Goal: Task Accomplishment & Management: Use online tool/utility

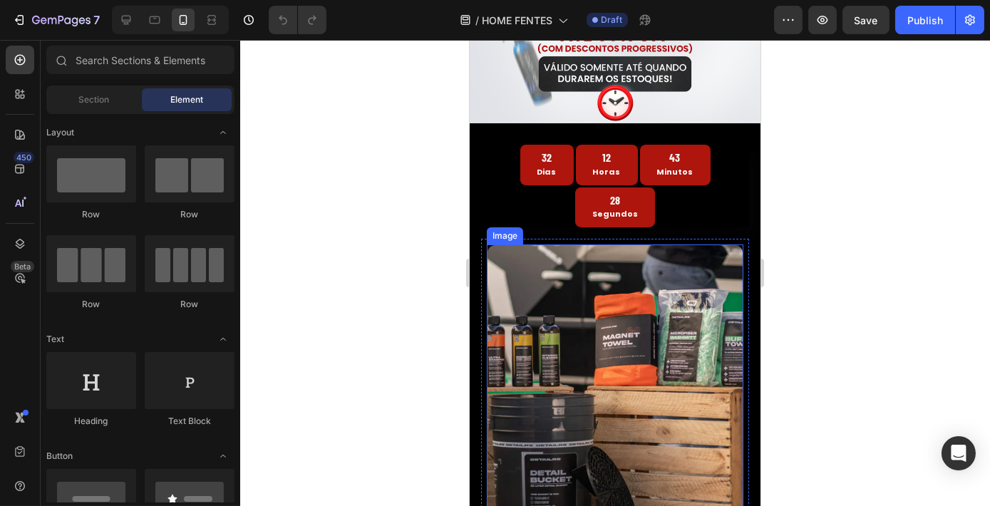
scroll to position [259, 0]
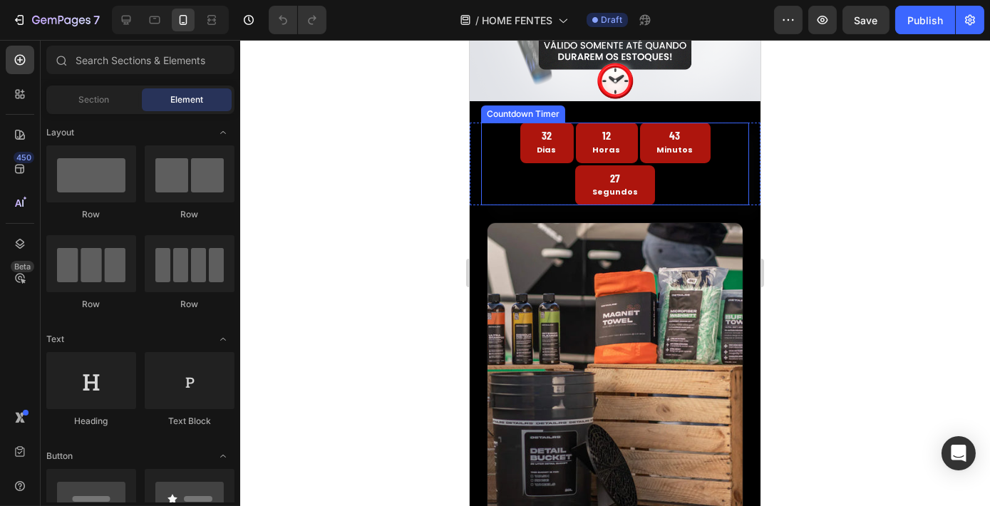
click at [656, 143] on p "Minutos" at bounding box center [674, 150] width 36 height 14
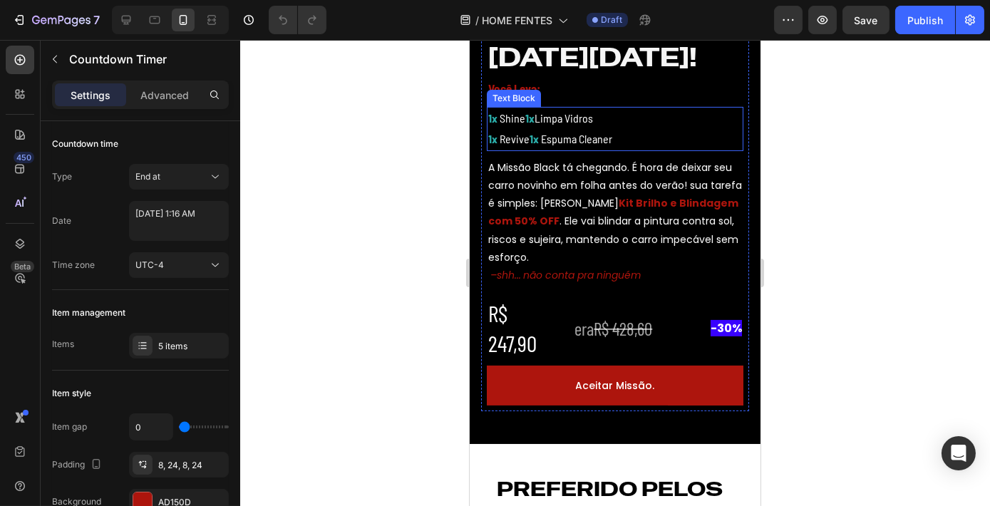
scroll to position [842, 0]
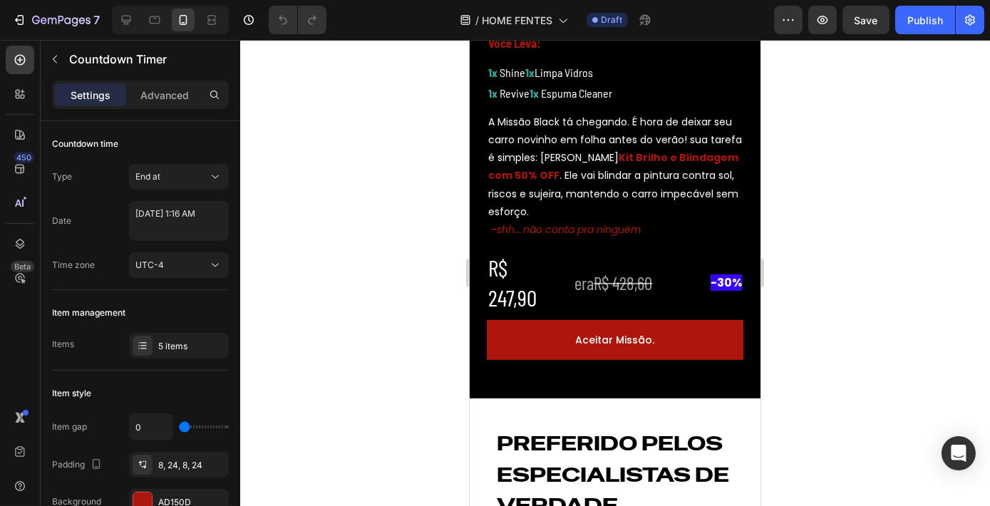
click at [830, 208] on div at bounding box center [615, 273] width 750 height 466
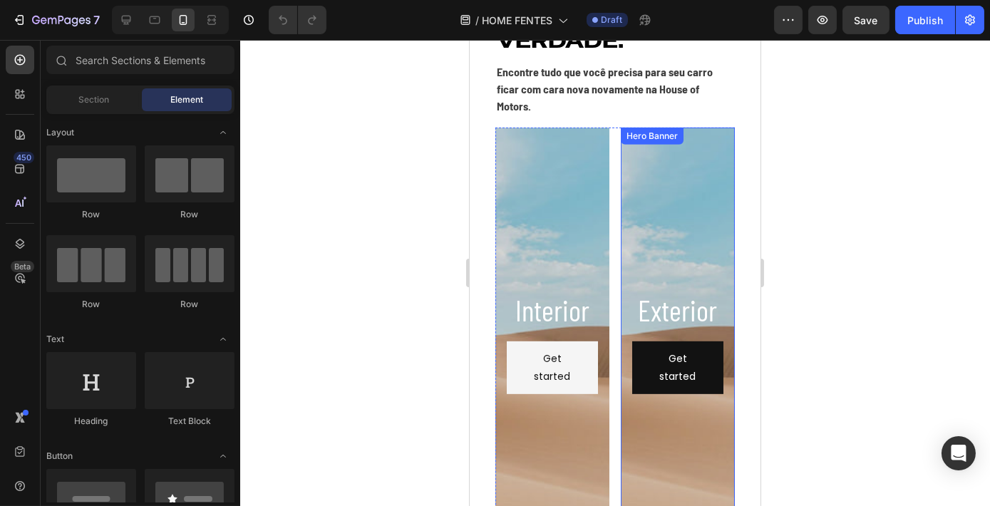
scroll to position [1231, 0]
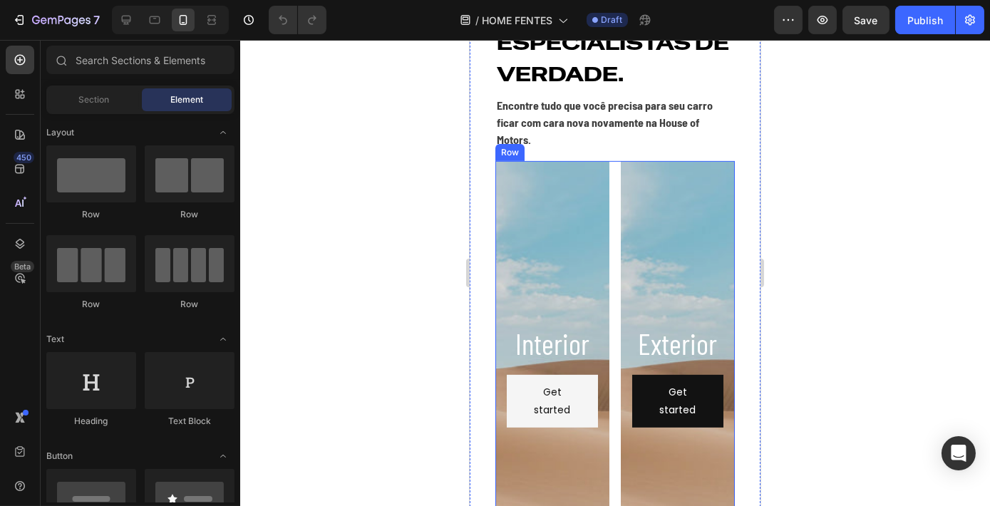
click at [610, 242] on div "Interior Heading Get started Button Hero Banner Exterior Heading Get started Bu…" at bounding box center [614, 375] width 239 height 428
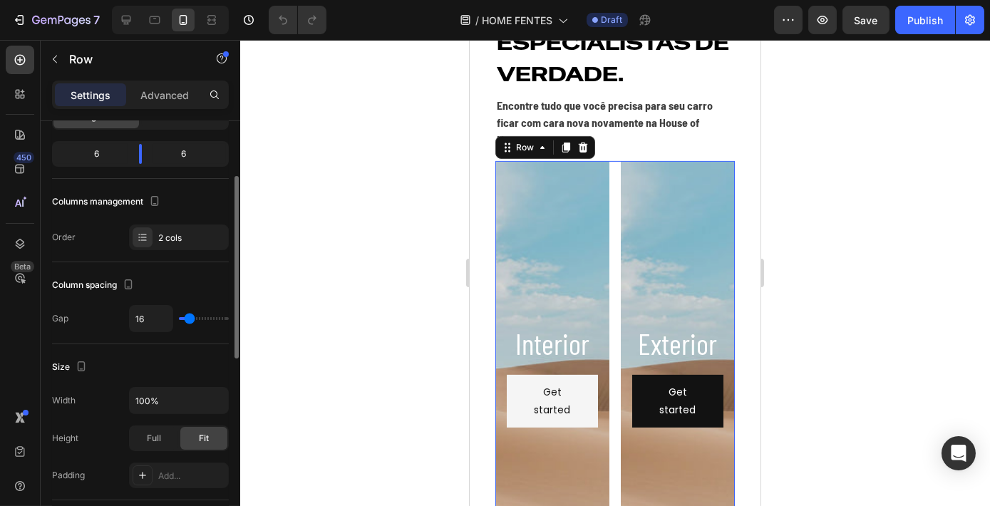
scroll to position [194, 0]
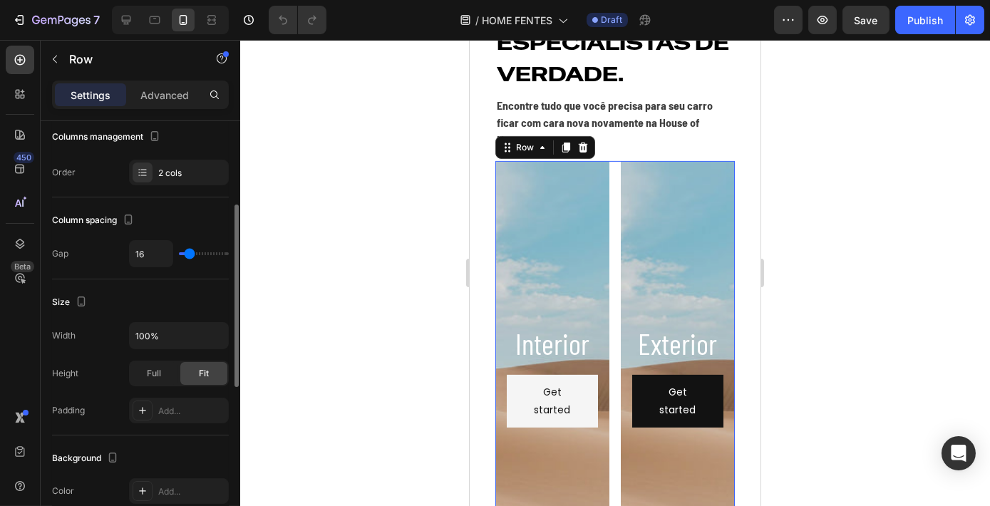
type input "11"
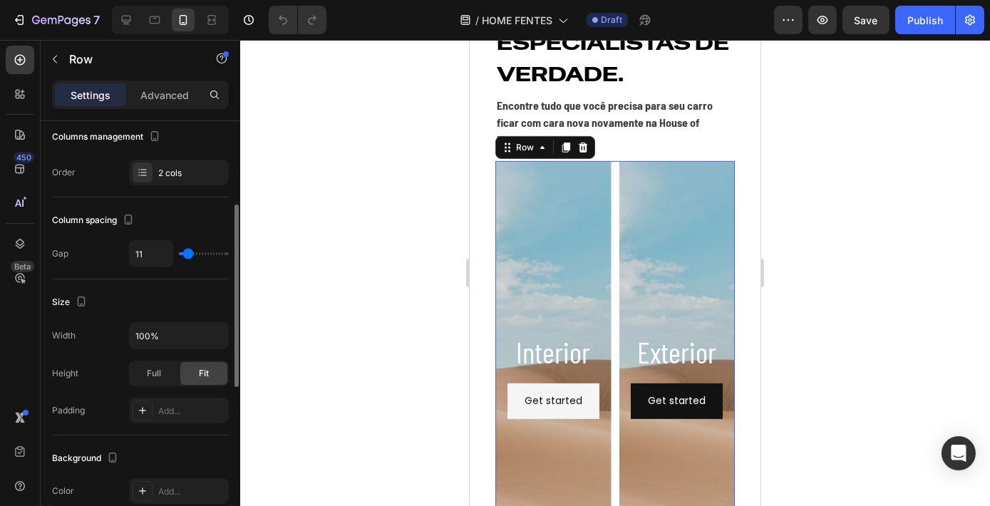
type input "9"
type input "6"
type input "5"
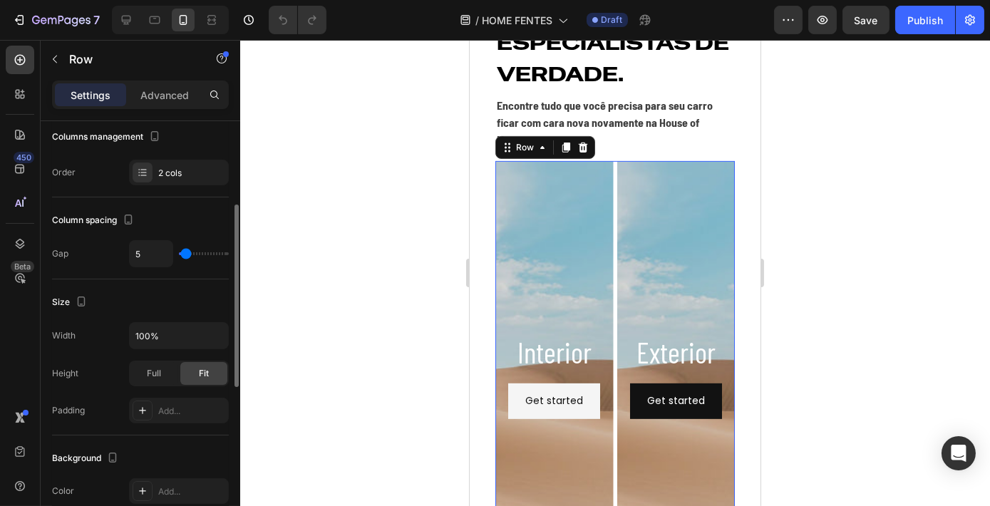
type input "5"
click at [184, 252] on input "range" at bounding box center [204, 253] width 50 height 3
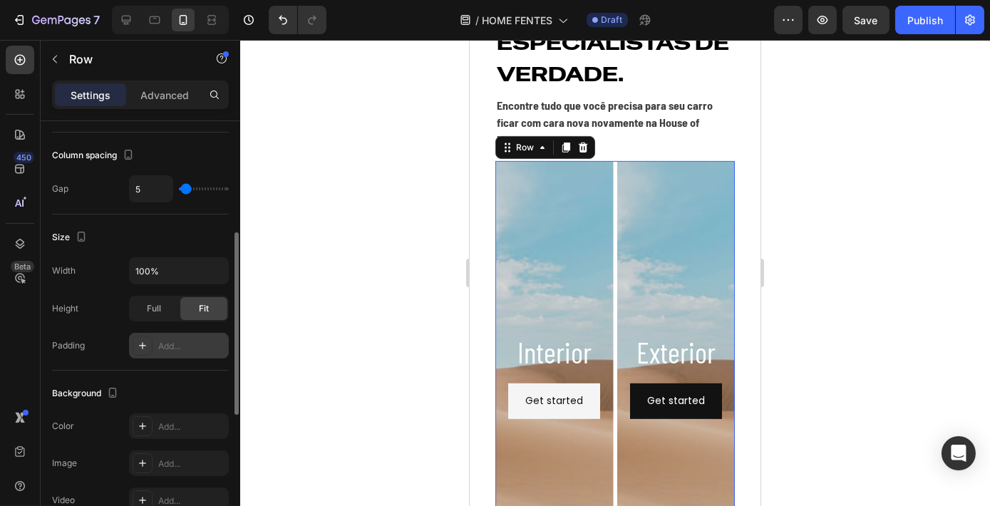
scroll to position [324, 0]
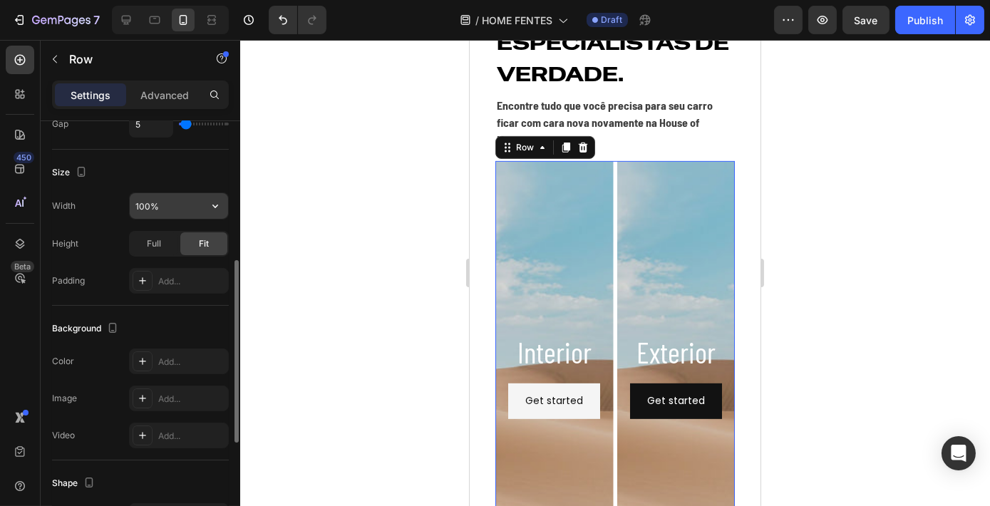
click at [195, 202] on input "100%" at bounding box center [179, 206] width 98 height 26
click at [218, 206] on icon "button" at bounding box center [215, 206] width 14 height 14
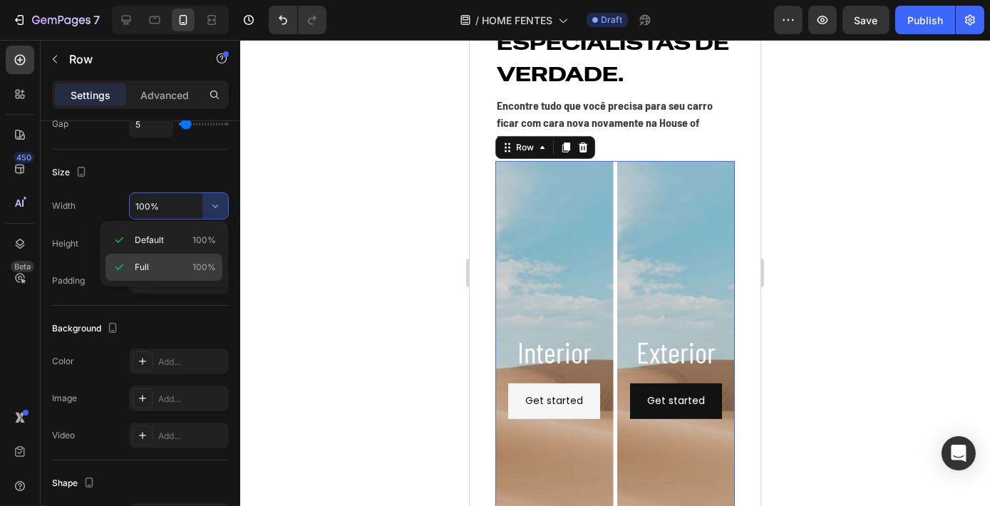
click at [175, 271] on p "Full 100%" at bounding box center [175, 267] width 81 height 13
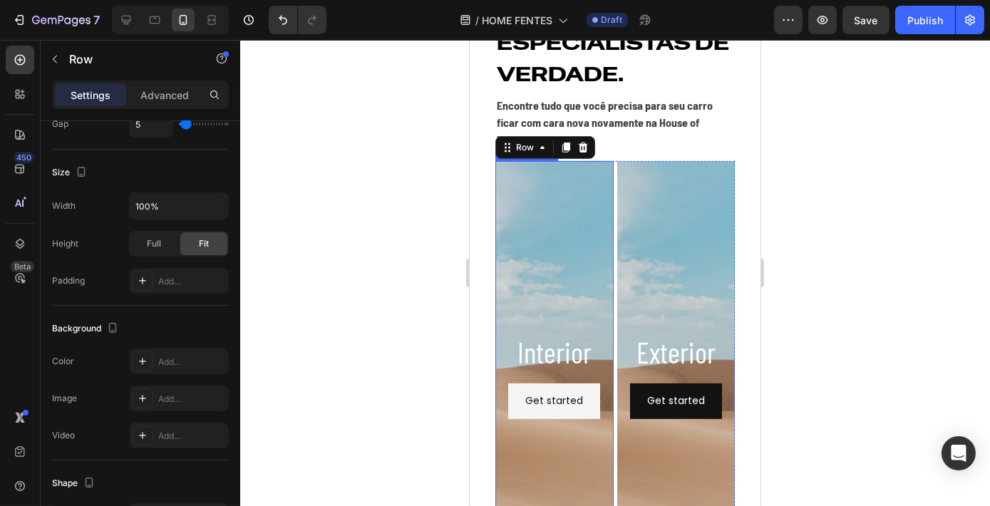
click at [550, 220] on div "Background Image" at bounding box center [554, 375] width 118 height 428
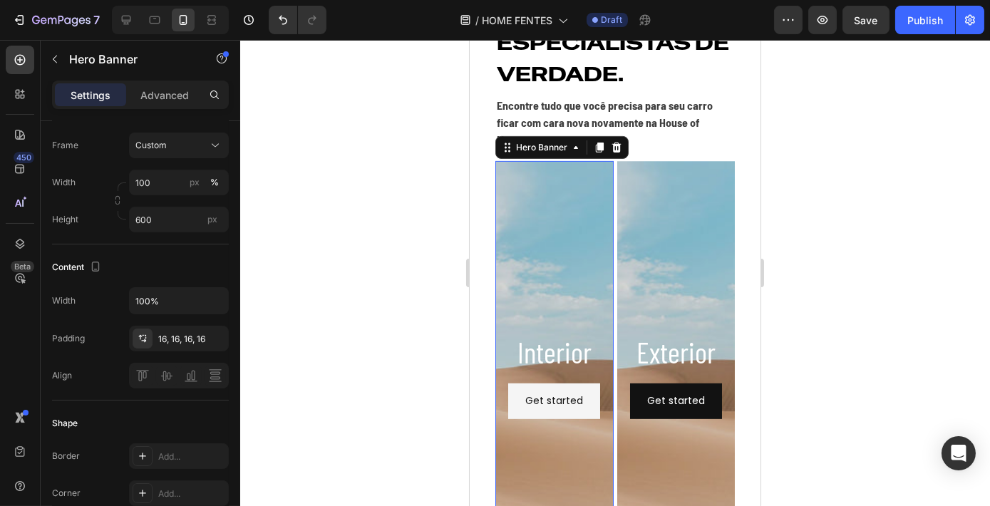
scroll to position [0, 0]
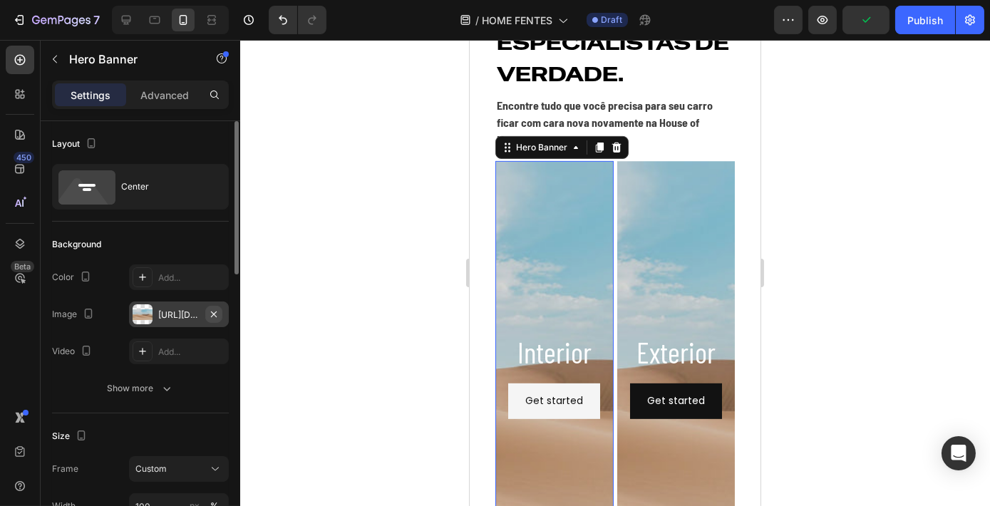
click at [210, 315] on icon "button" at bounding box center [213, 314] width 11 height 11
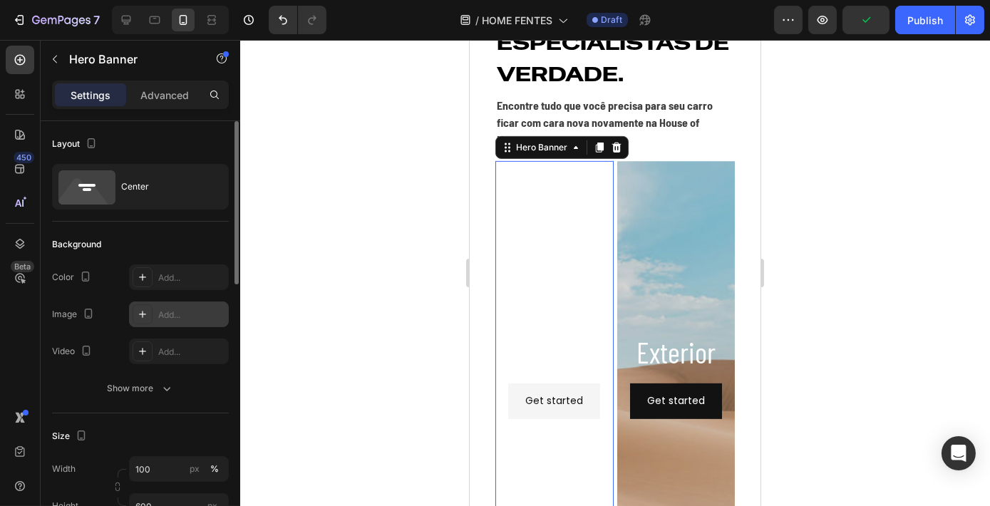
click at [182, 311] on div "Add..." at bounding box center [191, 315] width 67 height 13
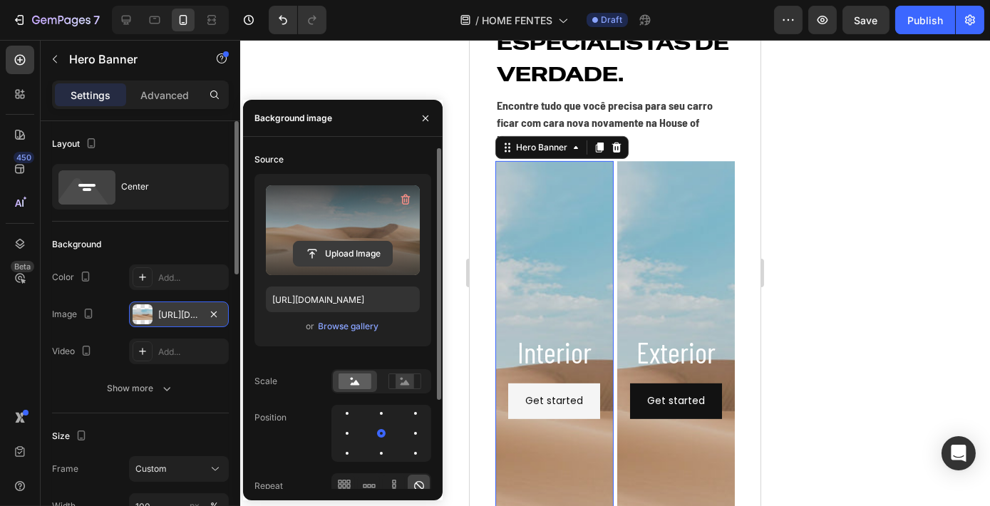
click at [336, 259] on input "file" at bounding box center [343, 254] width 98 height 24
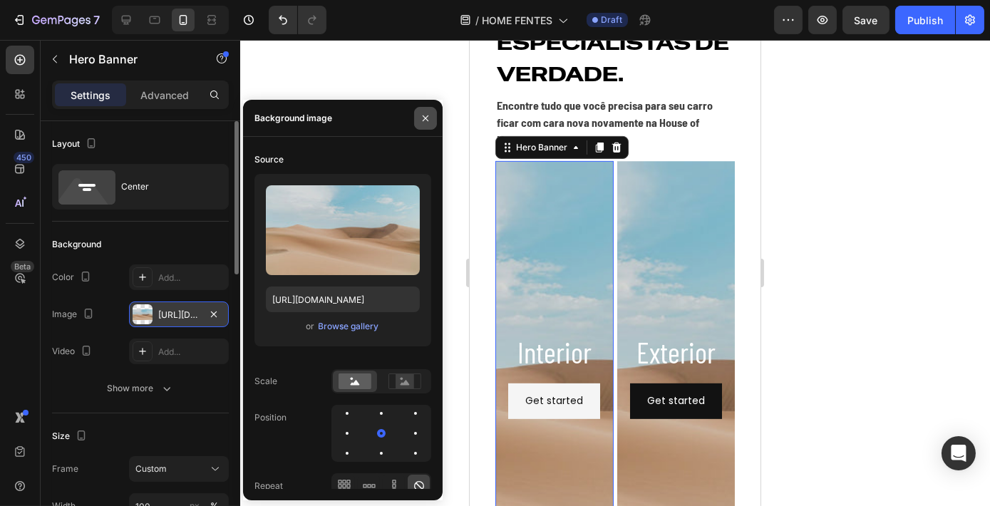
click at [431, 114] on icon "button" at bounding box center [425, 118] width 11 height 11
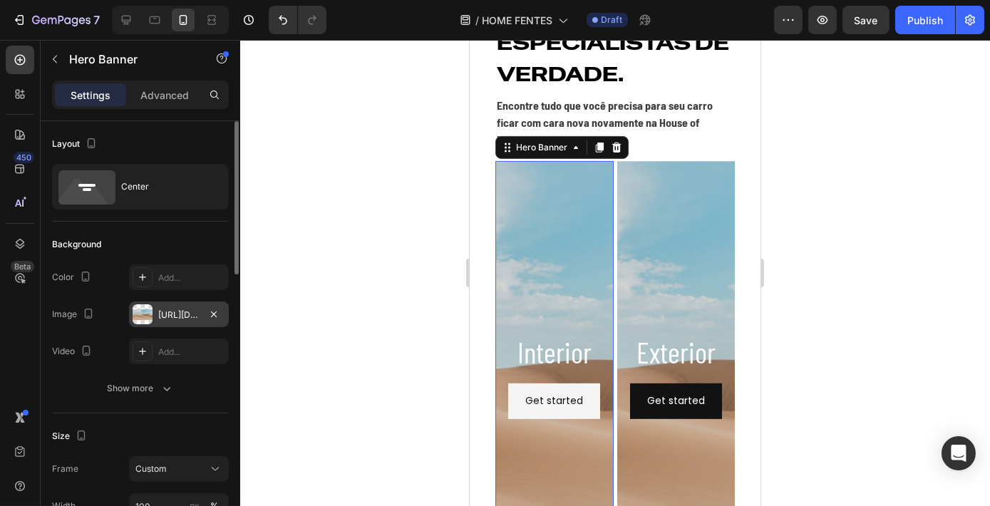
click at [795, 231] on div at bounding box center [615, 273] width 750 height 466
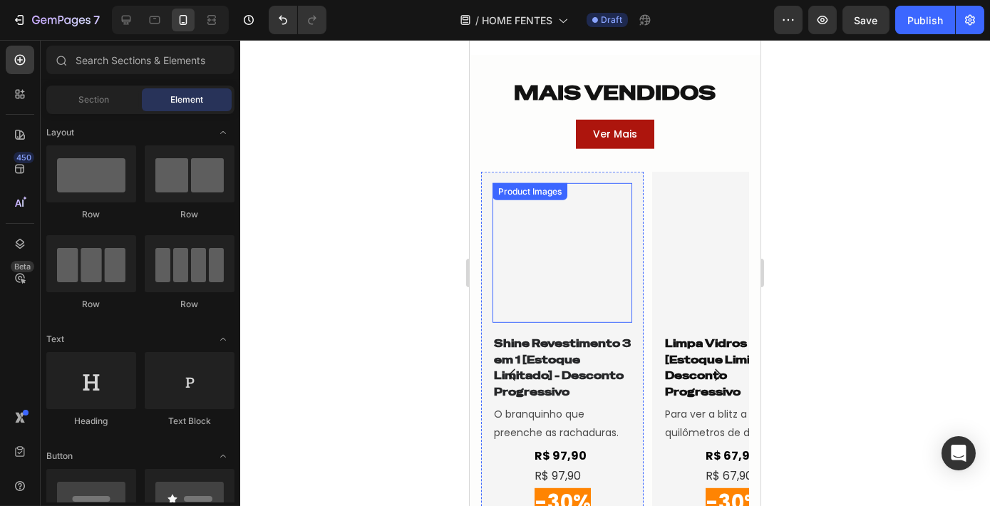
scroll to position [1814, 0]
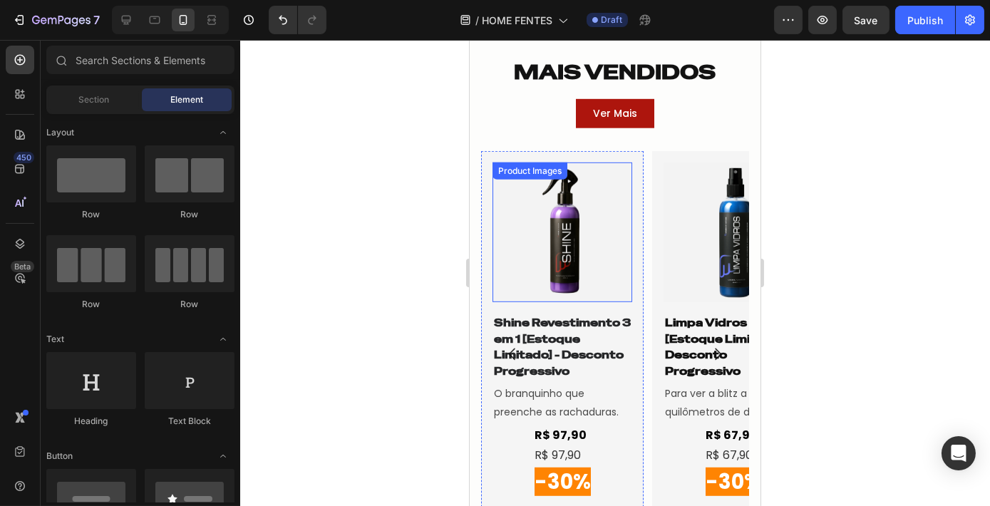
click at [545, 232] on img at bounding box center [562, 233] width 140 height 140
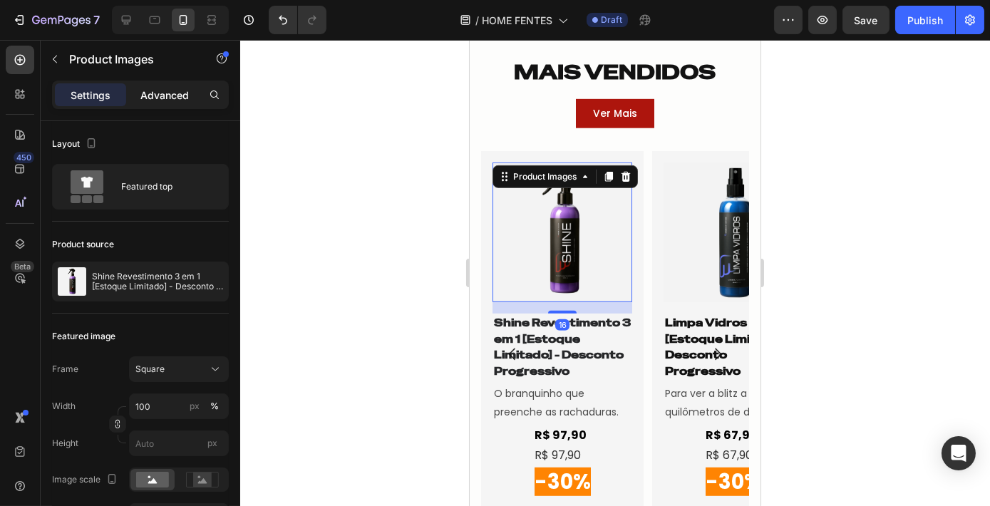
click at [167, 92] on p "Advanced" at bounding box center [164, 95] width 48 height 15
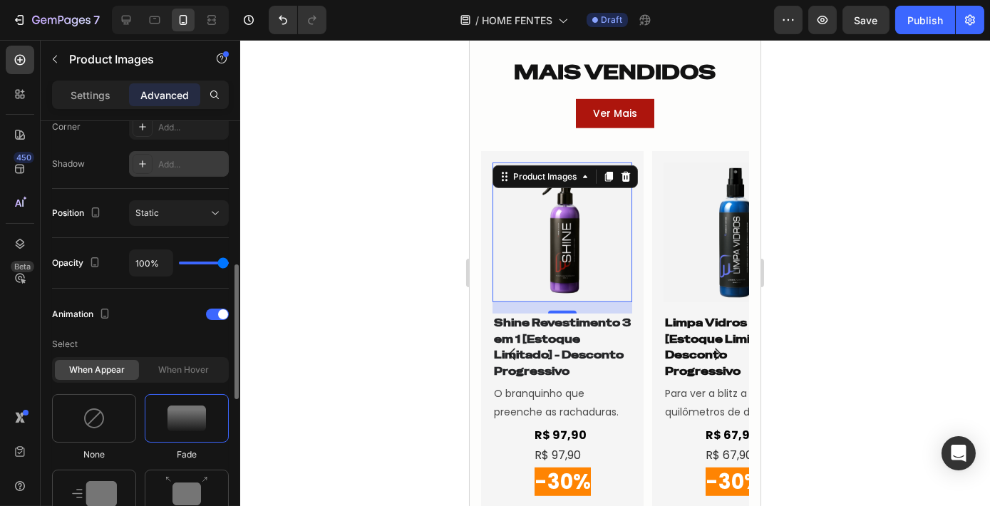
scroll to position [518, 0]
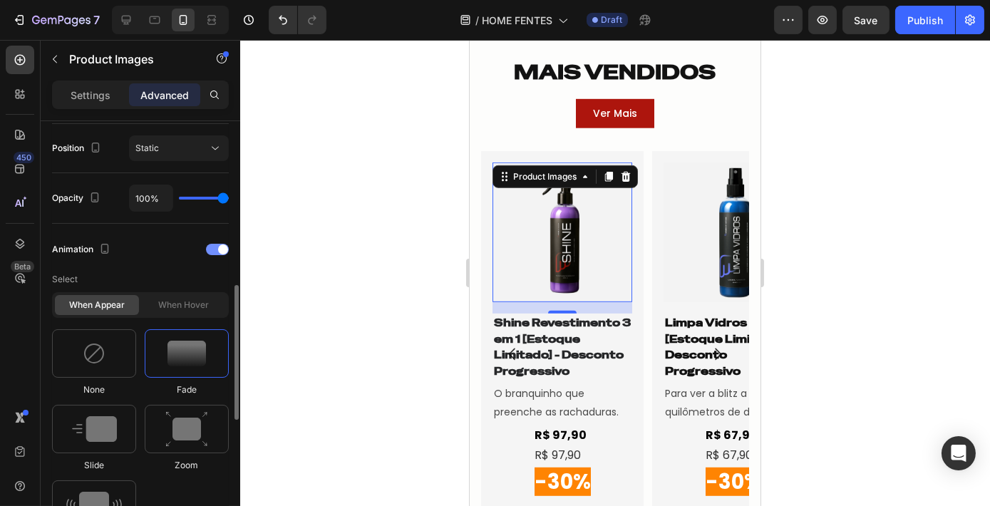
click at [224, 244] on span at bounding box center [223, 249] width 10 height 10
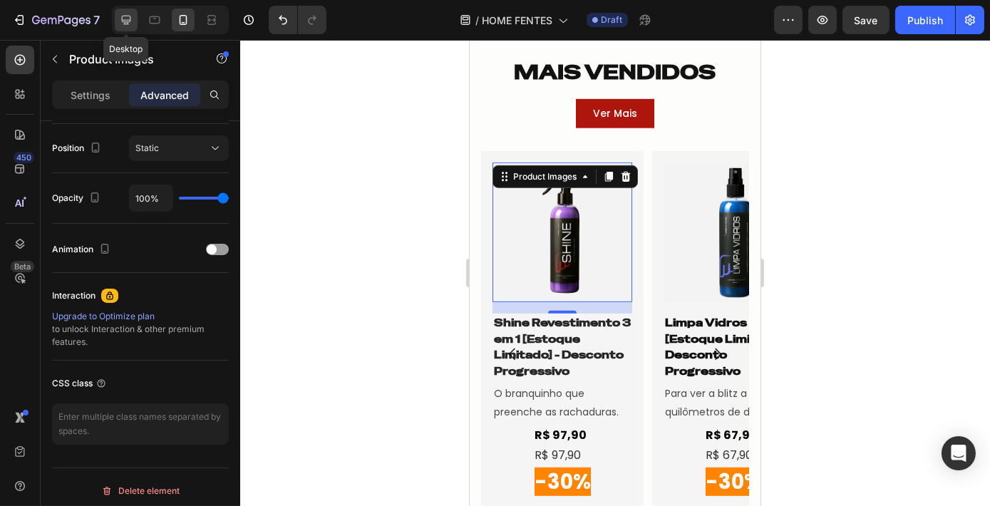
click at [121, 16] on icon at bounding box center [126, 20] width 14 height 14
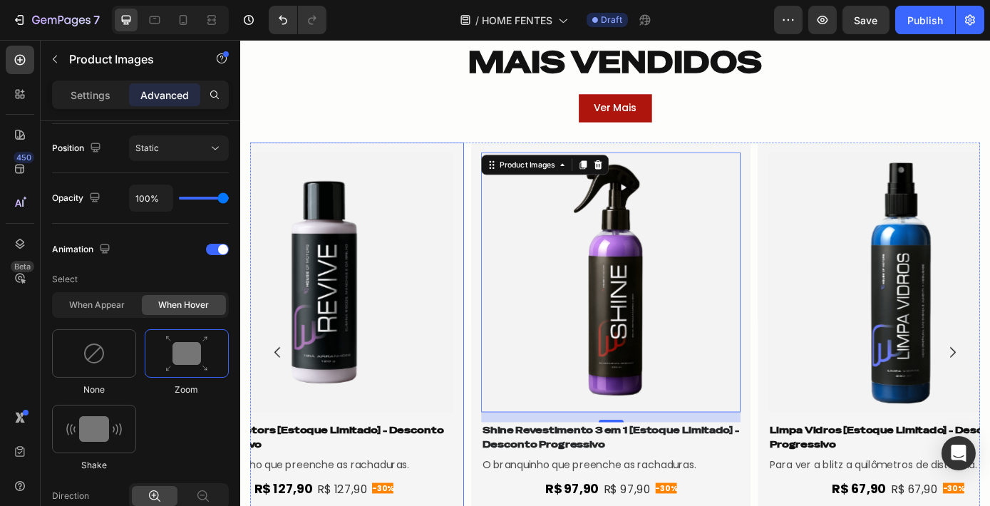
scroll to position [1910, 0]
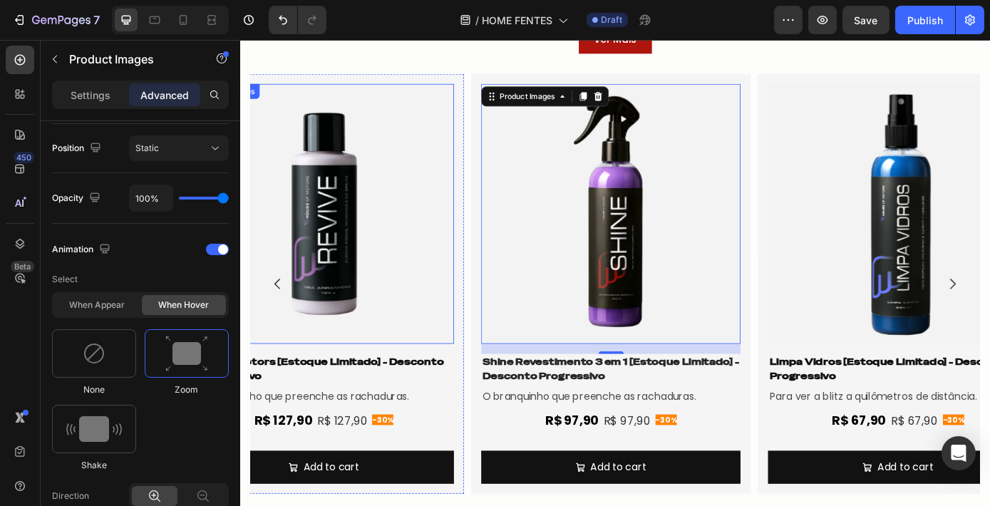
click at [422, 254] on img at bounding box center [335, 238] width 296 height 296
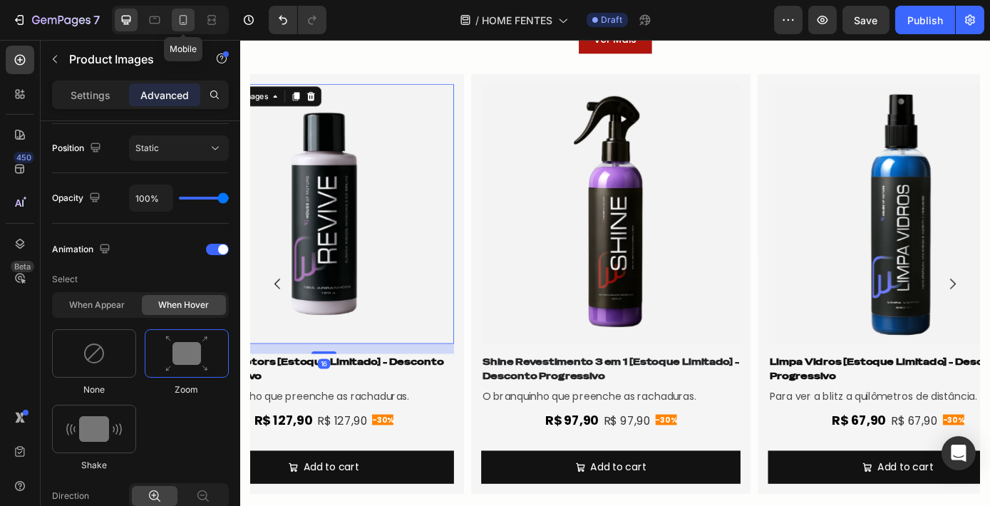
click at [179, 24] on icon at bounding box center [183, 20] width 14 height 14
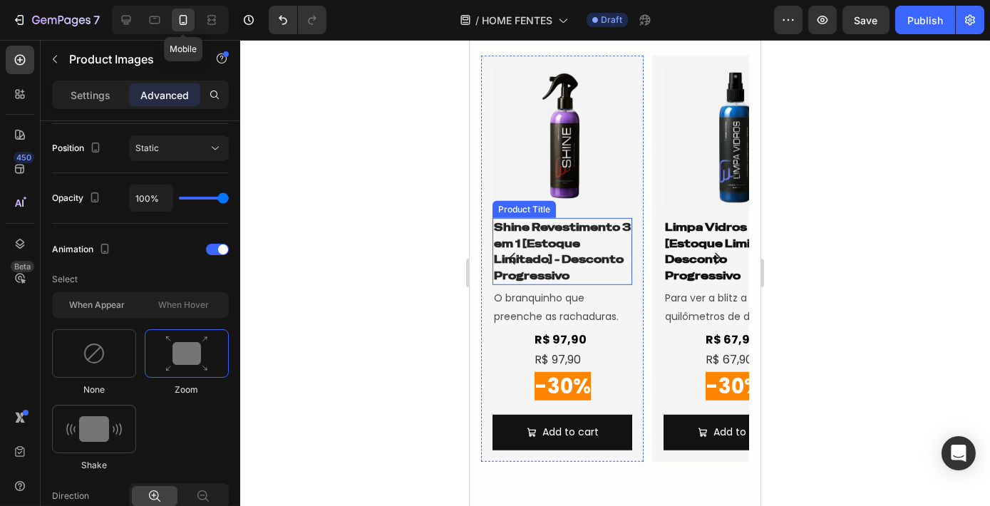
scroll to position [1886, 0]
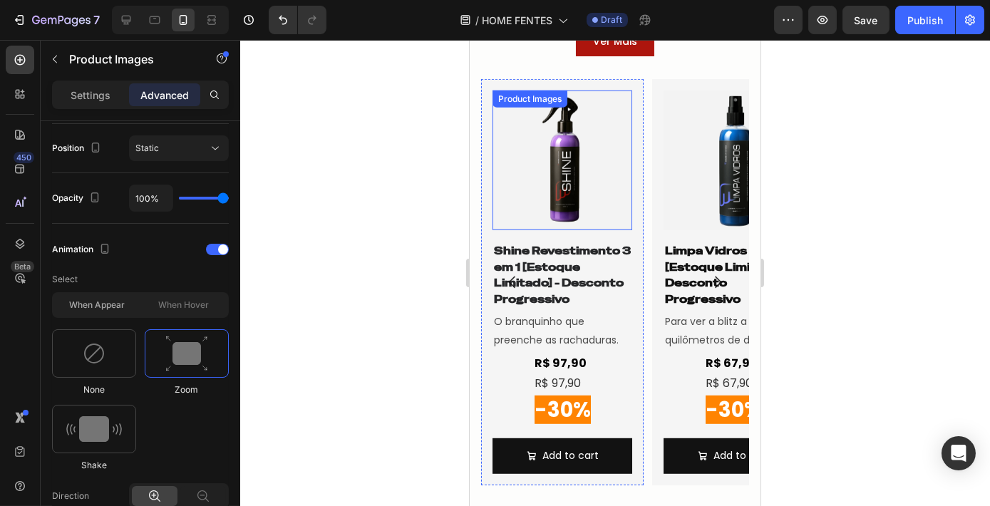
click at [581, 192] on img at bounding box center [562, 161] width 140 height 140
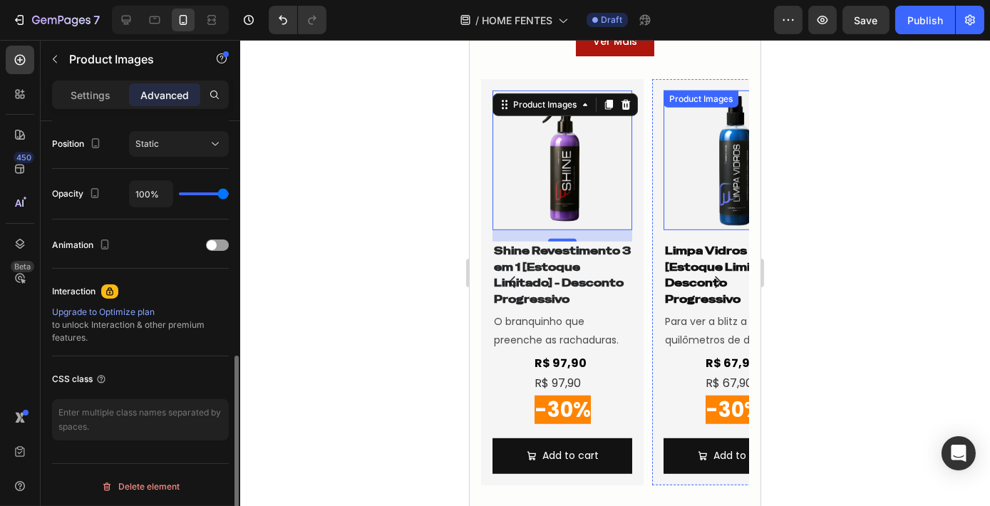
click at [683, 160] on img at bounding box center [733, 161] width 140 height 140
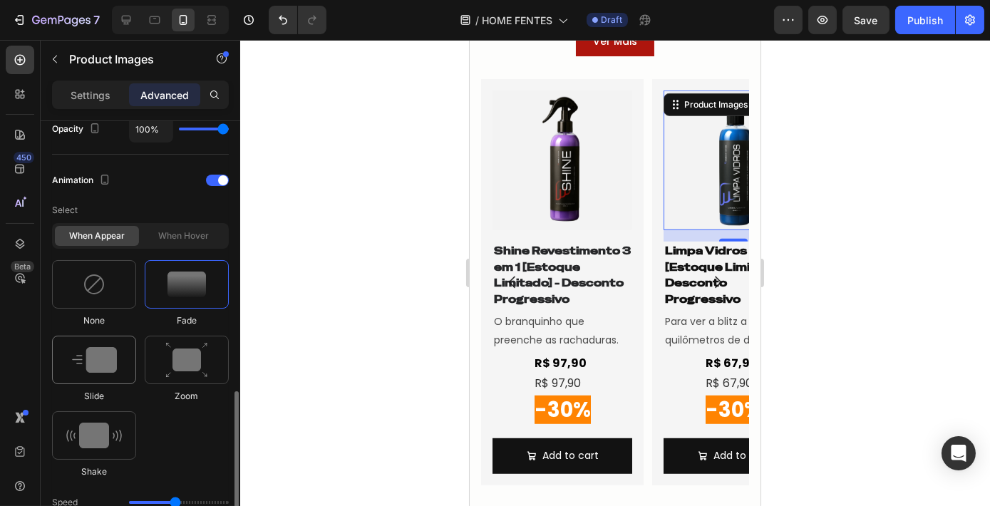
scroll to position [651, 0]
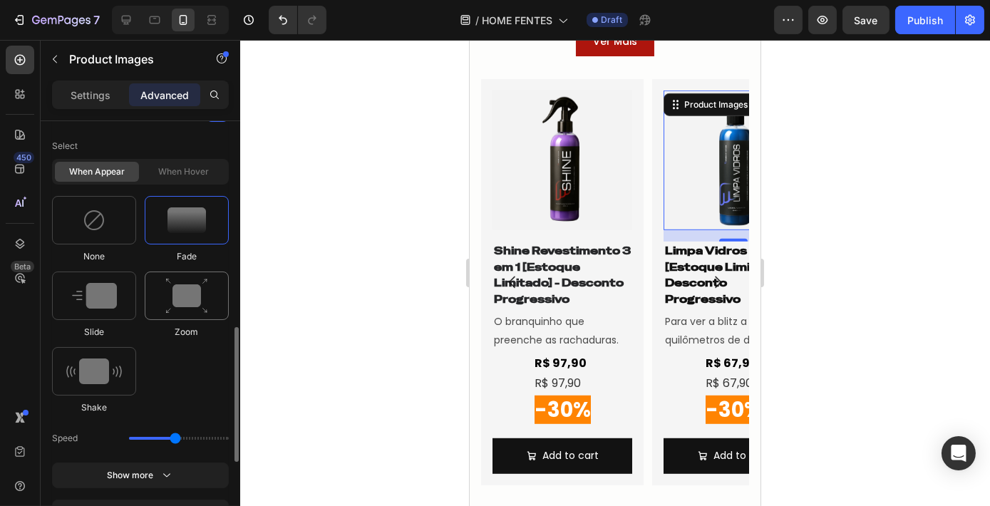
click at [205, 291] on img at bounding box center [186, 296] width 43 height 36
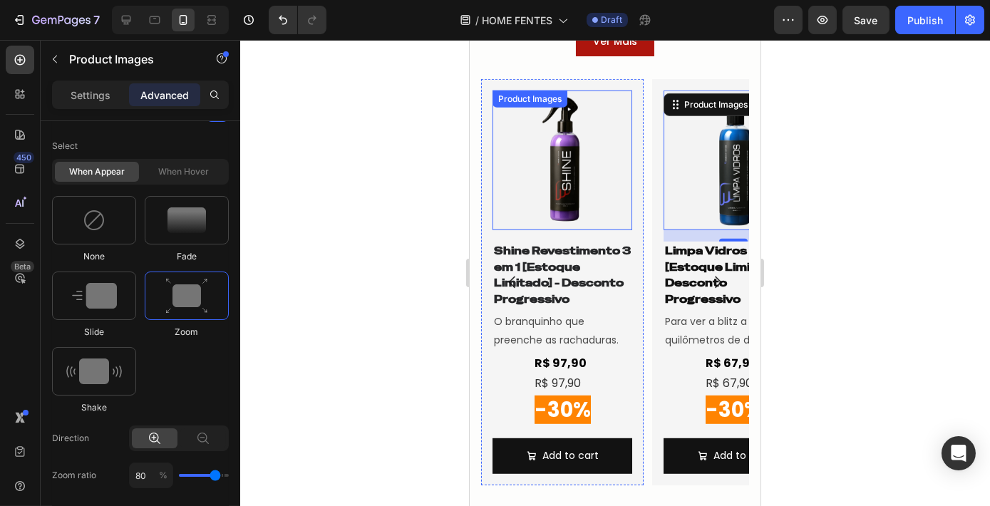
click at [592, 206] on img at bounding box center [562, 161] width 140 height 140
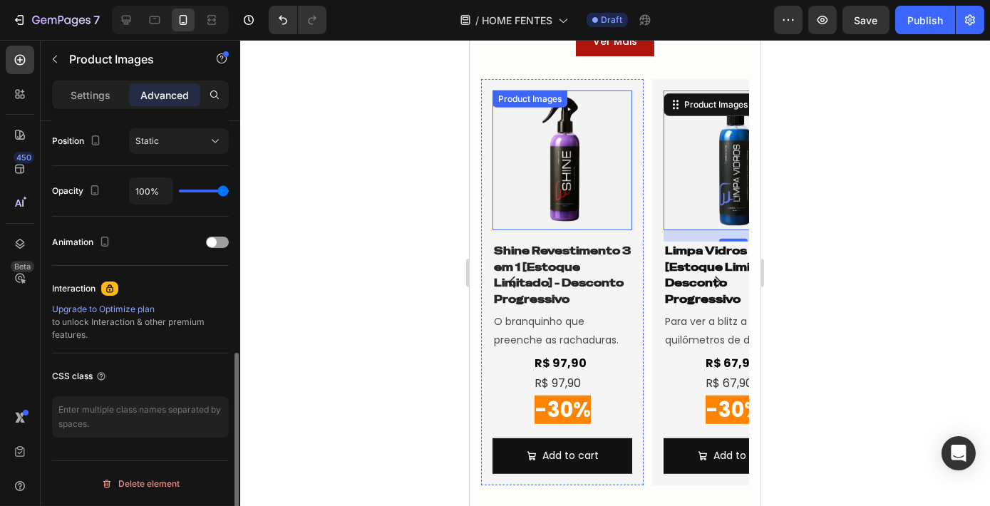
scroll to position [522, 0]
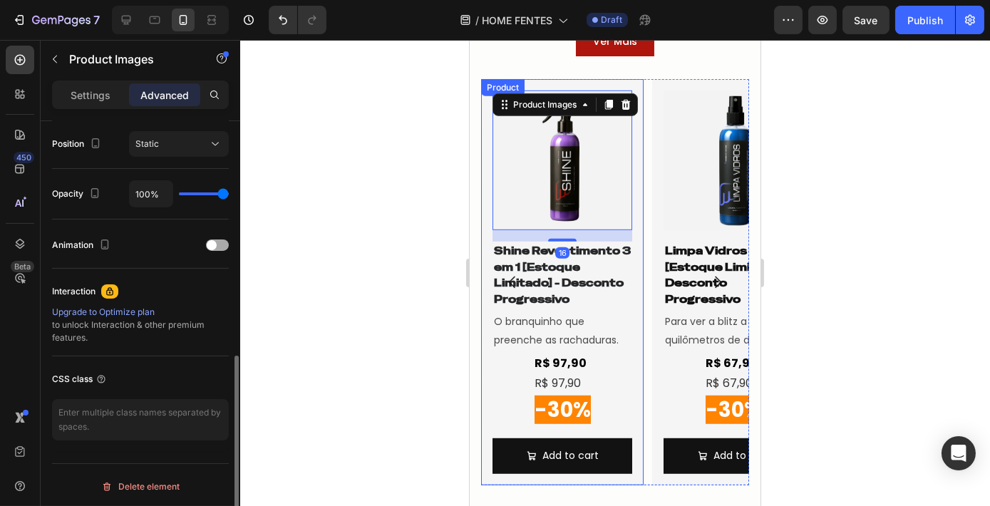
click at [224, 239] on div at bounding box center [217, 244] width 23 height 11
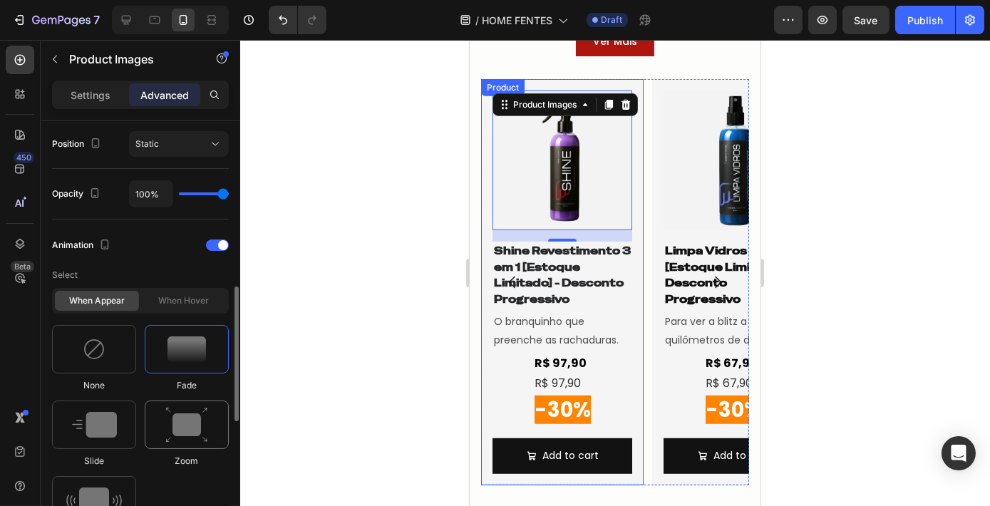
click at [178, 413] on img at bounding box center [186, 425] width 43 height 36
click at [710, 283] on icon "Carousel Next Arrow" at bounding box center [717, 282] width 17 height 17
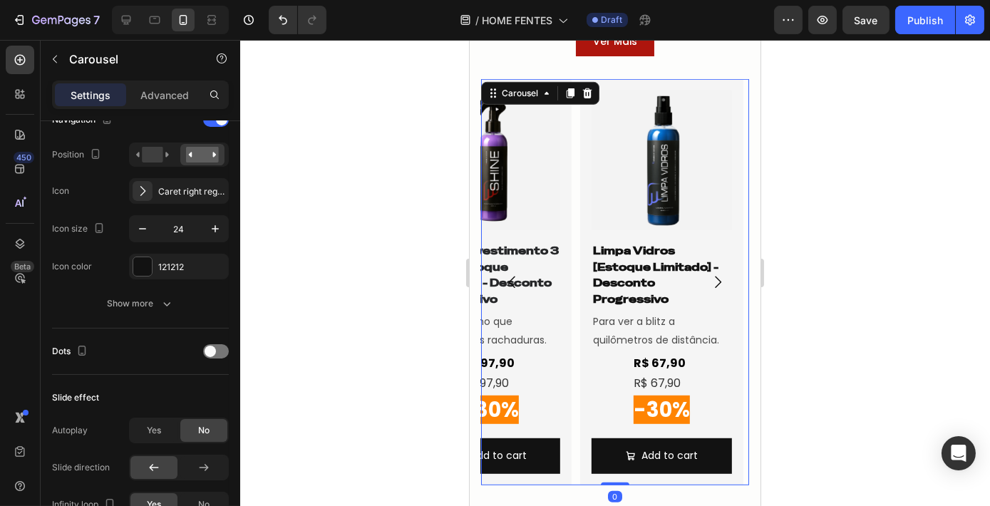
scroll to position [0, 0]
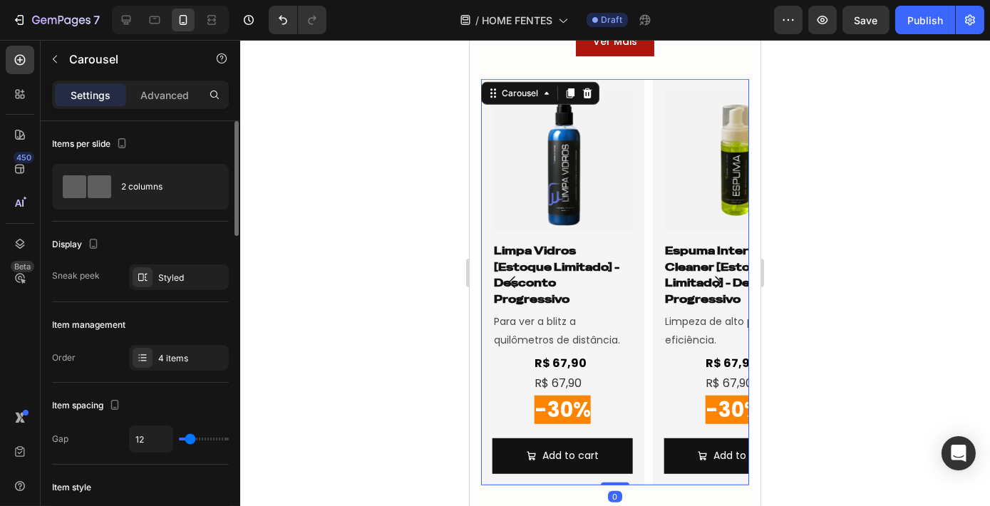
click at [714, 283] on icon "Carousel Next Arrow" at bounding box center [717, 283] width 6 height 12
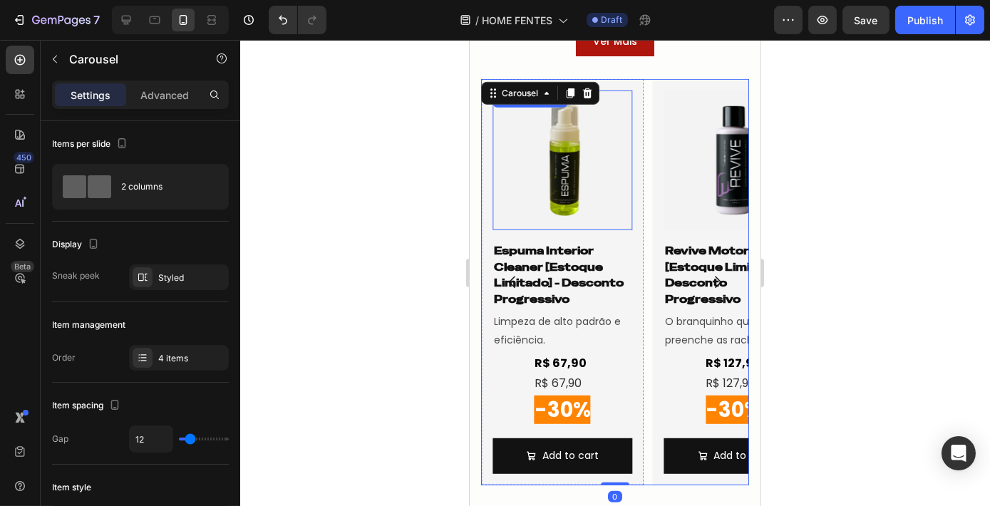
click at [544, 150] on img at bounding box center [562, 161] width 140 height 140
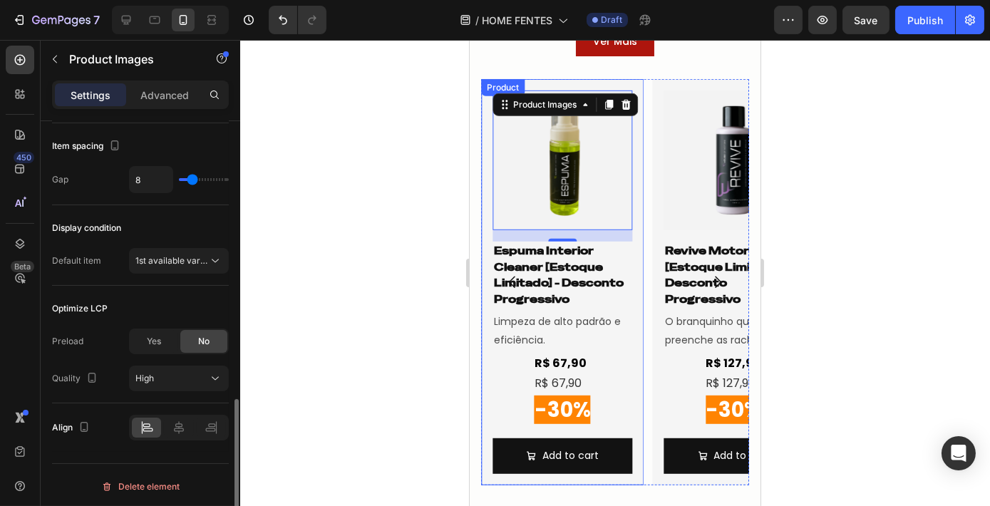
scroll to position [665, 0]
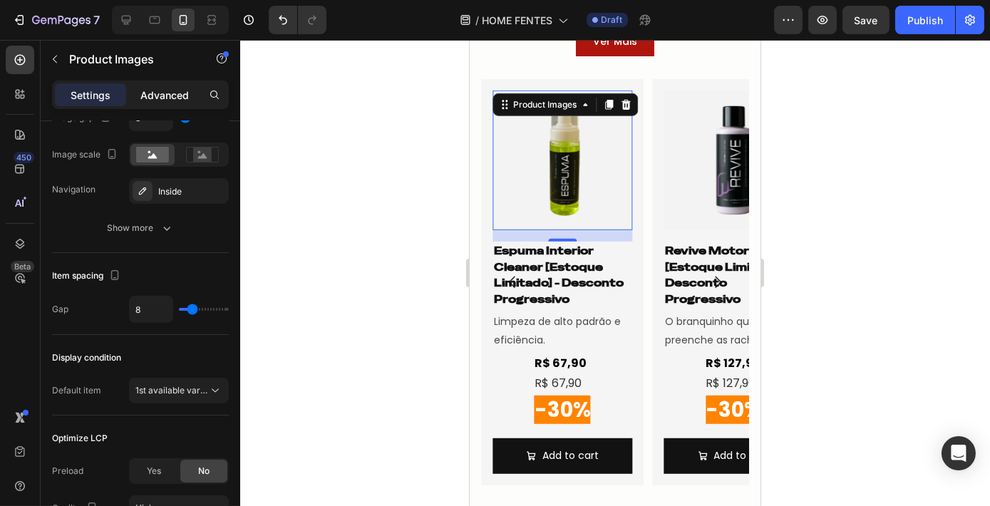
click at [165, 96] on p "Advanced" at bounding box center [164, 95] width 48 height 15
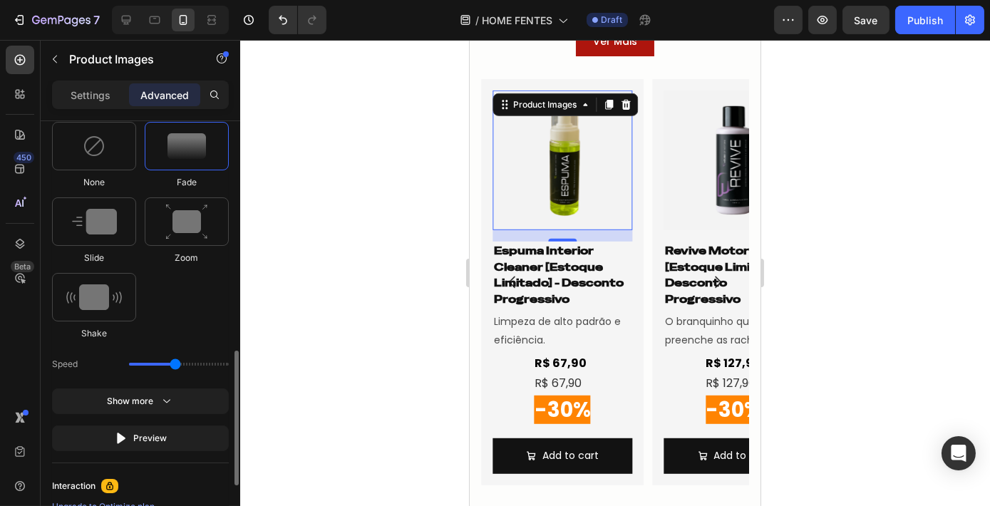
scroll to position [661, 0]
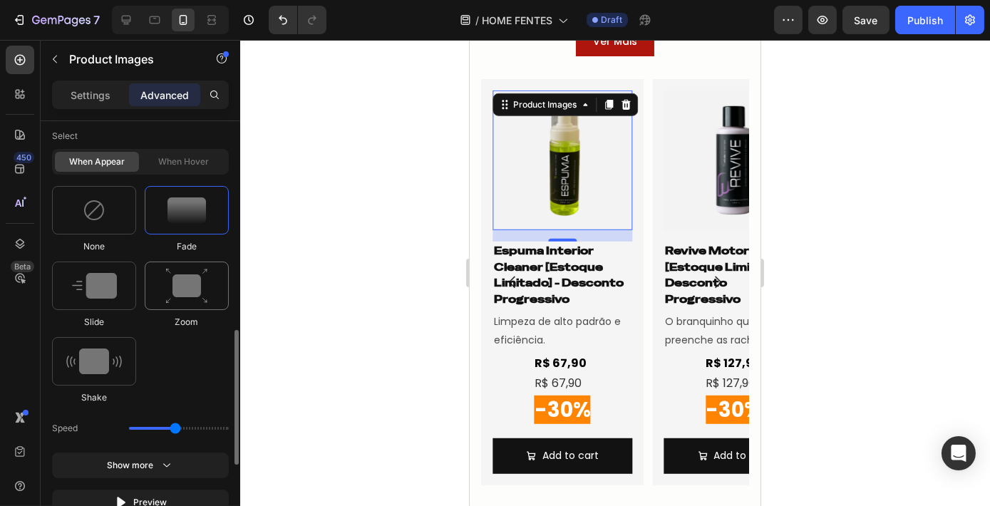
click at [205, 282] on img at bounding box center [186, 286] width 43 height 36
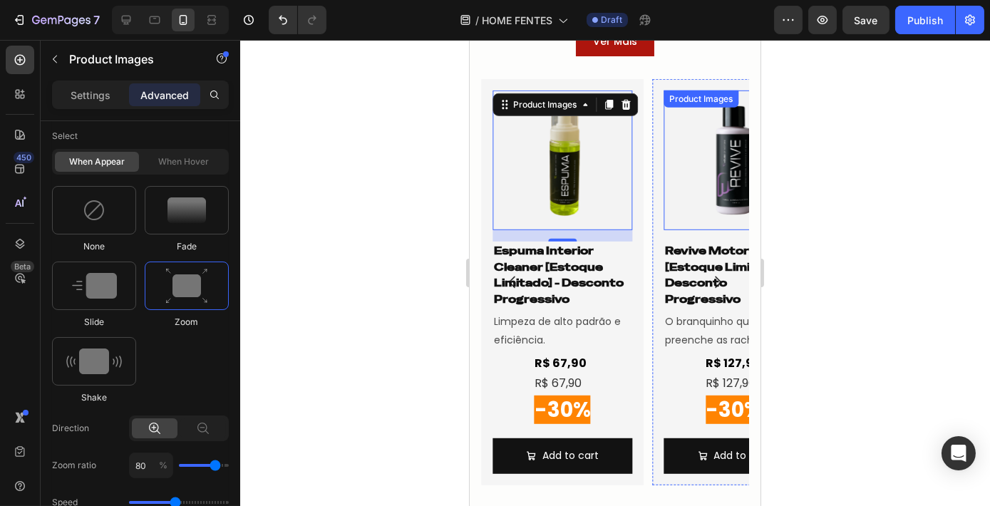
click at [735, 171] on img at bounding box center [733, 161] width 140 height 140
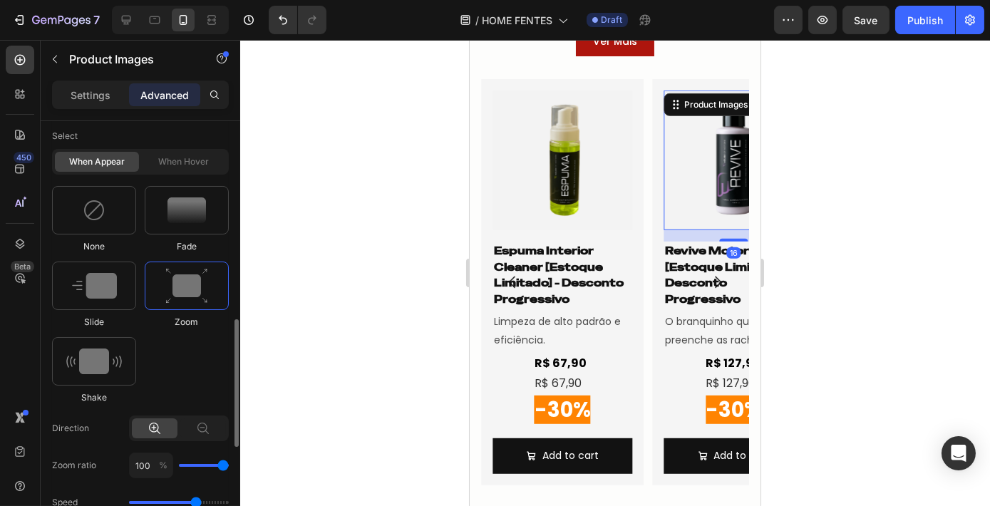
click at [184, 274] on img at bounding box center [186, 286] width 43 height 36
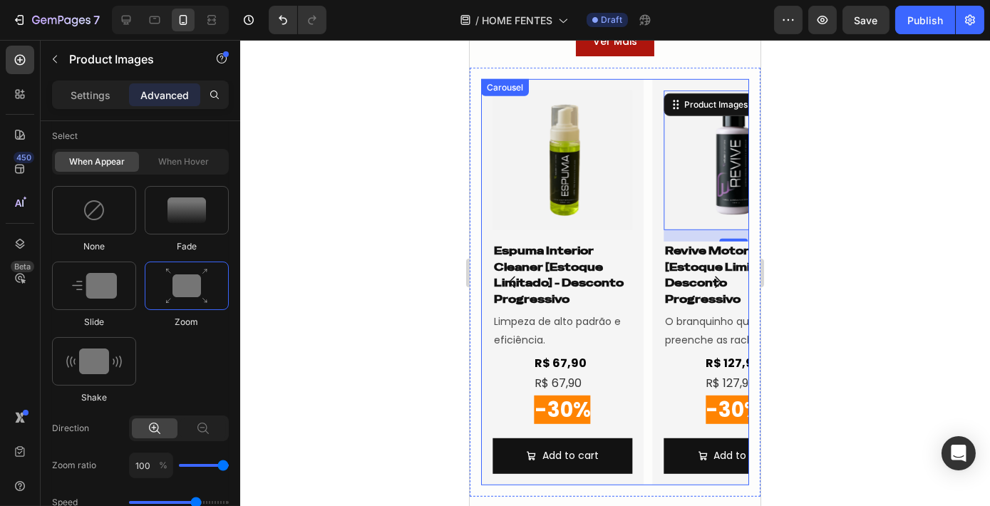
click at [712, 282] on icon "Carousel Next Arrow" at bounding box center [717, 282] width 17 height 17
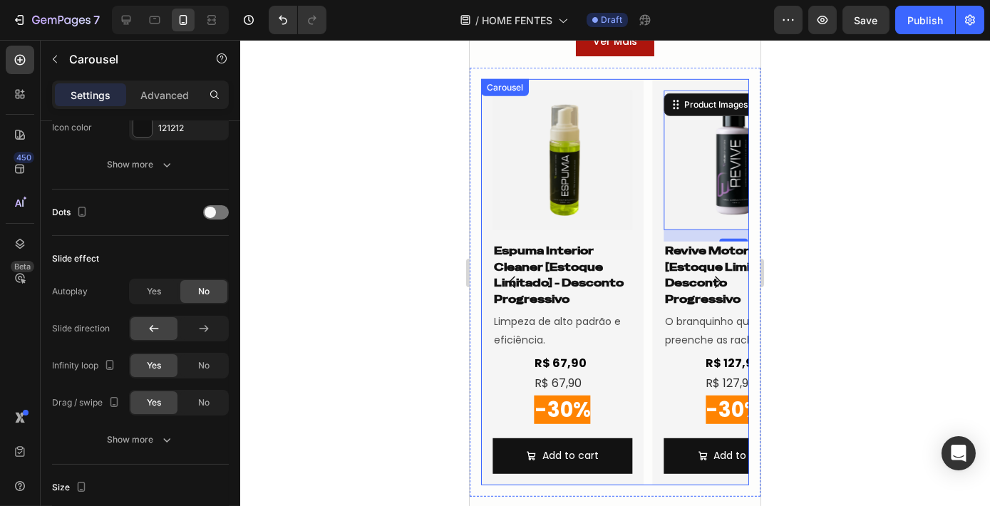
scroll to position [0, 0]
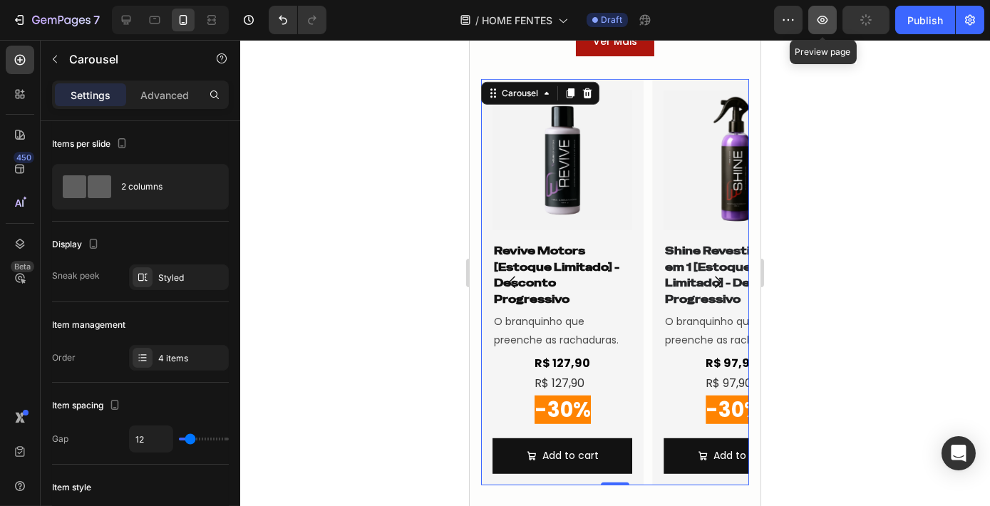
click at [827, 14] on icon "button" at bounding box center [822, 20] width 14 height 14
click at [120, 28] on div at bounding box center [126, 20] width 23 height 23
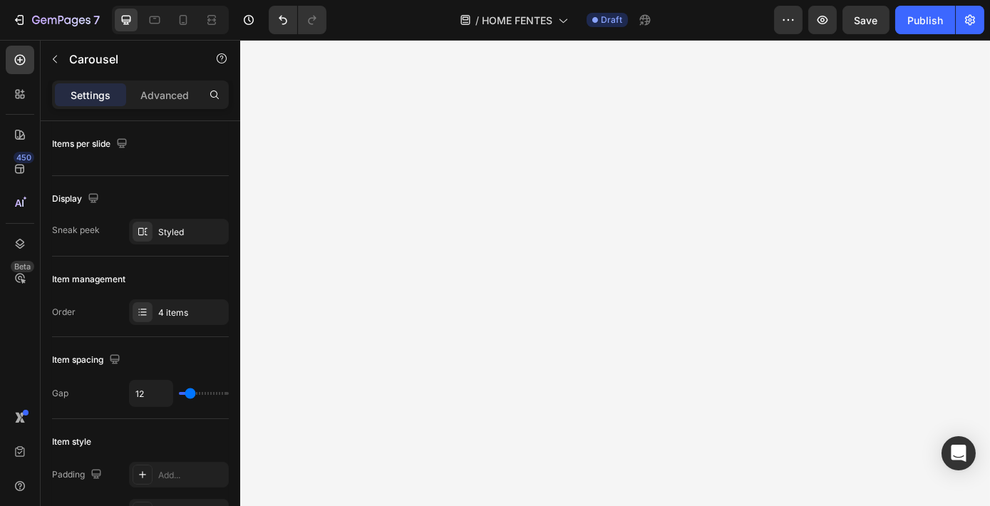
scroll to position [4851, 0]
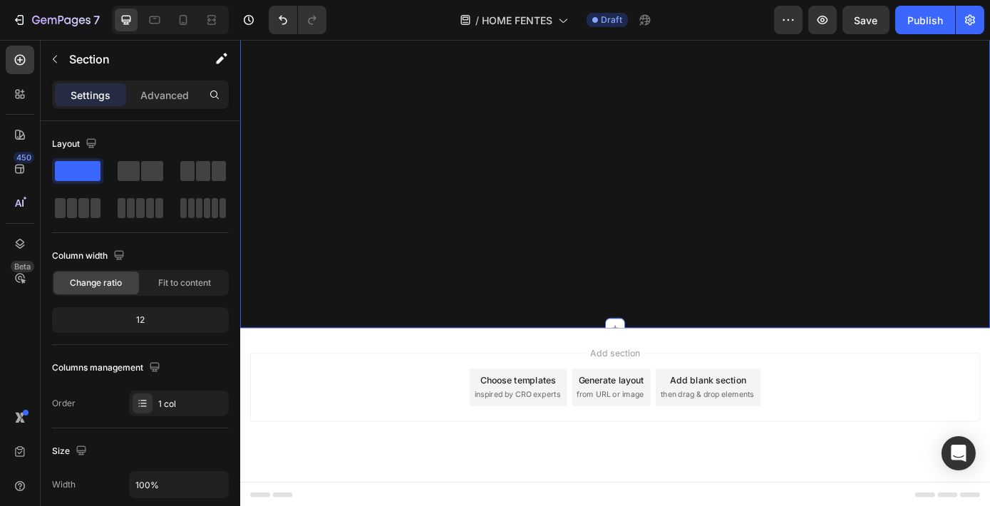
click at [452, 287] on div "Sobre Nós Text Block Our Story Text Block Current Promotions Text Block Aff ili…" at bounding box center [666, 77] width 855 height 540
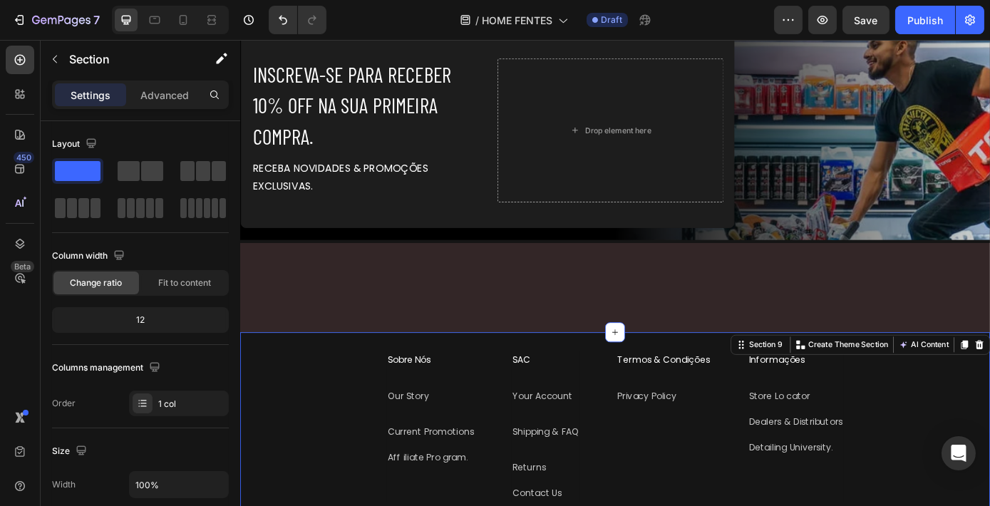
scroll to position [4226, 0]
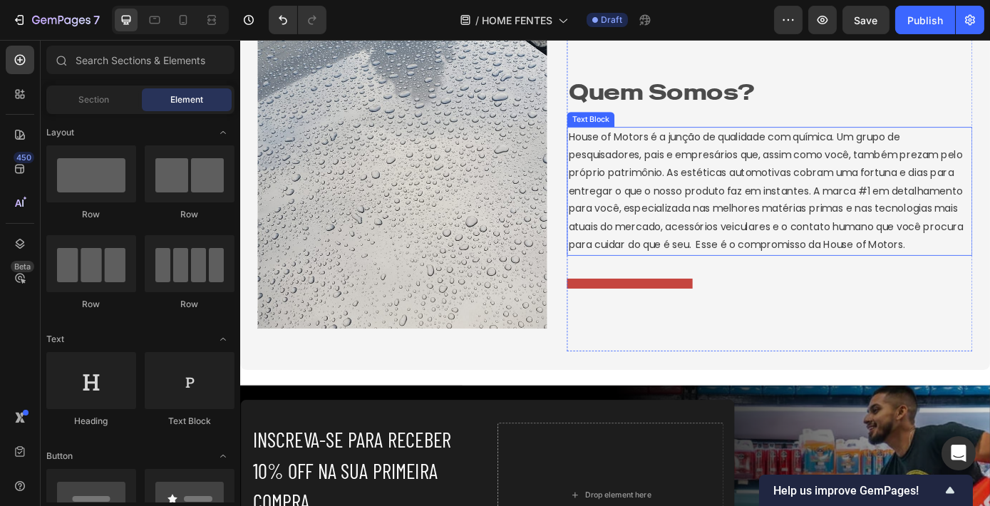
scroll to position [3491, 0]
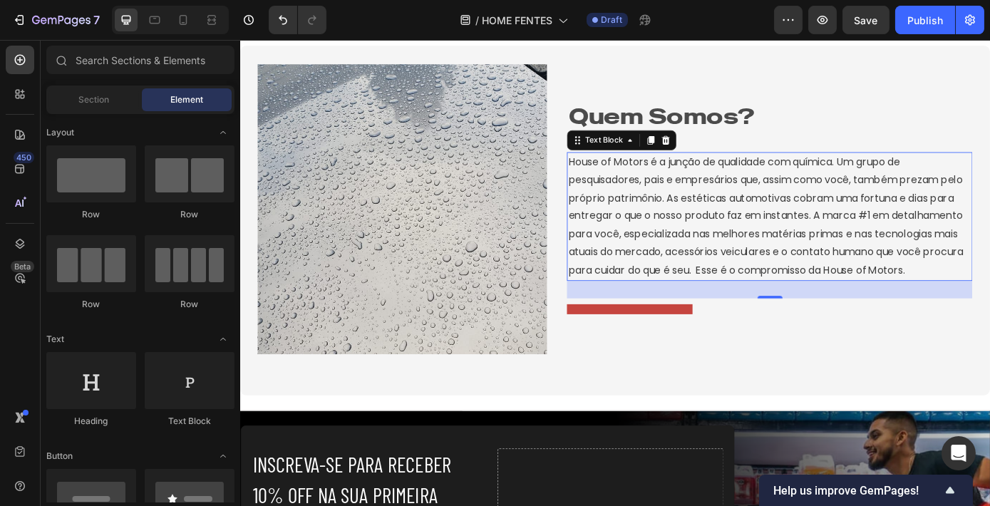
click at [922, 179] on p "House of Motors é a junção de qualidade com química. Um grupo de pesquisadores,…" at bounding box center [844, 242] width 460 height 144
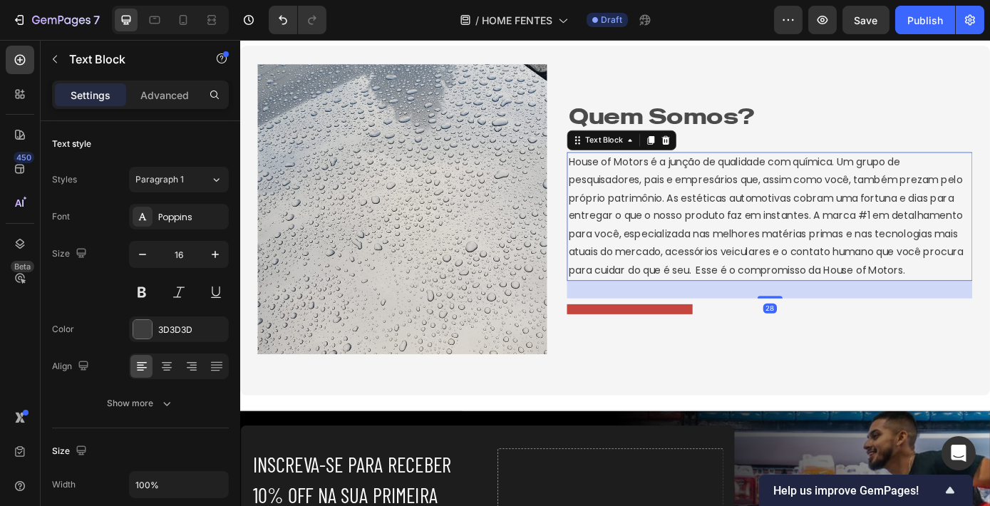
click at [922, 179] on p "House of Motors é a junção de qualidade com química. Um grupo de pesquisadores,…" at bounding box center [844, 242] width 460 height 144
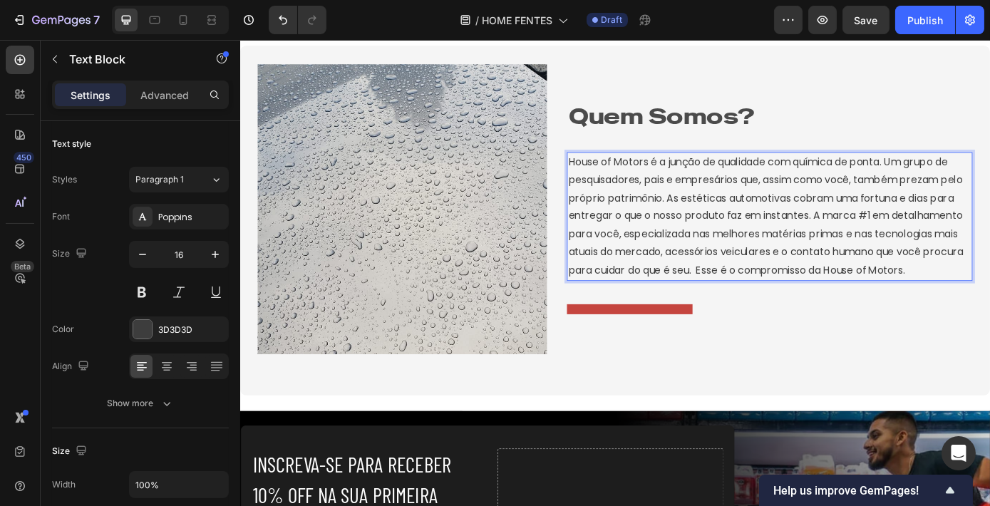
click at [989, 222] on p "House of Motors é a junção de qualidade com química de ponta. Um grupo de pesqu…" at bounding box center [844, 242] width 460 height 144
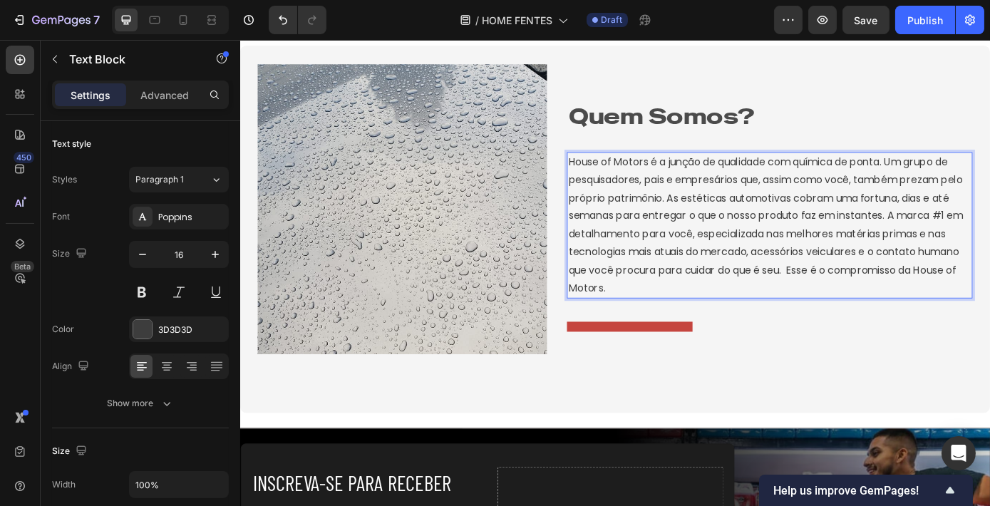
click at [976, 217] on p "House of Motors é a junção de qualidade com química de ponta. Um grupo de pesqu…" at bounding box center [844, 252] width 460 height 164
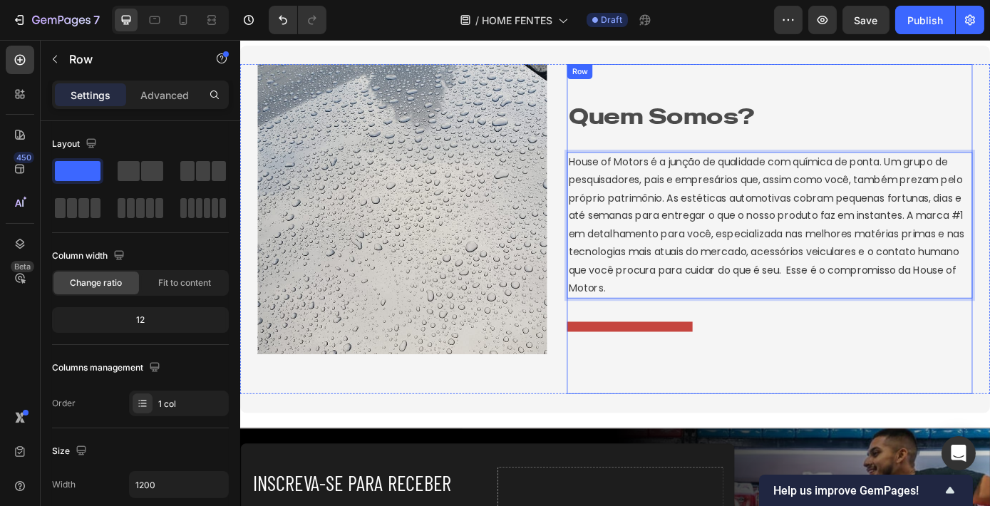
click at [844, 346] on div "Quem Somos? Heading House of Motors é a junção de qualidade com química de pont…" at bounding box center [843, 240] width 463 height 265
click at [813, 326] on p "House of Motors é a junção de qualidade com química de ponta. Um grupo de pesqu…" at bounding box center [844, 252] width 460 height 164
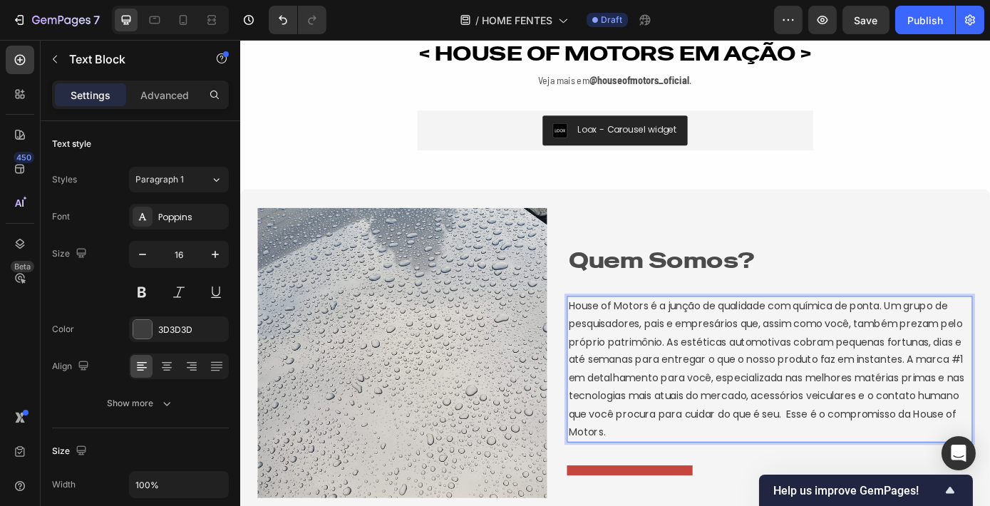
scroll to position [3296, 0]
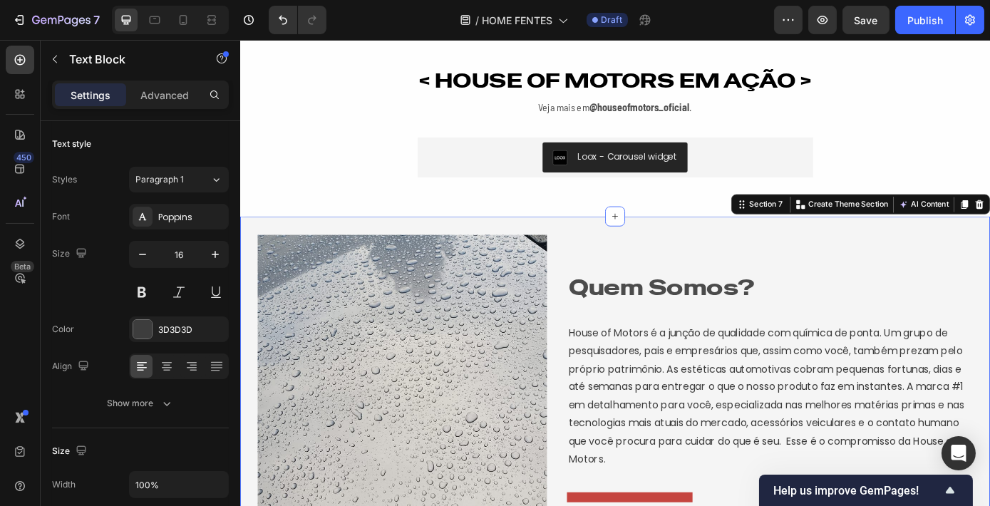
click at [867, 245] on div "Image Quem Somos? Heading House of Motors é a junção de qualidade com química d…" at bounding box center [666, 450] width 855 height 419
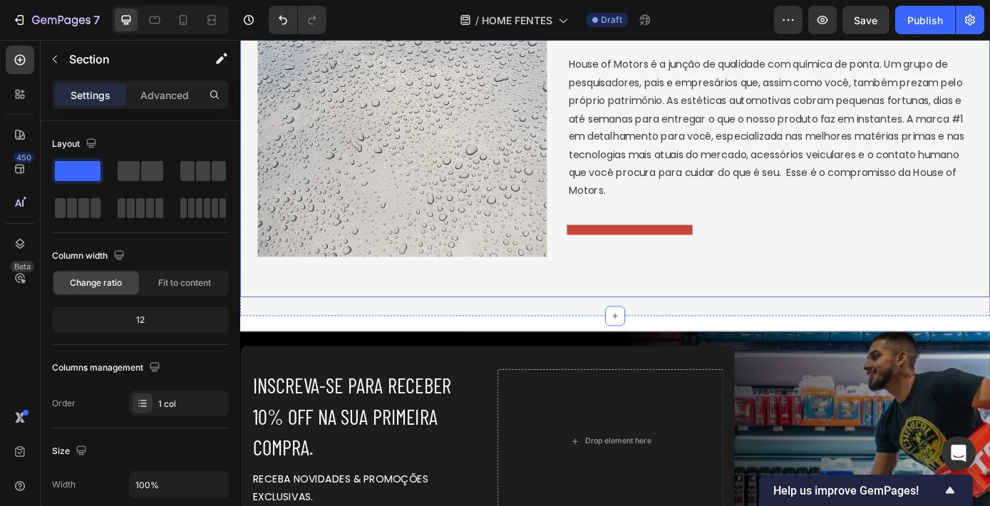
scroll to position [3355, 0]
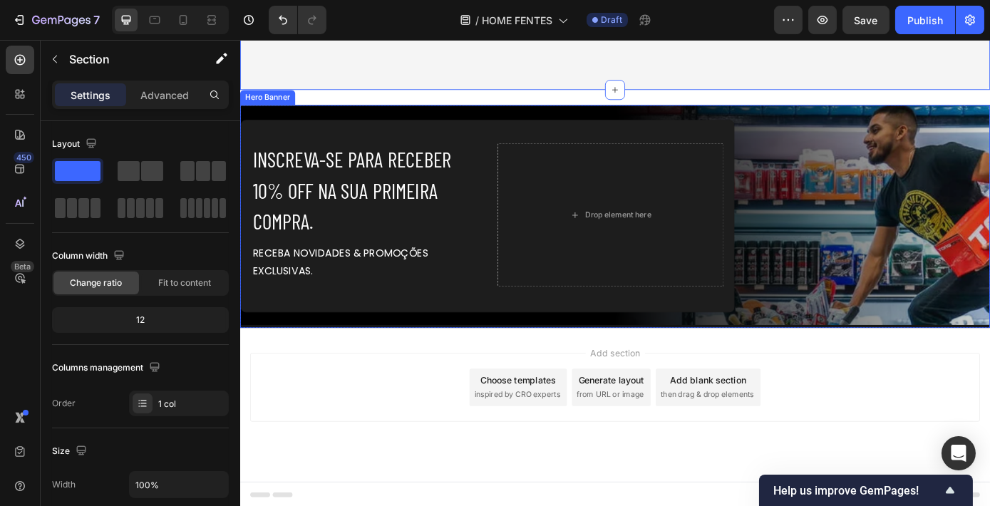
click at [959, 242] on div "INSCREVA-SE PARA RECEBER 10% OFF NA SUA PRIMEIRA COMPRA. Heading RECEBA NOVIDAD…" at bounding box center [666, 241] width 855 height 220
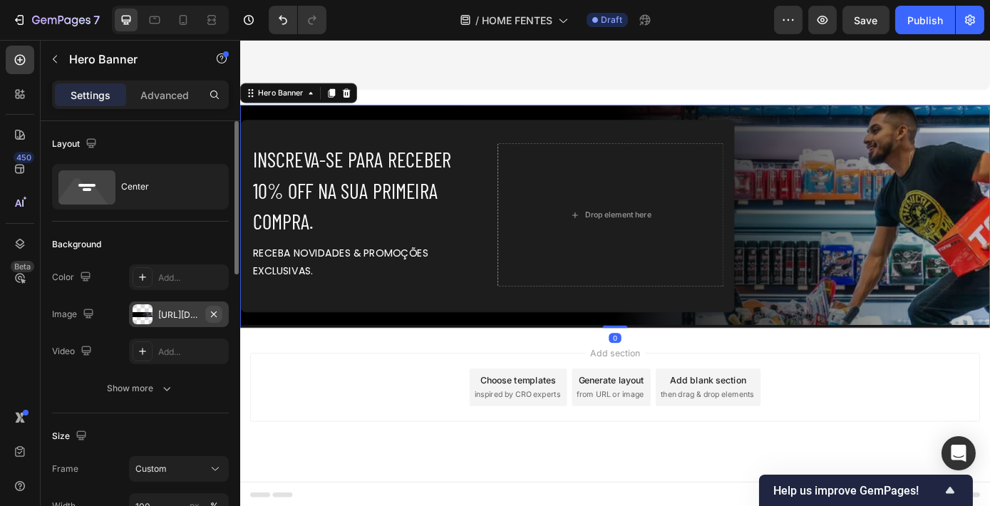
click at [209, 315] on icon "button" at bounding box center [213, 314] width 11 height 11
click at [158, 318] on div "[URL][DOMAIN_NAME]" at bounding box center [178, 315] width 41 height 13
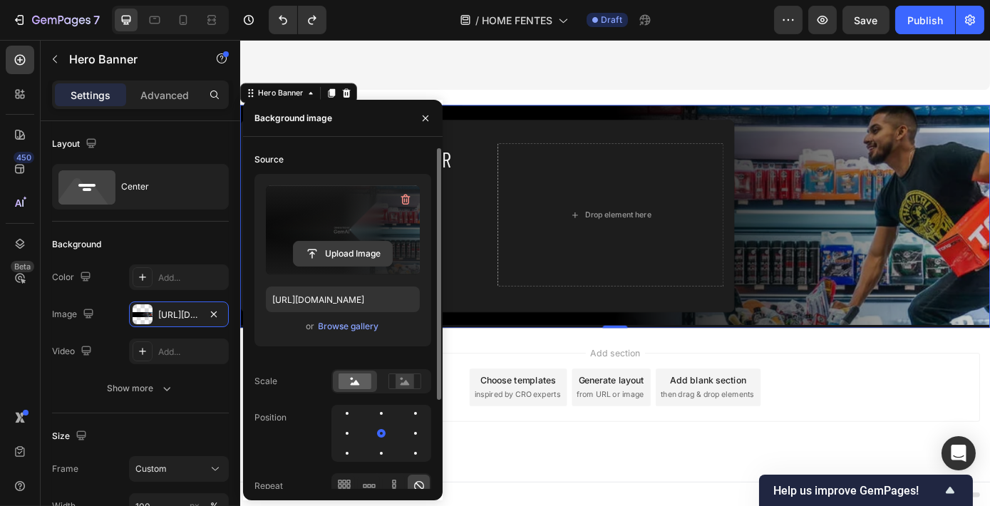
click at [351, 261] on input "file" at bounding box center [343, 254] width 98 height 24
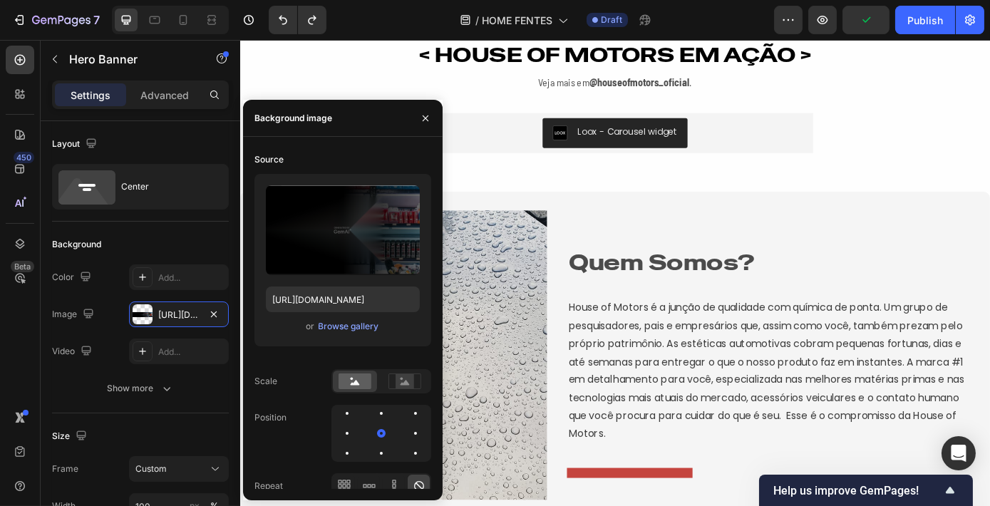
scroll to position [2772, 0]
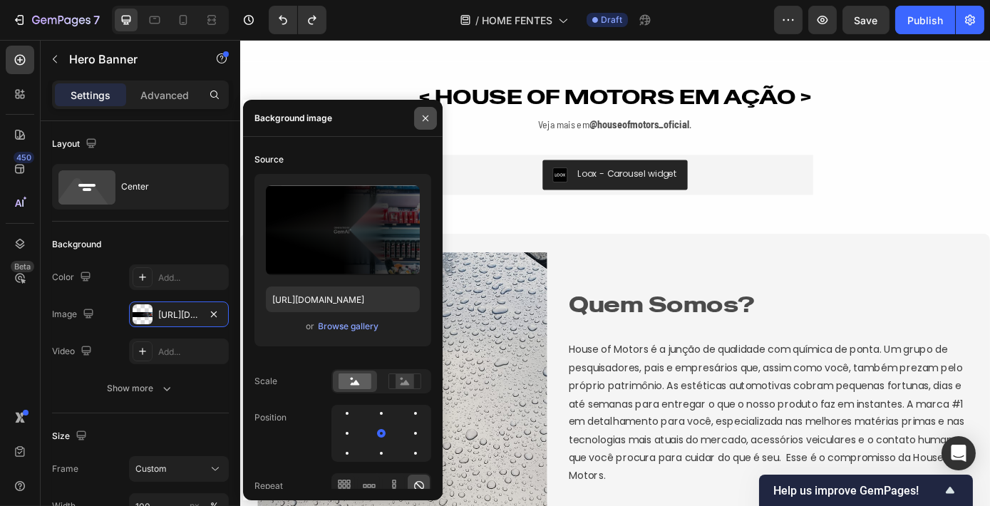
click at [422, 121] on icon "button" at bounding box center [425, 118] width 11 height 11
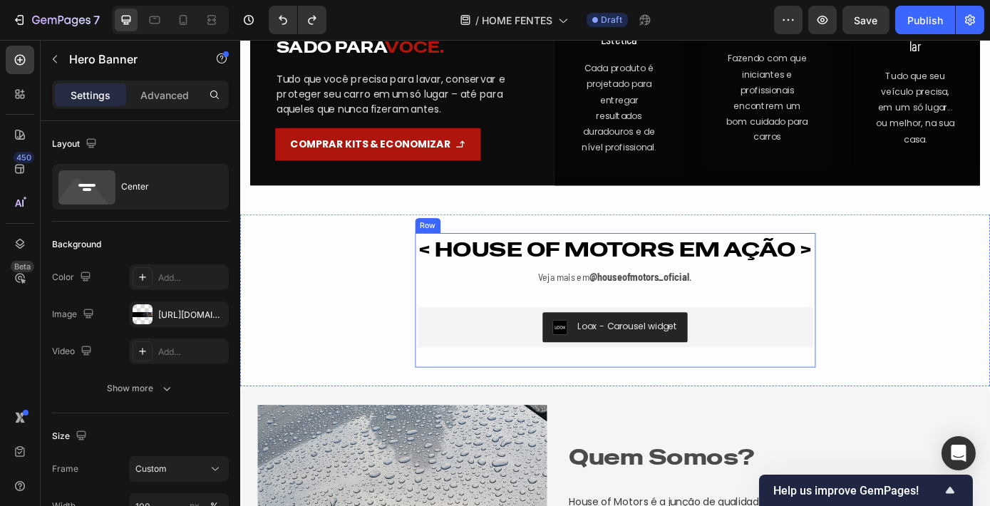
scroll to position [2577, 0]
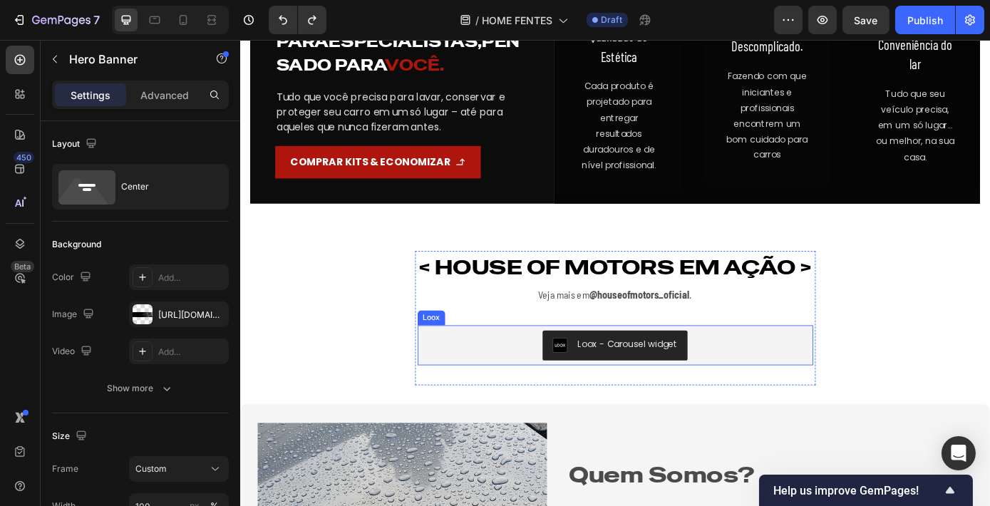
click at [676, 388] on div "Loox - Carousel widget" at bounding box center [681, 387] width 114 height 15
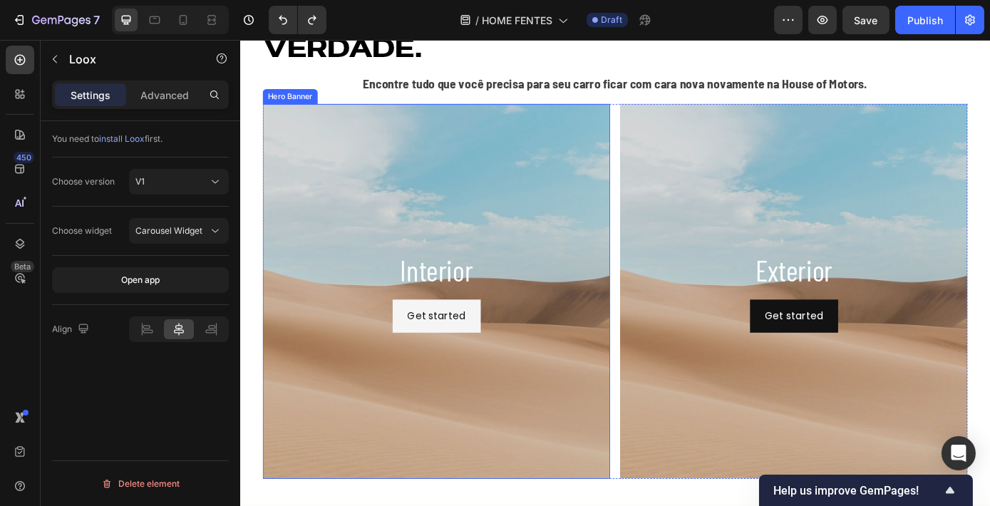
scroll to position [1217, 0]
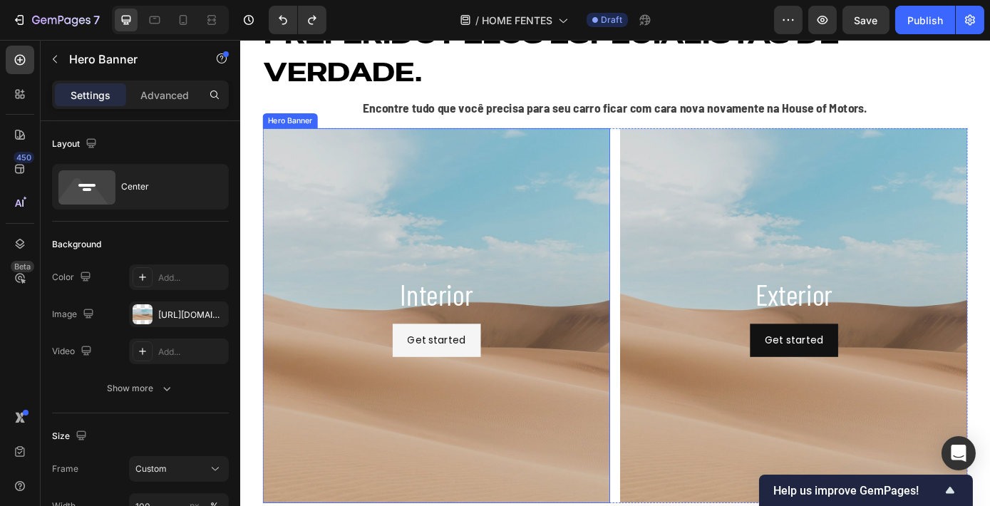
click at [611, 296] on div "Background Image" at bounding box center [463, 354] width 396 height 428
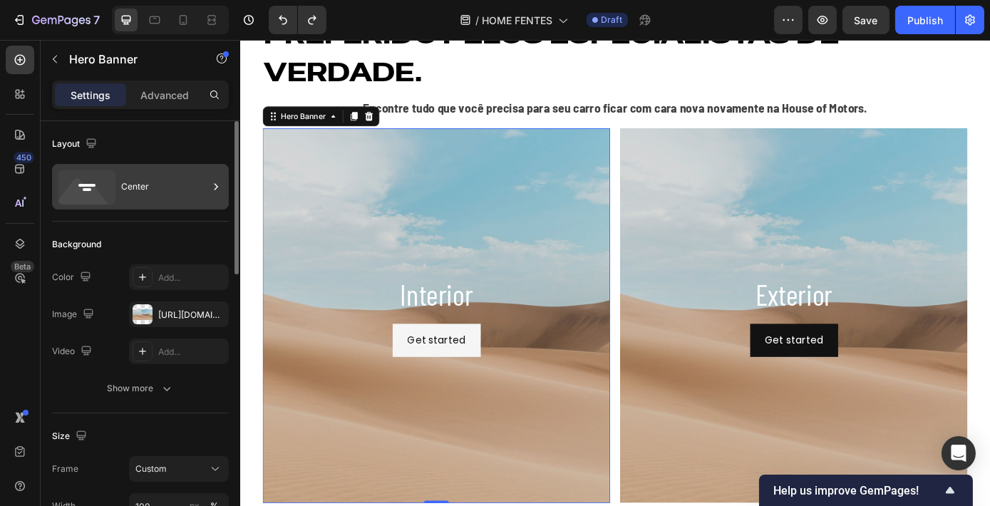
click at [148, 192] on div "Center" at bounding box center [164, 186] width 87 height 33
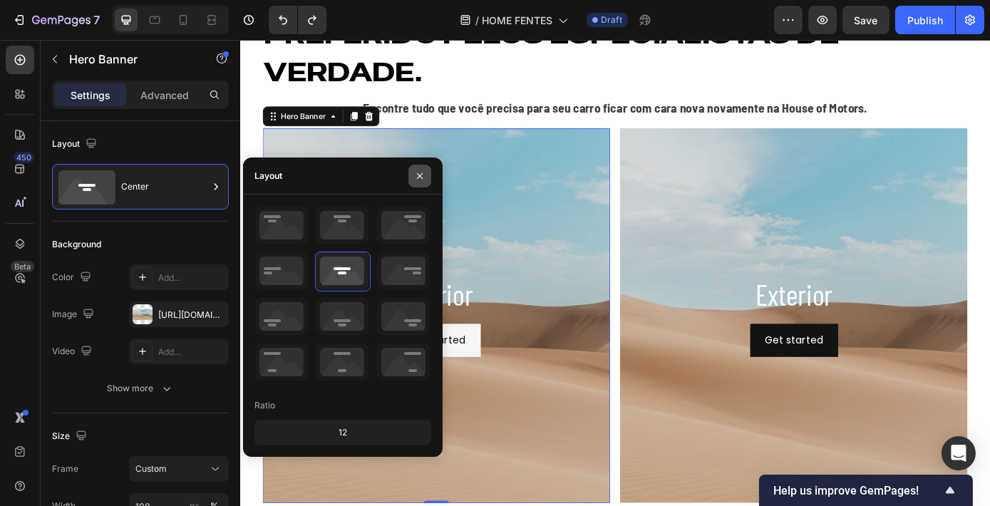
click at [422, 171] on icon "button" at bounding box center [419, 175] width 11 height 11
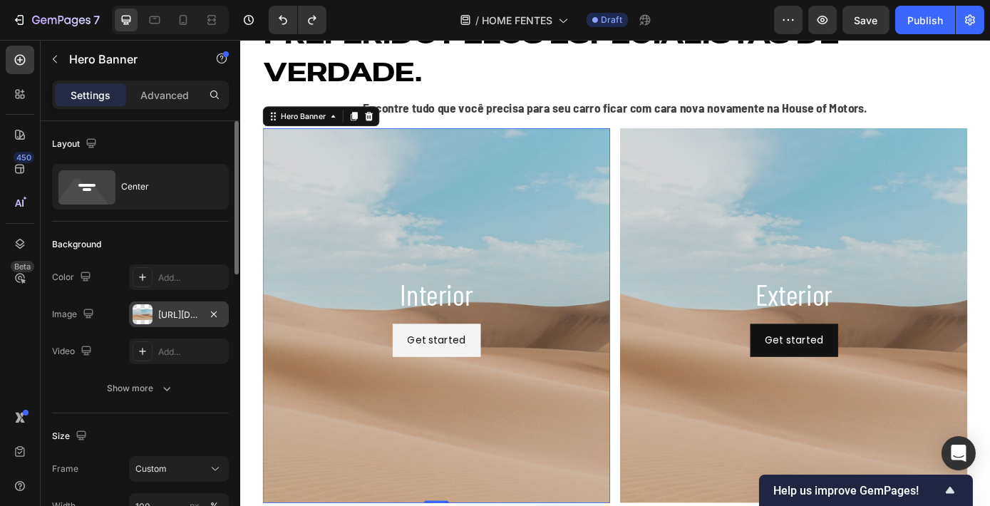
click at [182, 302] on div "[URL][DOMAIN_NAME]" at bounding box center [179, 315] width 100 height 26
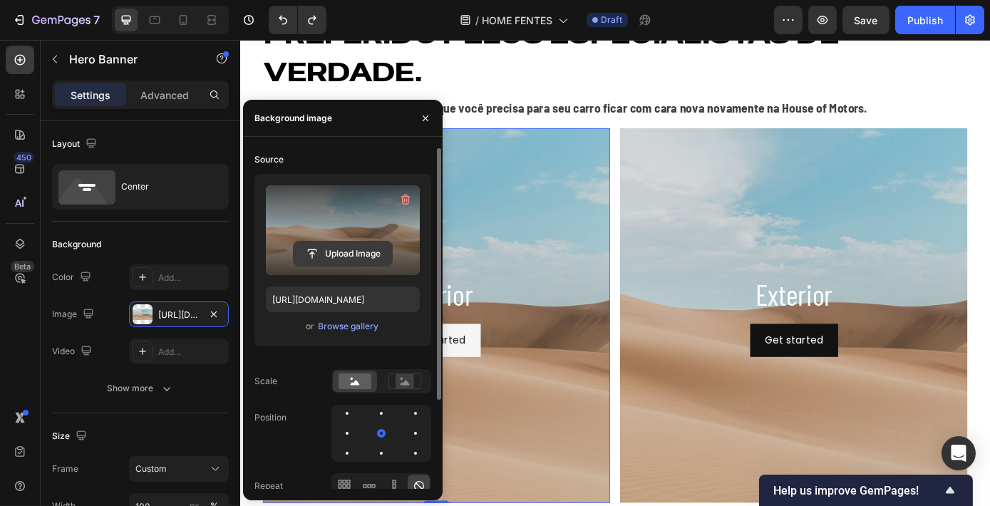
click at [335, 254] on input "file" at bounding box center [343, 254] width 98 height 24
click at [353, 263] on input "file" at bounding box center [343, 254] width 98 height 24
click at [330, 254] on input "file" at bounding box center [343, 254] width 98 height 24
click at [356, 244] on input "file" at bounding box center [343, 254] width 98 height 24
type input "C:\fakepath\FY21_Autocare_AA_Disinfectants_AntiViral_Life-Style-Visual-3_RGB_IN…"
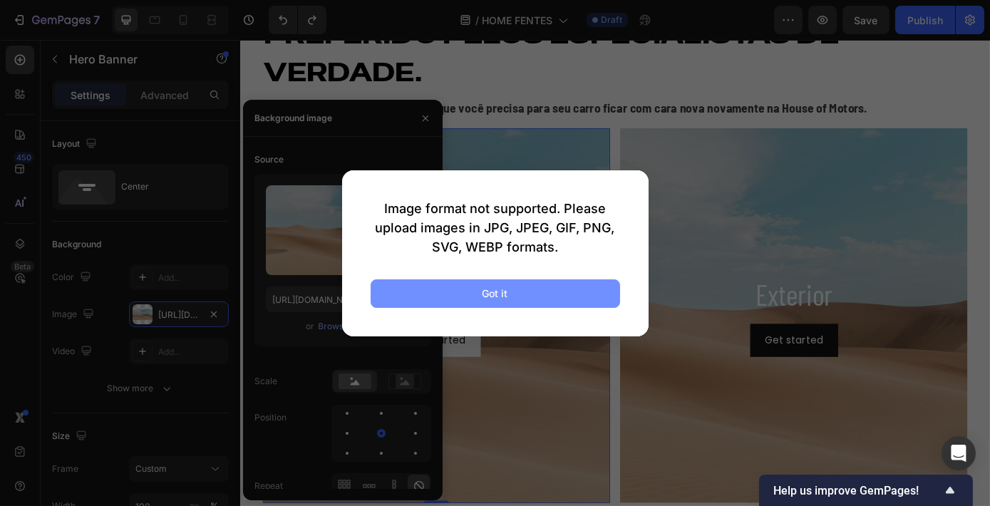
click at [549, 289] on button "Got it" at bounding box center [495, 293] width 249 height 29
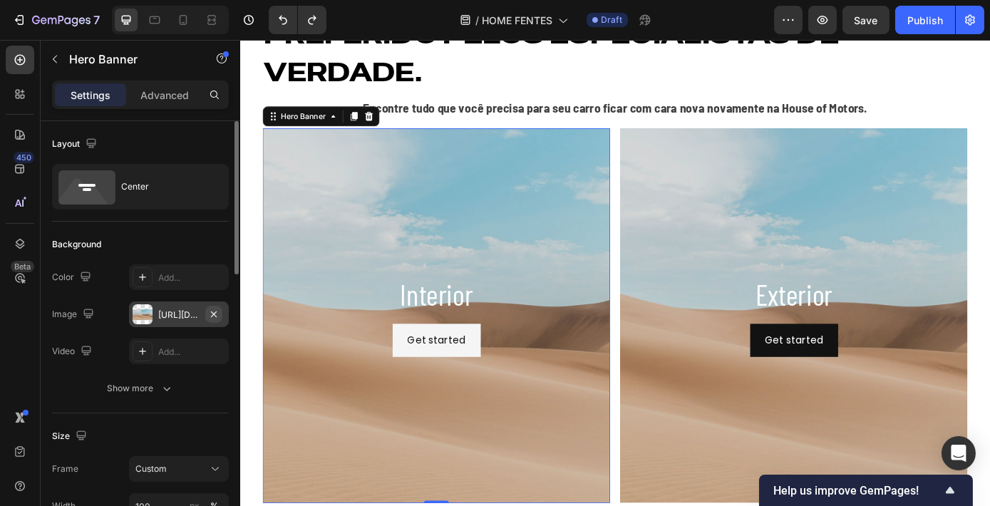
click at [216, 320] on button "button" at bounding box center [213, 314] width 17 height 17
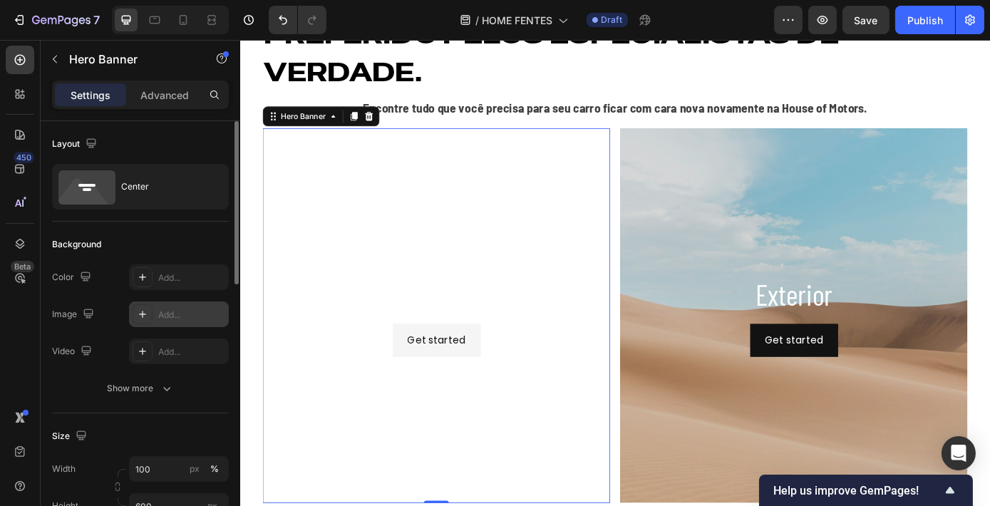
click at [187, 303] on div "Add..." at bounding box center [179, 315] width 100 height 26
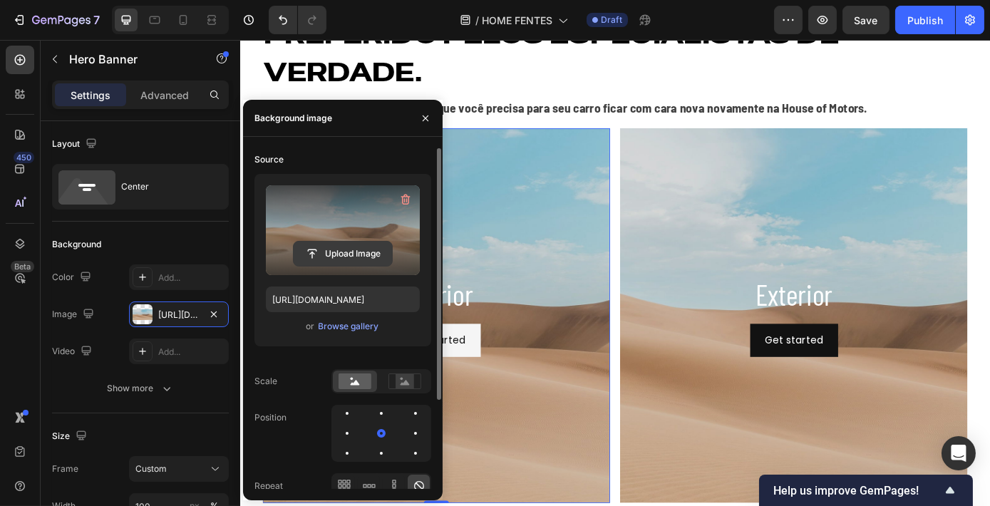
click at [354, 247] on input "file" at bounding box center [343, 254] width 98 height 24
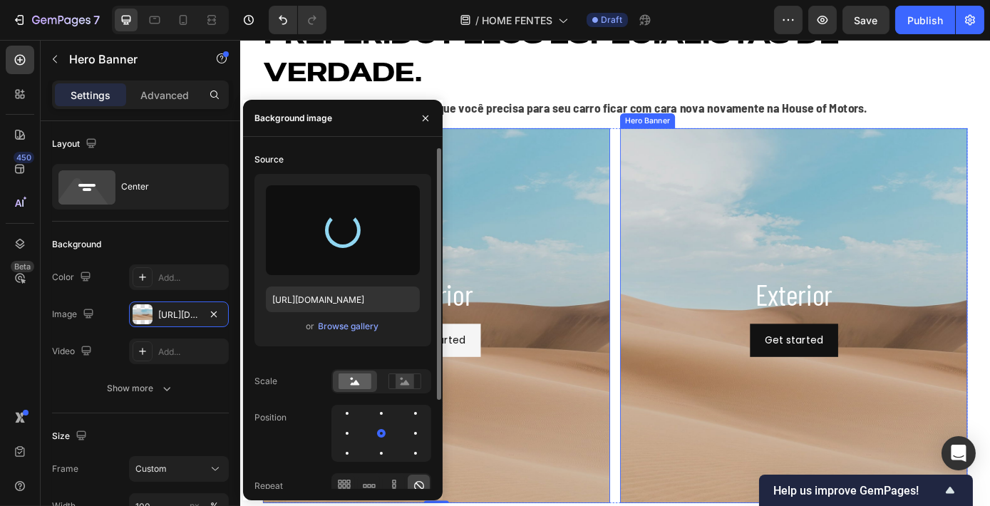
type input "[URL][DOMAIN_NAME]"
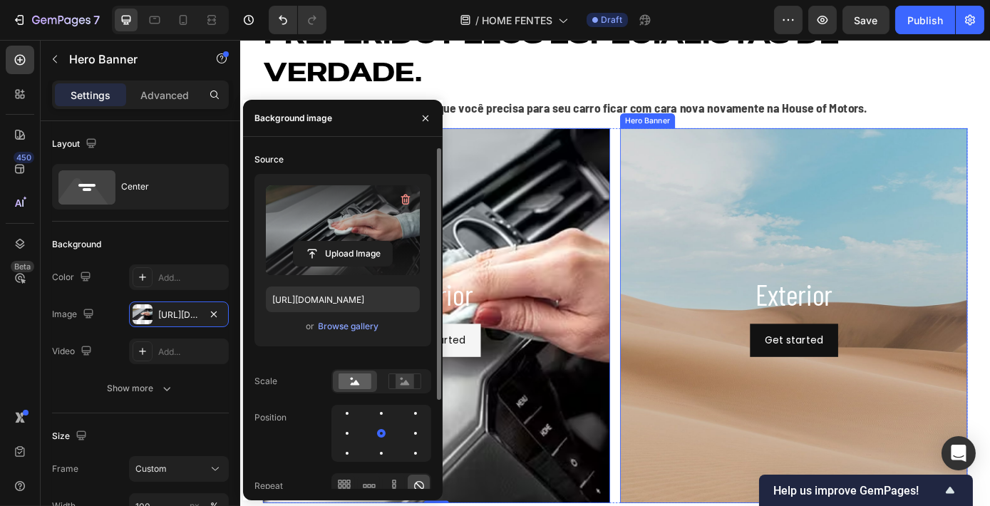
click at [751, 222] on div "Background Image" at bounding box center [871, 354] width 396 height 428
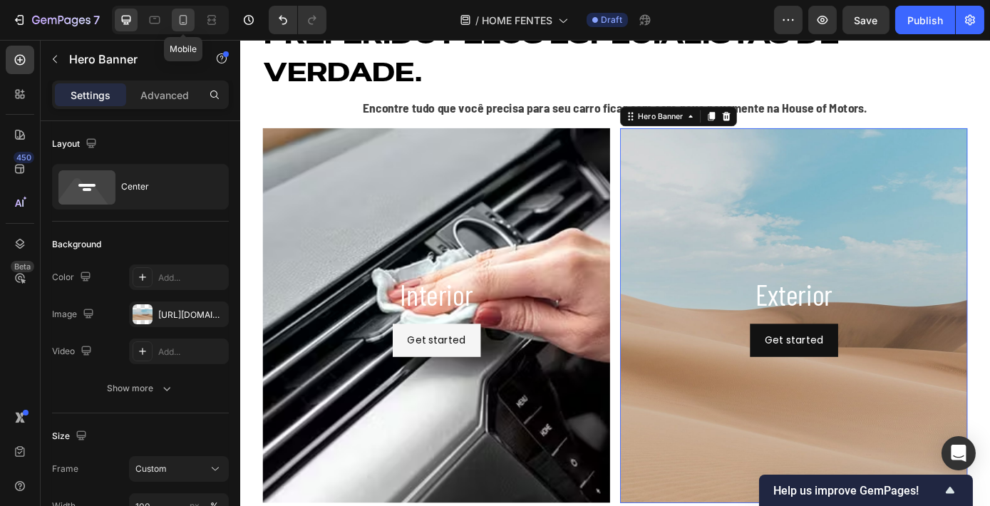
click at [175, 25] on div at bounding box center [183, 20] width 23 height 23
type input "100%"
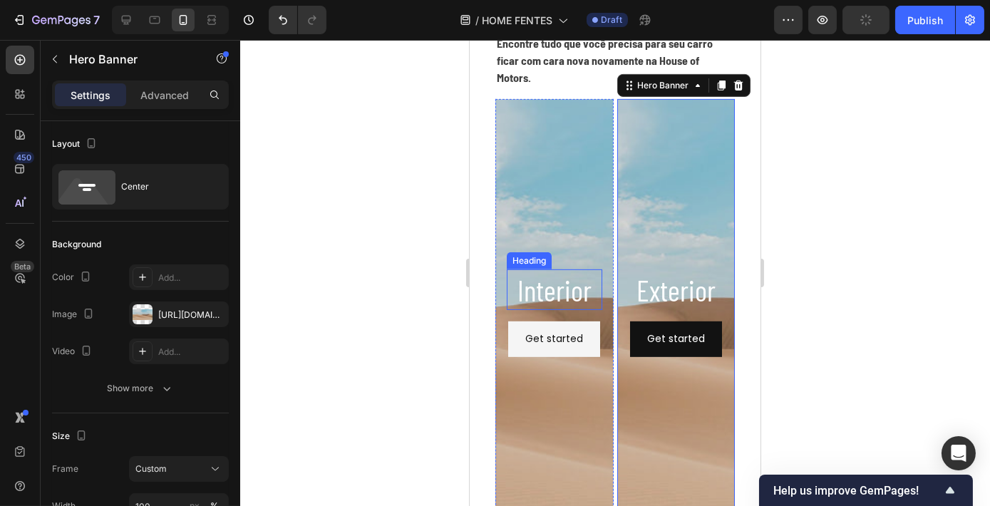
scroll to position [1302, 0]
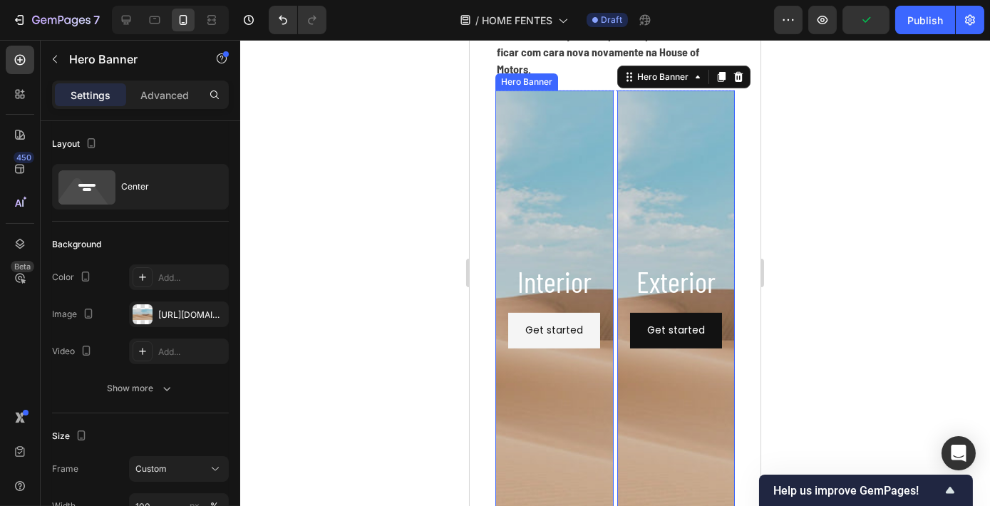
click at [579, 217] on div "Background Image" at bounding box center [554, 305] width 118 height 428
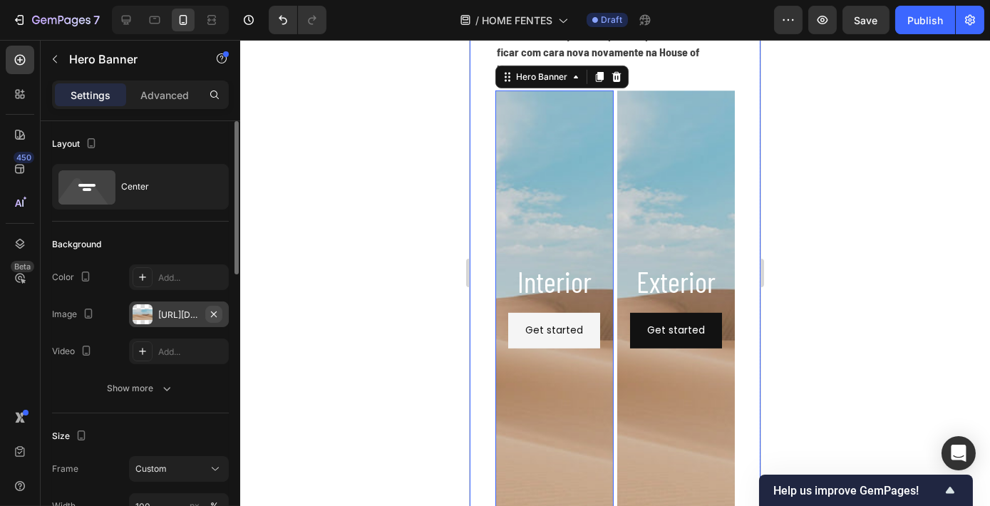
click at [208, 319] on button "button" at bounding box center [213, 314] width 17 height 17
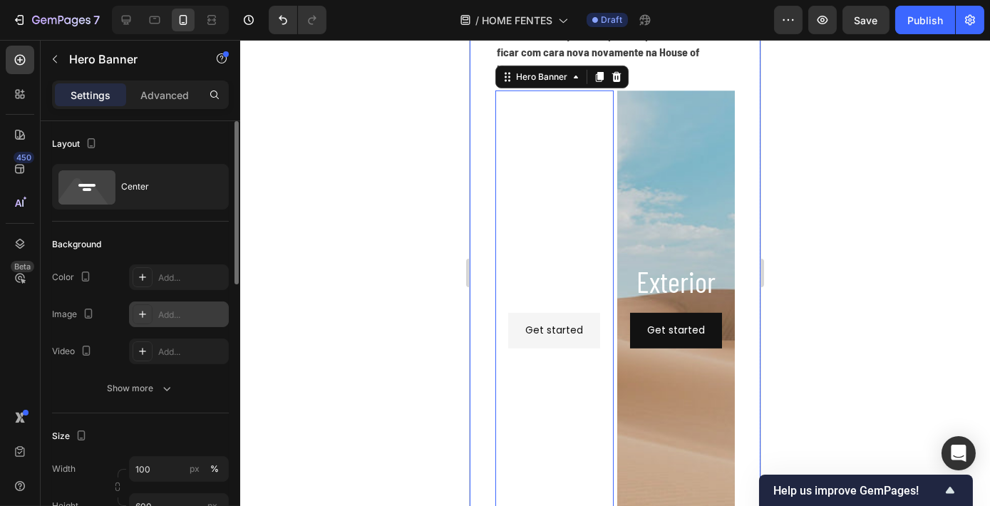
click at [188, 311] on div "Add..." at bounding box center [191, 315] width 67 height 13
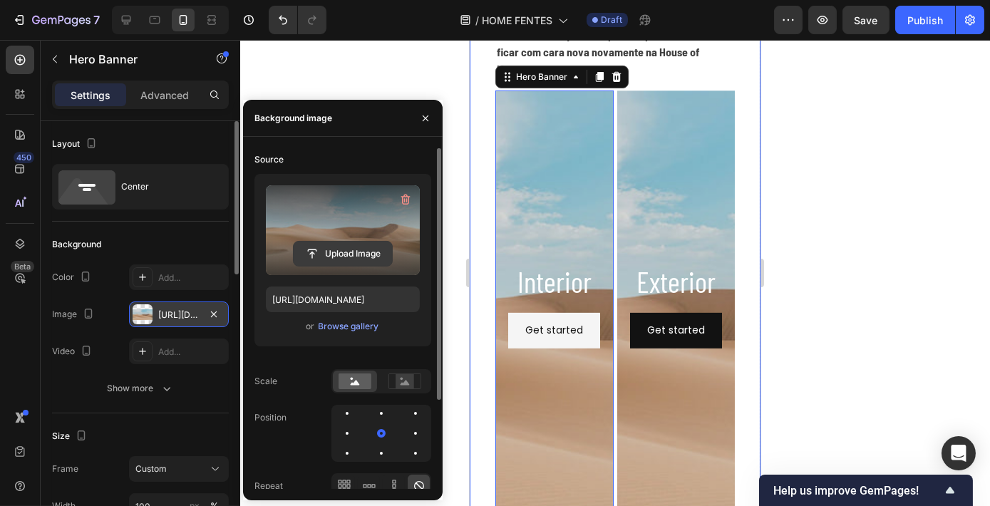
click at [326, 261] on input "file" at bounding box center [343, 254] width 98 height 24
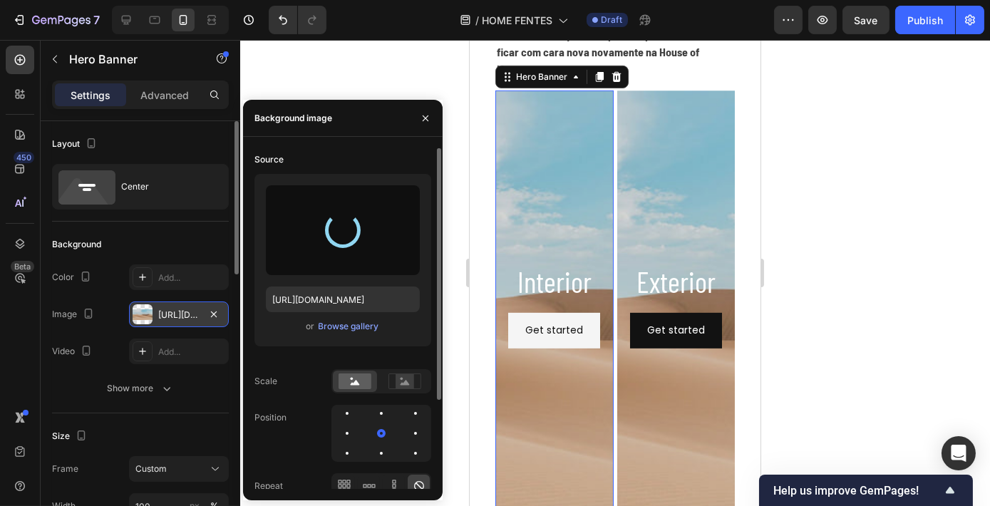
type input "[URL][DOMAIN_NAME]"
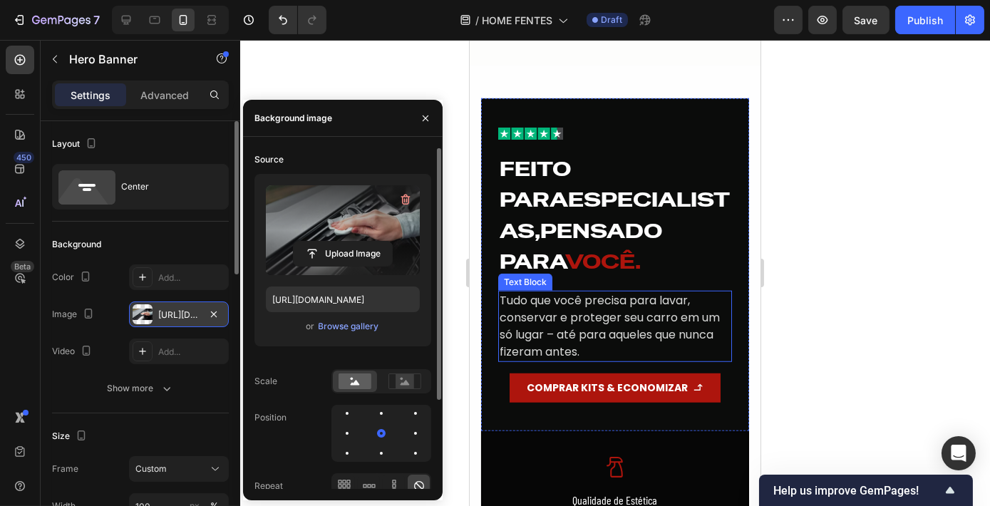
scroll to position [2404, 0]
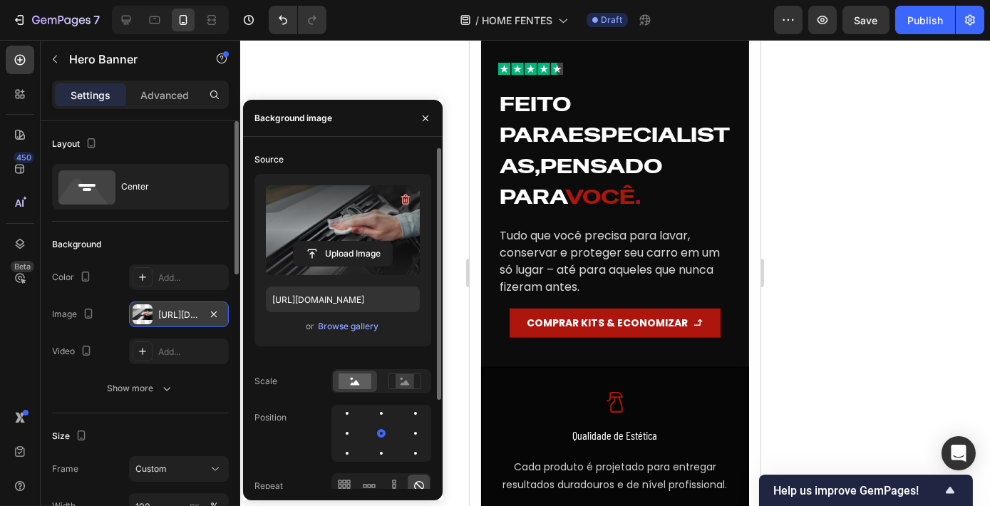
click at [850, 263] on div at bounding box center [615, 273] width 750 height 466
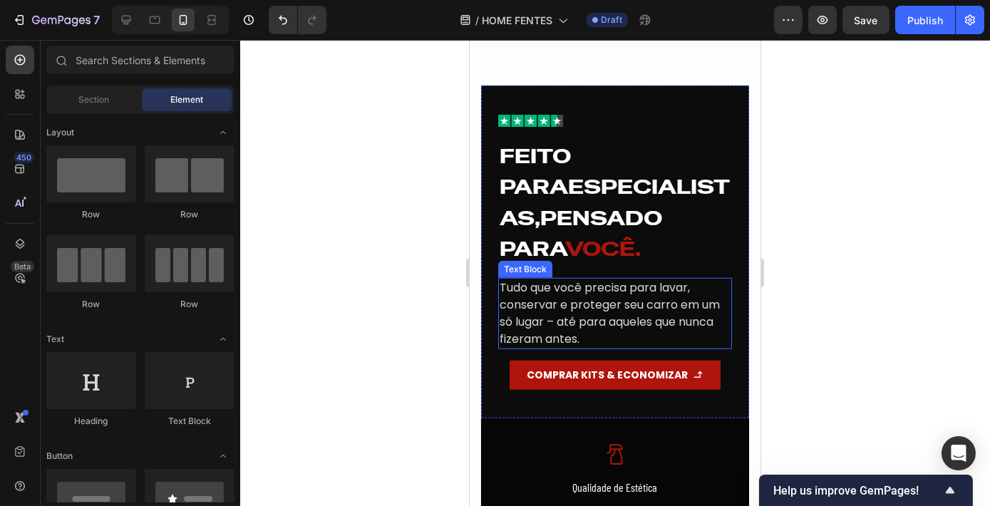
scroll to position [2144, 0]
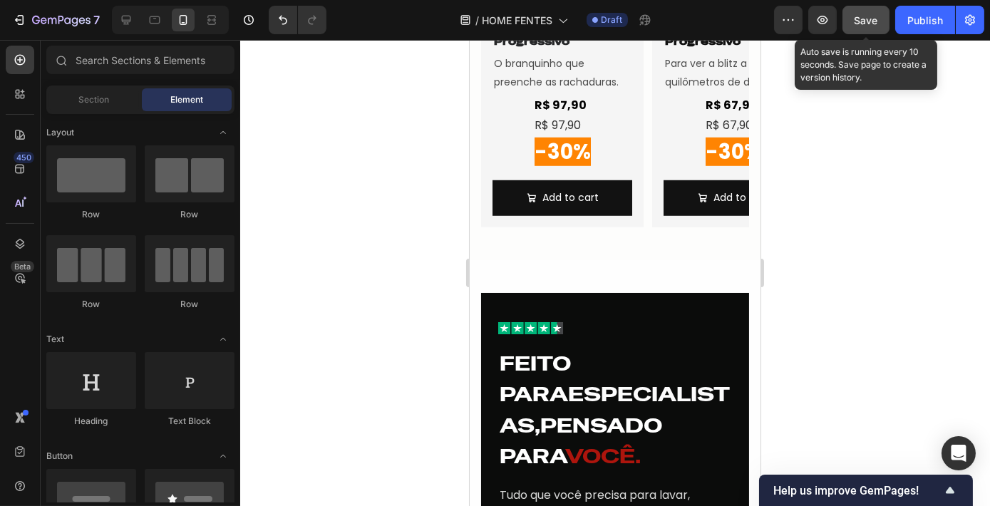
click at [880, 17] on button "Save" at bounding box center [866, 20] width 47 height 29
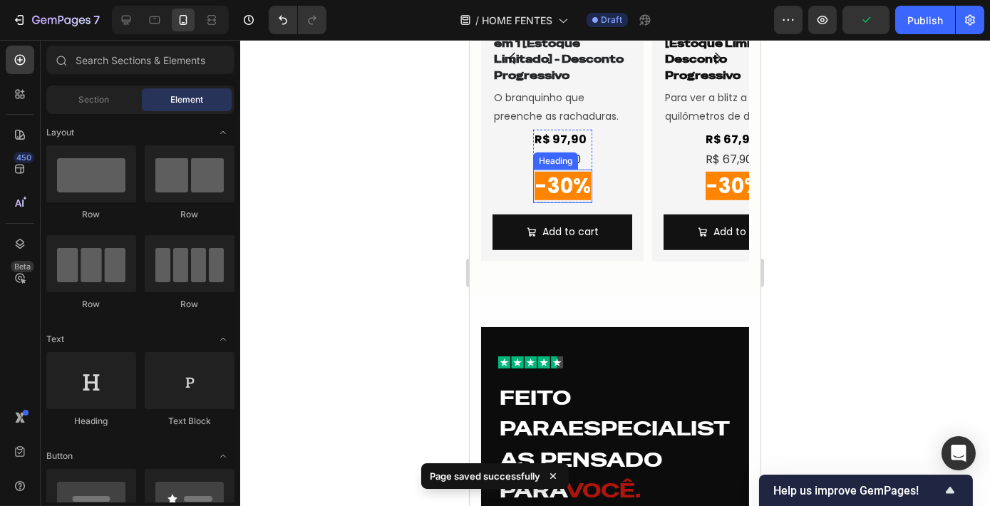
scroll to position [2079, 0]
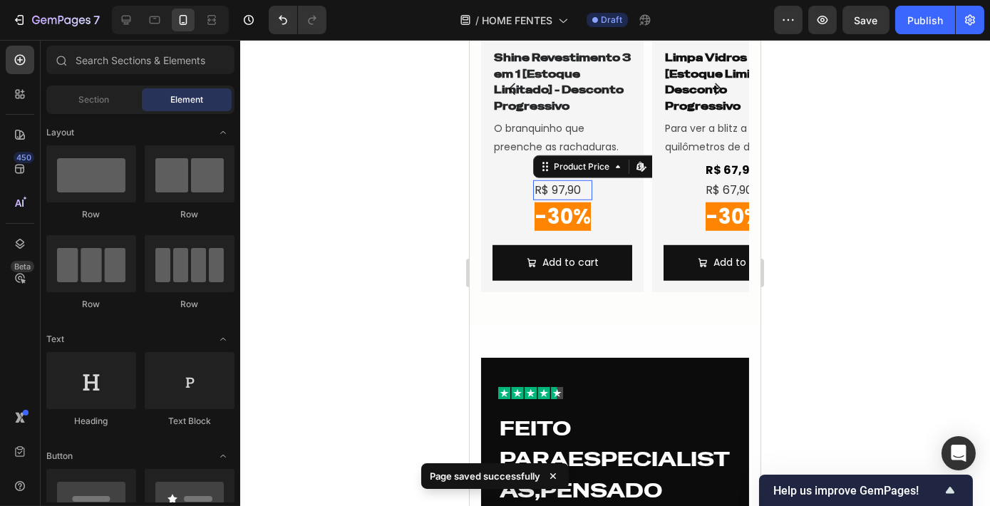
click at [585, 198] on div "R$ 97,90" at bounding box center [561, 190] width 59 height 20
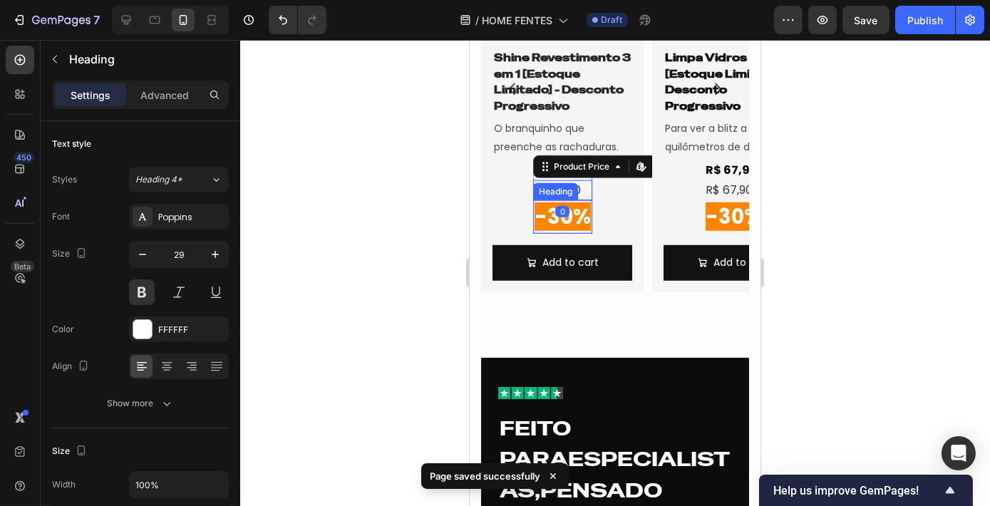
click at [592, 200] on h2 "-30%" at bounding box center [561, 217] width 59 height 34
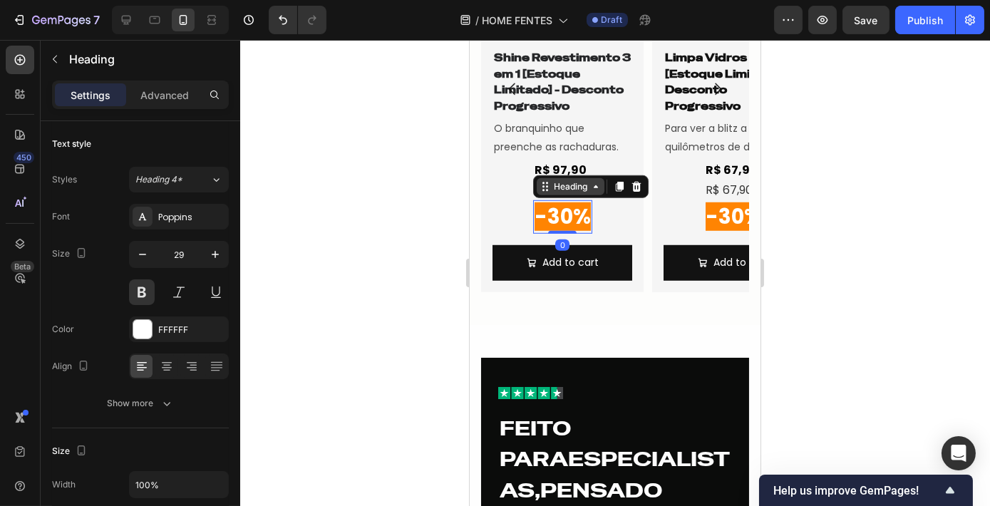
click at [562, 190] on div "Heading" at bounding box center [569, 186] width 39 height 13
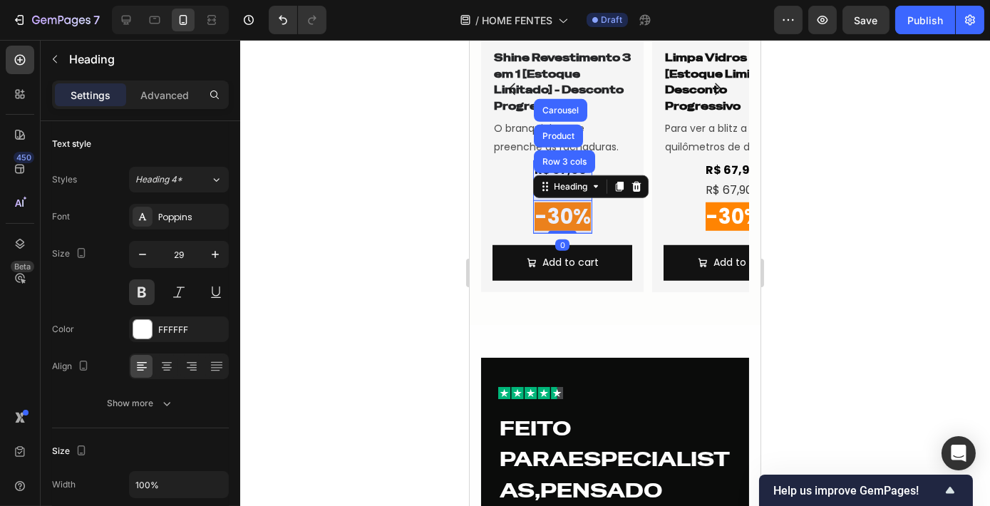
click at [550, 170] on div "Row 3 cols" at bounding box center [563, 161] width 61 height 23
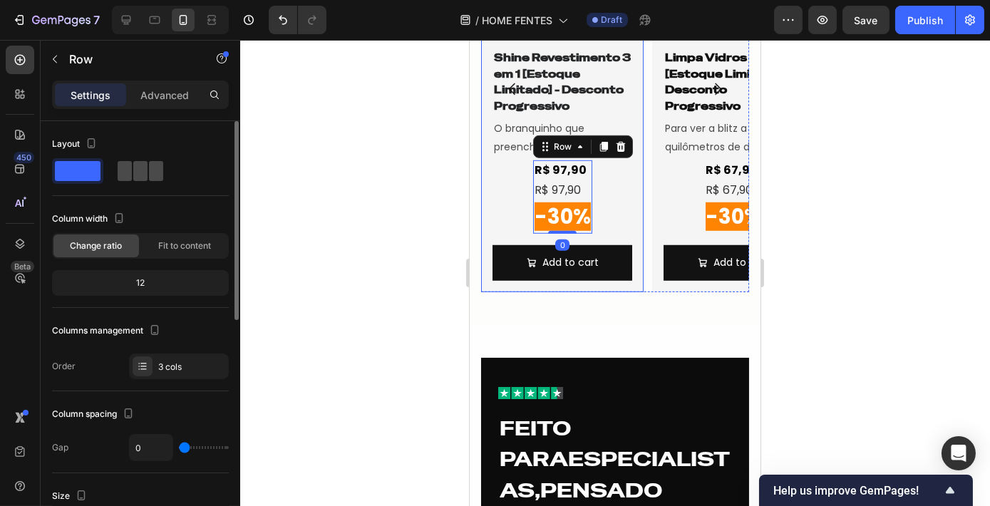
click at [143, 160] on div at bounding box center [140, 171] width 51 height 26
type input "4"
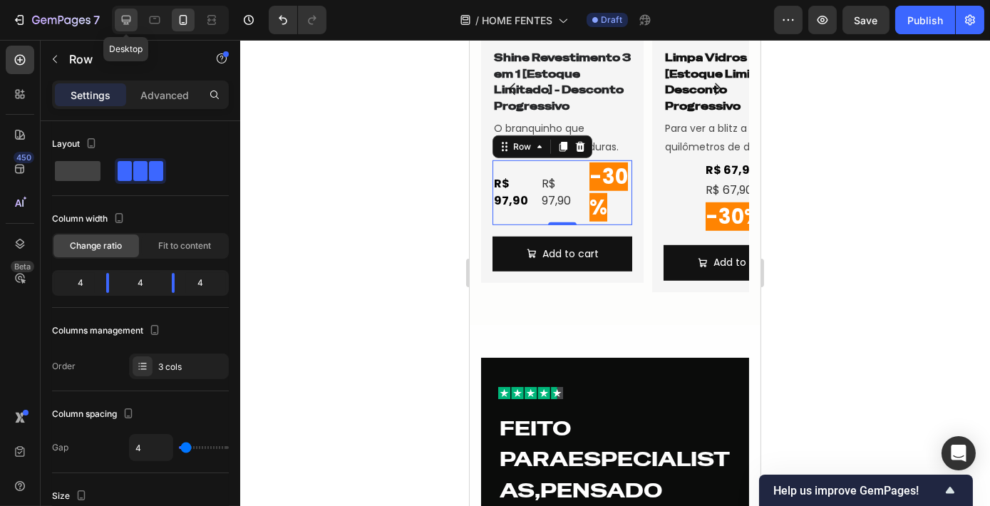
click at [128, 19] on icon at bounding box center [126, 20] width 14 height 14
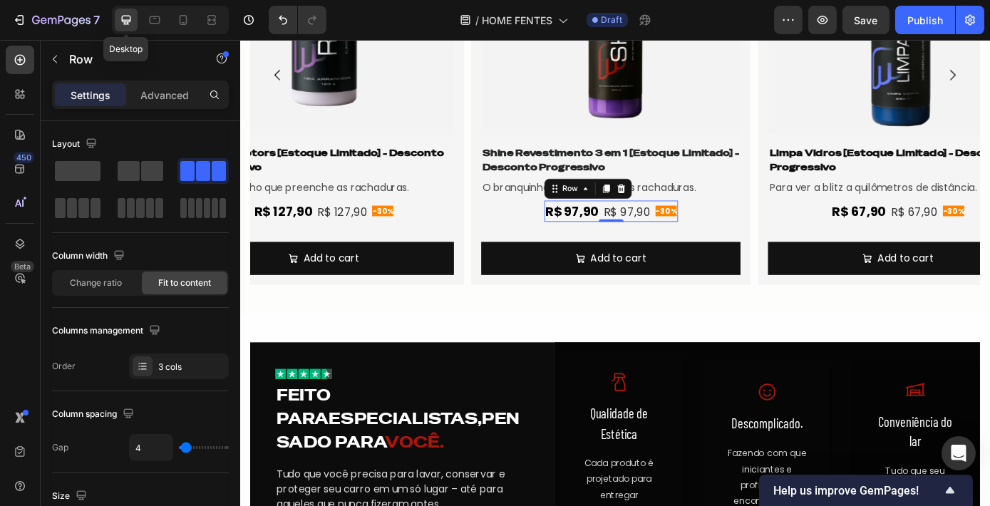
scroll to position [2281, 0]
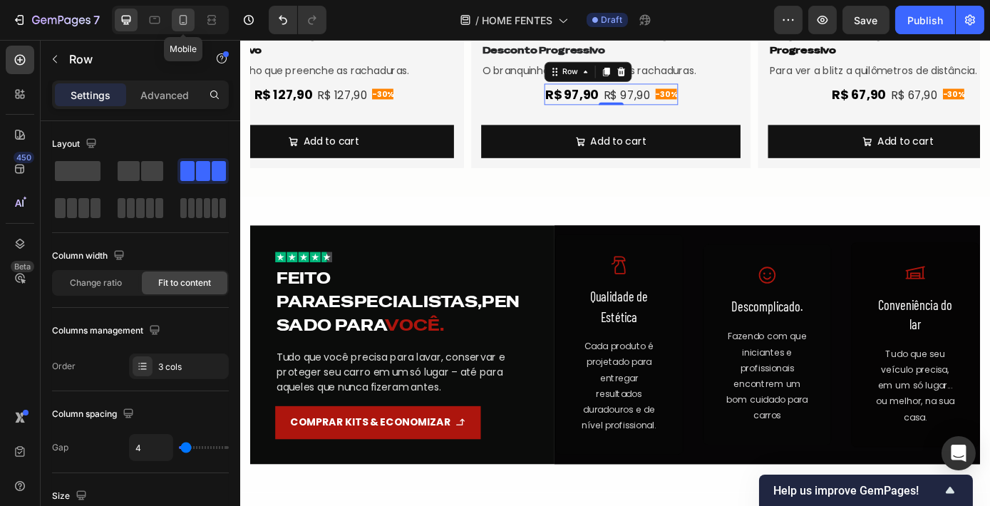
click at [173, 20] on div at bounding box center [183, 20] width 23 height 23
type input "100%"
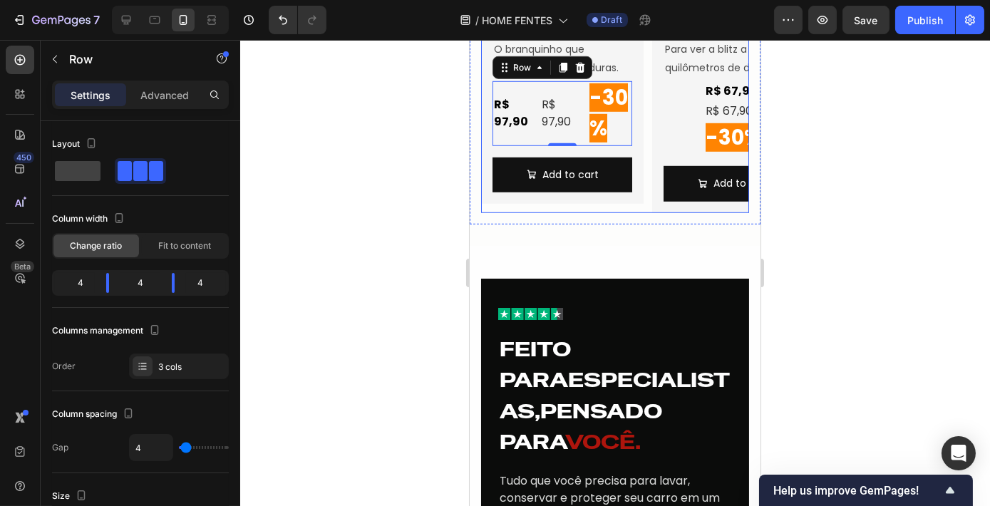
scroll to position [2149, 0]
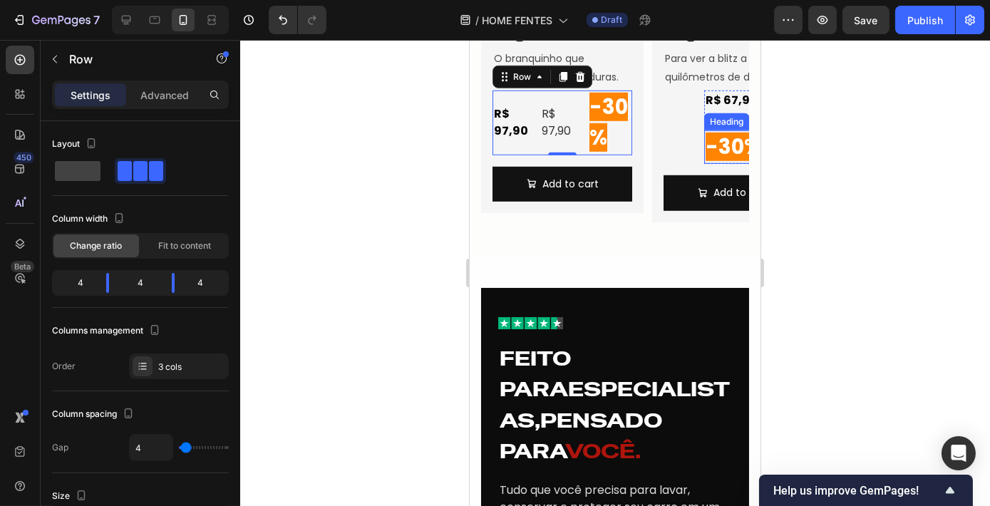
click at [705, 135] on span "-30%" at bounding box center [733, 147] width 56 height 29
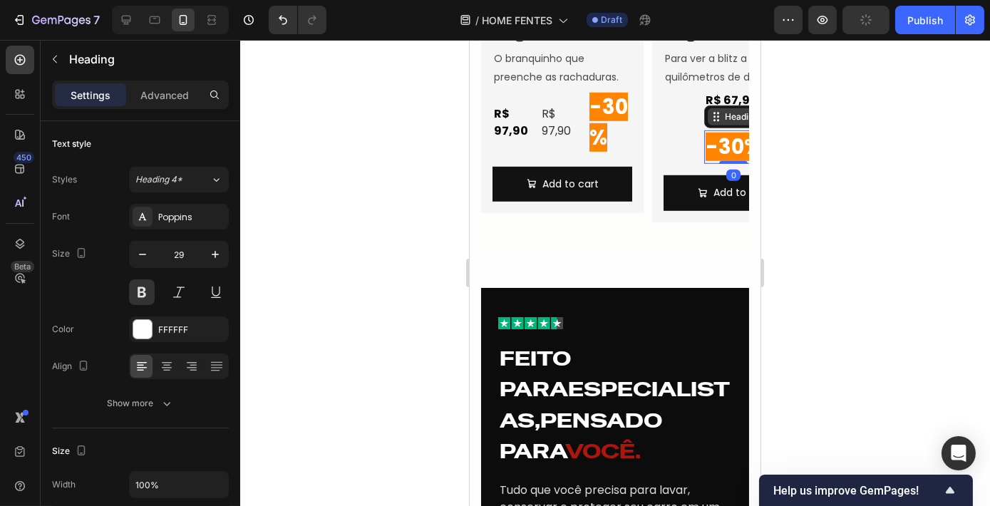
click at [712, 115] on icon at bounding box center [715, 116] width 11 height 11
click at [710, 145] on div "Row 3 cols" at bounding box center [735, 143] width 50 height 9
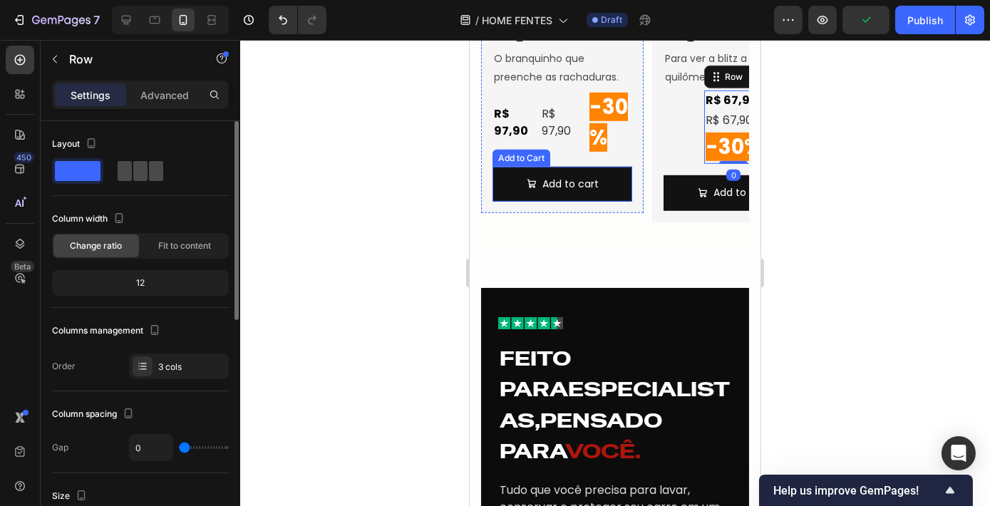
click at [122, 175] on span at bounding box center [125, 171] width 14 height 20
type input "4"
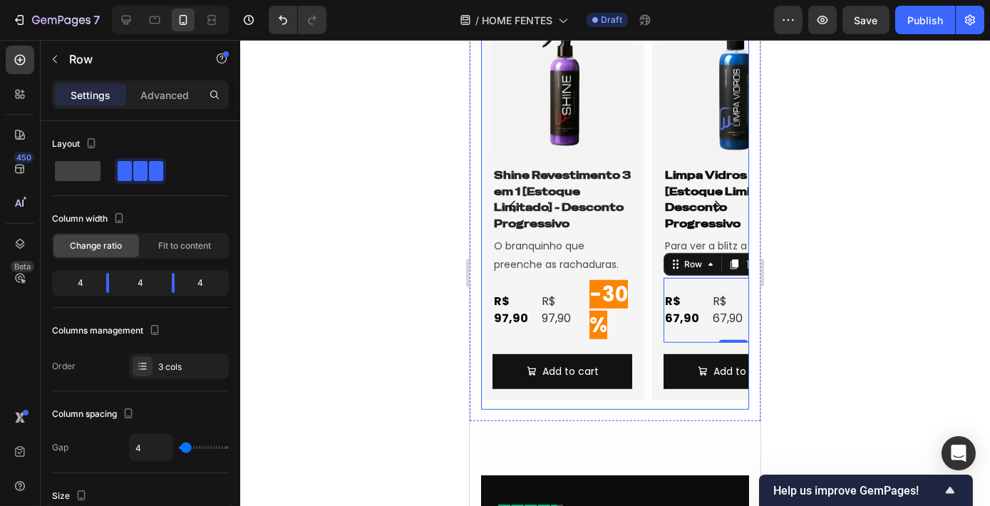
scroll to position [1954, 0]
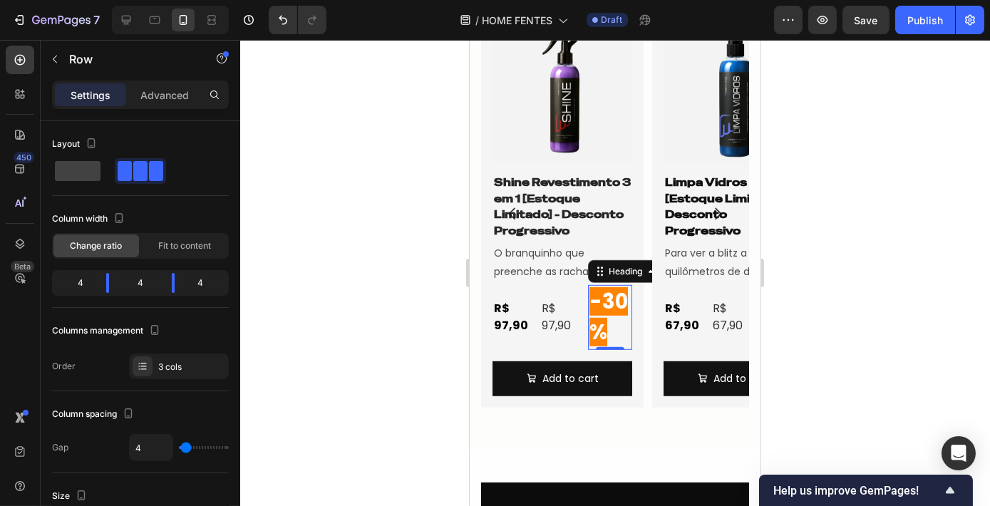
click at [592, 324] on span "-30%" at bounding box center [608, 317] width 38 height 60
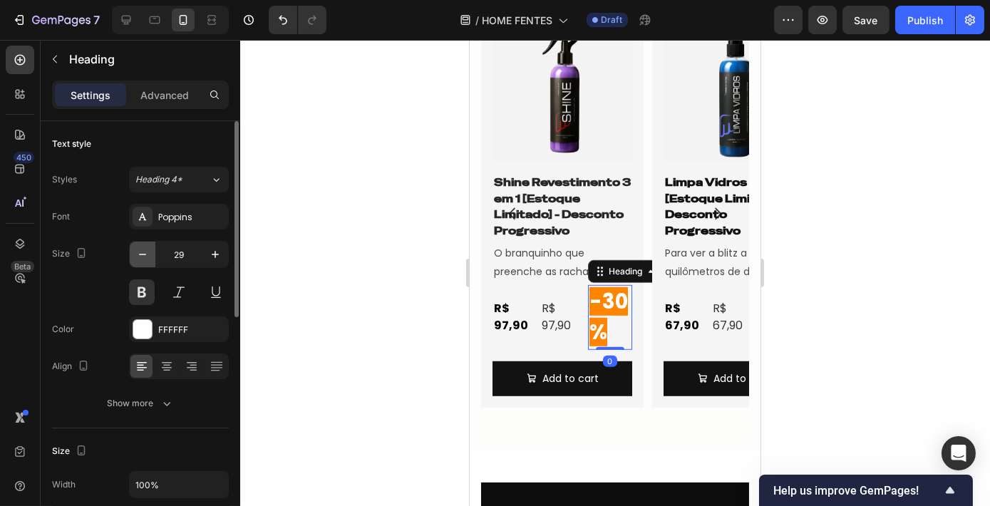
click at [148, 256] on icon "button" at bounding box center [142, 254] width 14 height 14
click at [142, 254] on icon "button" at bounding box center [142, 254] width 14 height 14
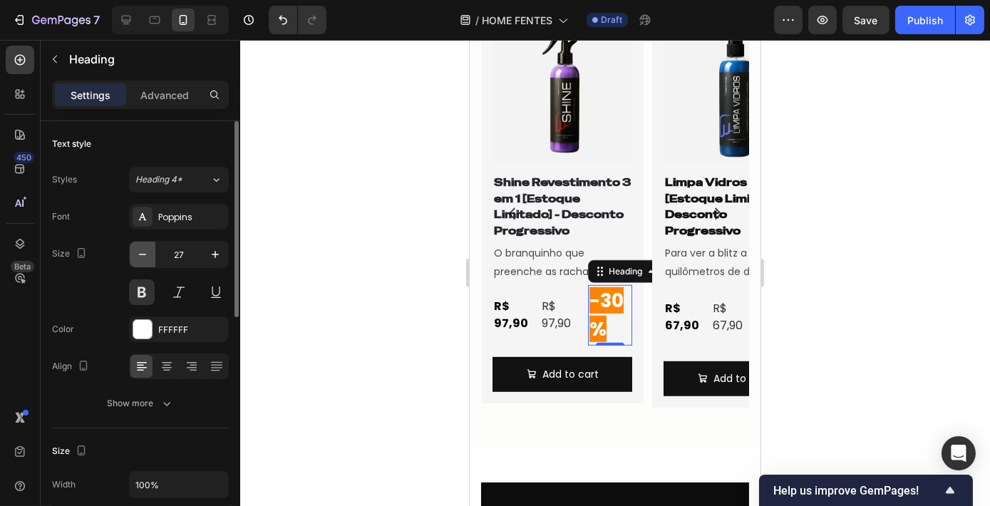
click at [142, 254] on icon "button" at bounding box center [142, 254] width 14 height 14
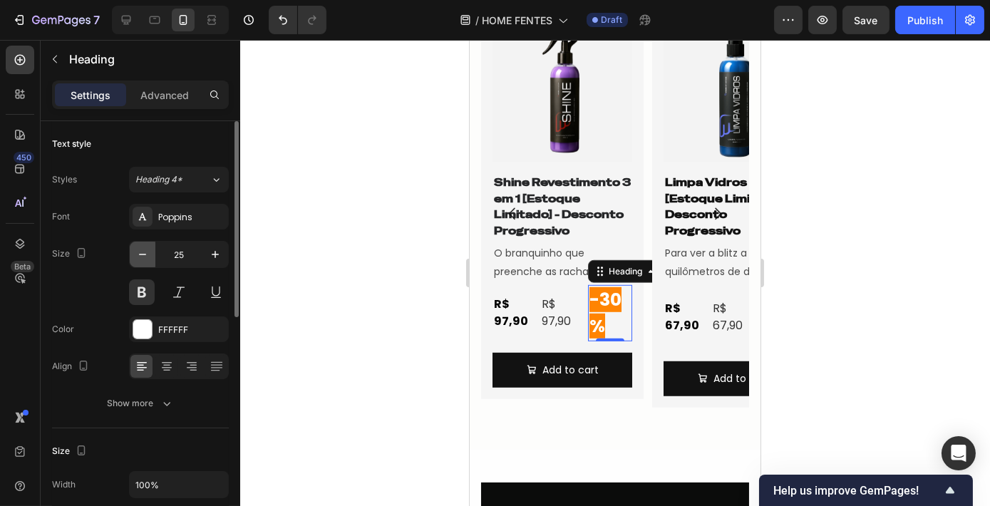
click at [142, 254] on icon "button" at bounding box center [142, 254] width 14 height 14
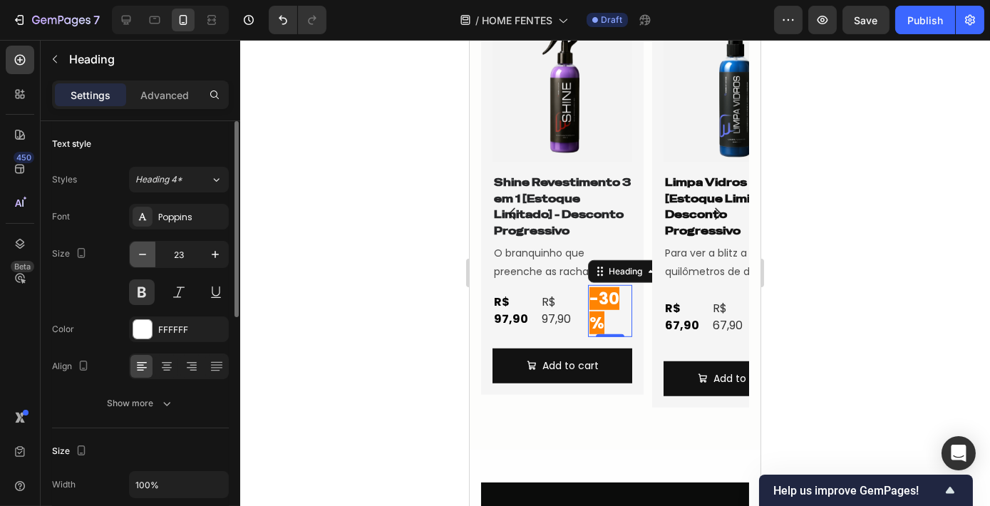
click at [142, 254] on icon "button" at bounding box center [142, 254] width 14 height 14
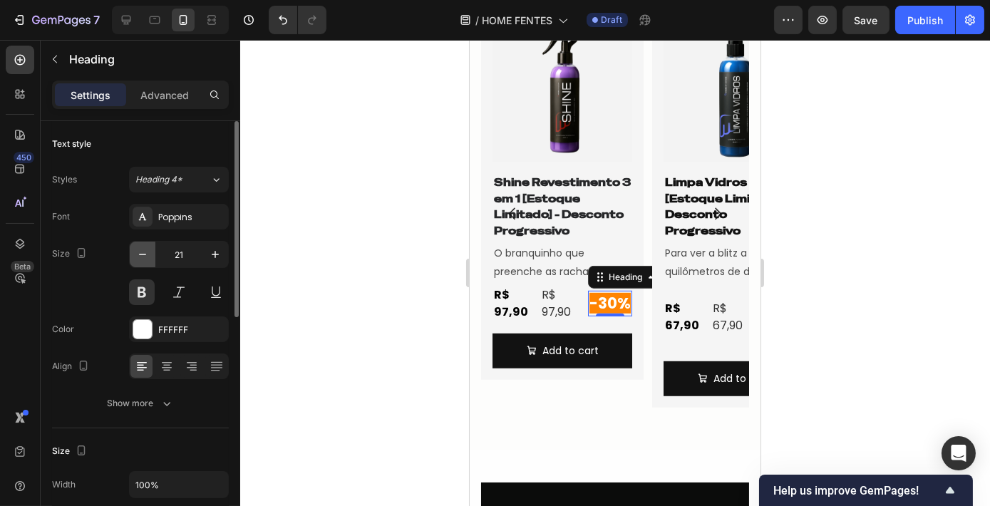
click at [142, 254] on icon "button" at bounding box center [142, 254] width 14 height 14
type input "17"
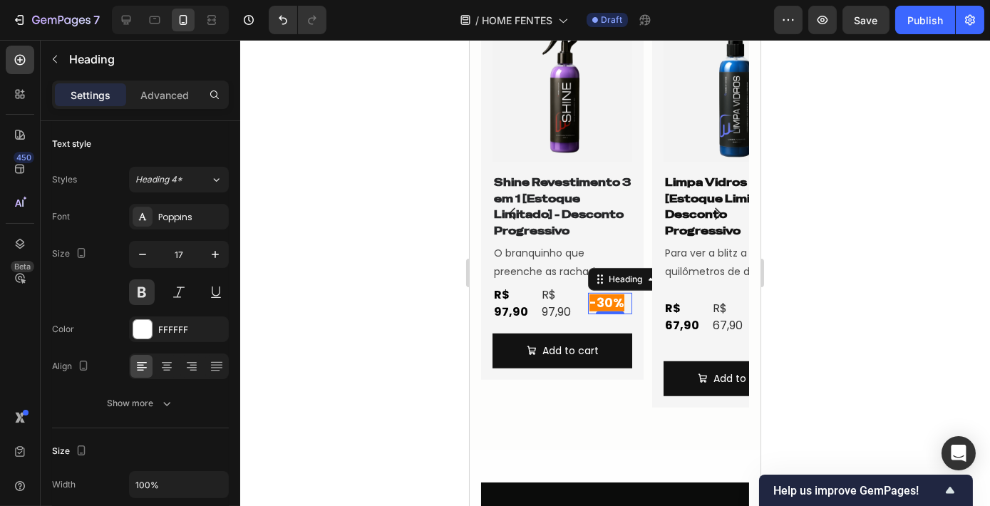
click at [893, 334] on div at bounding box center [615, 273] width 750 height 466
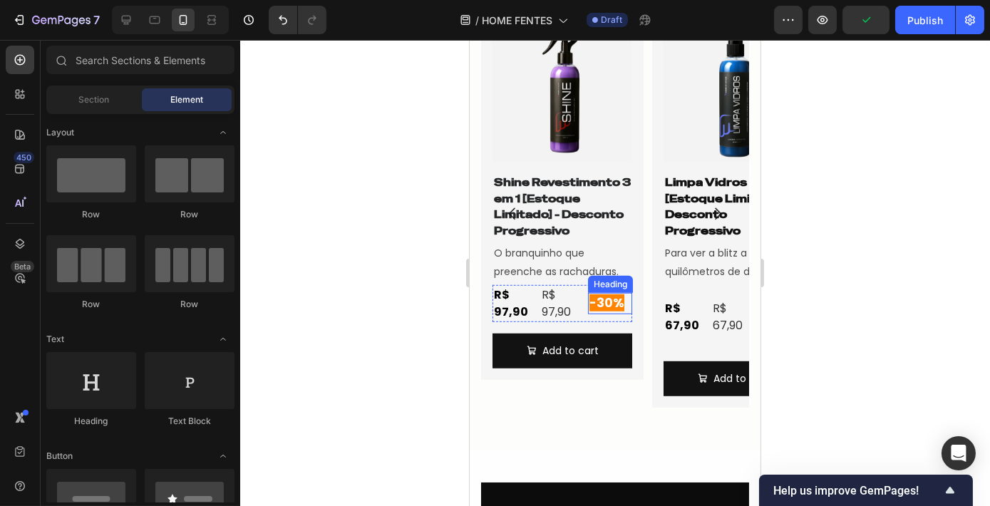
click at [594, 307] on span "-30%" at bounding box center [606, 302] width 35 height 17
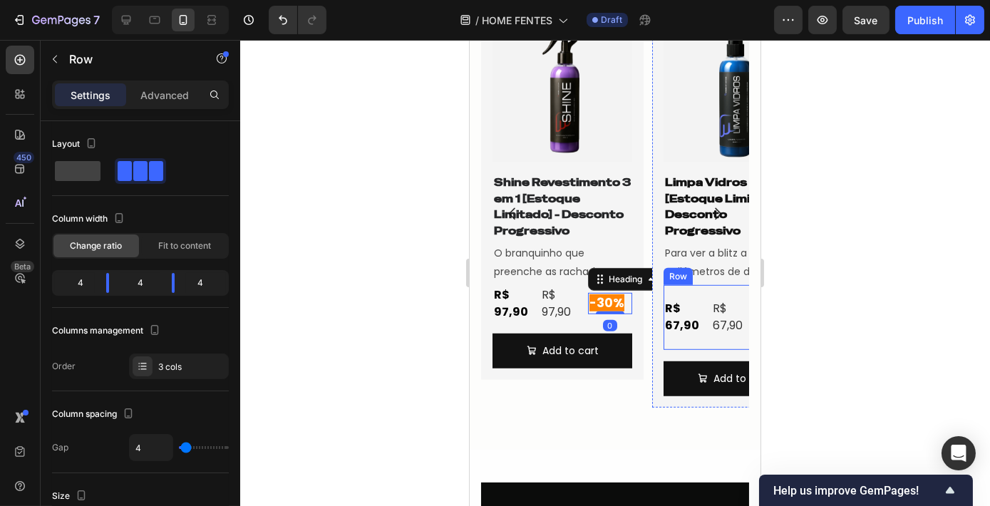
click at [699, 340] on div "R$ 67,90 Product Price Product Price" at bounding box center [685, 317] width 45 height 65
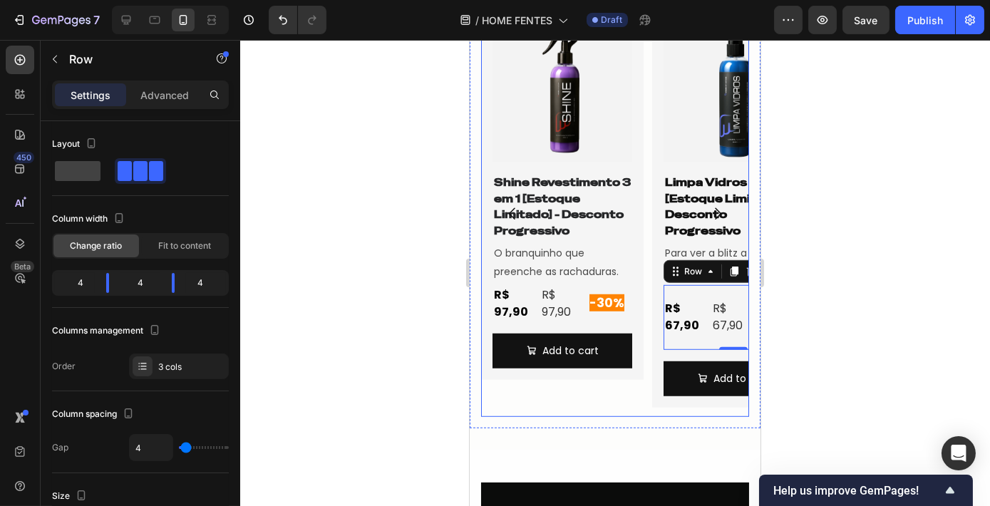
click at [710, 215] on icon "Carousel Next Arrow" at bounding box center [717, 213] width 17 height 17
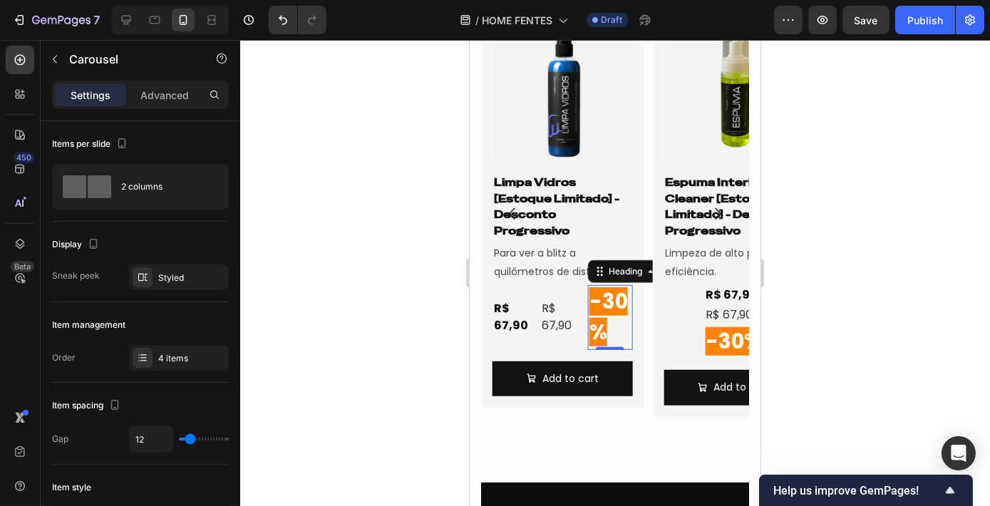
click at [606, 315] on span "-30%" at bounding box center [608, 317] width 38 height 60
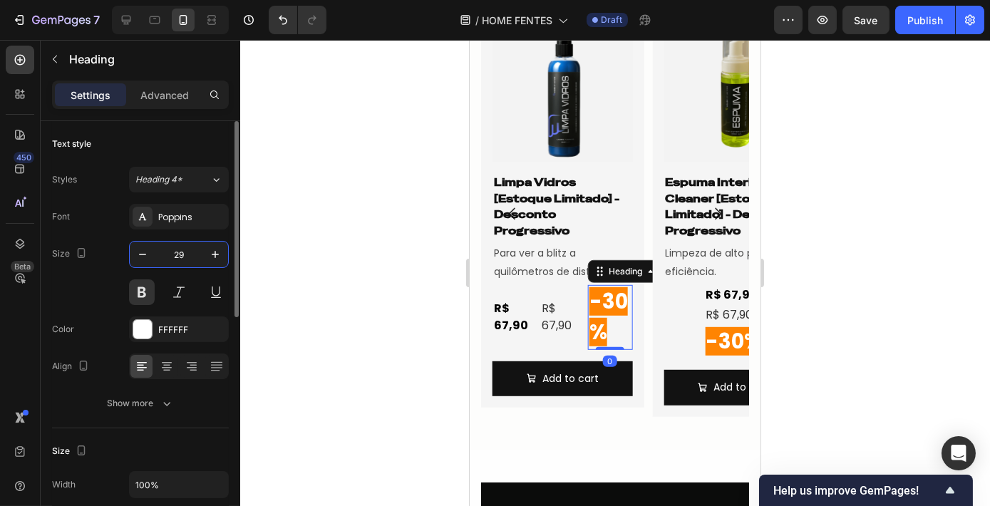
click at [180, 252] on input "29" at bounding box center [178, 255] width 47 height 26
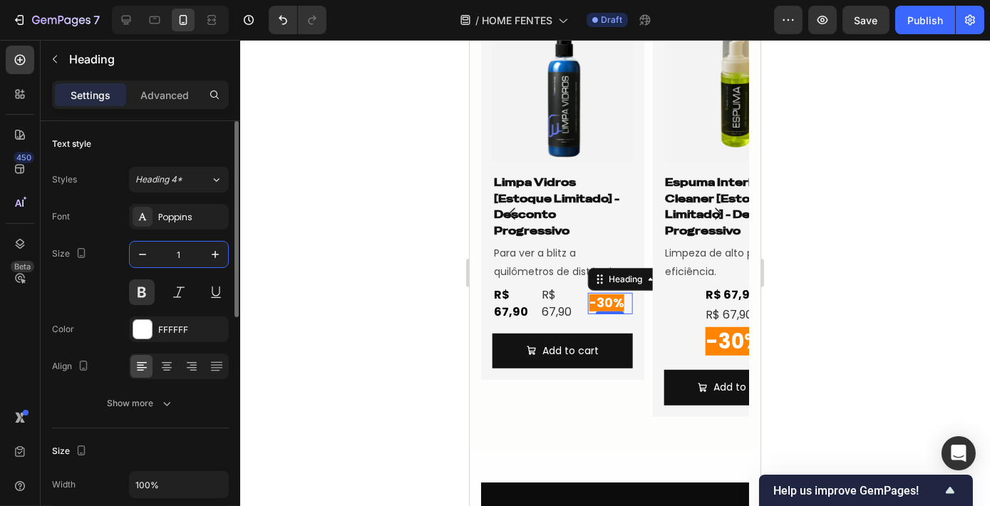
type input "17"
click at [710, 334] on span "-30%" at bounding box center [733, 341] width 56 height 29
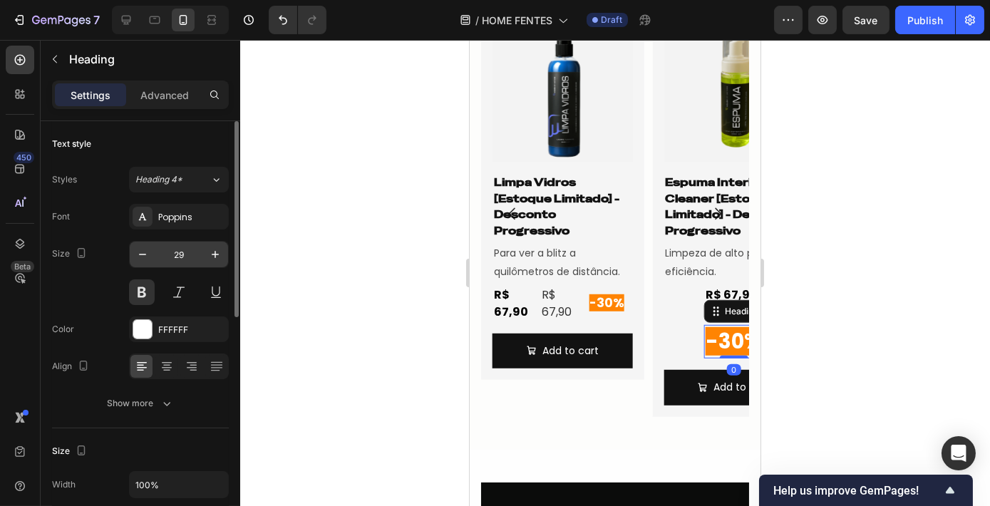
click at [188, 244] on input "29" at bounding box center [178, 255] width 47 height 26
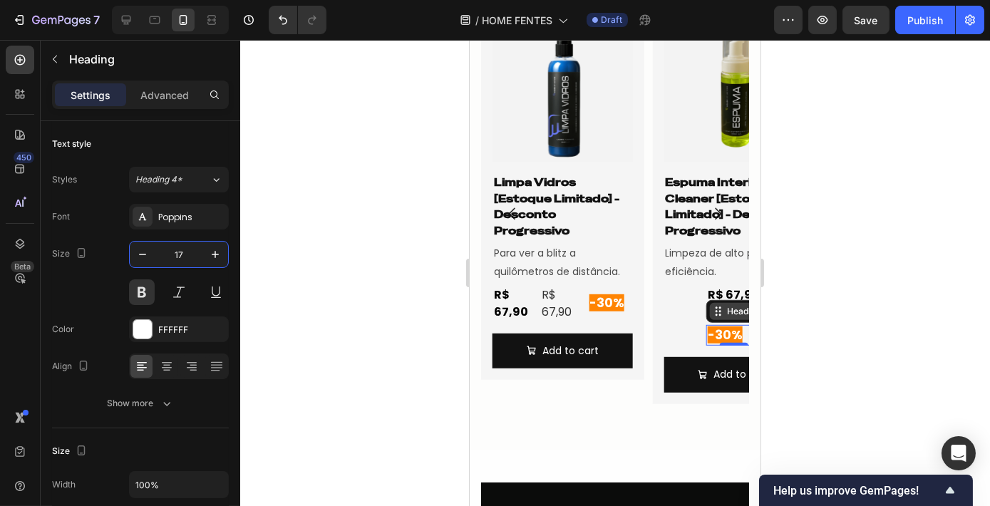
type input "17"
click at [723, 314] on icon at bounding box center [717, 311] width 11 height 11
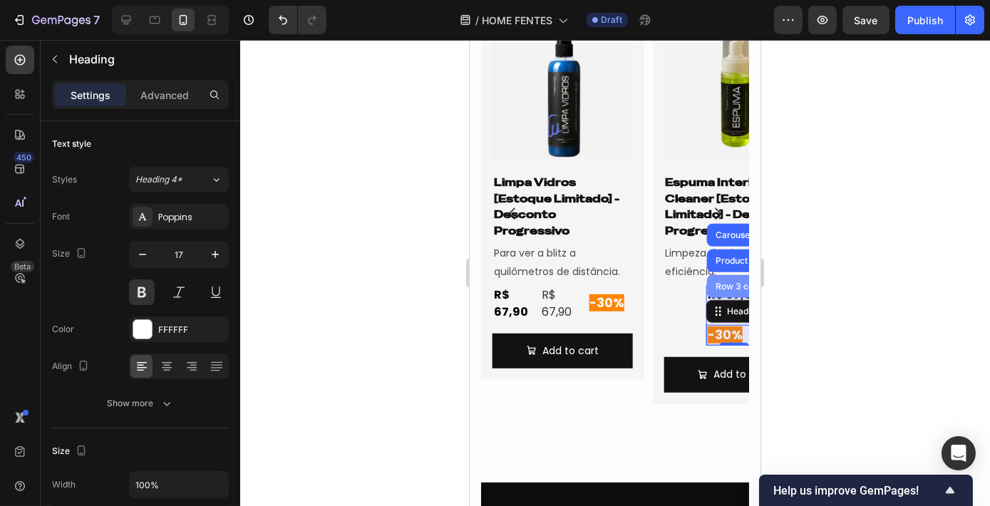
click at [721, 285] on div "Row 3 cols" at bounding box center [737, 286] width 50 height 9
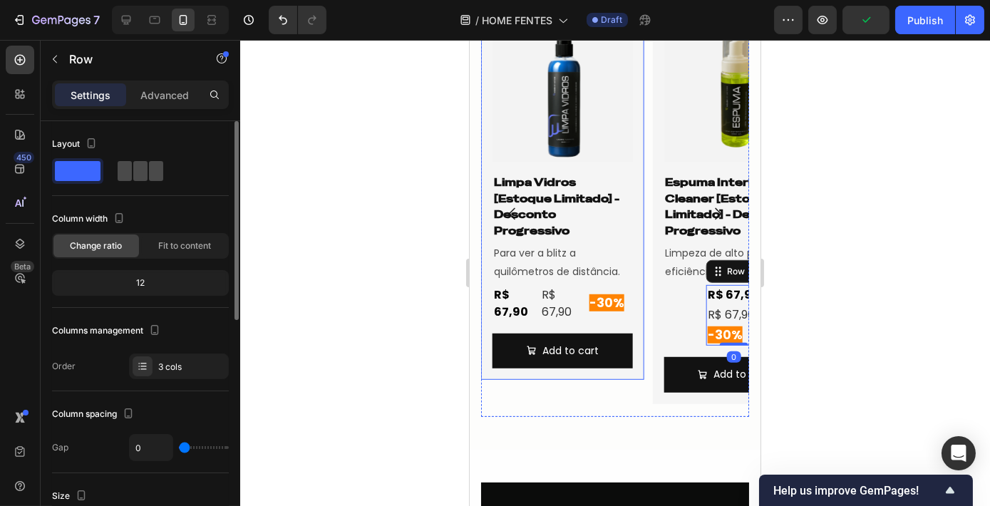
click at [148, 161] on div at bounding box center [141, 171] width 46 height 20
type input "4"
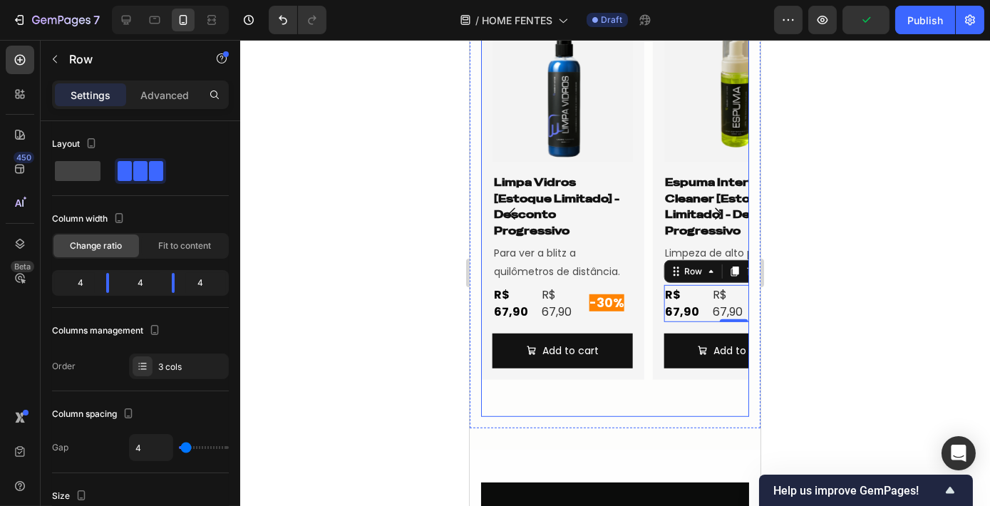
click at [709, 209] on icon "Carousel Next Arrow" at bounding box center [717, 213] width 17 height 17
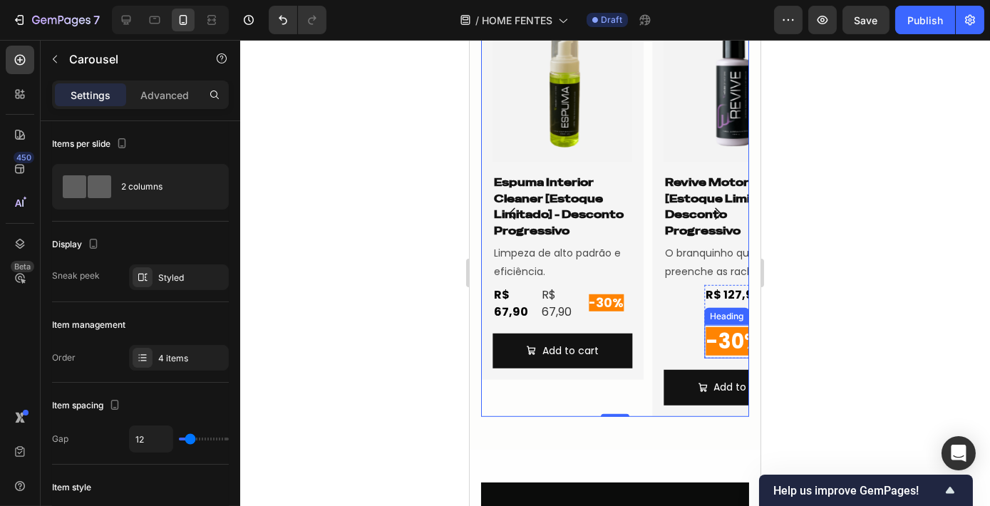
click at [714, 326] on h2 "-30%" at bounding box center [733, 342] width 59 height 34
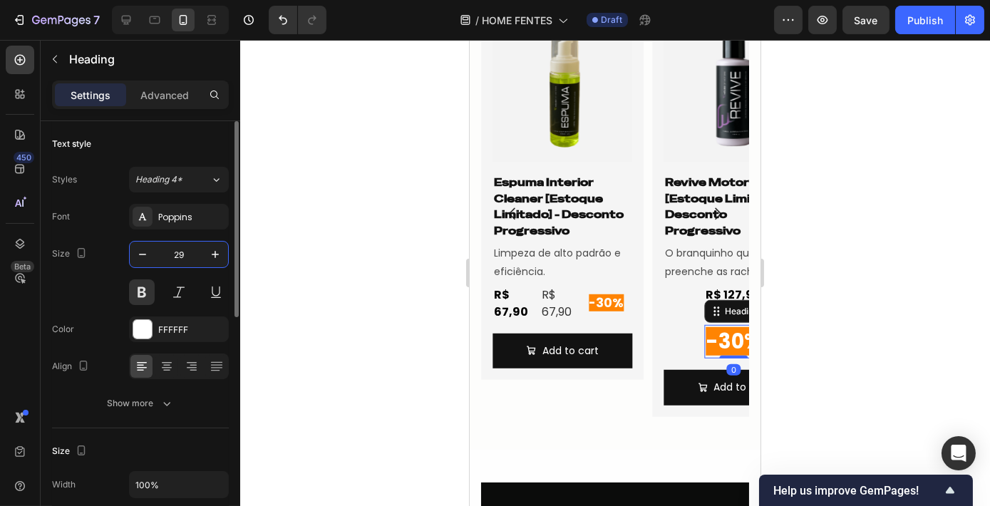
click at [185, 251] on input "29" at bounding box center [178, 255] width 47 height 26
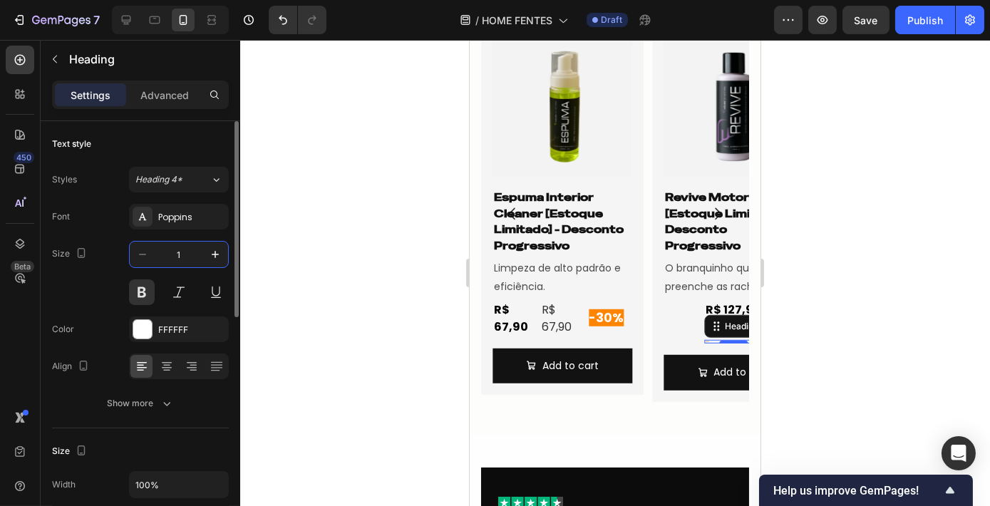
type input "17"
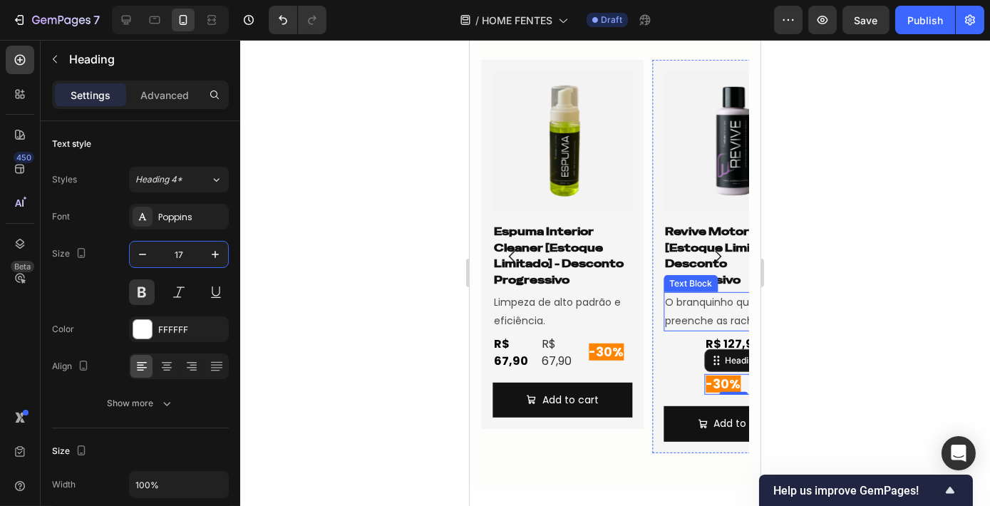
scroll to position [1883, 0]
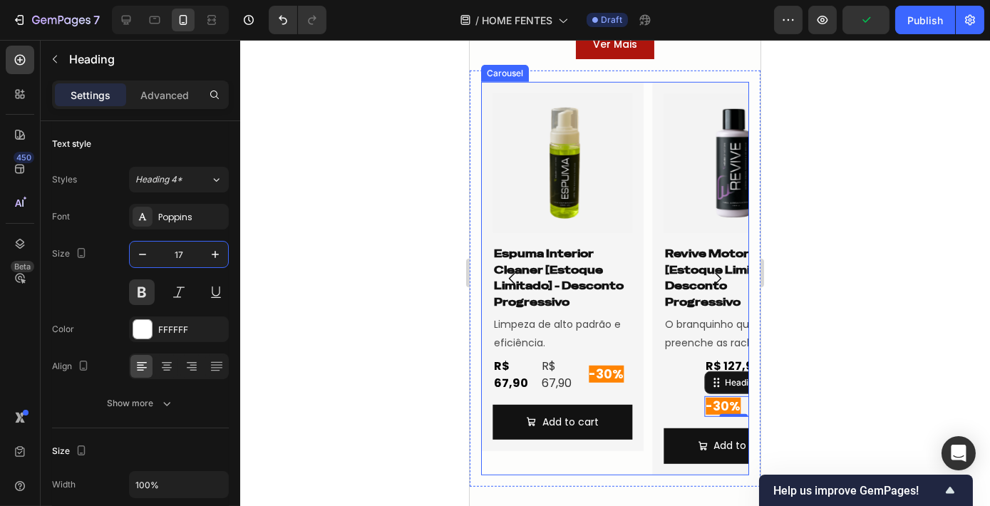
click at [709, 274] on icon "Carousel Next Arrow" at bounding box center [717, 278] width 17 height 17
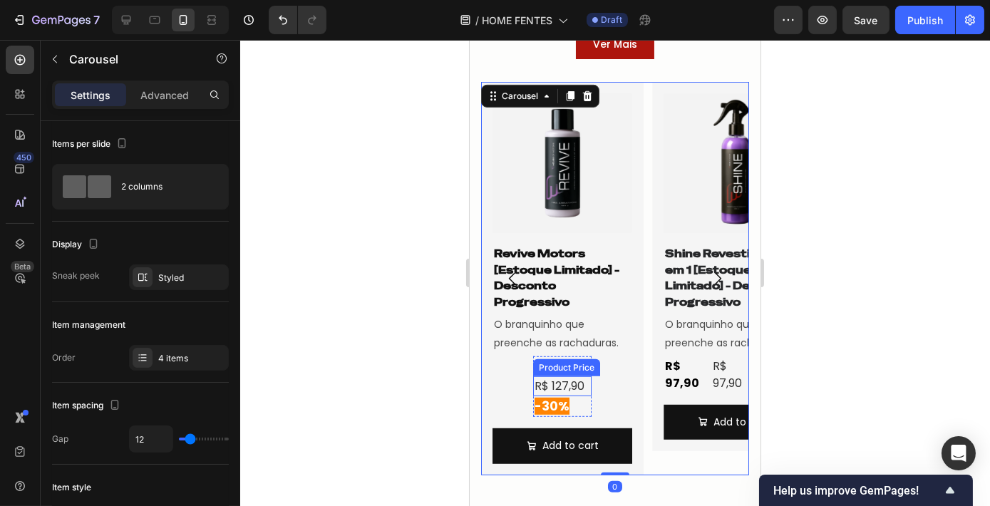
click at [582, 393] on div "R$ 127,90" at bounding box center [561, 386] width 58 height 20
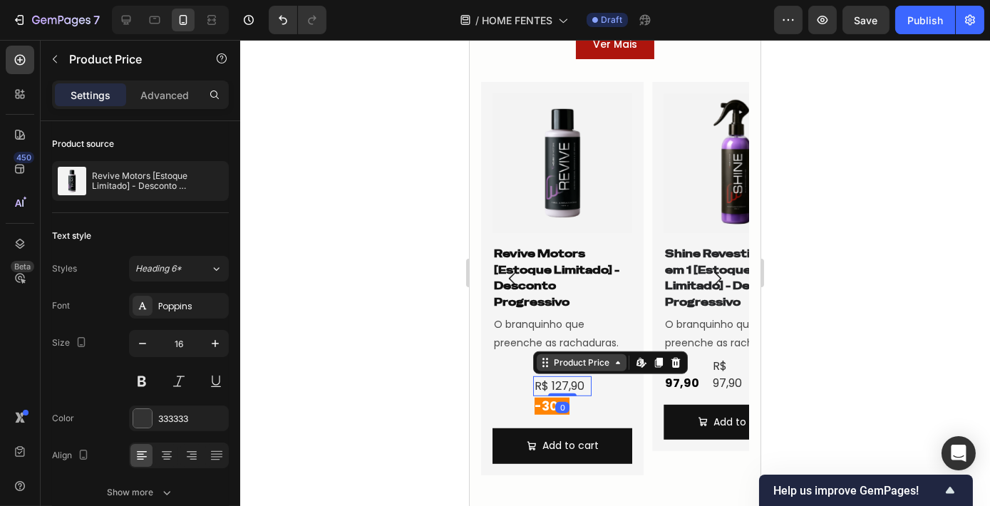
click at [554, 366] on div "Product Price" at bounding box center [580, 362] width 61 height 13
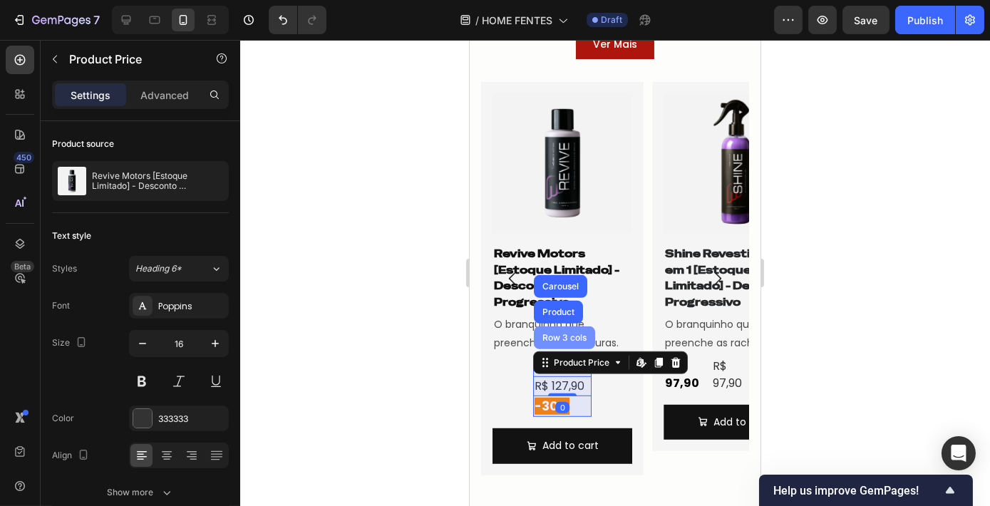
click at [545, 334] on div "Row 3 cols" at bounding box center [564, 338] width 50 height 9
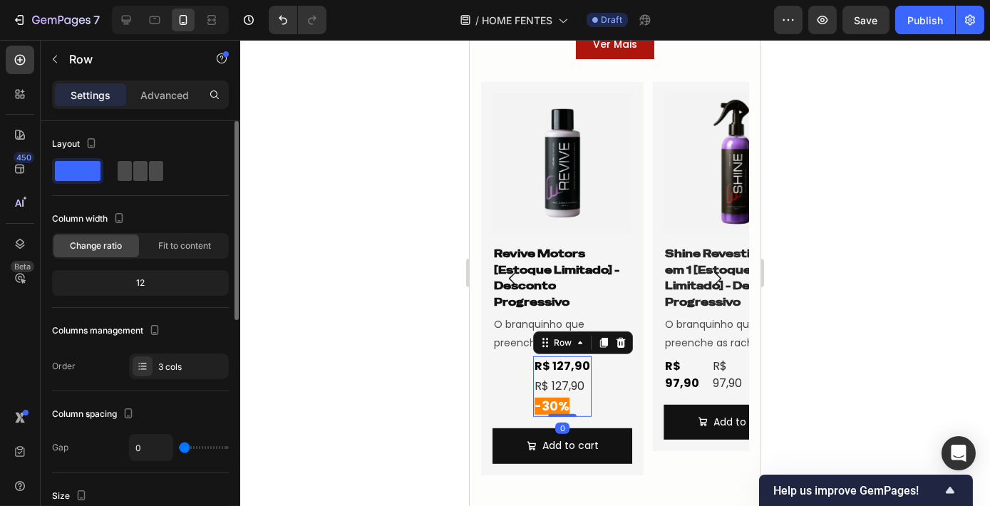
click at [141, 170] on span at bounding box center [140, 171] width 14 height 20
type input "4"
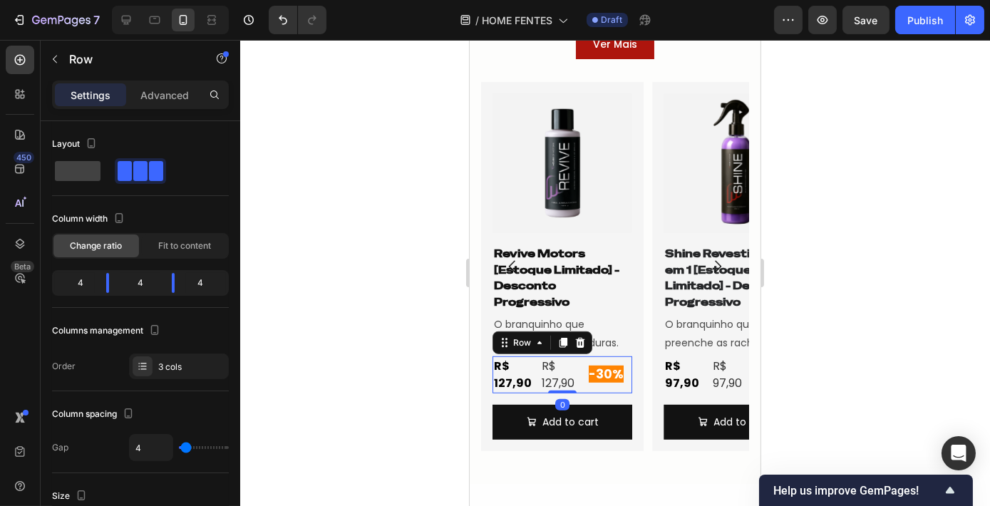
click at [853, 287] on div at bounding box center [615, 273] width 750 height 466
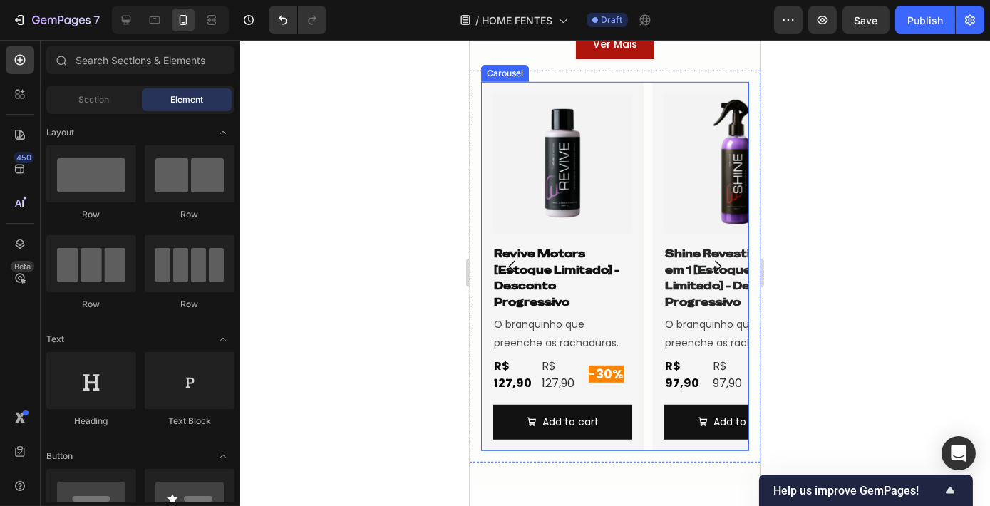
click at [709, 266] on icon "Carousel Next Arrow" at bounding box center [717, 266] width 17 height 17
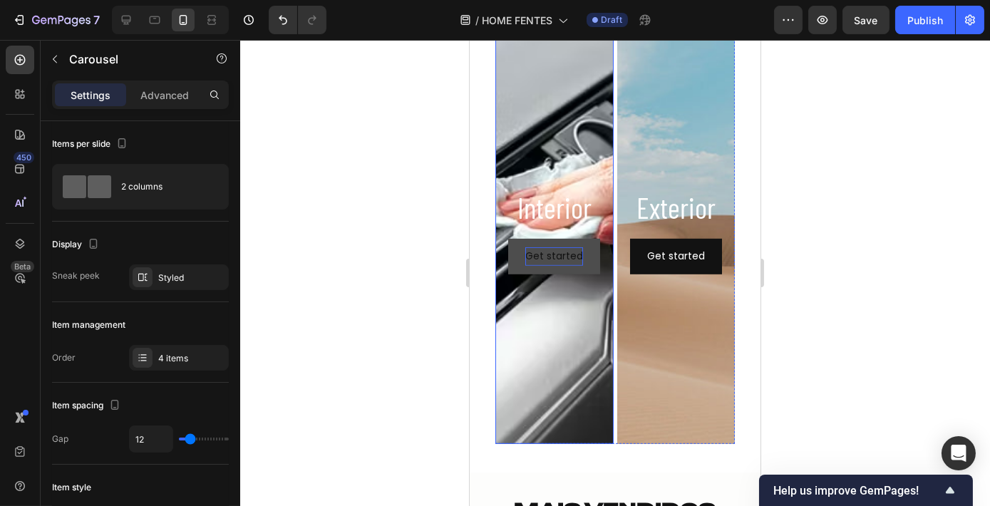
scroll to position [1364, 0]
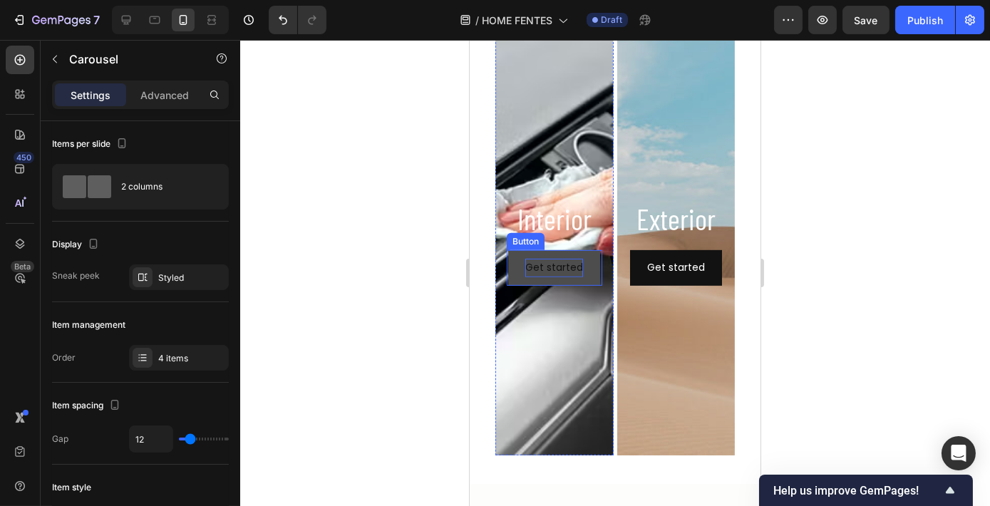
click at [555, 269] on div "Get started" at bounding box center [554, 268] width 58 height 18
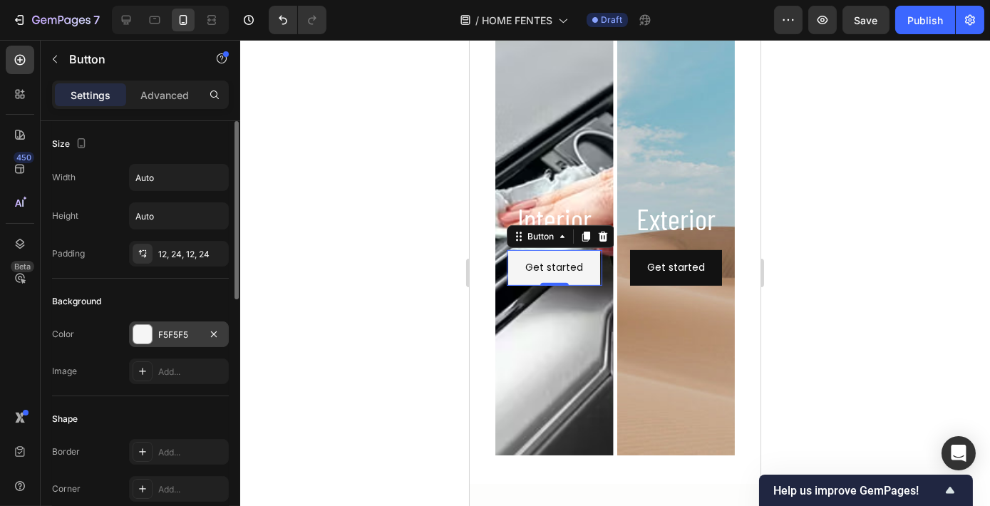
click at [204, 331] on div "F5F5F5" at bounding box center [179, 334] width 100 height 26
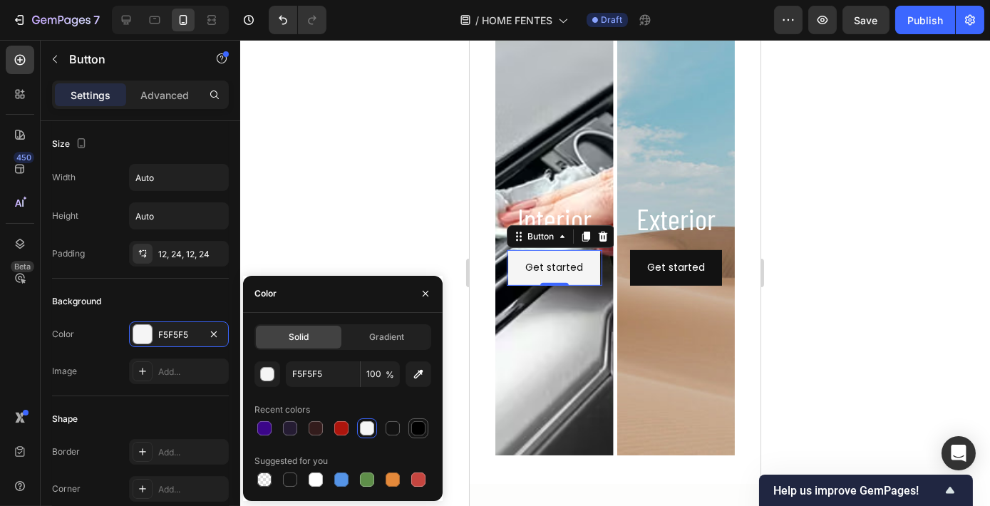
click at [408, 432] on div at bounding box center [418, 428] width 20 height 20
type input "000000"
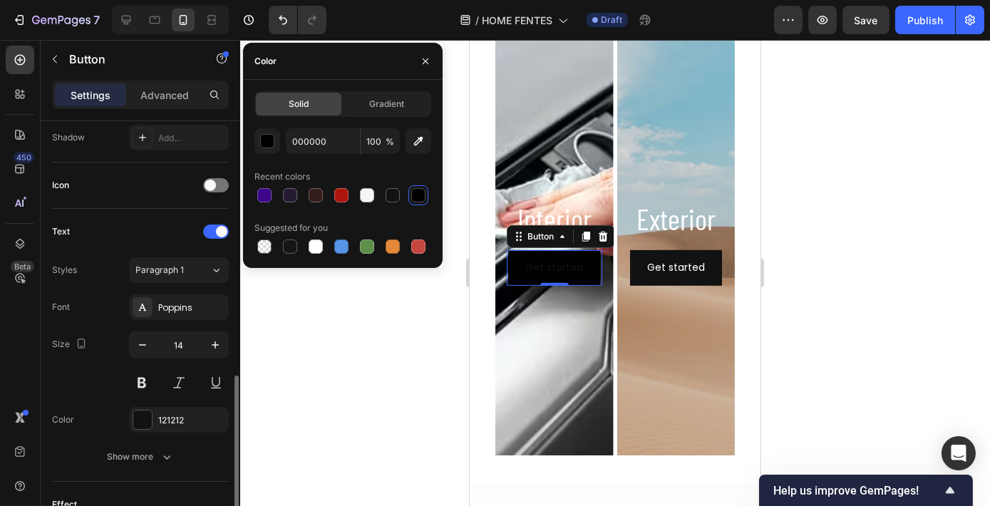
scroll to position [453, 0]
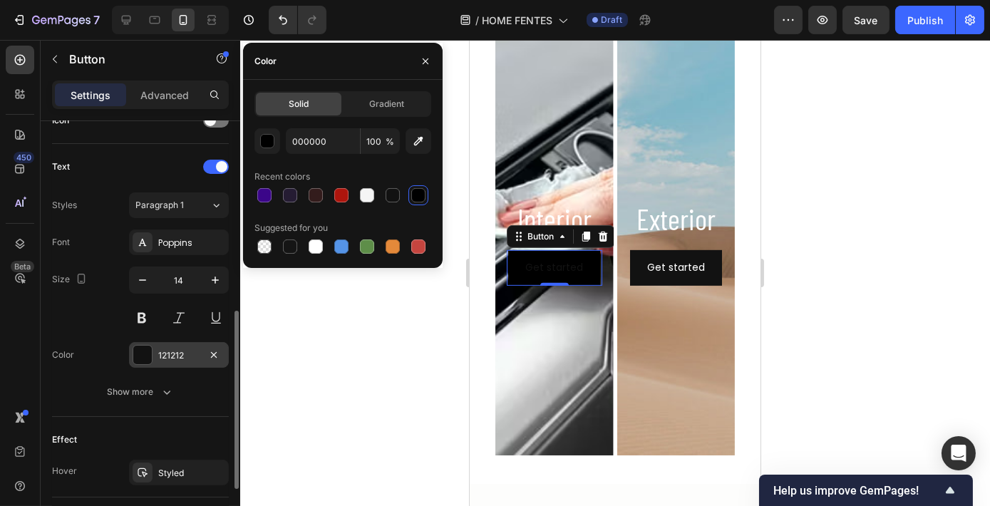
click at [173, 360] on div "121212" at bounding box center [179, 355] width 100 height 26
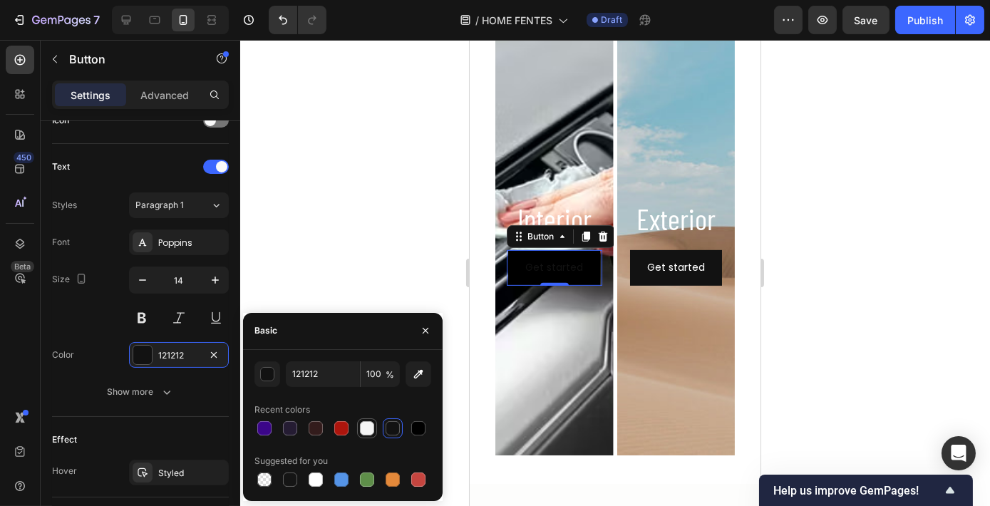
click at [370, 426] on div at bounding box center [367, 428] width 14 height 14
type input "F5F5F5"
click at [819, 253] on div at bounding box center [615, 273] width 750 height 466
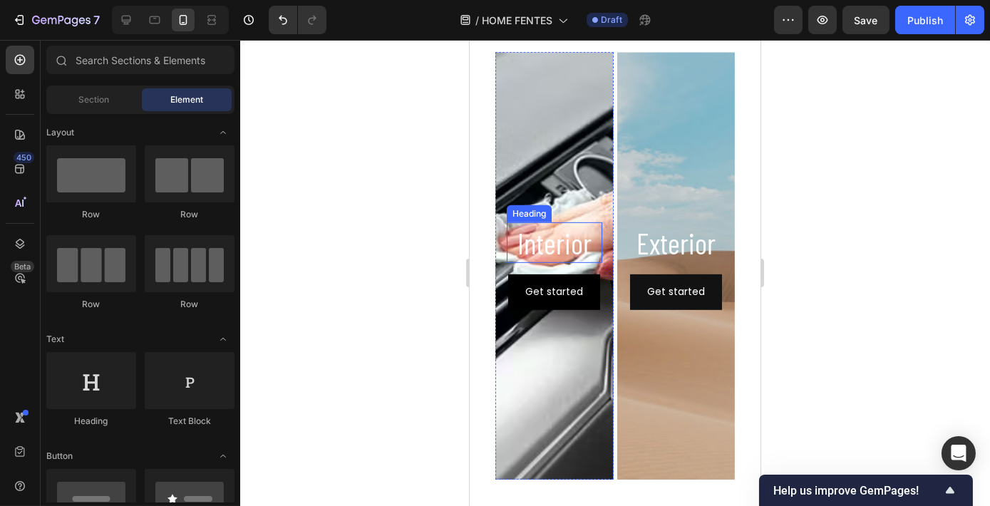
scroll to position [1106, 0]
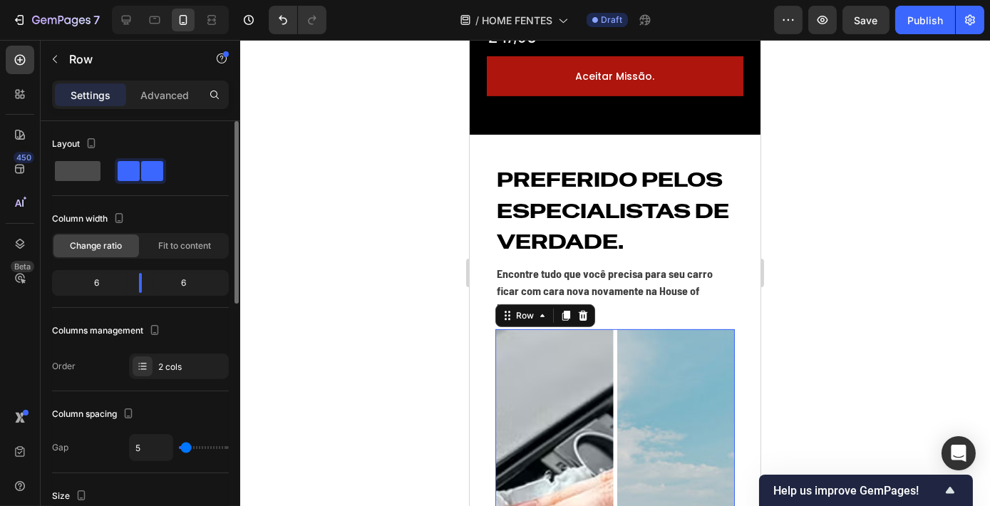
click at [89, 165] on span at bounding box center [78, 171] width 46 height 20
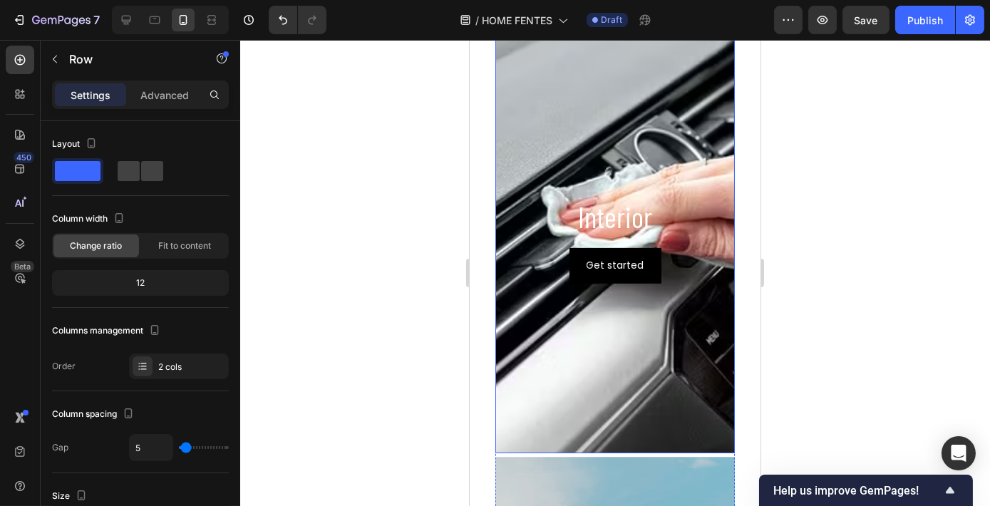
scroll to position [1364, 0]
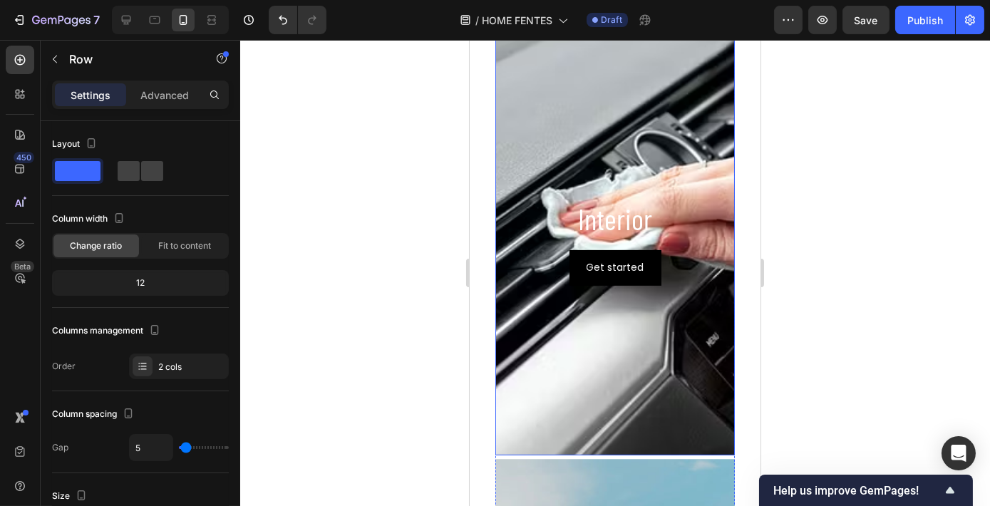
click at [607, 346] on div "Background Image" at bounding box center [614, 242] width 239 height 428
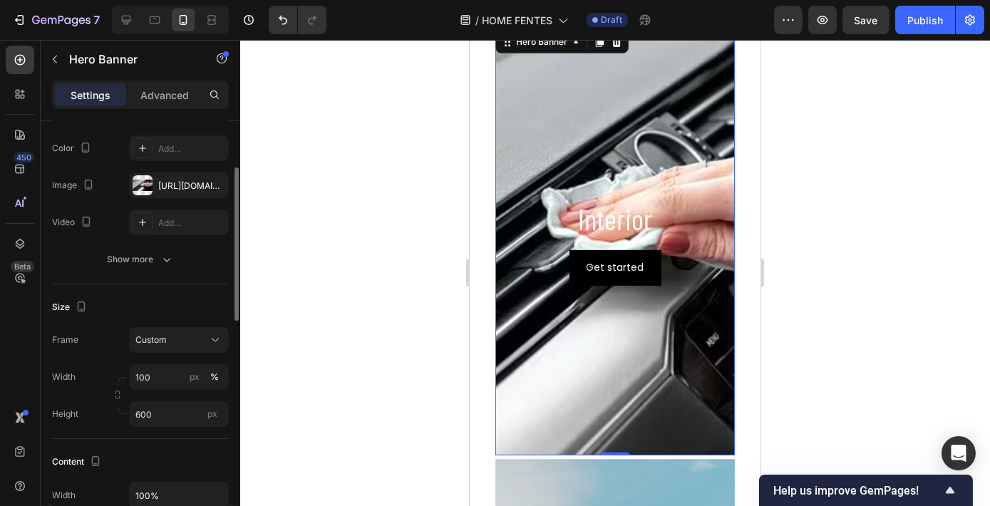
scroll to position [259, 0]
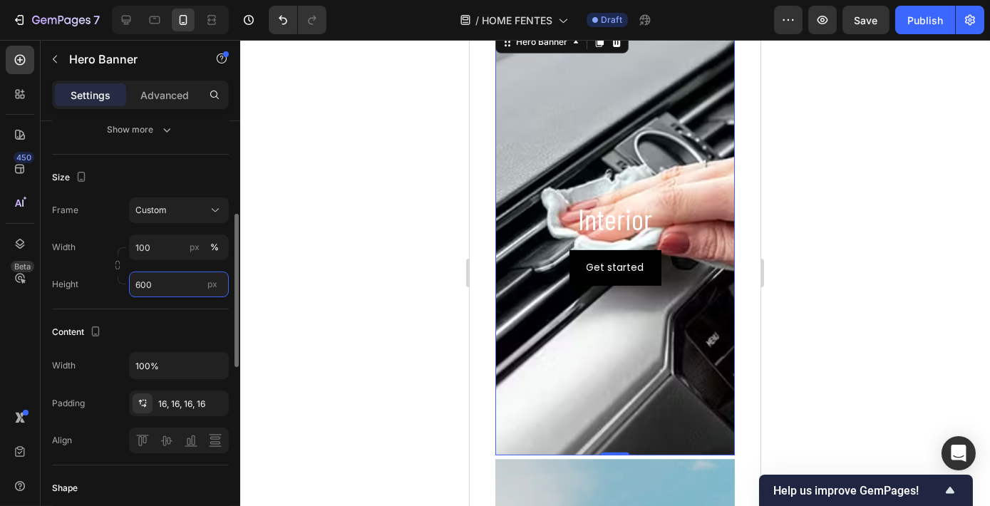
click at [175, 287] on input "600" at bounding box center [179, 285] width 100 height 26
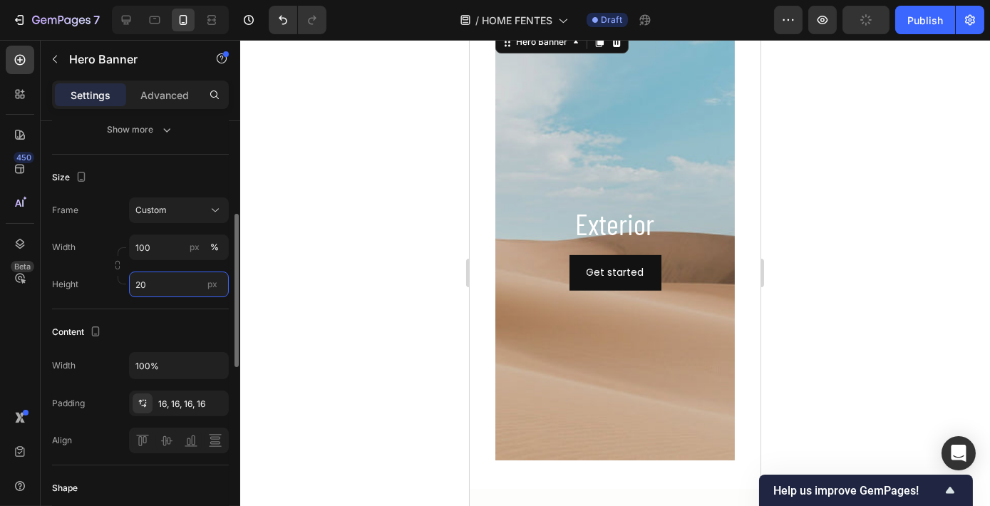
type input "200"
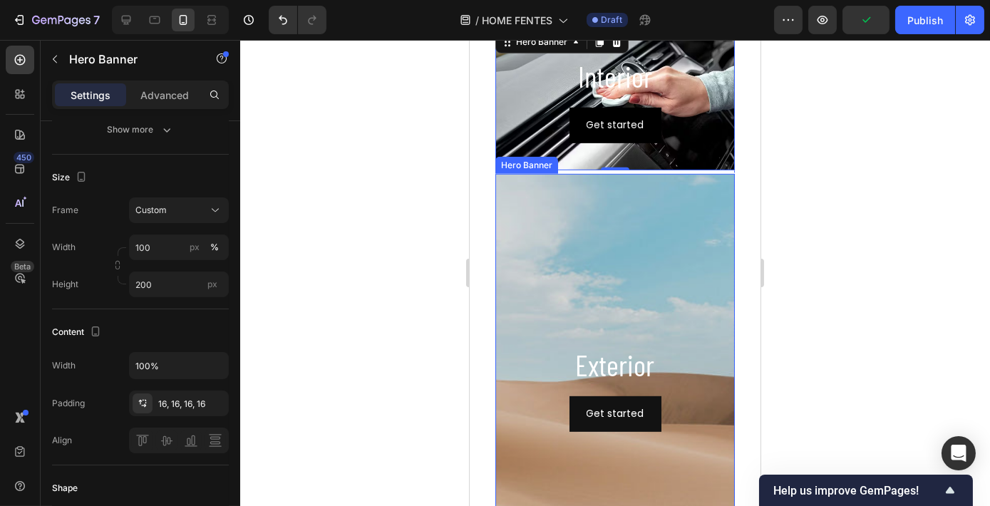
click at [589, 206] on div "Background Image" at bounding box center [614, 388] width 239 height 428
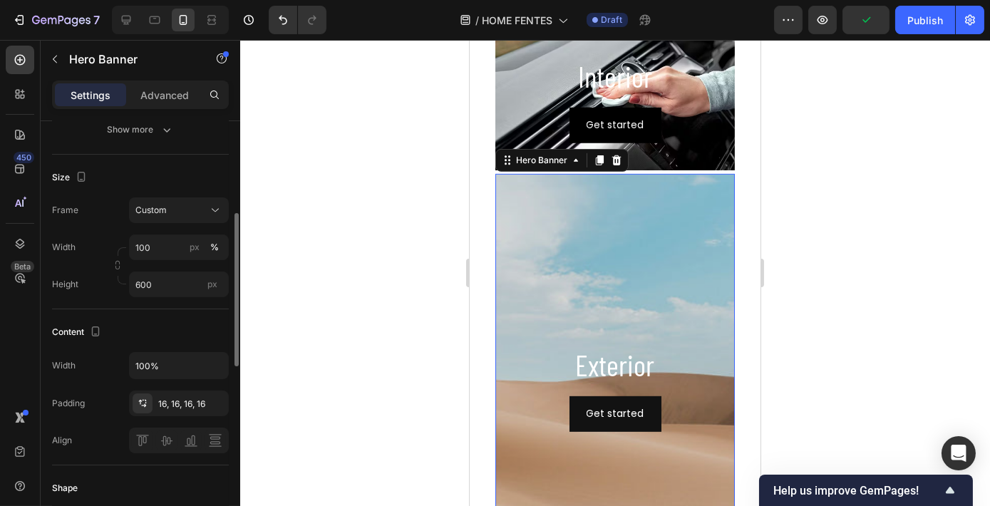
scroll to position [258, 0]
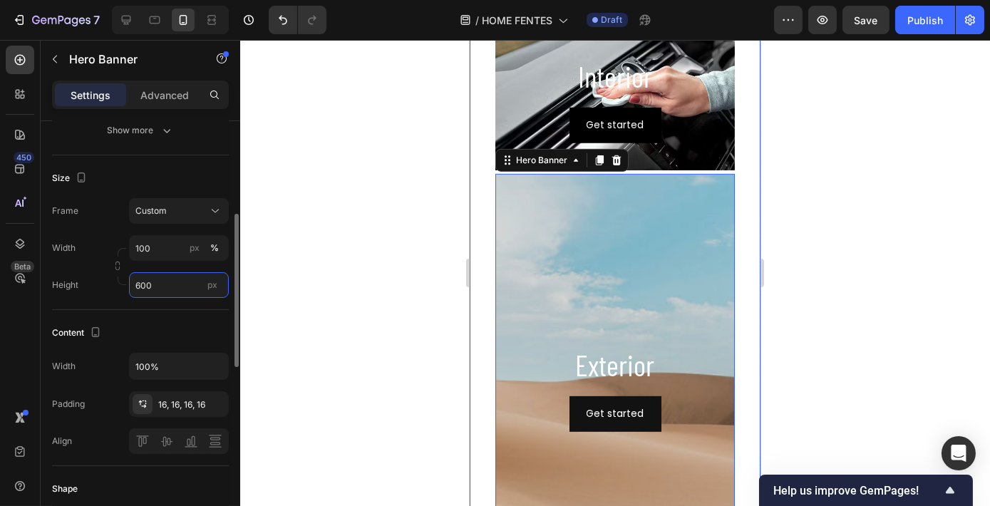
click at [184, 272] on input "600" at bounding box center [179, 285] width 100 height 26
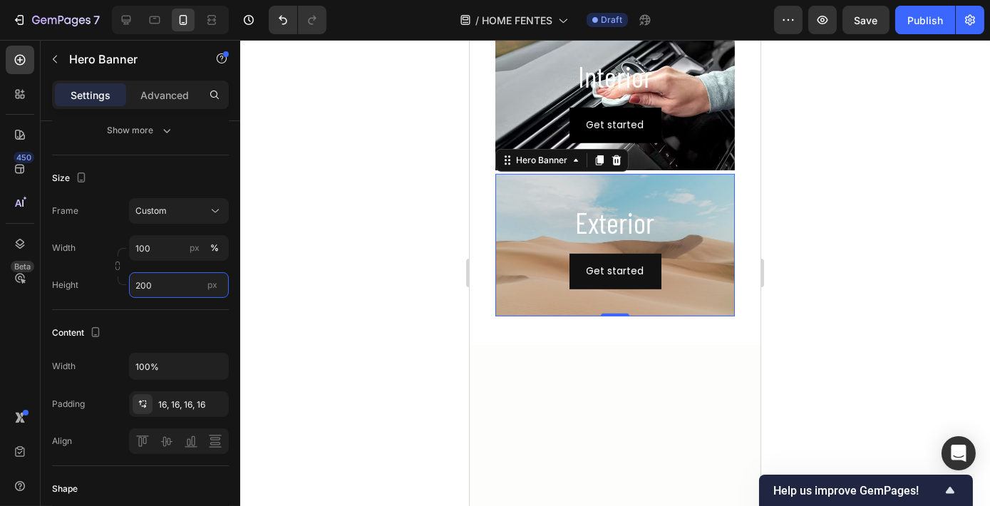
type input "200"
click at [816, 215] on div at bounding box center [615, 273] width 750 height 466
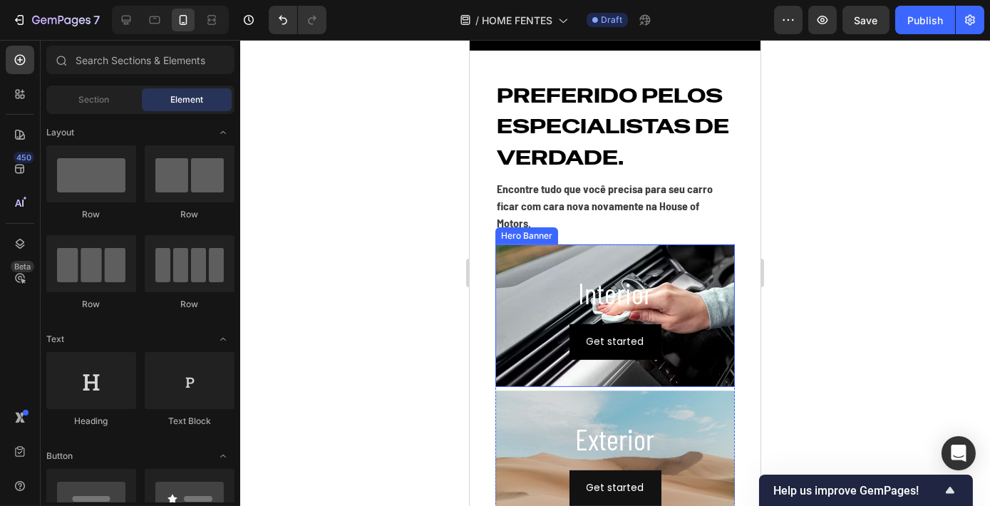
scroll to position [1170, 0]
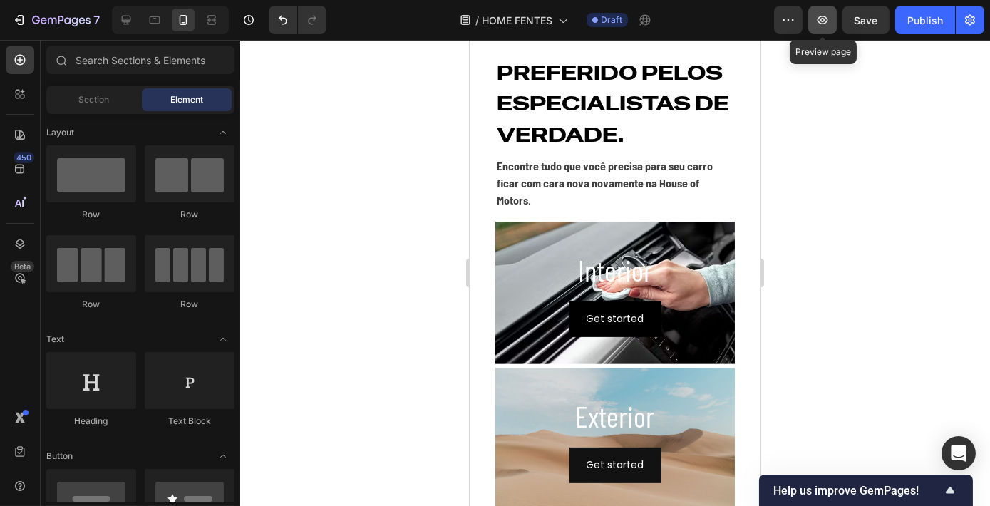
click at [821, 27] on button "button" at bounding box center [822, 20] width 29 height 29
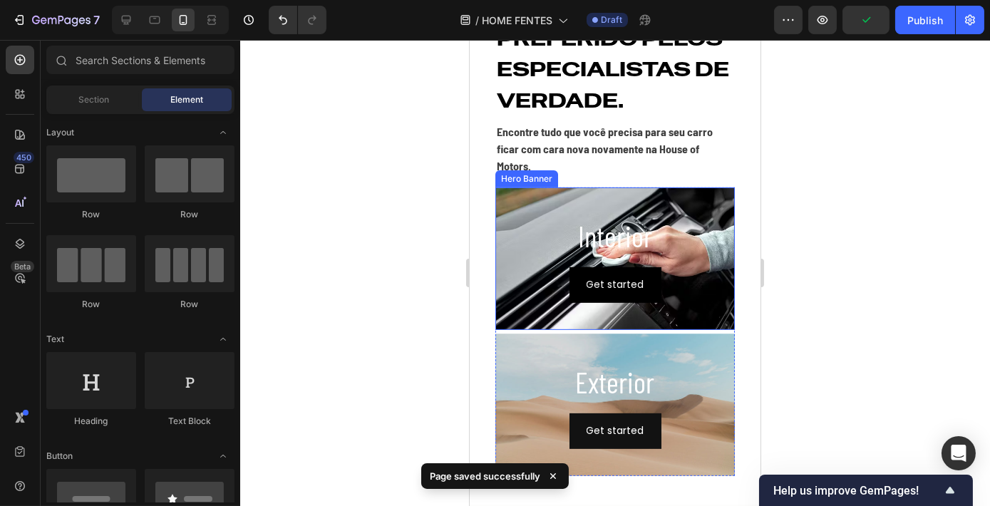
scroll to position [1300, 0]
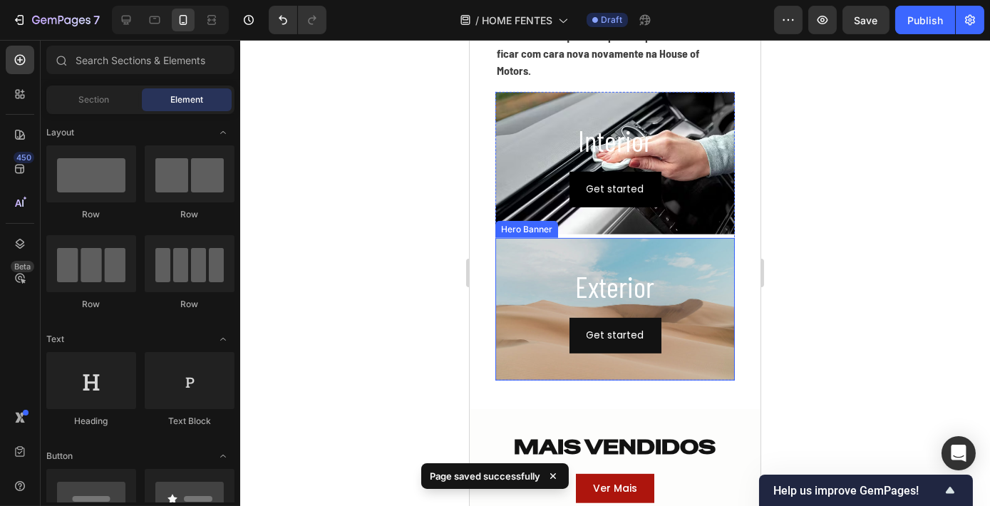
click at [704, 247] on div "Background Image" at bounding box center [614, 309] width 239 height 143
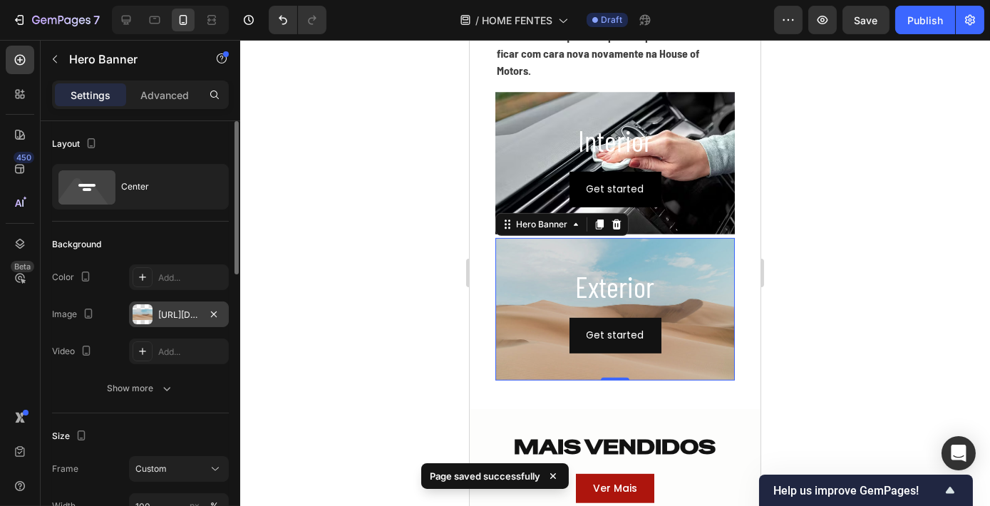
click at [190, 311] on div "[URL][DOMAIN_NAME]" at bounding box center [178, 315] width 41 height 13
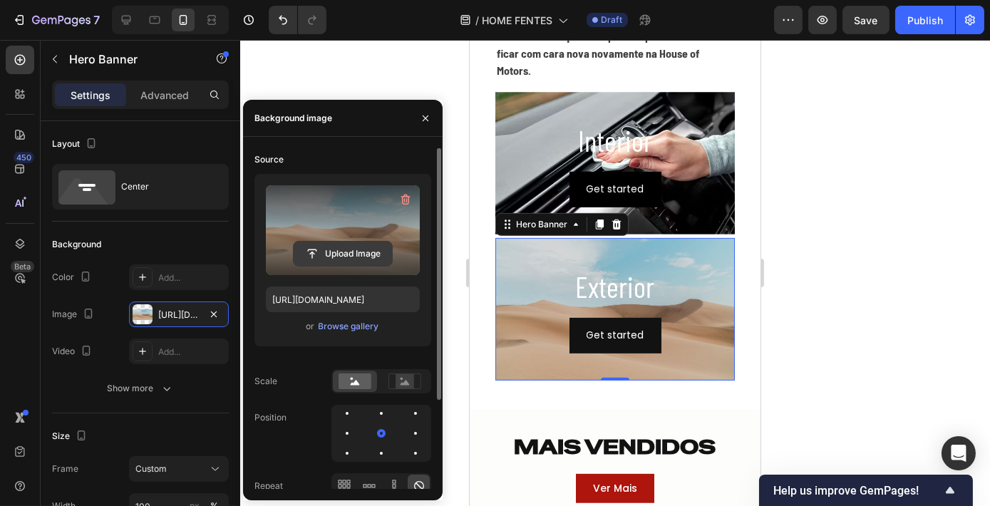
click at [343, 254] on input "file" at bounding box center [343, 254] width 98 height 24
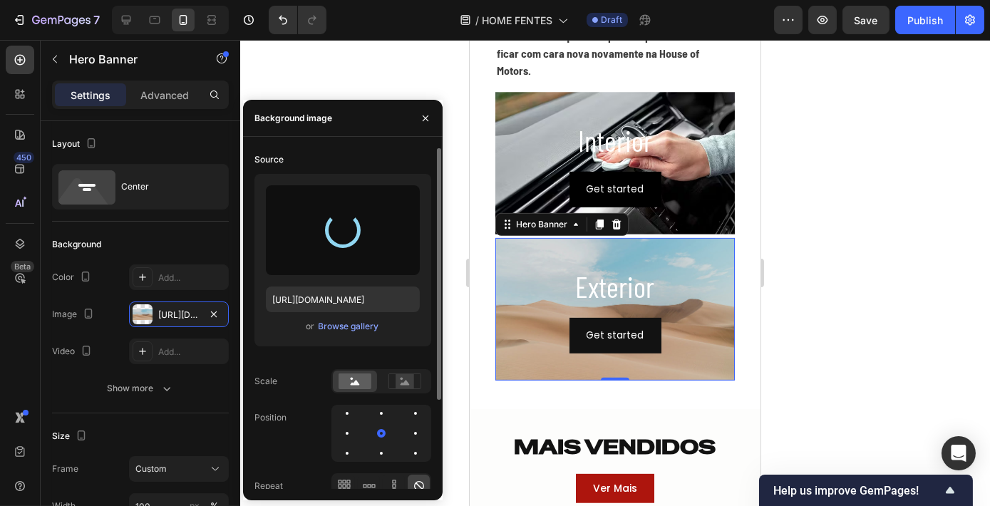
type input "[URL][DOMAIN_NAME]"
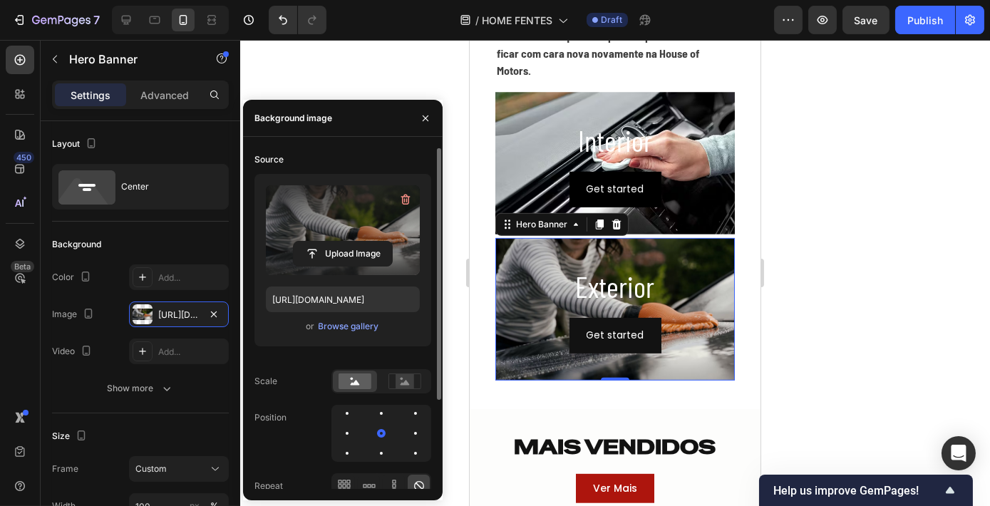
click at [848, 324] on div at bounding box center [615, 273] width 750 height 466
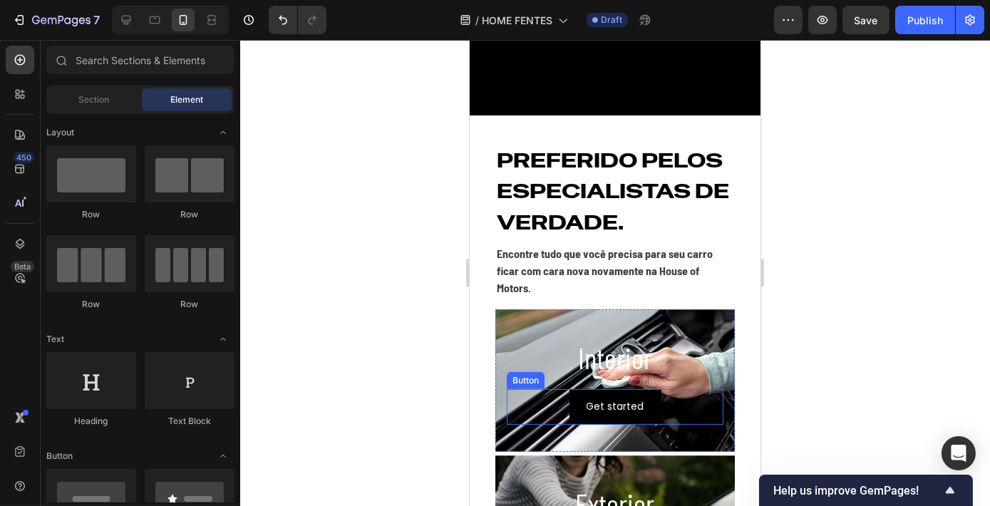
scroll to position [1364, 0]
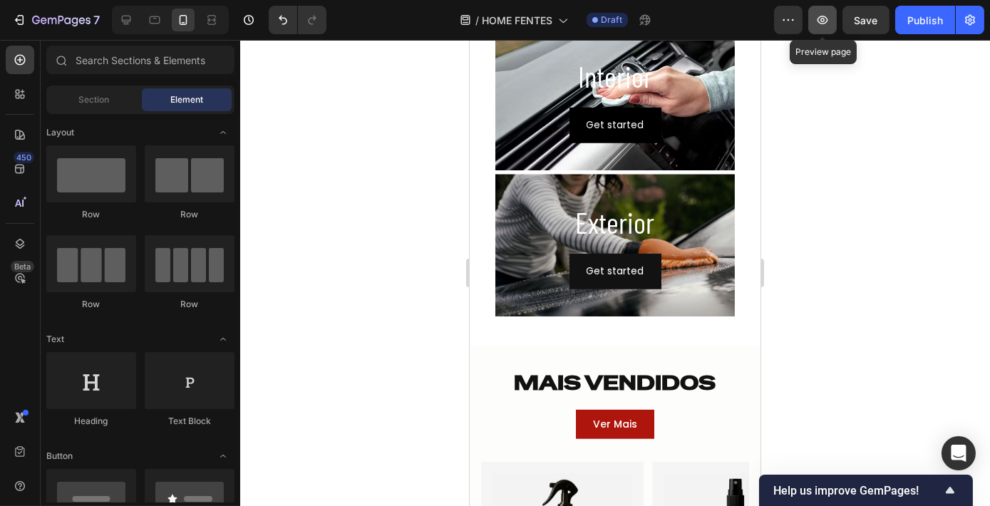
click at [819, 19] on icon "button" at bounding box center [823, 20] width 11 height 9
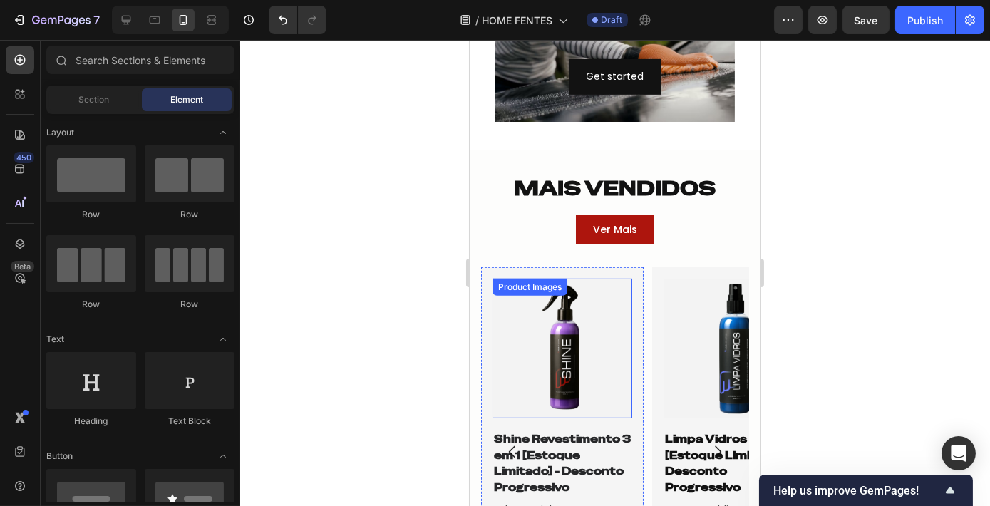
scroll to position [1624, 0]
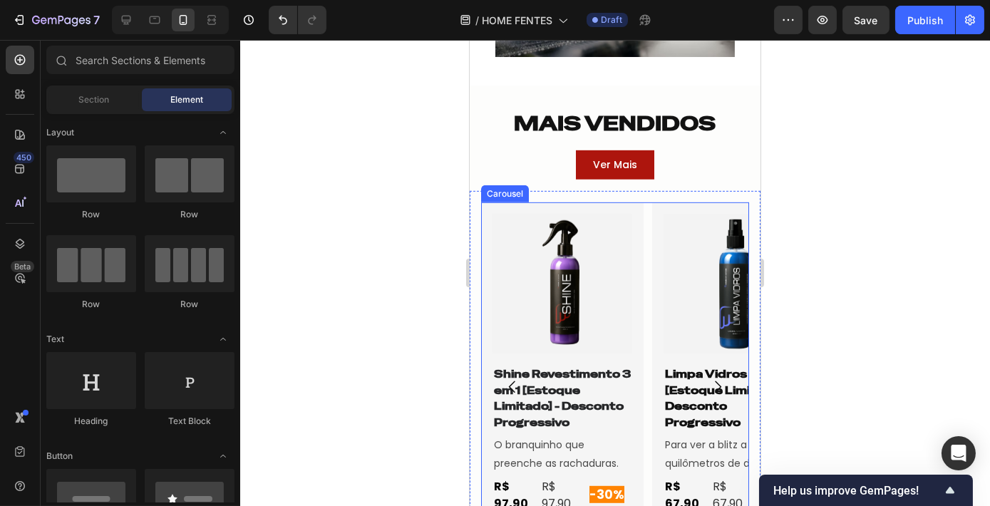
click at [644, 272] on div "Product Images Shine Revestimento 3 em 1 [Estoque Limitado] - Desconto Progress…" at bounding box center [614, 386] width 268 height 369
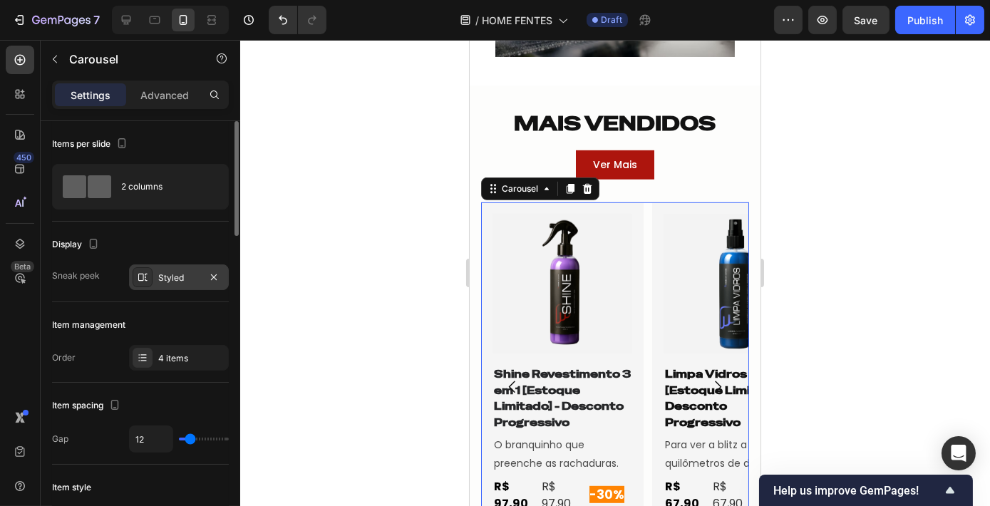
click at [160, 273] on div "Styled" at bounding box center [178, 278] width 41 height 13
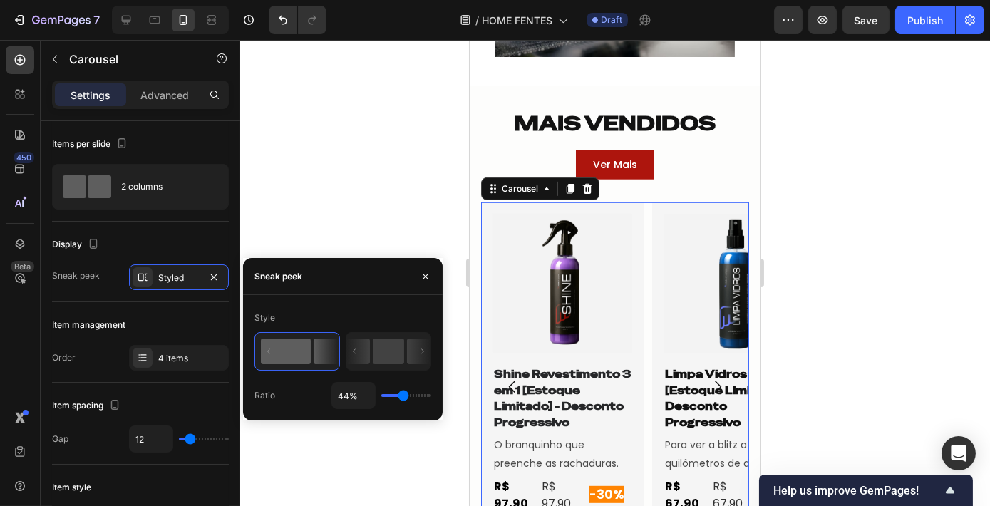
type input "56%"
type input "56"
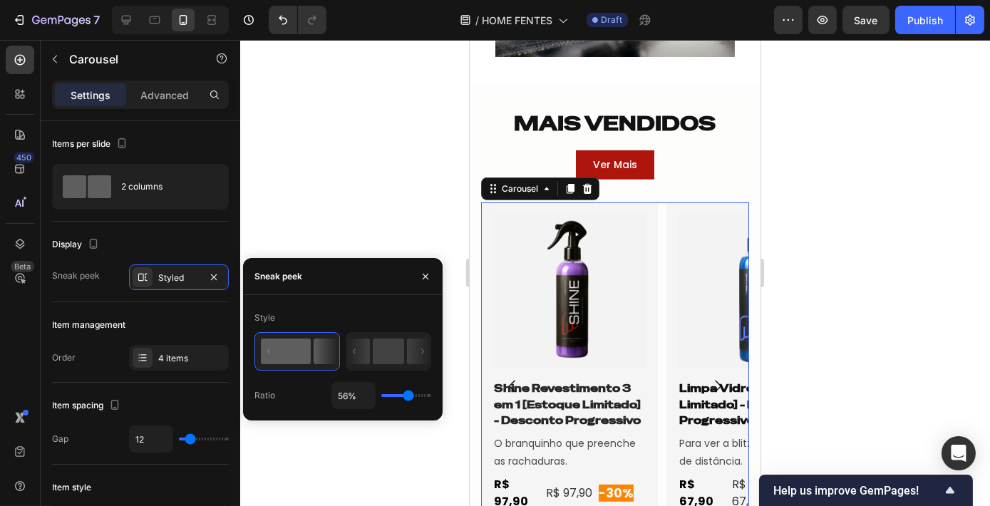
type input "54%"
type input "54"
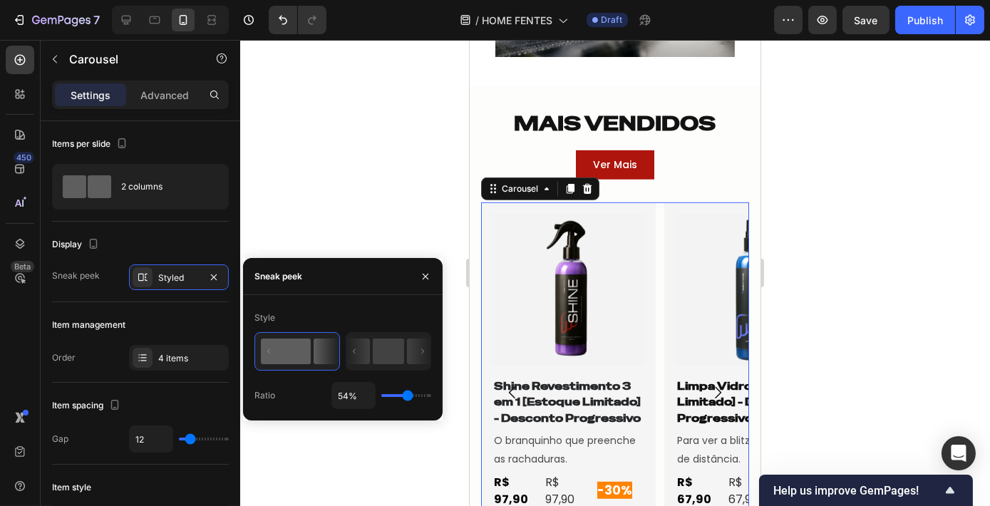
type input "47%"
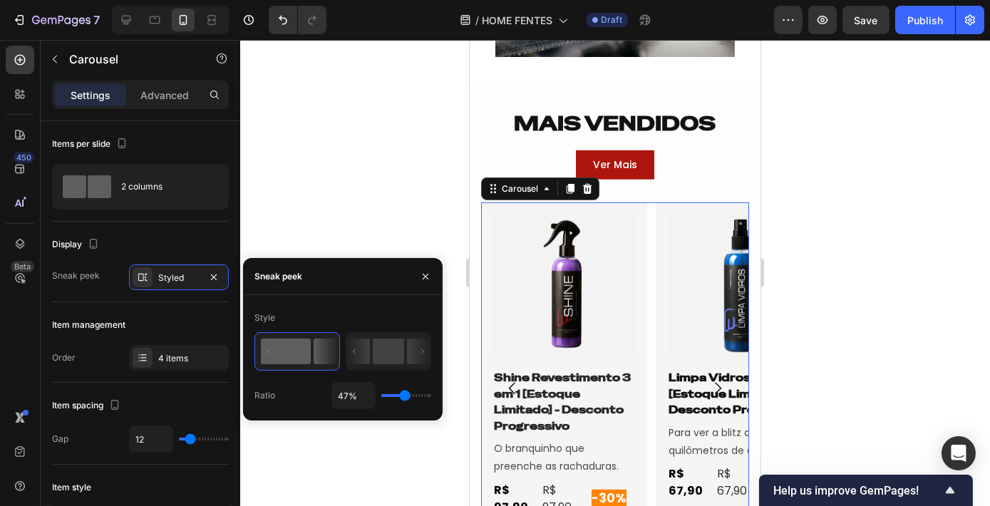
type input "47"
click at [405, 396] on input "range" at bounding box center [406, 395] width 50 height 3
click at [833, 238] on div at bounding box center [615, 273] width 750 height 466
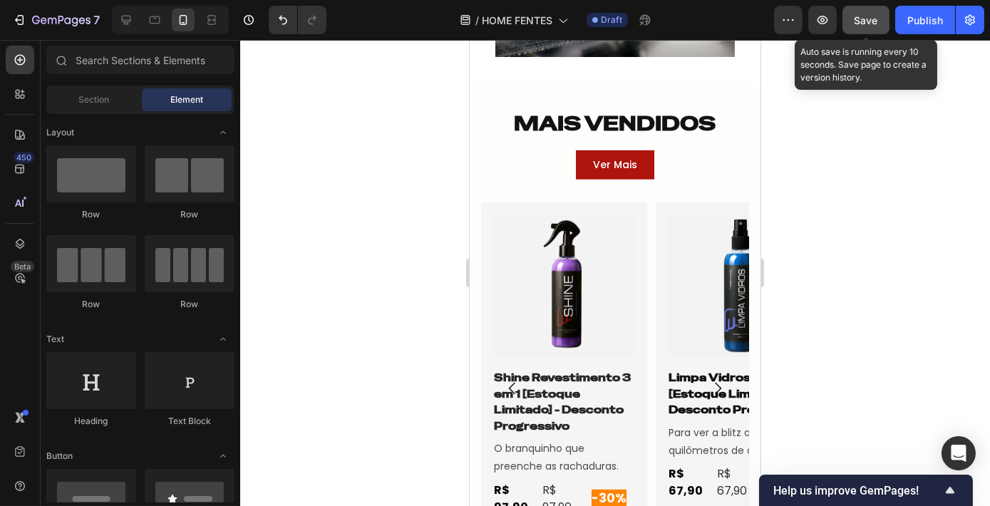
click at [862, 29] on button "Save" at bounding box center [866, 20] width 47 height 29
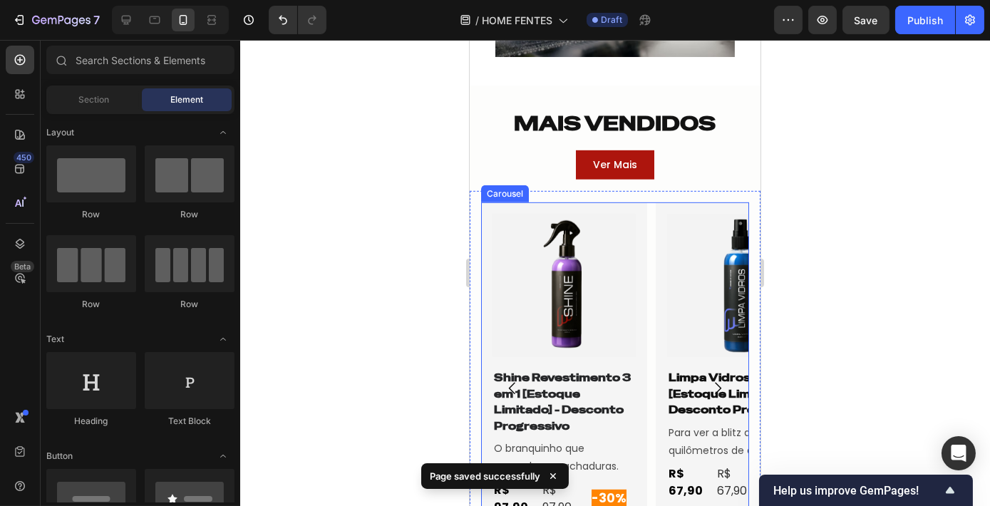
click at [709, 381] on icon "Carousel Next Arrow" at bounding box center [717, 388] width 17 height 17
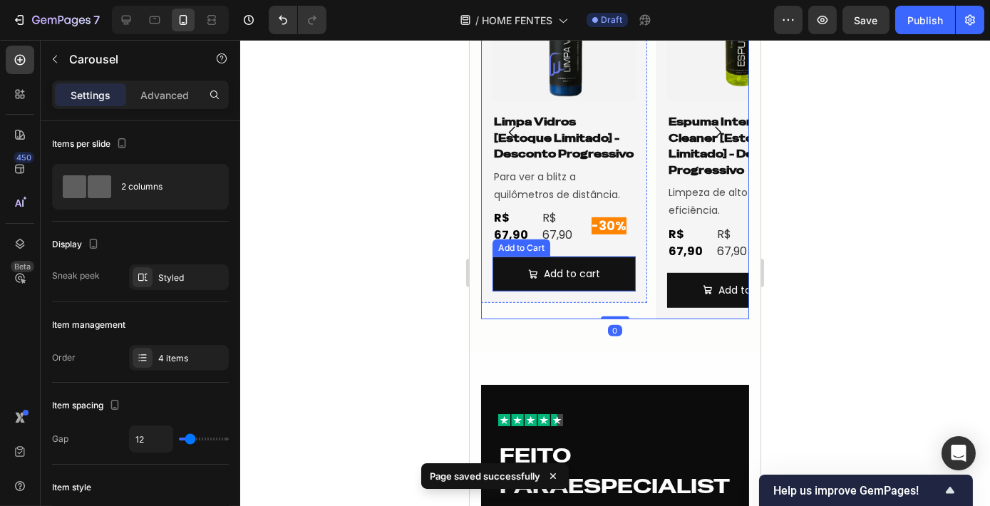
scroll to position [1883, 0]
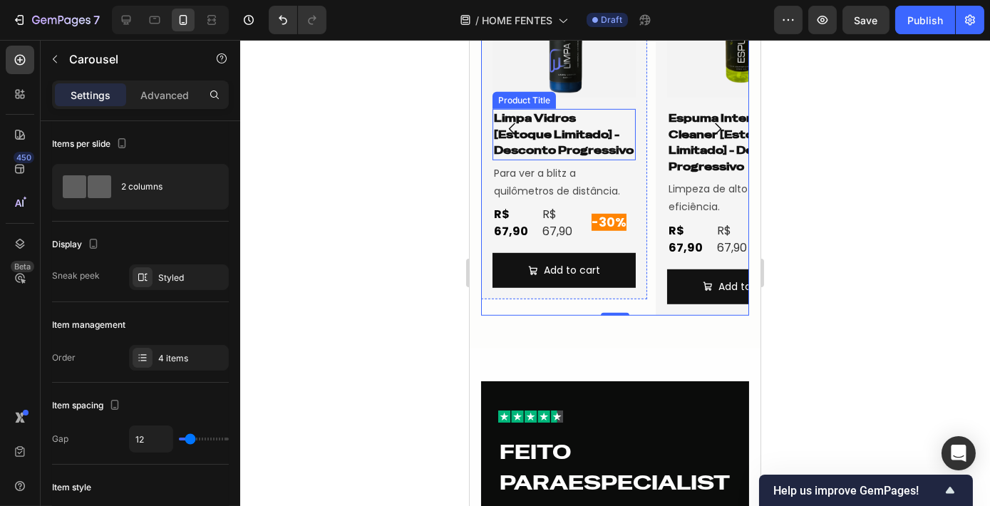
click at [575, 115] on h1 "Limpa Vidros [Estoque Limitado] - Desconto Progressivo" at bounding box center [563, 134] width 143 height 51
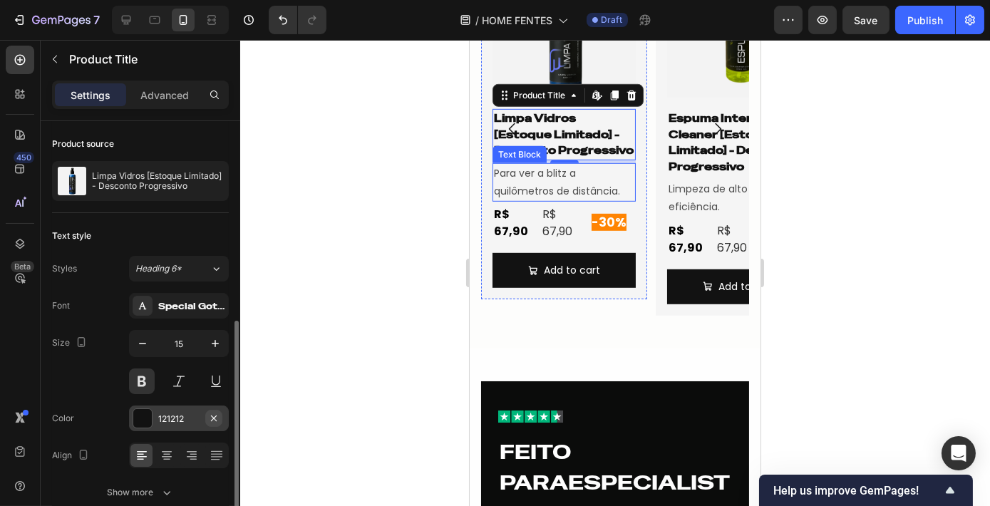
scroll to position [129, 0]
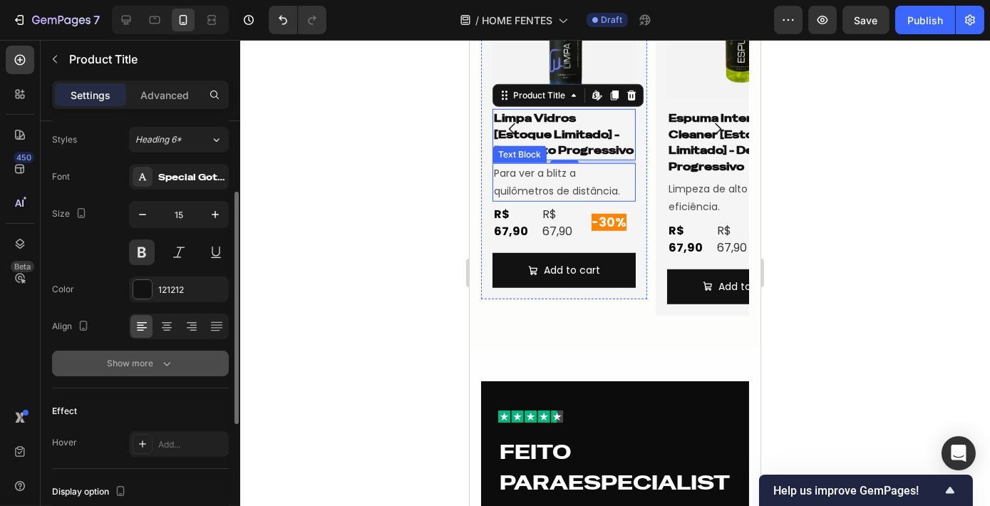
click at [181, 356] on button "Show more" at bounding box center [140, 364] width 177 height 26
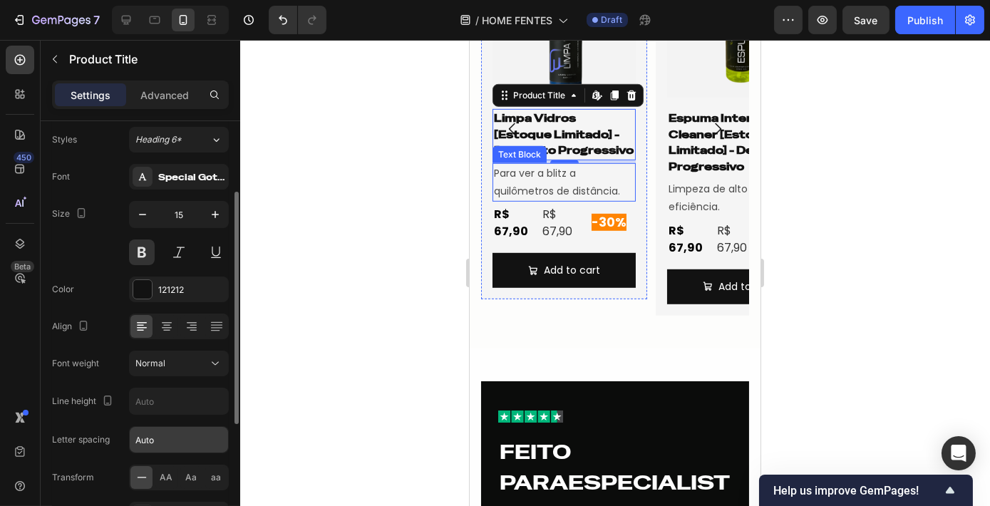
click at [184, 431] on input "Auto" at bounding box center [179, 440] width 98 height 26
click at [172, 389] on input "text" at bounding box center [179, 401] width 98 height 26
click at [217, 399] on icon "button" at bounding box center [215, 401] width 14 height 14
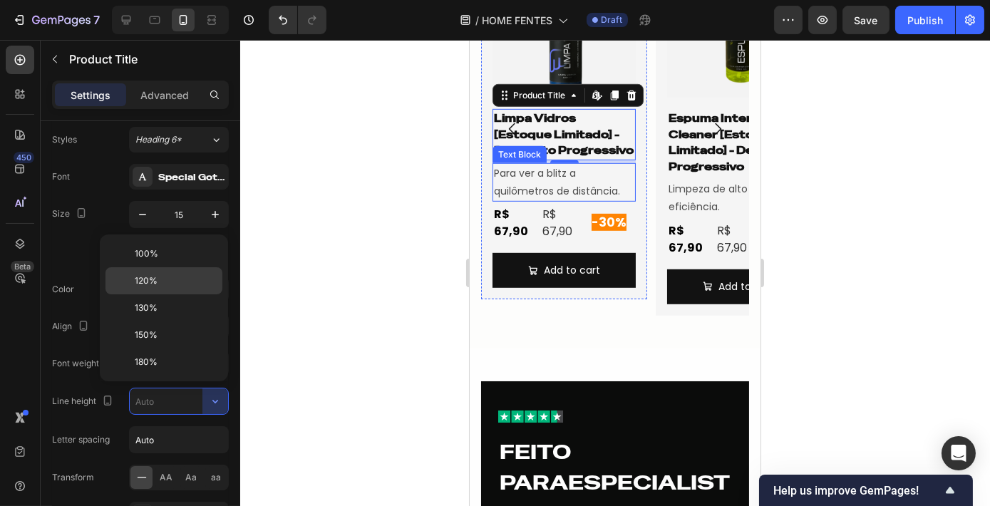
click at [171, 271] on div "120%" at bounding box center [163, 280] width 117 height 27
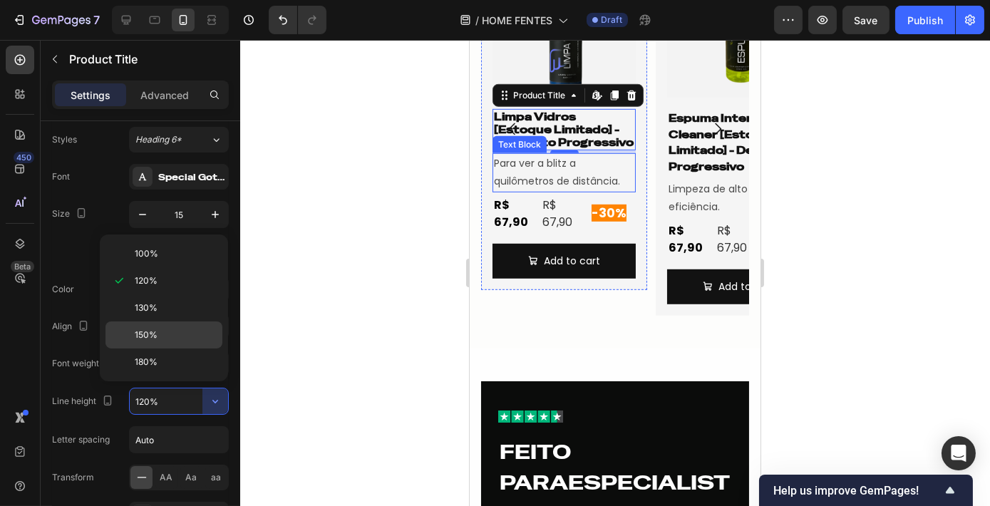
click at [180, 336] on p "150%" at bounding box center [175, 335] width 81 height 13
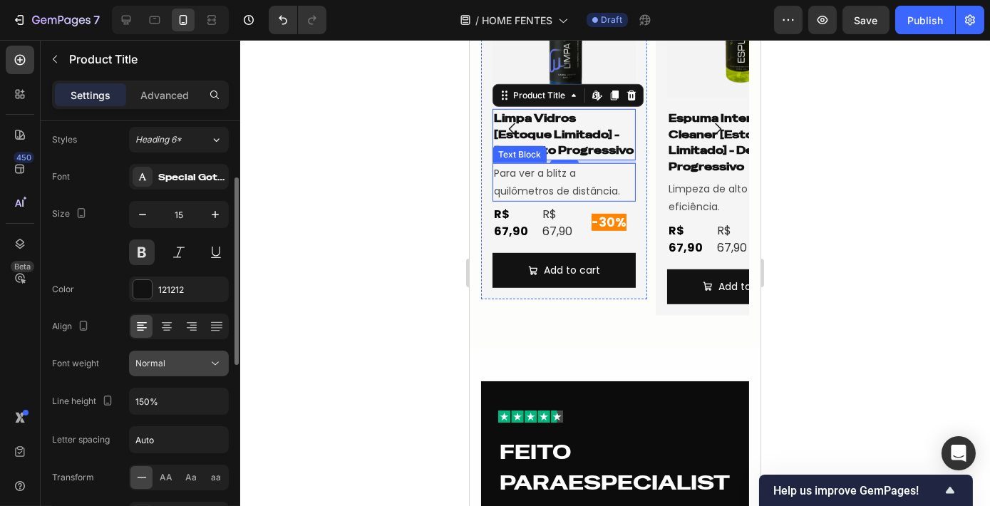
click at [210, 370] on button "Normal" at bounding box center [179, 364] width 100 height 26
click at [220, 359] on icon at bounding box center [215, 363] width 14 height 14
click at [215, 394] on icon "button" at bounding box center [215, 401] width 14 height 14
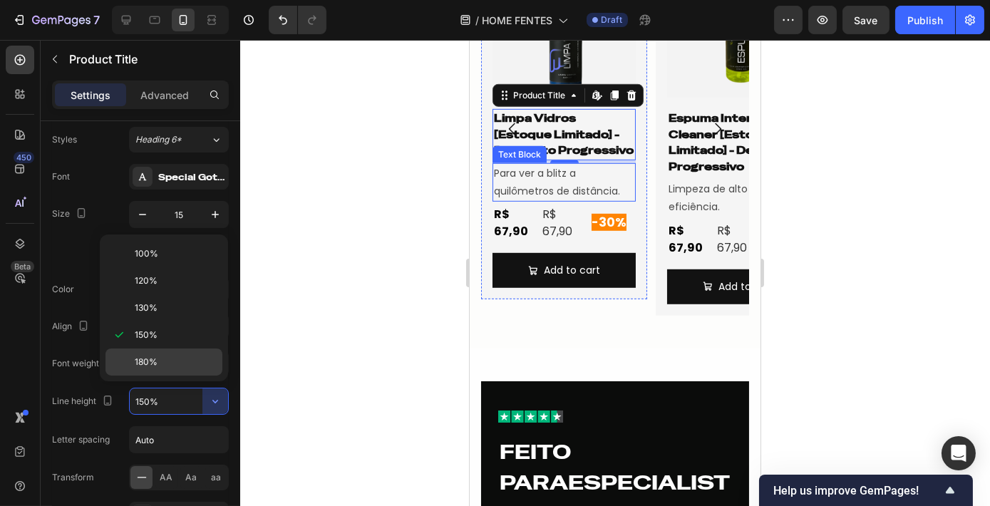
click at [182, 359] on p "180%" at bounding box center [175, 362] width 81 height 13
type input "180%"
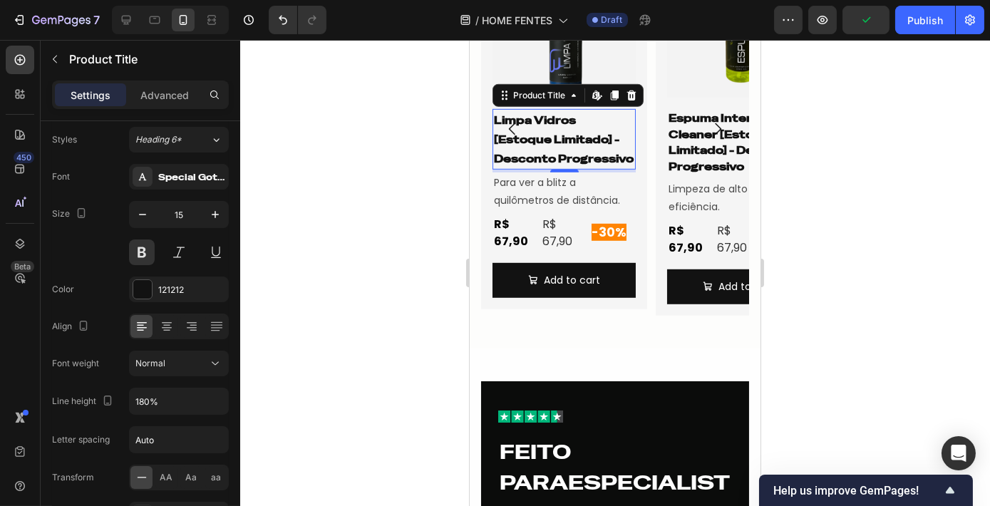
click at [851, 282] on div at bounding box center [615, 273] width 750 height 466
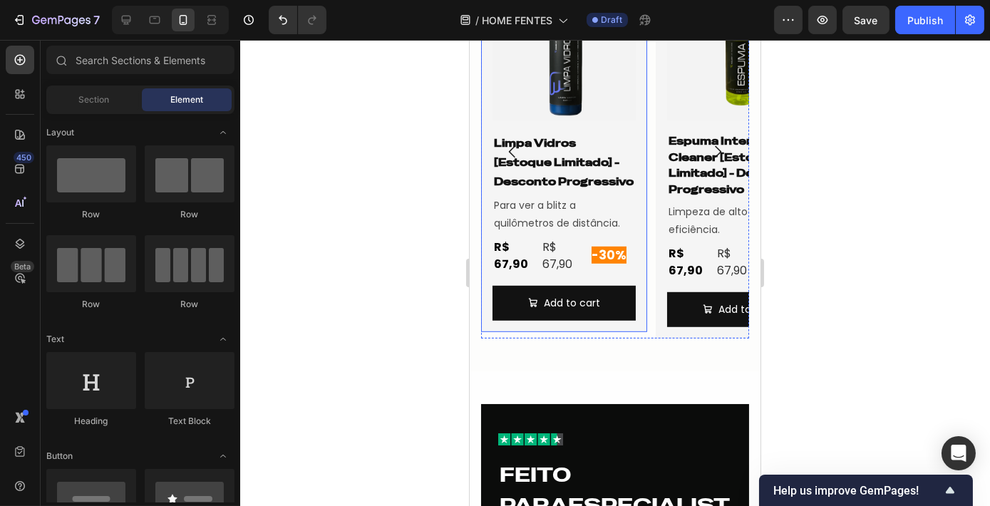
scroll to position [1883, 0]
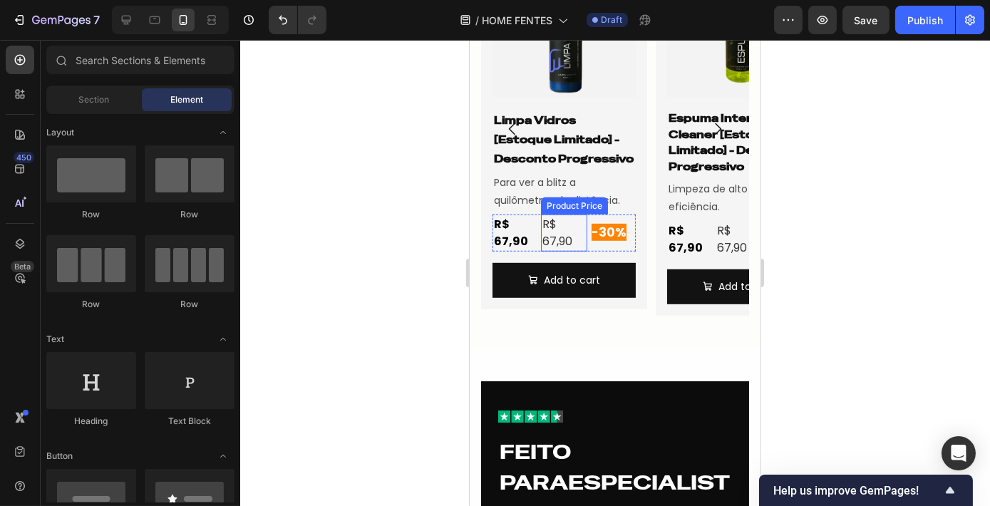
click at [565, 237] on div "R$ 67,90" at bounding box center [563, 233] width 46 height 37
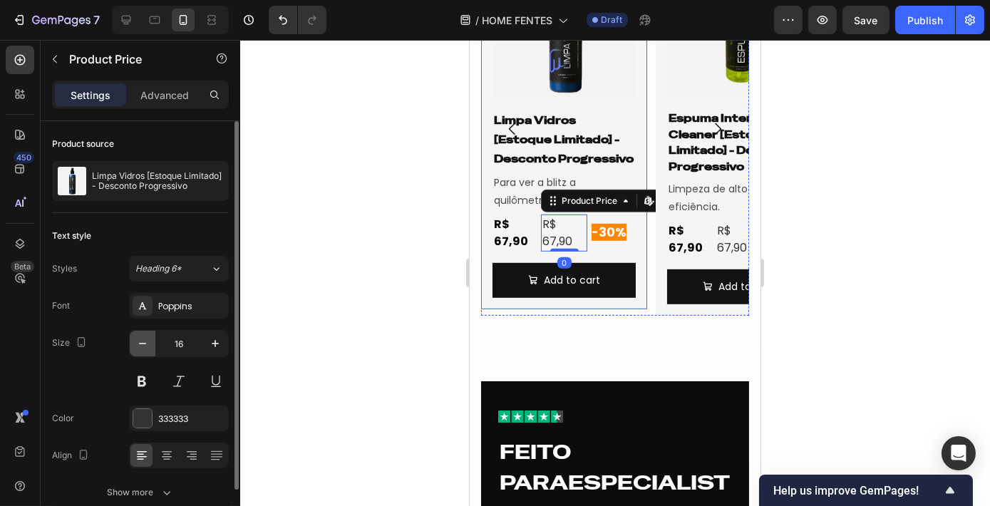
click at [146, 337] on icon "button" at bounding box center [142, 343] width 14 height 14
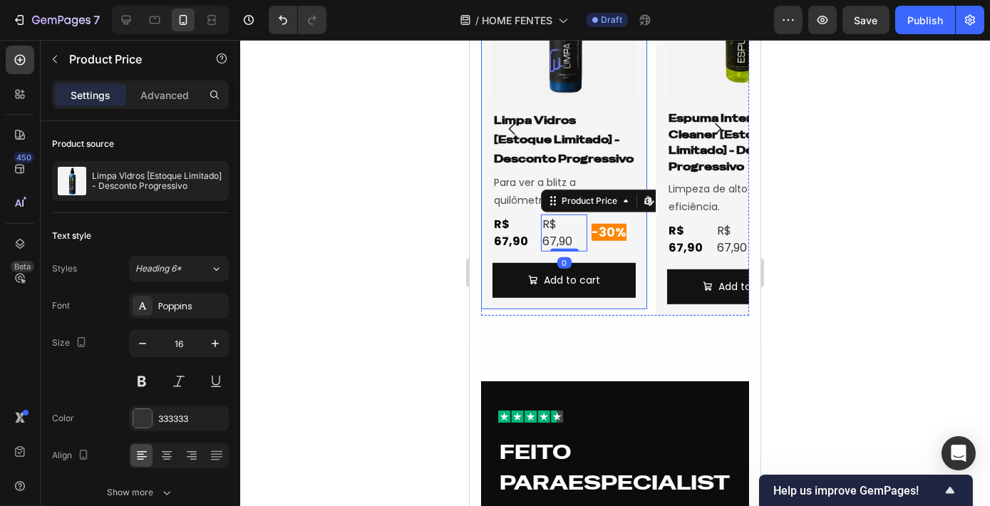
type input "15"
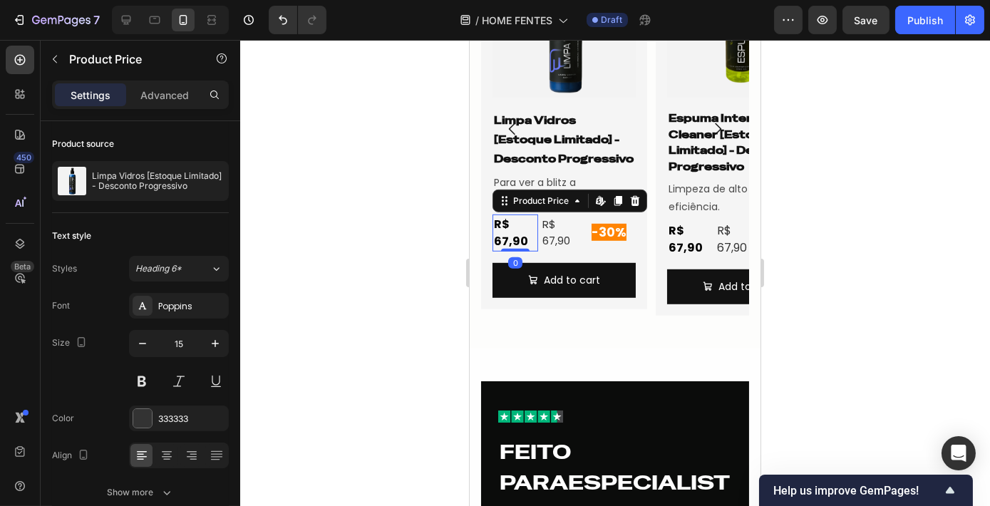
click at [508, 230] on div "R$ 67,90" at bounding box center [515, 233] width 46 height 37
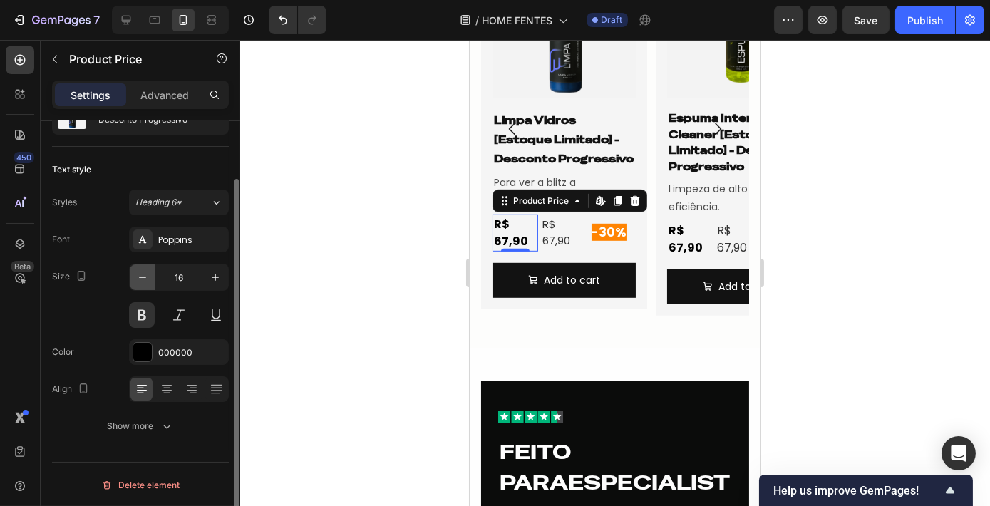
click at [150, 278] on button "button" at bounding box center [143, 277] width 26 height 26
type input "14"
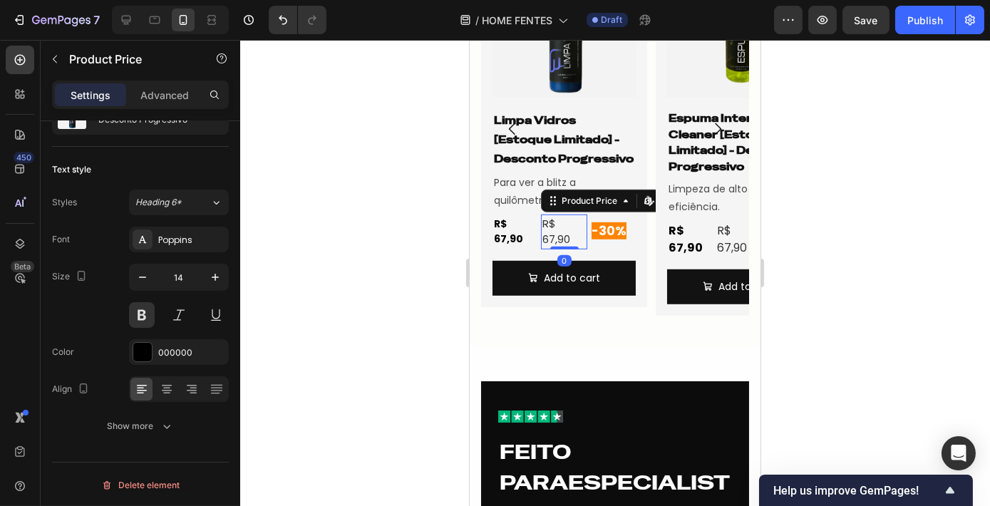
click at [564, 232] on div "R$ 67,90" at bounding box center [563, 232] width 46 height 35
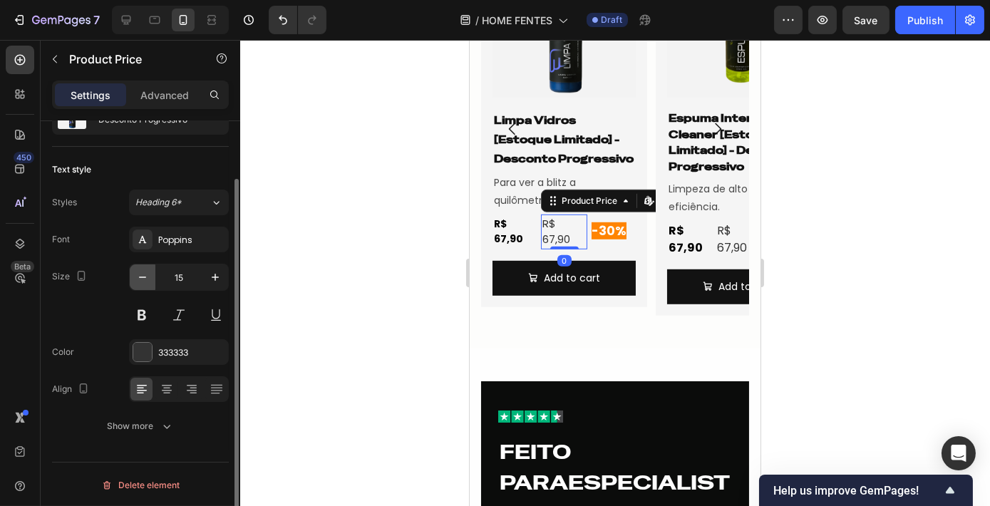
click at [153, 277] on button "button" at bounding box center [143, 277] width 26 height 26
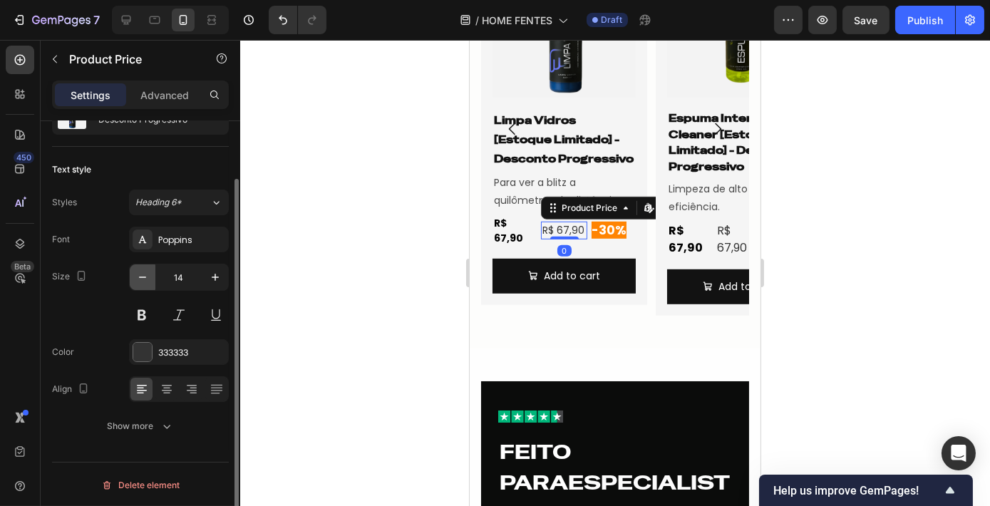
click at [153, 277] on button "button" at bounding box center [143, 277] width 26 height 26
type input "12"
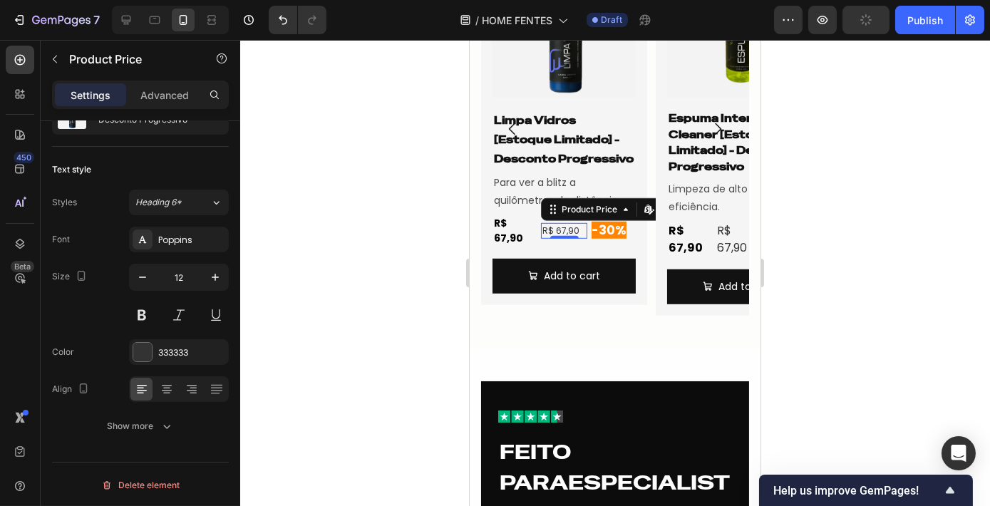
click at [823, 254] on div at bounding box center [615, 273] width 750 height 466
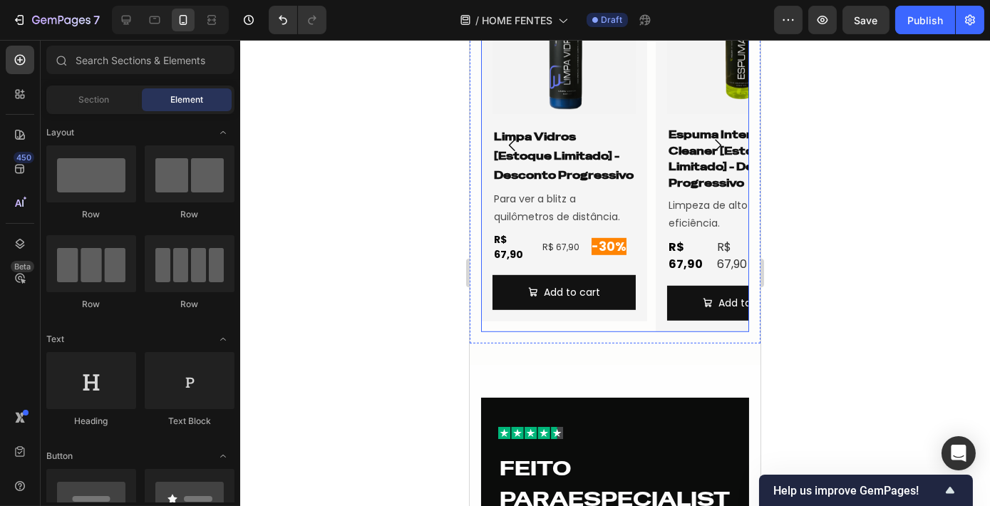
scroll to position [1818, 0]
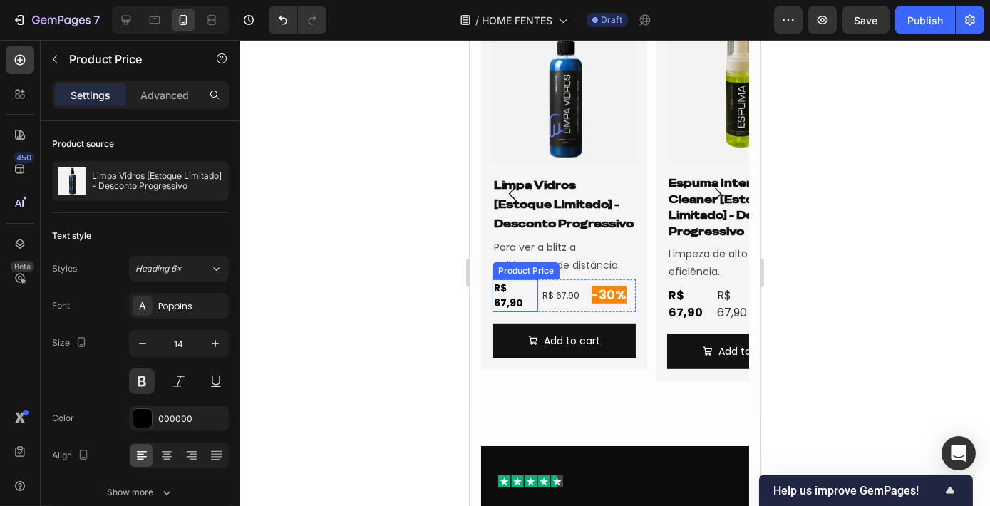
click at [523, 288] on div "R$ 67,90" at bounding box center [515, 295] width 46 height 33
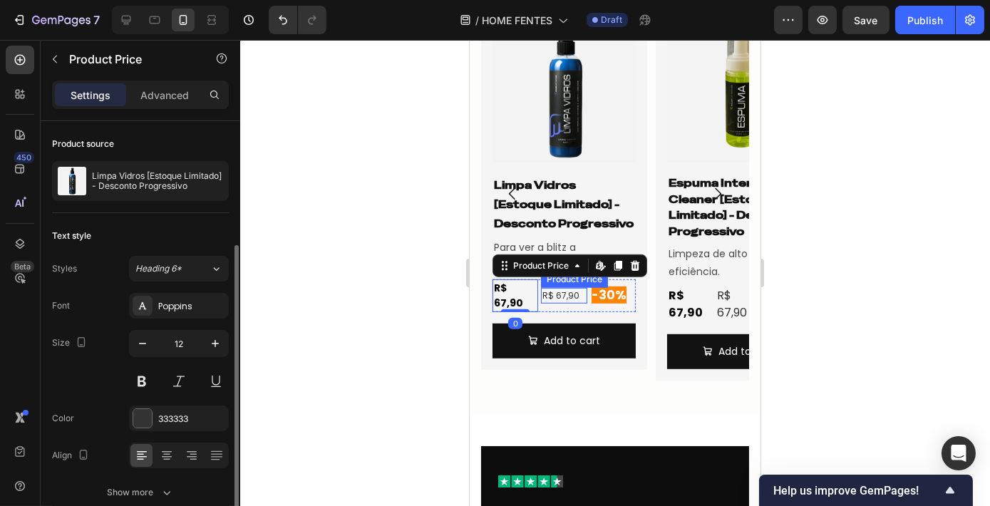
click at [560, 288] on div "R$ 67,90" at bounding box center [563, 296] width 46 height 16
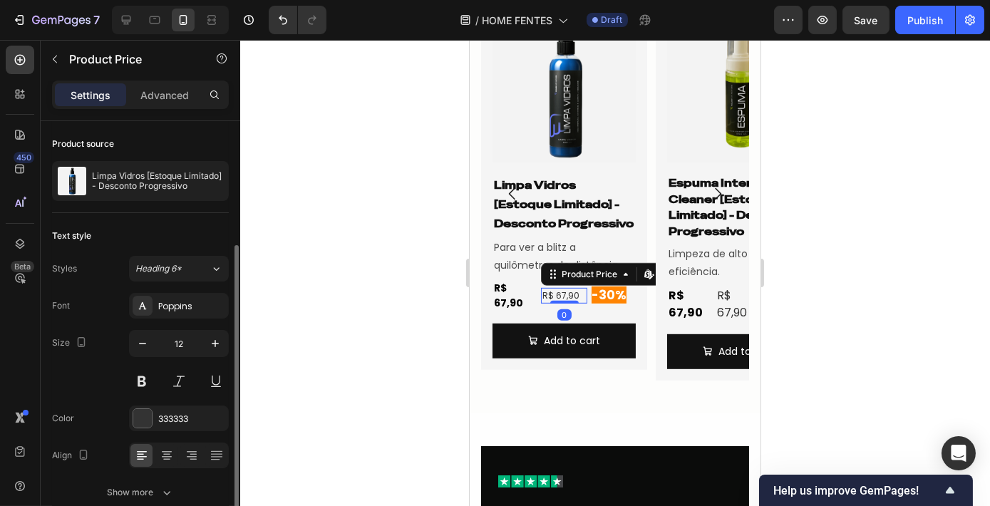
scroll to position [66, 0]
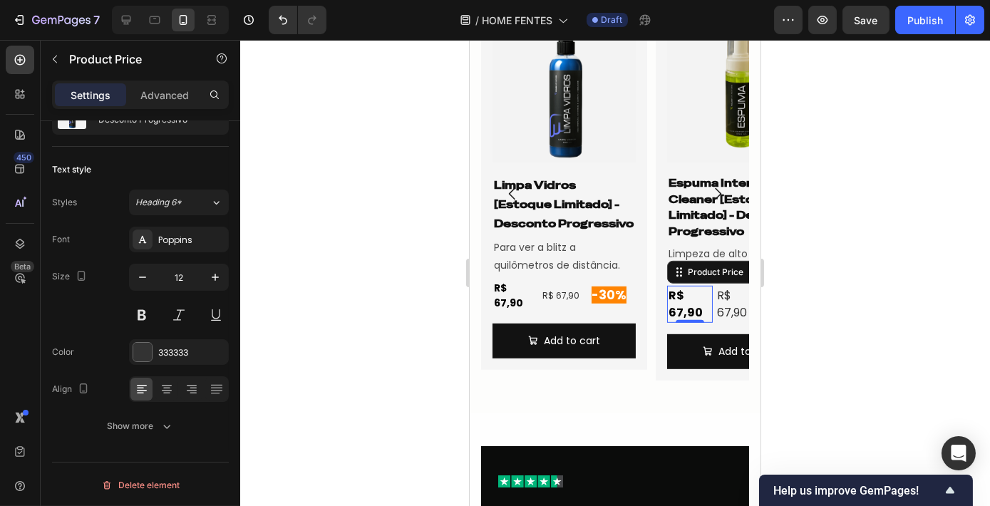
drag, startPoint x: 703, startPoint y: 310, endPoint x: 683, endPoint y: 311, distance: 20.0
click at [702, 309] on div "R$ 67,90" at bounding box center [689, 304] width 46 height 37
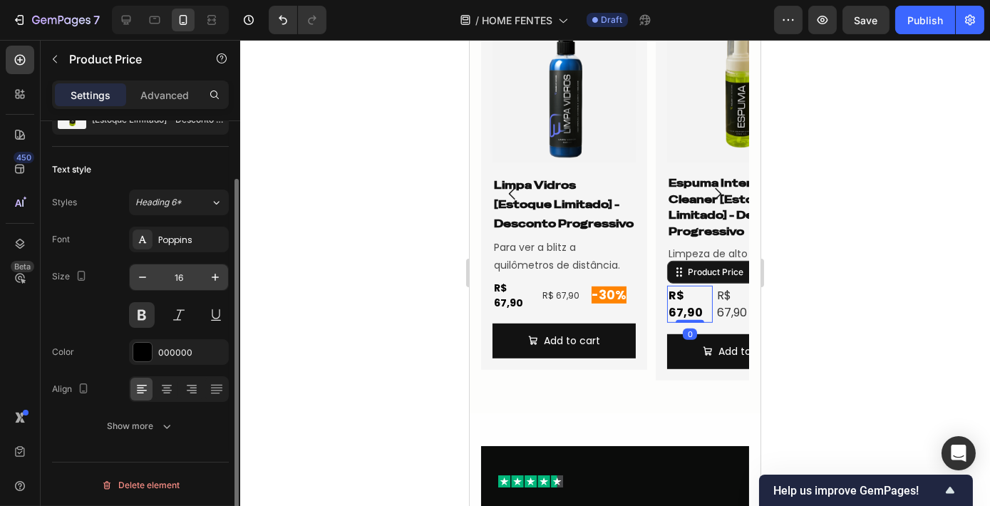
click at [193, 272] on input "16" at bounding box center [178, 277] width 47 height 26
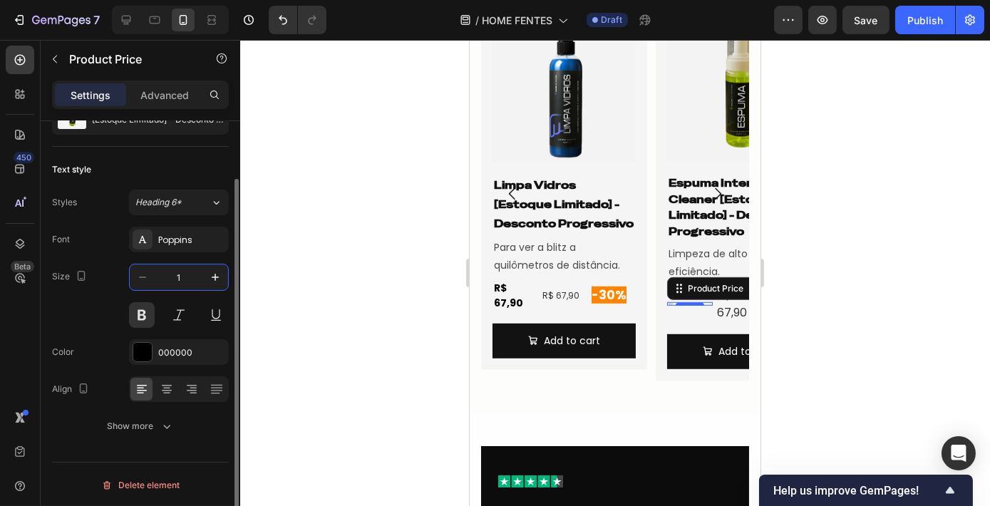
type input "14"
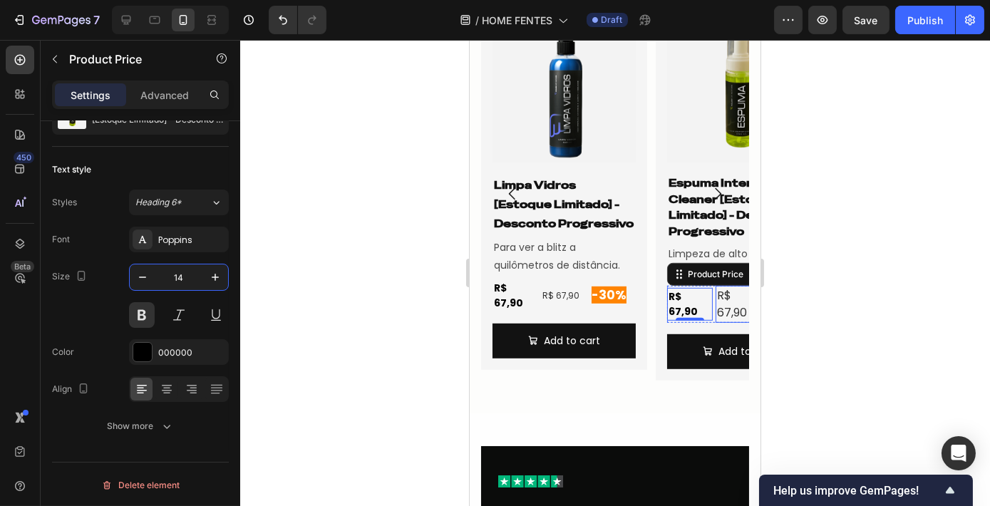
click at [729, 306] on div "R$ 67,90" at bounding box center [738, 304] width 46 height 37
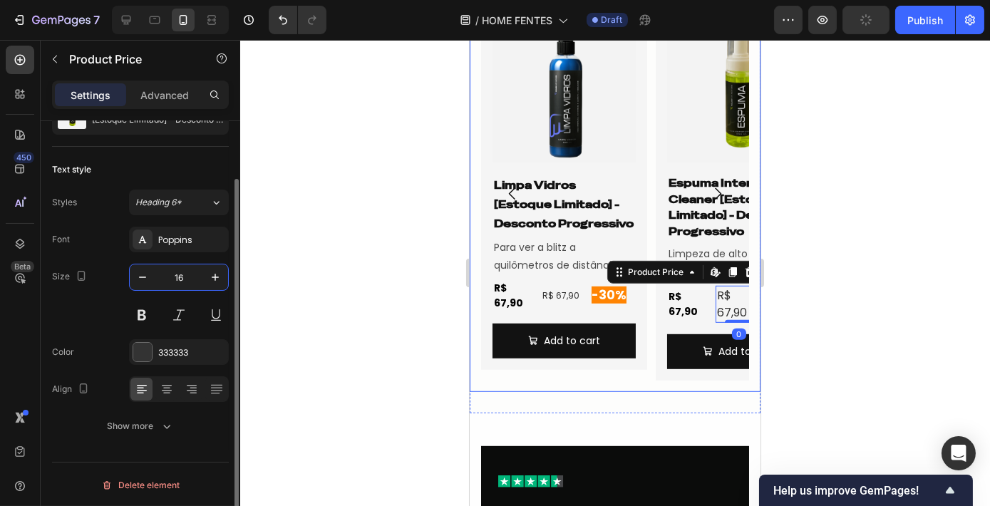
click at [197, 266] on input "16" at bounding box center [178, 277] width 47 height 26
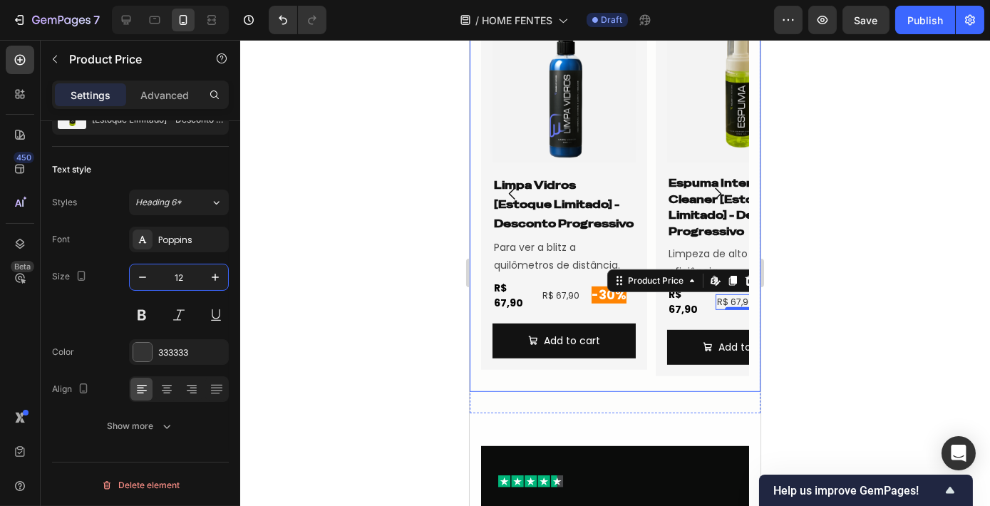
type input "12"
click at [890, 303] on div at bounding box center [615, 273] width 750 height 466
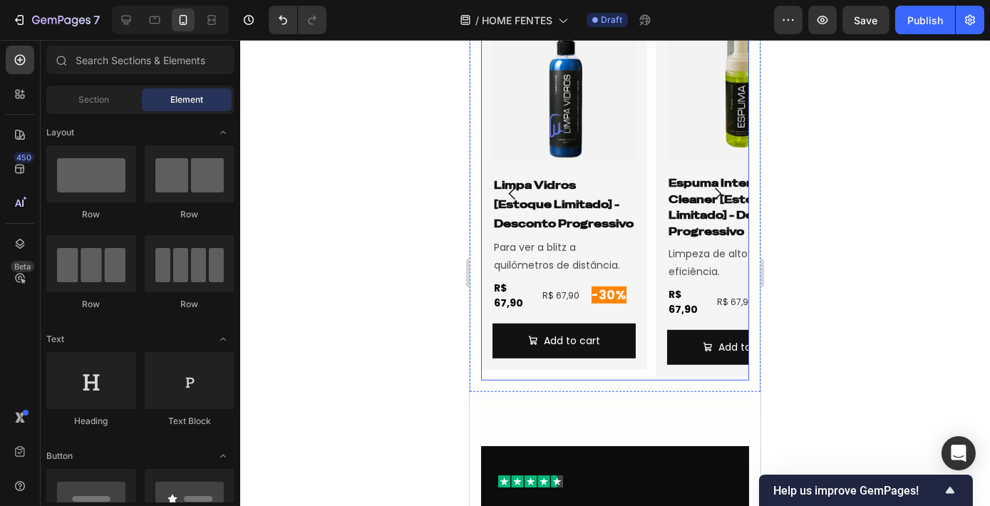
click at [709, 191] on icon "Carousel Next Arrow" at bounding box center [717, 193] width 17 height 17
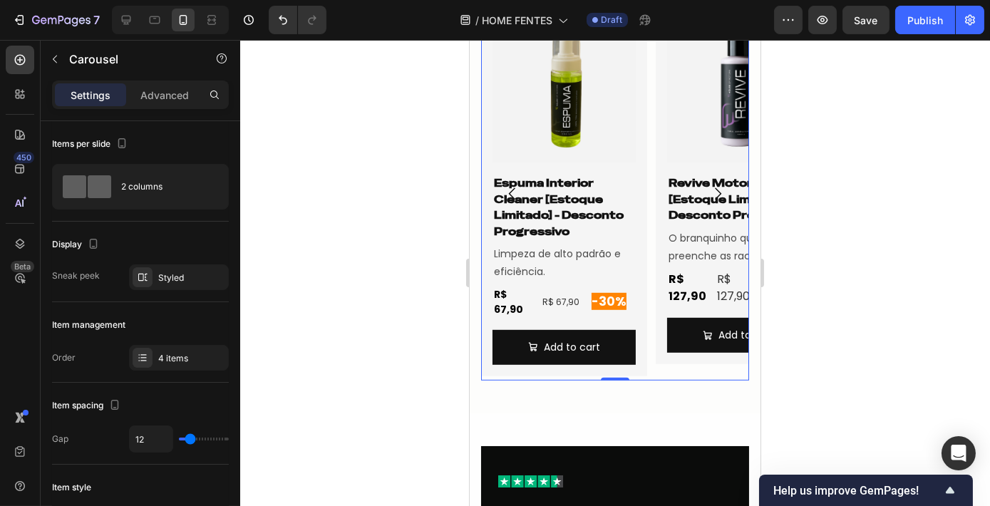
click at [505, 192] on icon "Carousel Back Arrow" at bounding box center [511, 193] width 17 height 17
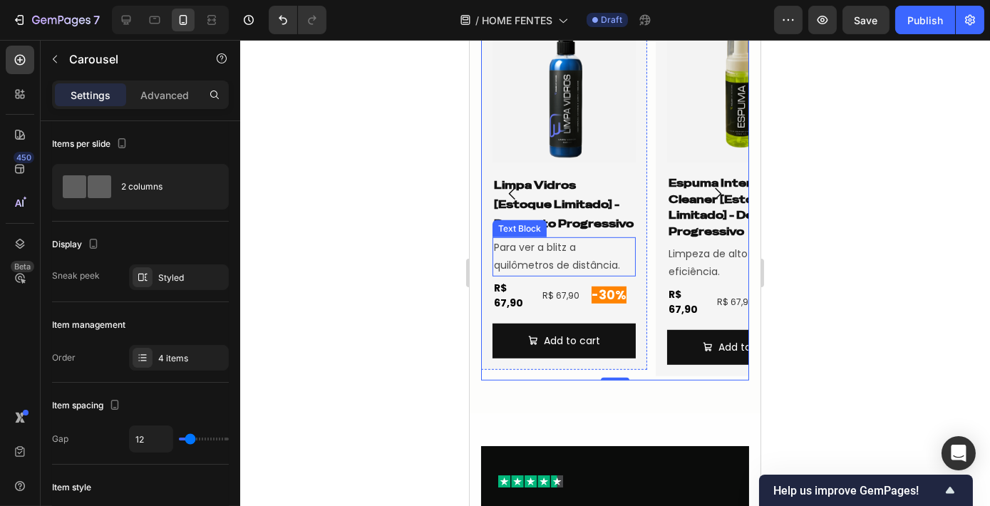
click at [555, 254] on p "Para ver a blitz a quilômetros de distância." at bounding box center [563, 257] width 140 height 36
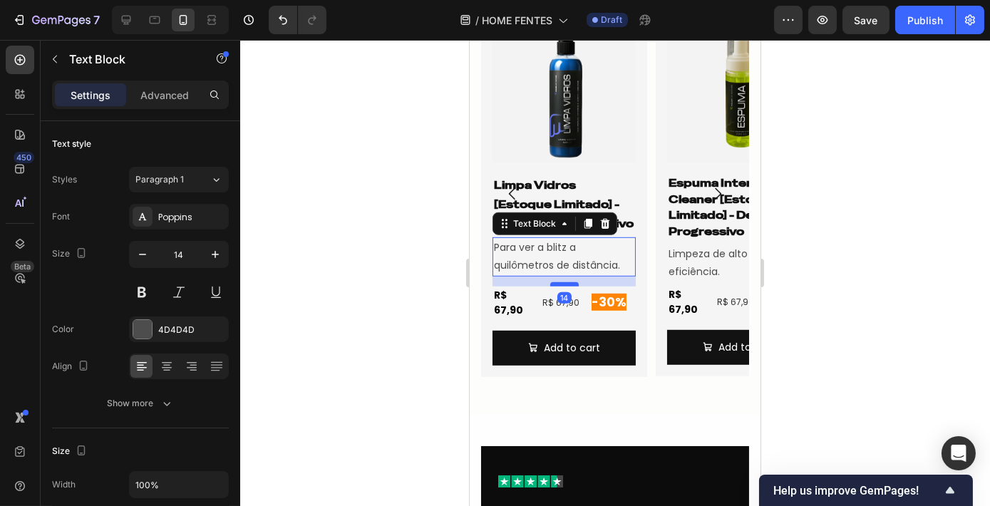
drag, startPoint x: 562, startPoint y: 278, endPoint x: 563, endPoint y: 285, distance: 7.3
click at [563, 285] on div at bounding box center [564, 284] width 29 height 4
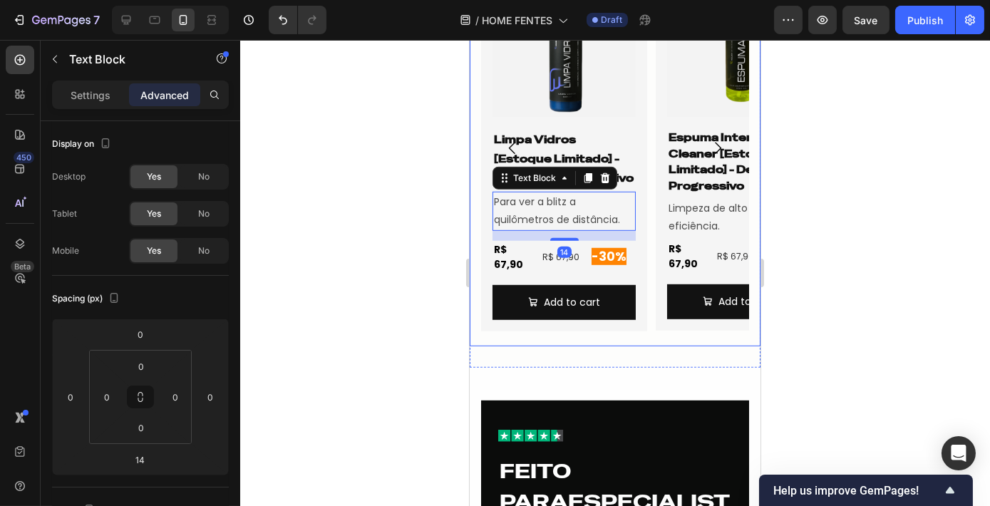
scroll to position [1883, 0]
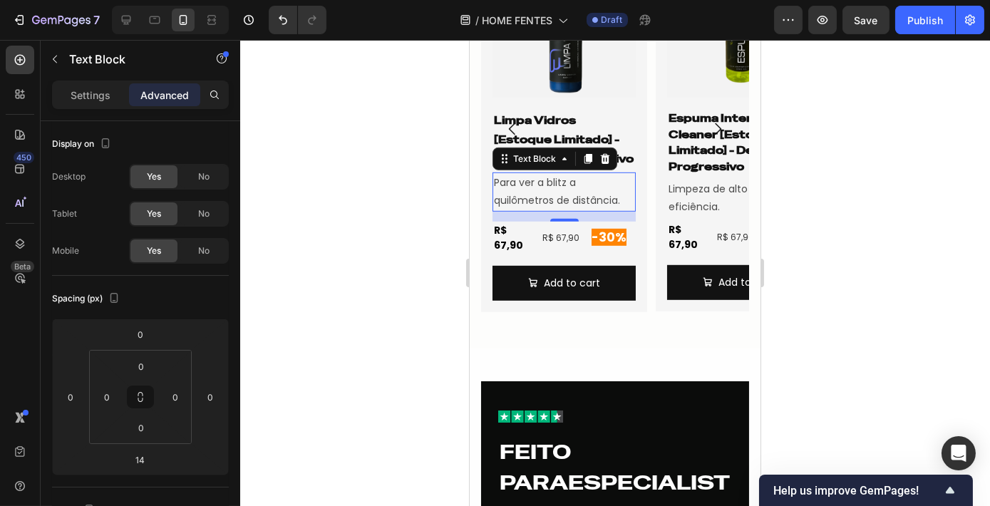
click at [841, 316] on div at bounding box center [615, 273] width 750 height 466
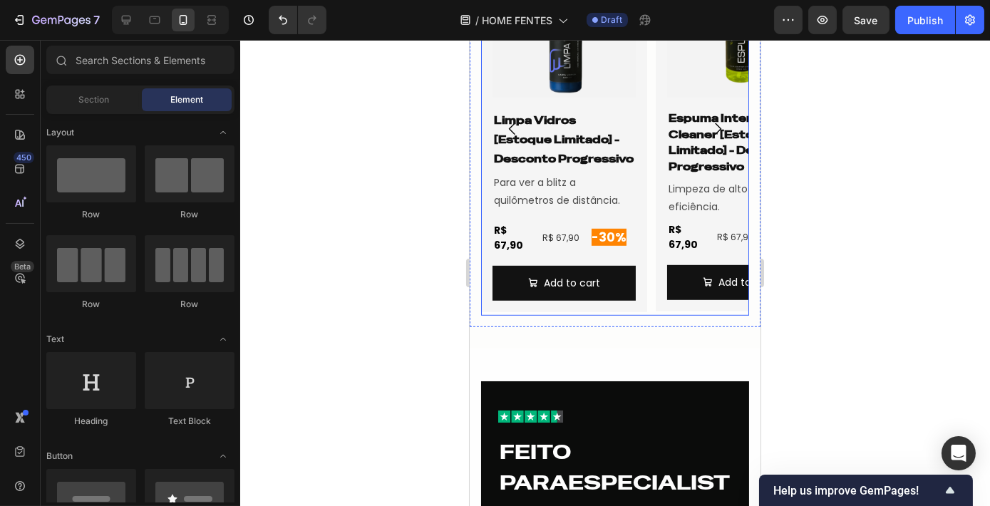
click at [709, 129] on icon "Carousel Next Arrow" at bounding box center [717, 128] width 17 height 17
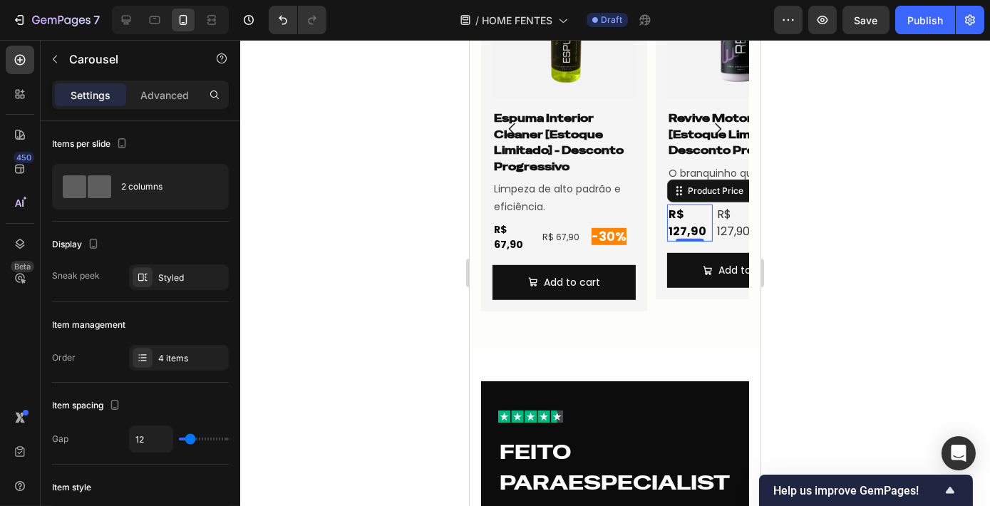
click at [684, 221] on div "R$ 127,90" at bounding box center [689, 223] width 46 height 37
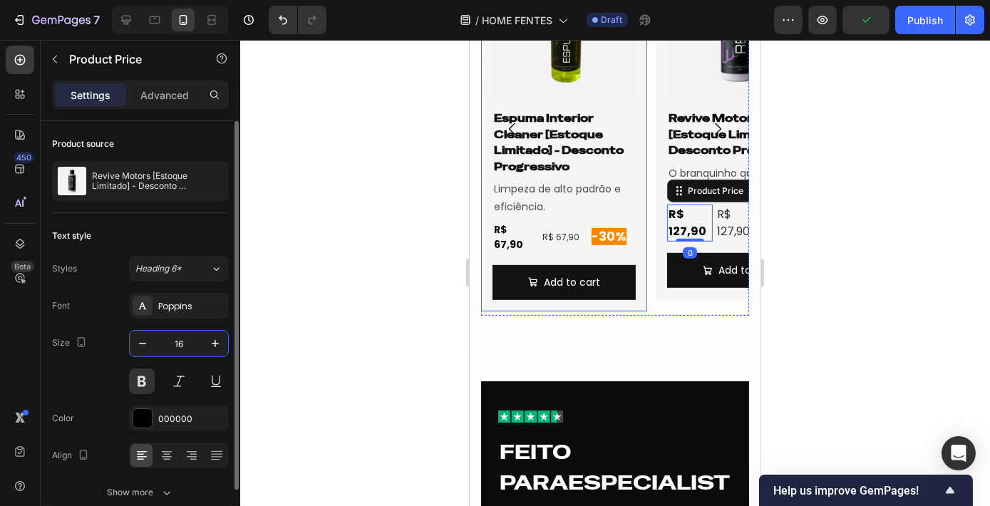
click at [177, 349] on input "16" at bounding box center [178, 344] width 47 height 26
type input "14"
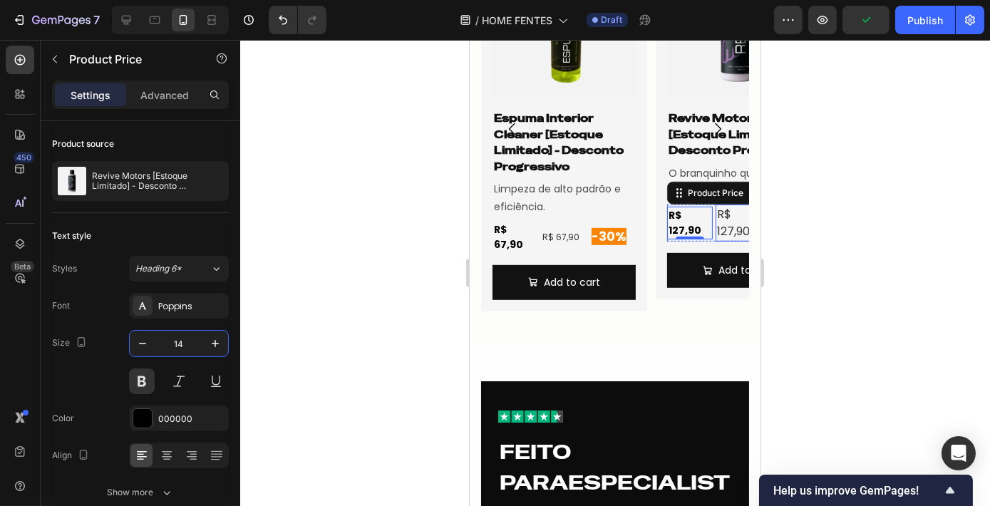
click at [728, 227] on div "R$ 127,90" at bounding box center [738, 223] width 46 height 37
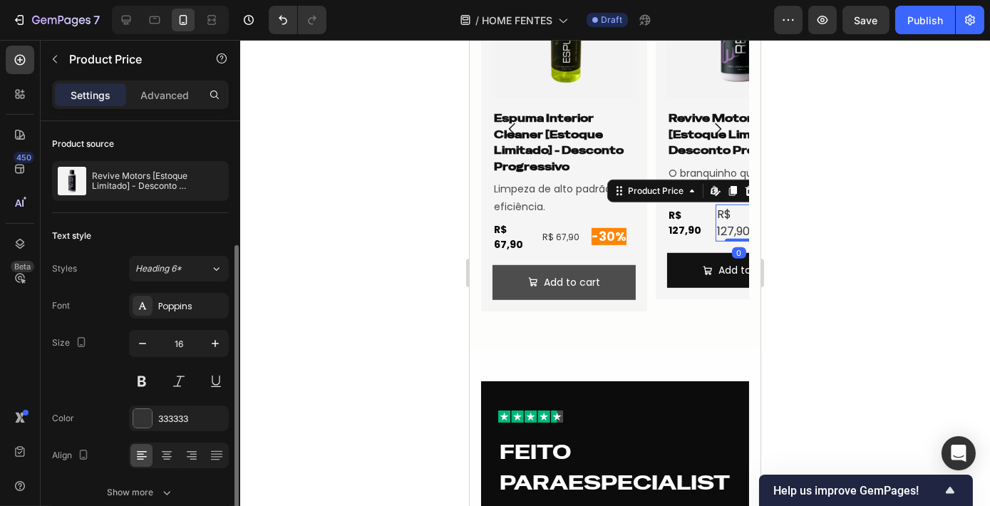
scroll to position [66, 0]
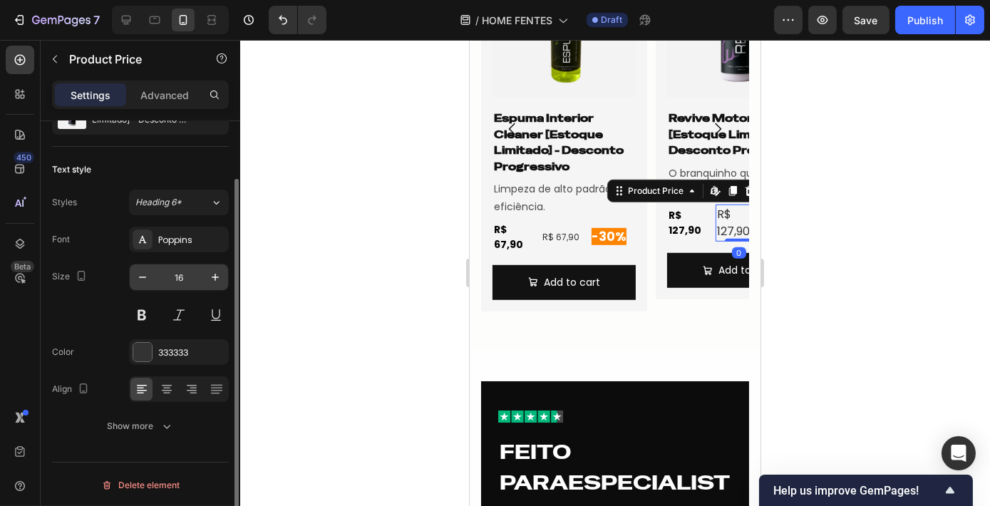
click at [172, 273] on input "16" at bounding box center [178, 277] width 47 height 26
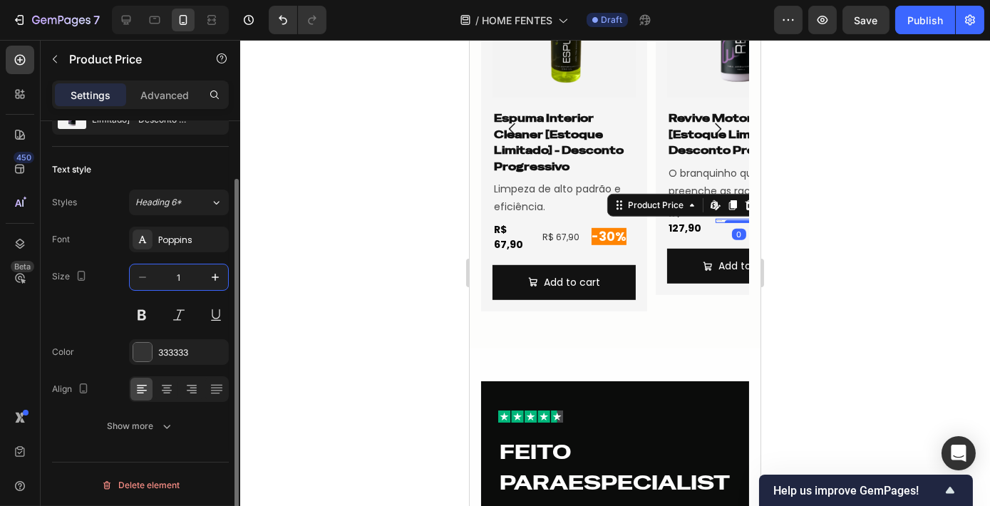
type input "12"
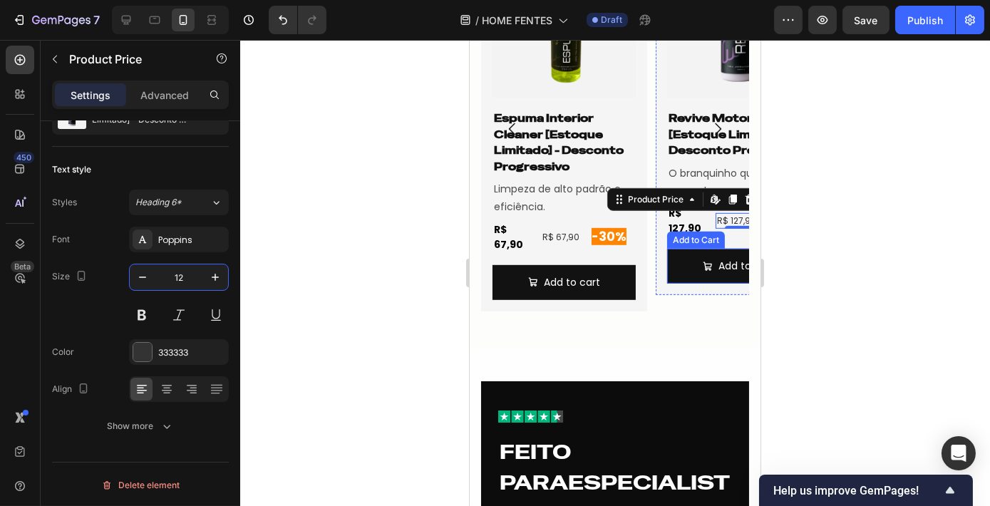
click at [691, 222] on div "R$ 127,90" at bounding box center [689, 221] width 46 height 33
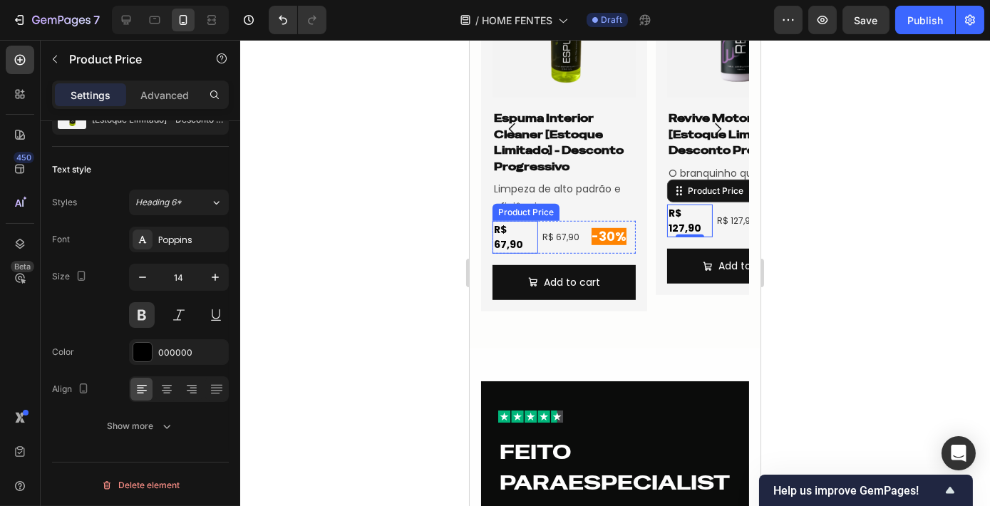
click at [519, 226] on div "R$ 67,90" at bounding box center [515, 237] width 46 height 33
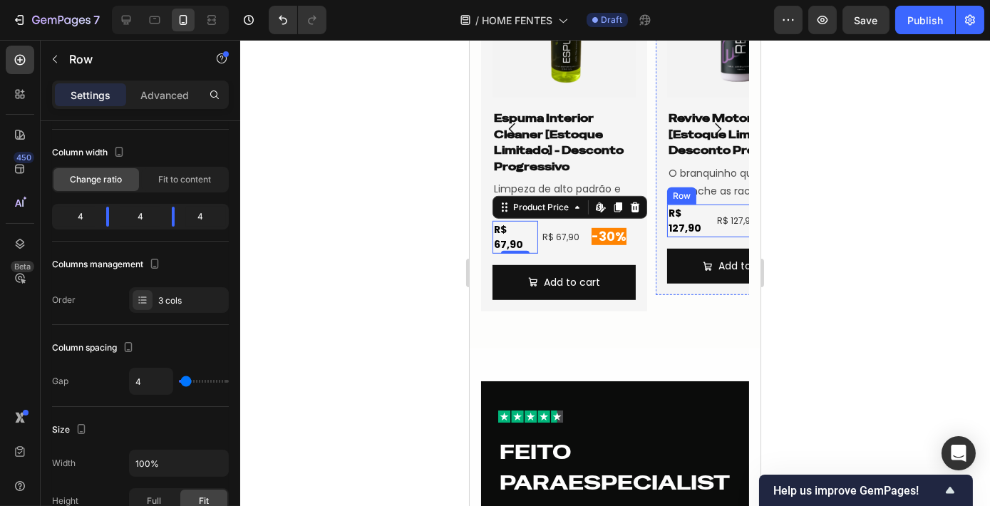
click at [714, 235] on div "R$ 127,90 Product Price Product Price R$ 127,90 Product Price Product Price -30…" at bounding box center [737, 221] width 143 height 33
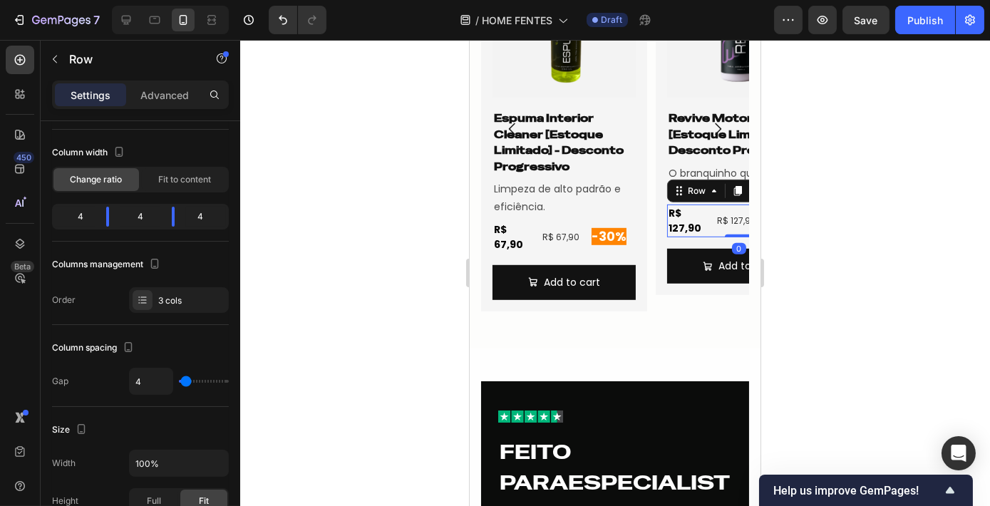
scroll to position [0, 0]
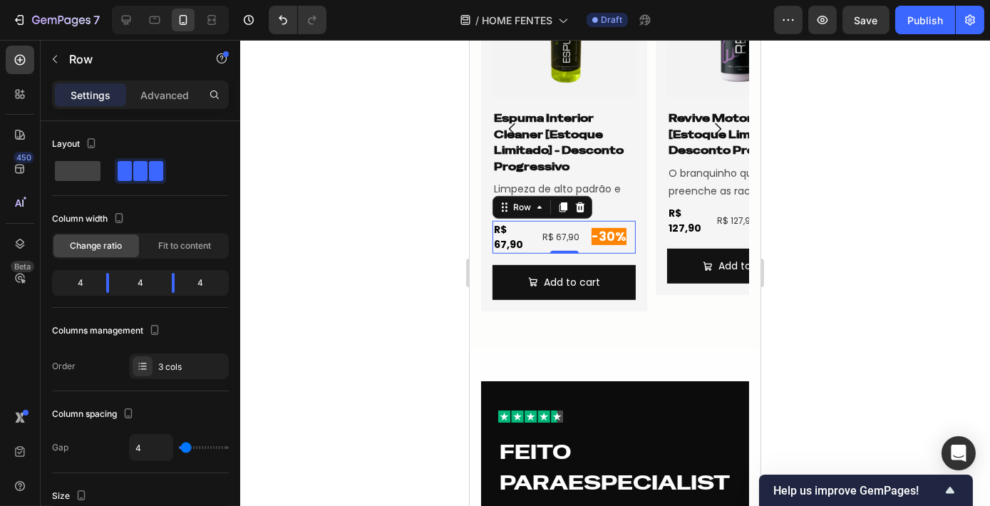
click at [587, 237] on div "R$ 67,90 Product Price Product Price R$ 67,90 Product Price Product Price -30% …" at bounding box center [563, 237] width 143 height 33
click at [714, 232] on div "R$ 127,90 Product Price Product Price R$ 127,90 Product Price Product Price -30…" at bounding box center [737, 221] width 143 height 33
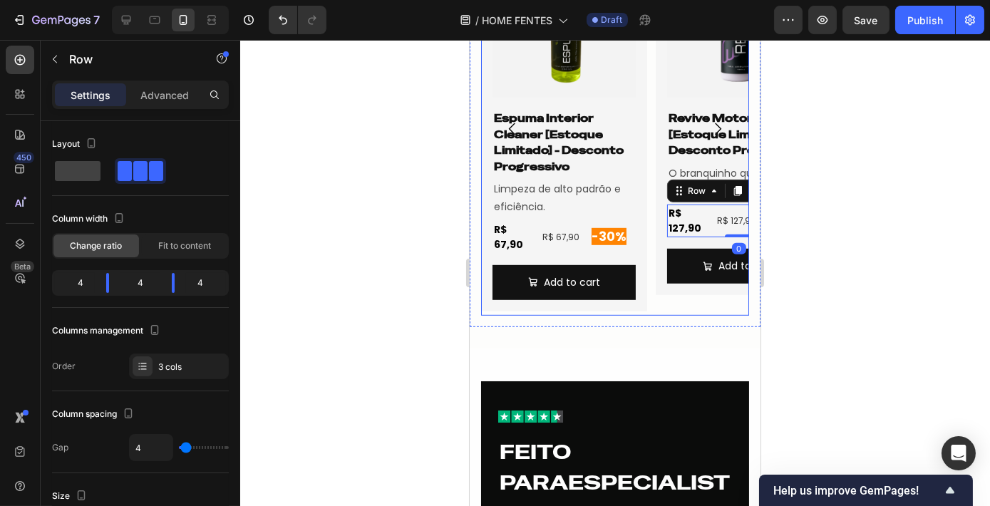
click at [709, 135] on icon "Carousel Next Arrow" at bounding box center [717, 128] width 17 height 17
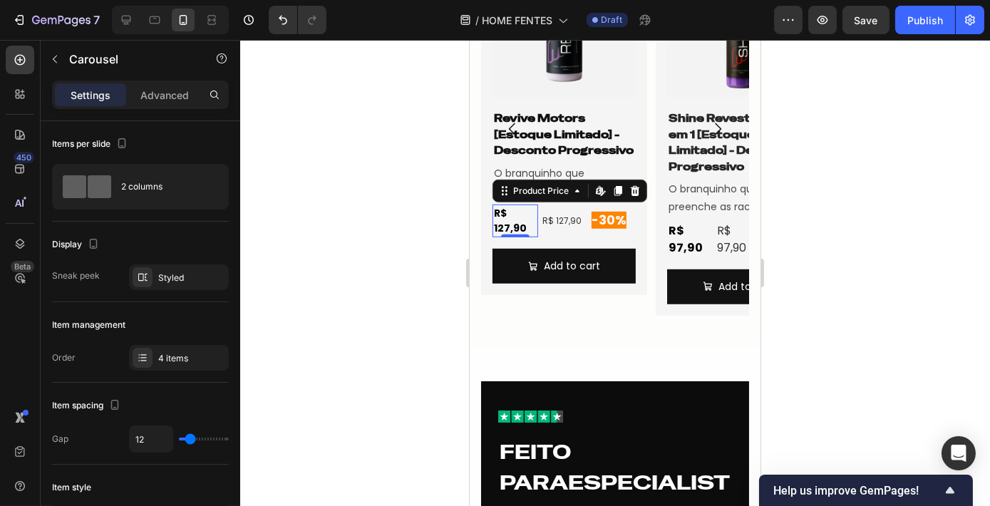
click at [514, 219] on div "R$ 127,90" at bounding box center [515, 221] width 46 height 33
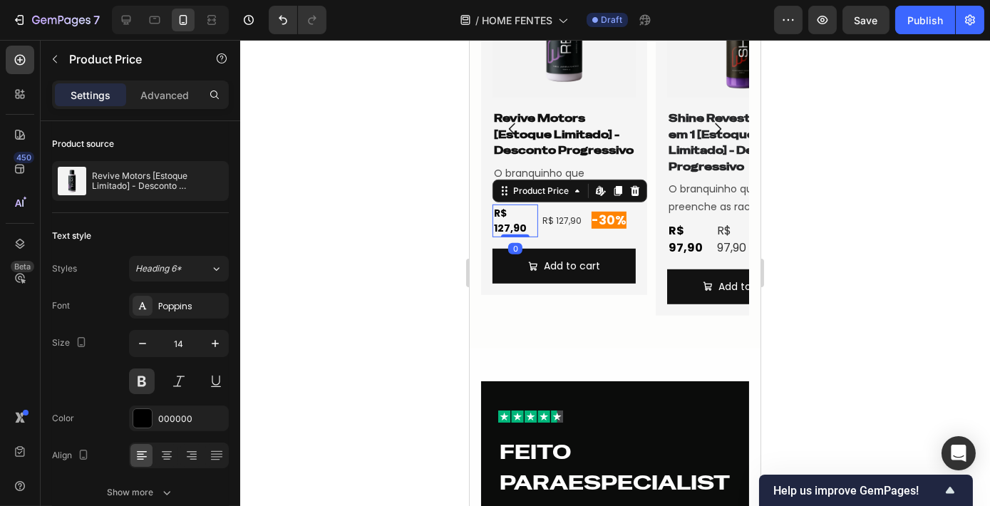
click at [505, 217] on div "R$ 127,90" at bounding box center [515, 221] width 46 height 33
click at [505, 235] on div at bounding box center [514, 235] width 29 height 4
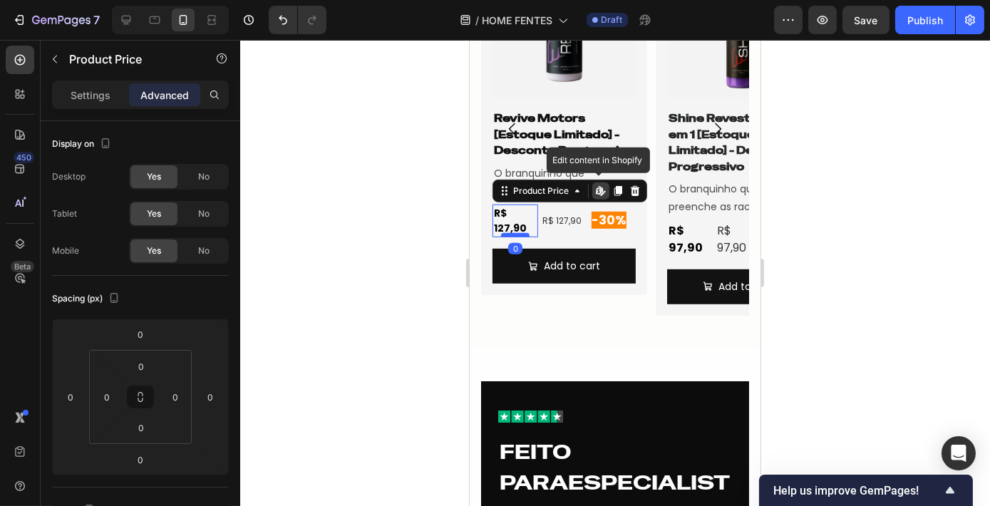
click at [505, 235] on div at bounding box center [514, 235] width 29 height 4
click at [529, 222] on div "R$ 127,90" at bounding box center [515, 221] width 46 height 33
click at [118, 96] on div "Settings" at bounding box center [90, 94] width 71 height 23
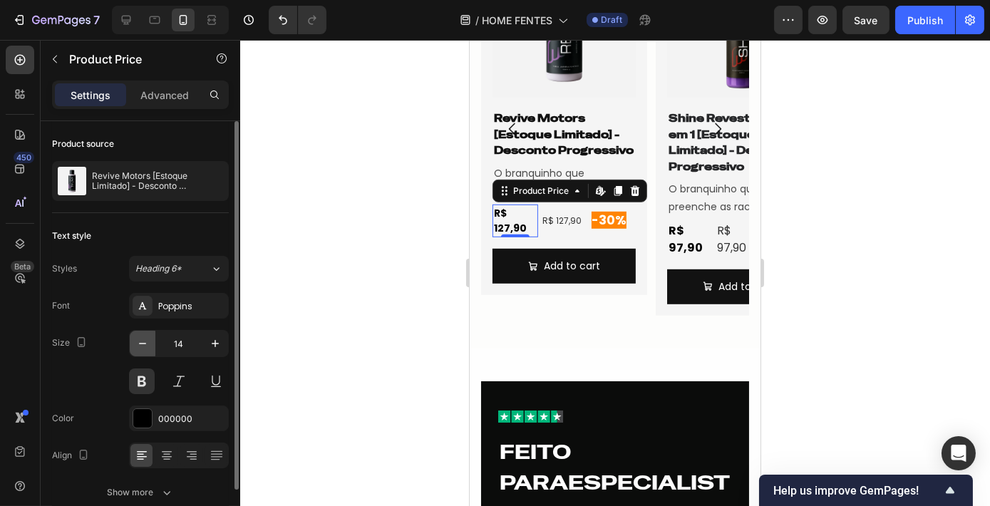
click at [145, 341] on icon "button" at bounding box center [142, 343] width 14 height 14
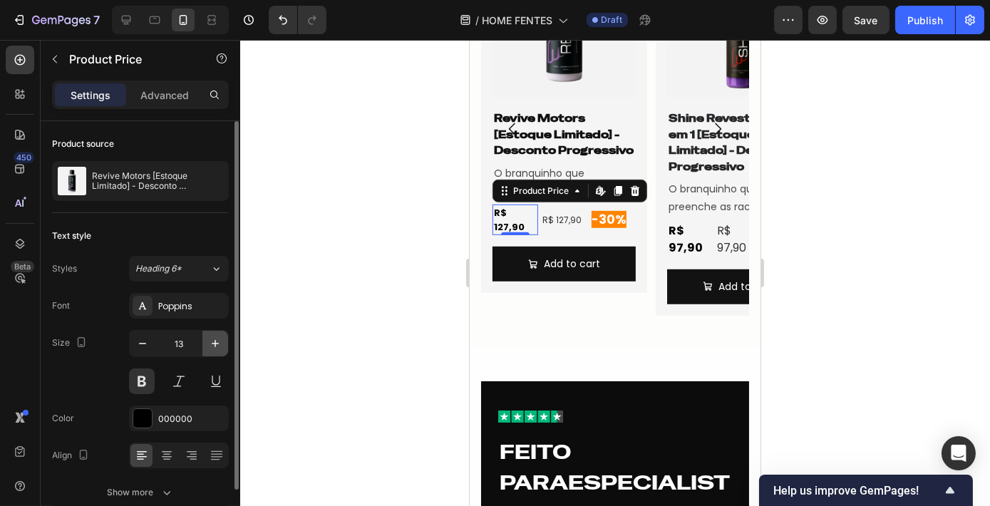
click at [217, 340] on icon "button" at bounding box center [215, 343] width 14 height 14
type input "14"
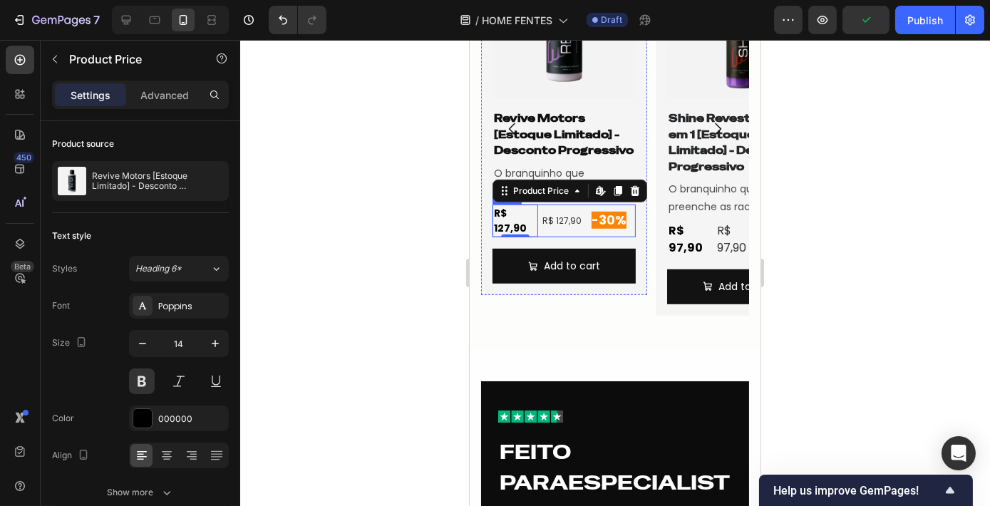
click at [630, 235] on div "-30% Heading" at bounding box center [612, 221] width 46 height 33
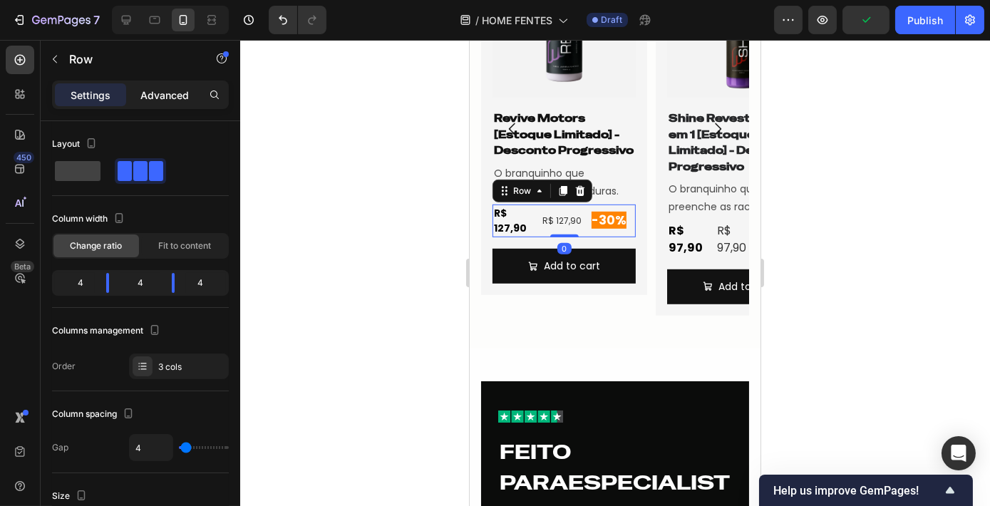
click at [180, 86] on div "Advanced" at bounding box center [164, 94] width 71 height 23
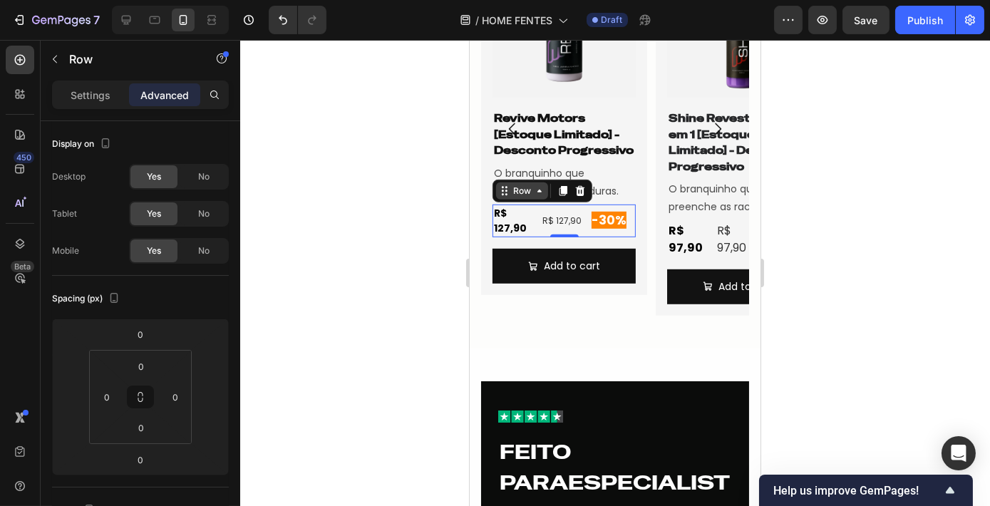
click at [517, 191] on div "Row" at bounding box center [522, 191] width 24 height 13
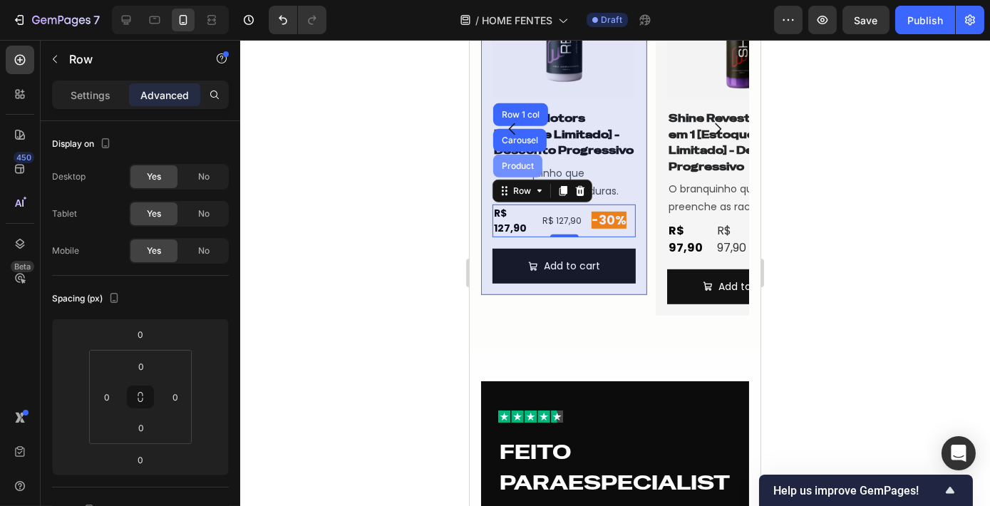
click at [504, 172] on div "Product" at bounding box center [517, 166] width 49 height 23
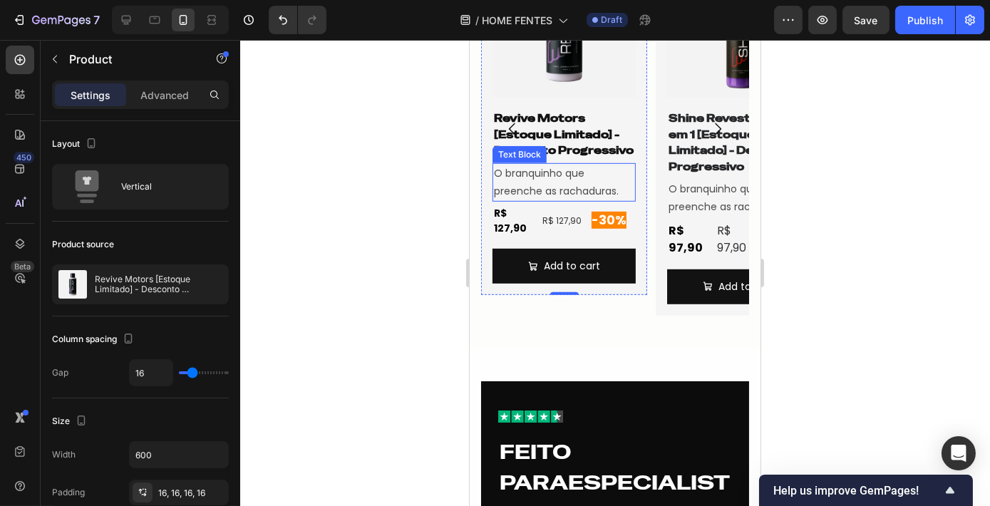
click at [184, 83] on div "Settings Advanced" at bounding box center [140, 95] width 177 height 29
click at [184, 86] on div "Advanced" at bounding box center [164, 94] width 71 height 23
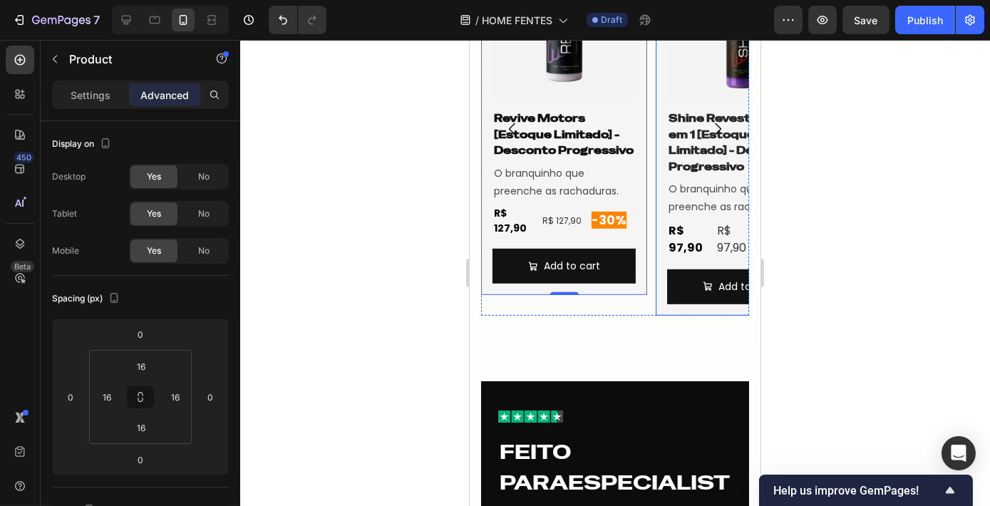
click at [661, 189] on div "Product Images Shine Revestimento 3 em 1 [Estoque Limitado] - Desconto Progress…" at bounding box center [738, 129] width 166 height 373
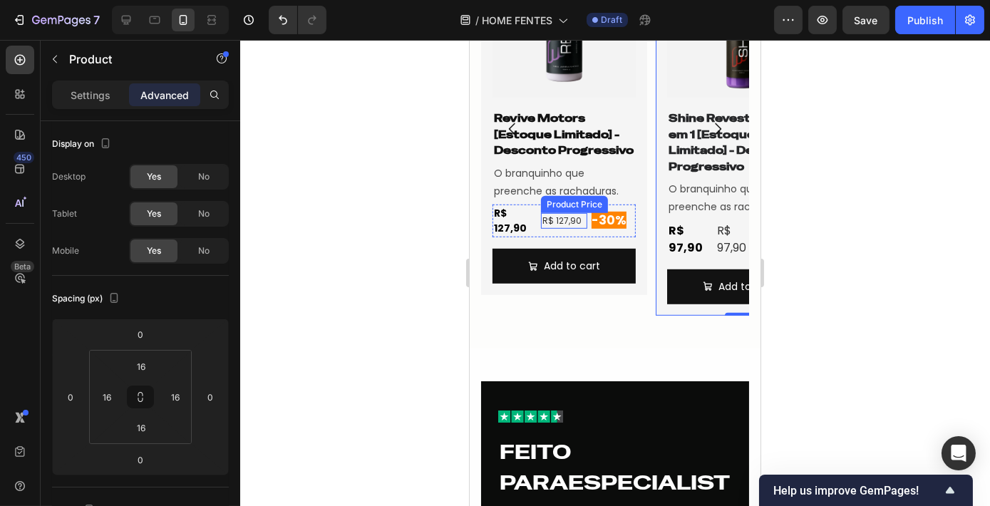
click at [562, 220] on div "R$ 127,90" at bounding box center [563, 221] width 46 height 16
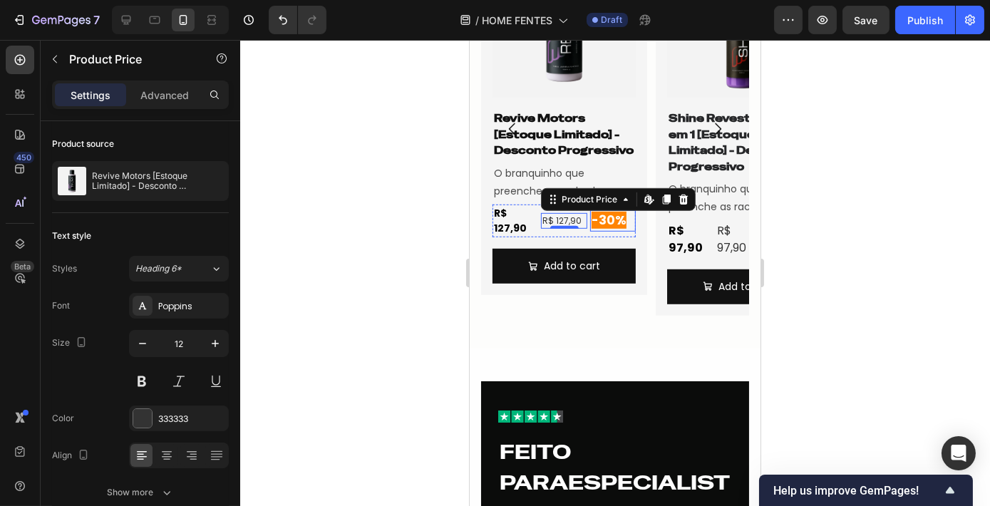
click at [622, 222] on span "-30%" at bounding box center [608, 220] width 35 height 17
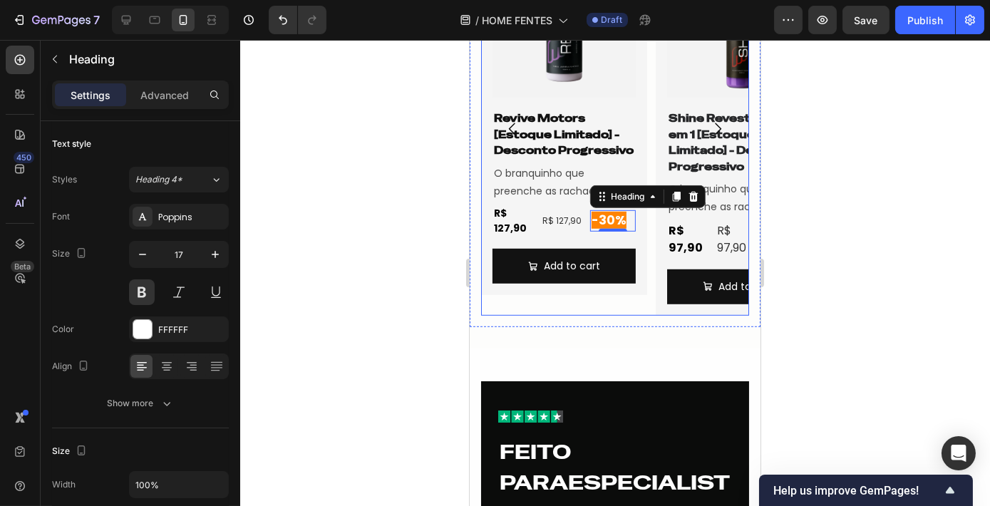
click at [709, 133] on icon "Carousel Next Arrow" at bounding box center [717, 128] width 17 height 17
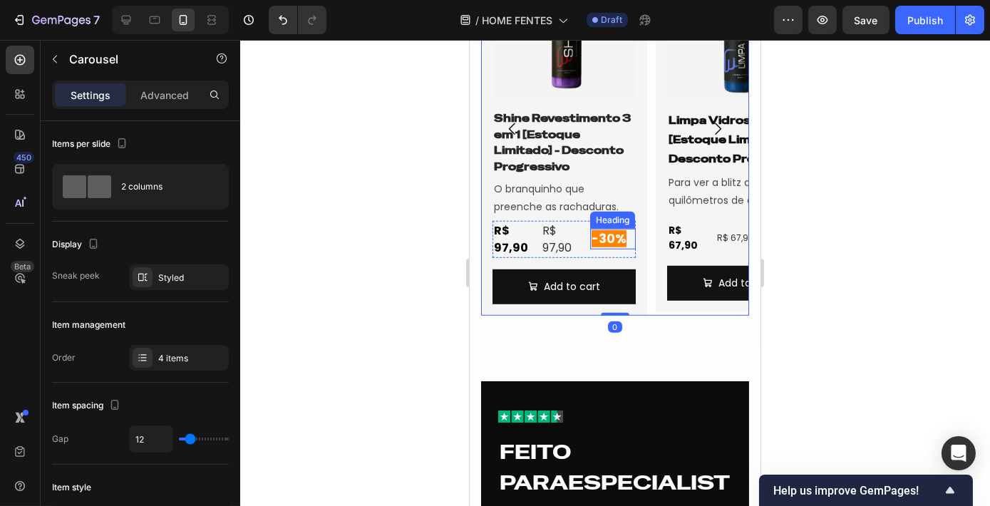
click at [592, 232] on span "-30%" at bounding box center [608, 238] width 35 height 17
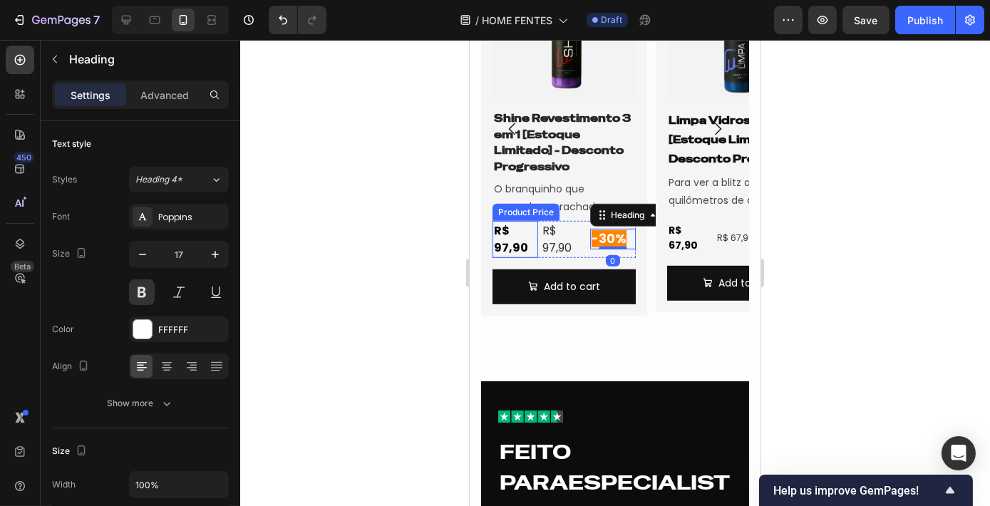
click at [510, 248] on div "R$ 97,90" at bounding box center [515, 239] width 46 height 37
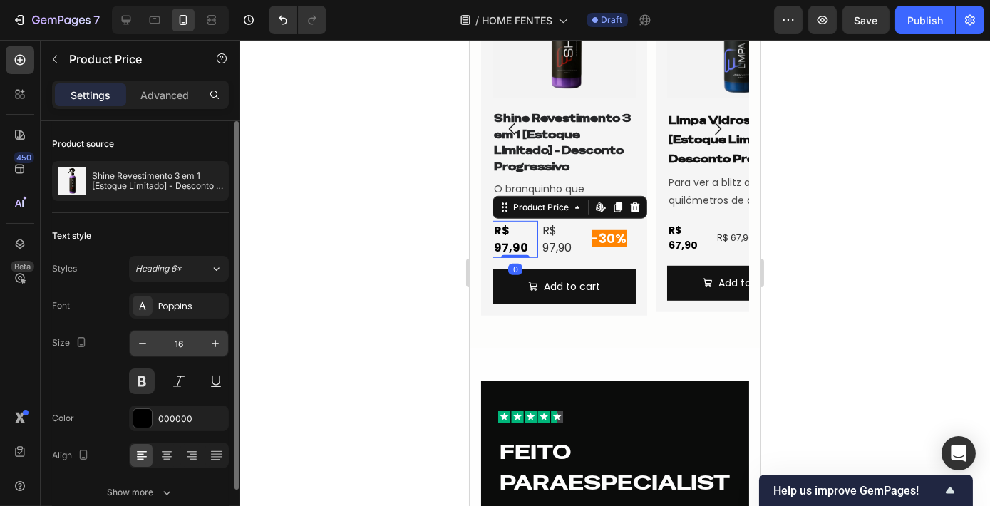
click at [197, 337] on input "16" at bounding box center [178, 344] width 47 height 26
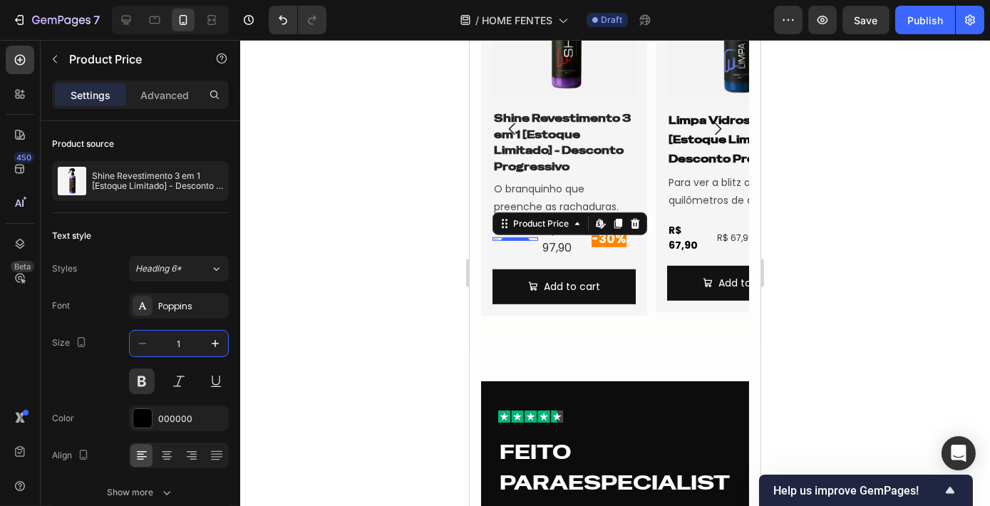
type input "14"
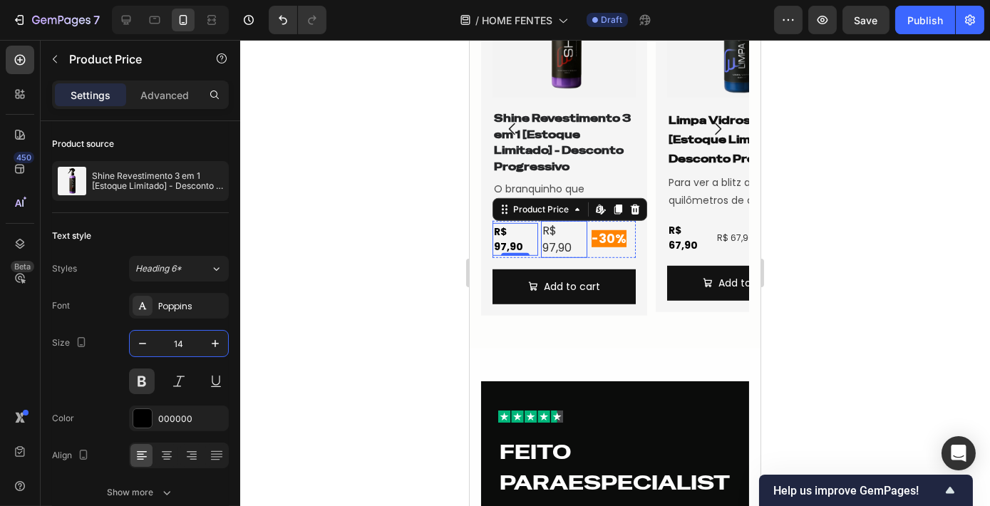
click at [565, 240] on div "R$ 97,90" at bounding box center [563, 239] width 46 height 37
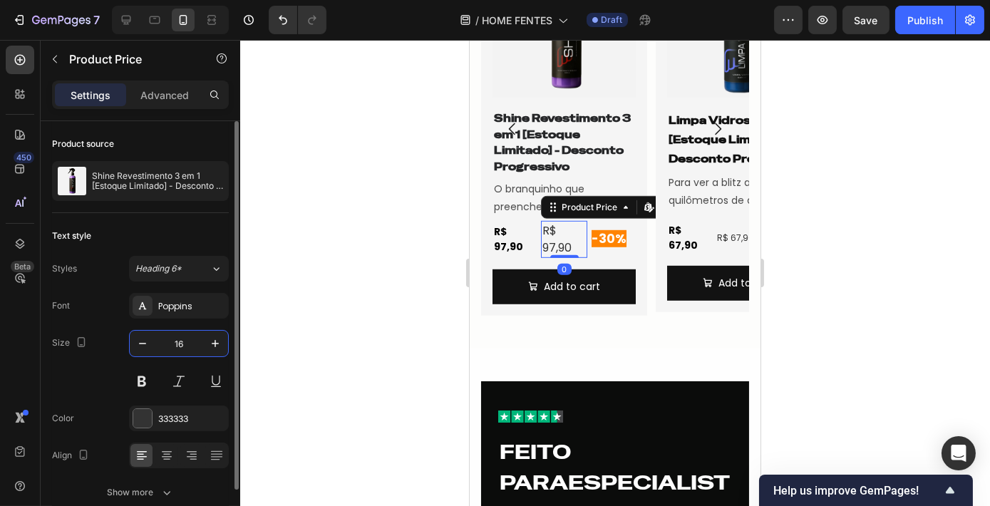
click at [195, 345] on input "16" at bounding box center [178, 344] width 47 height 26
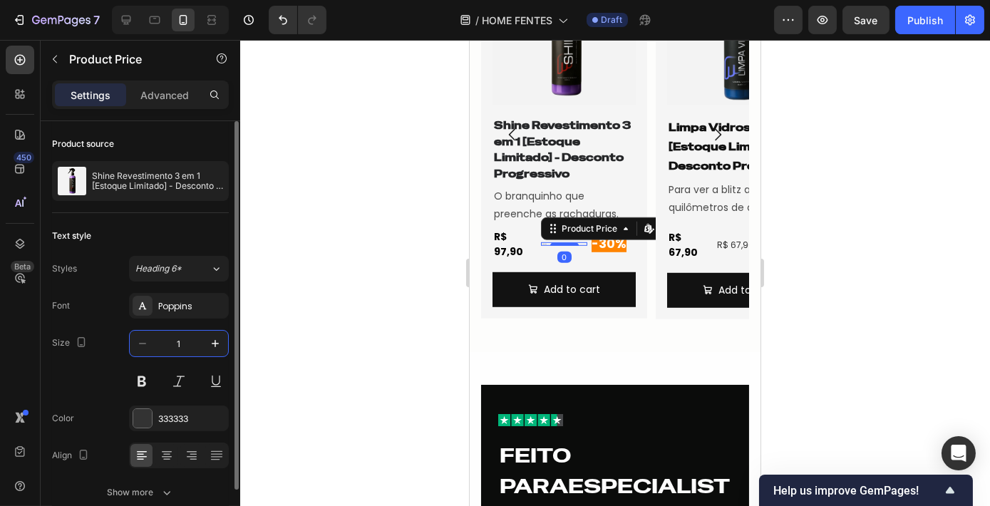
type input "12"
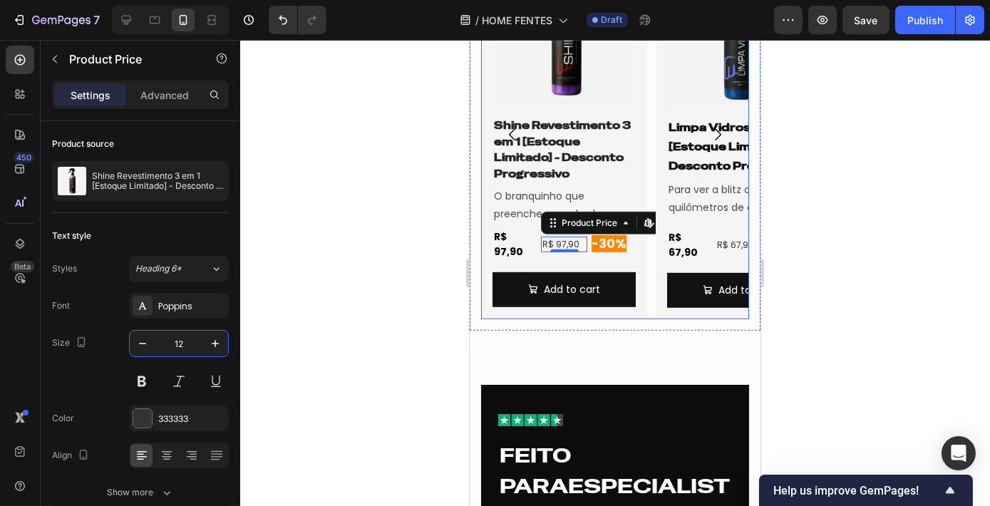
click at [709, 135] on icon "Carousel Next Arrow" at bounding box center [717, 134] width 17 height 17
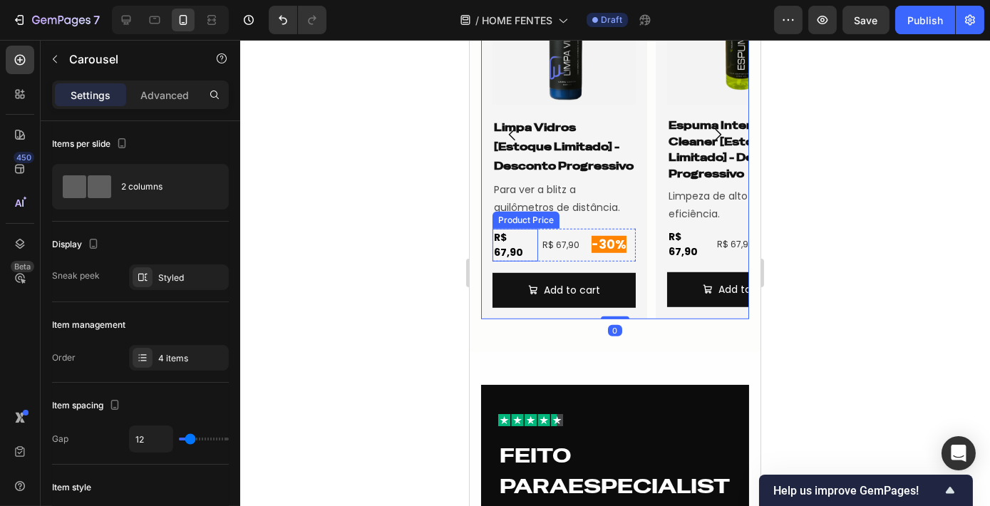
click at [522, 242] on div "R$ 67,90" at bounding box center [515, 245] width 46 height 33
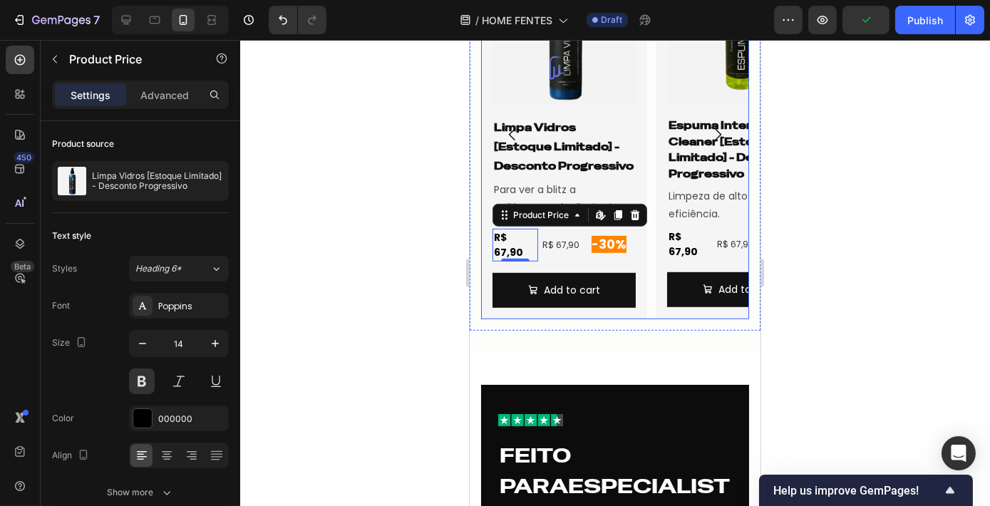
click at [714, 132] on icon "Carousel Next Arrow" at bounding box center [717, 135] width 6 height 12
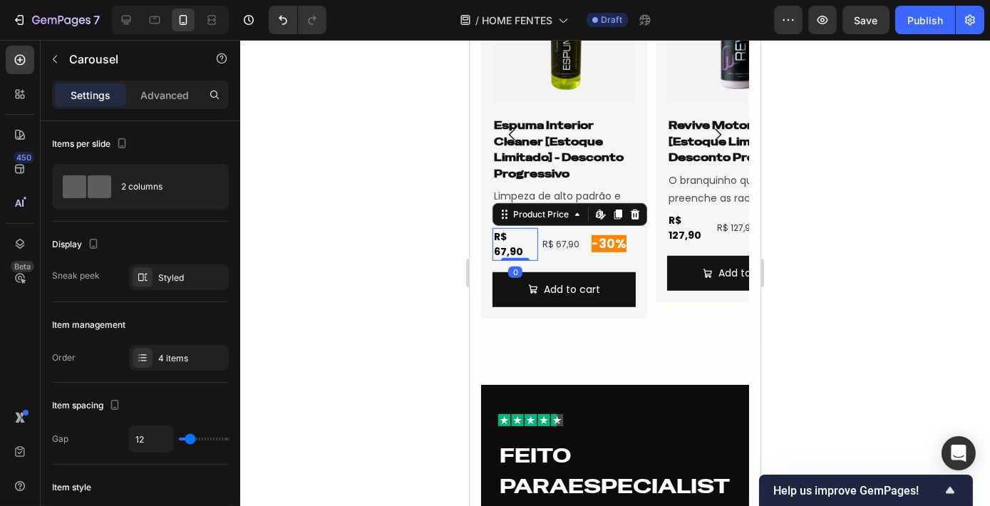
click at [514, 240] on div "R$ 67,90" at bounding box center [515, 244] width 46 height 33
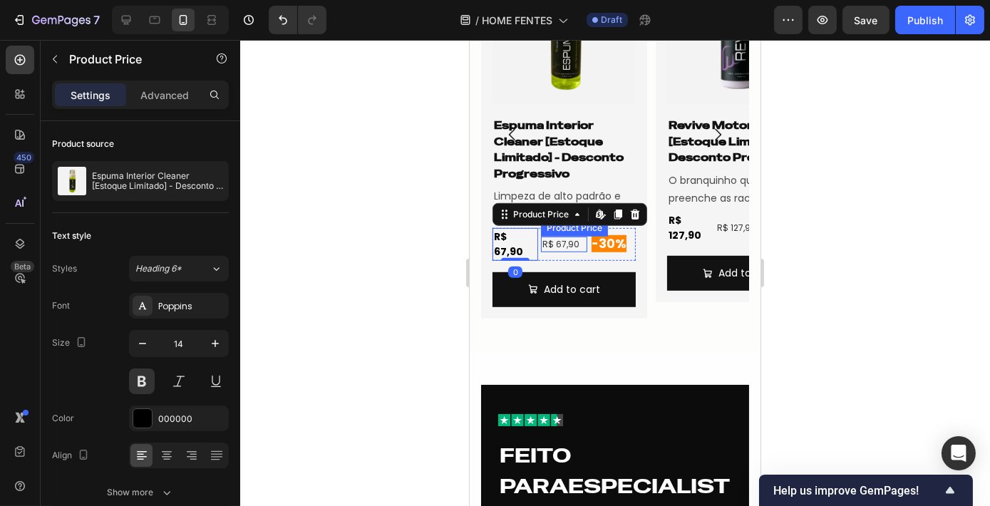
click at [557, 239] on div "R$ 67,90" at bounding box center [563, 245] width 46 height 16
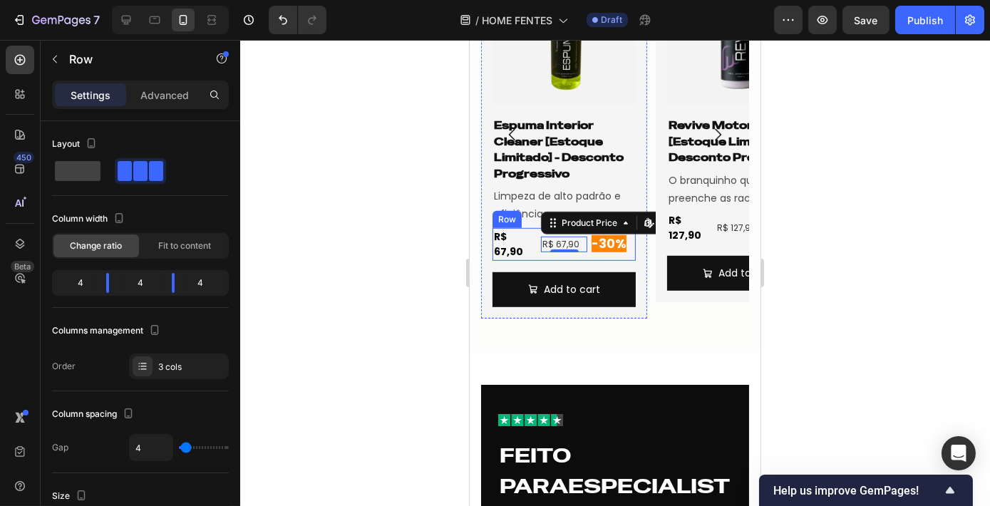
click at [588, 240] on div "R$ 67,90 Product Price Product Price R$ 67,90 Product Price Edit content in Sho…" at bounding box center [563, 244] width 143 height 33
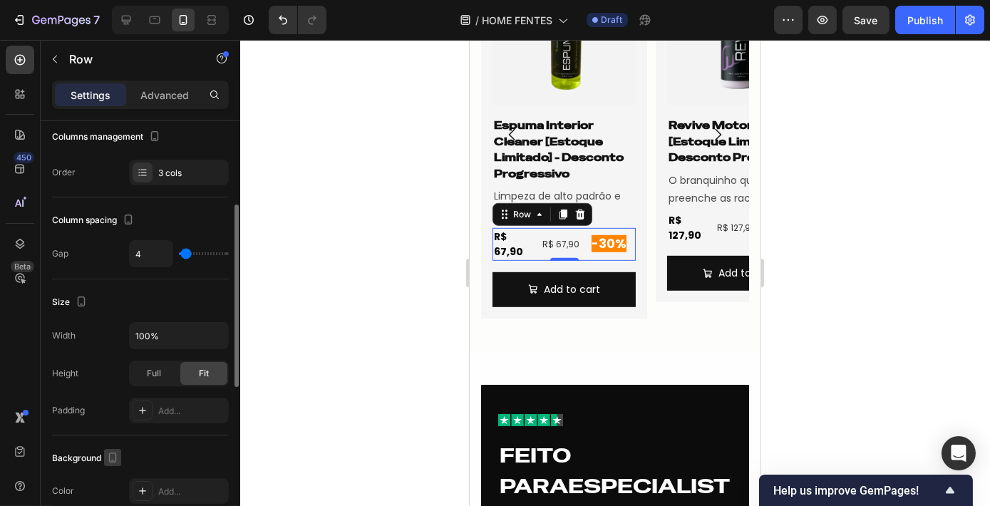
scroll to position [324, 0]
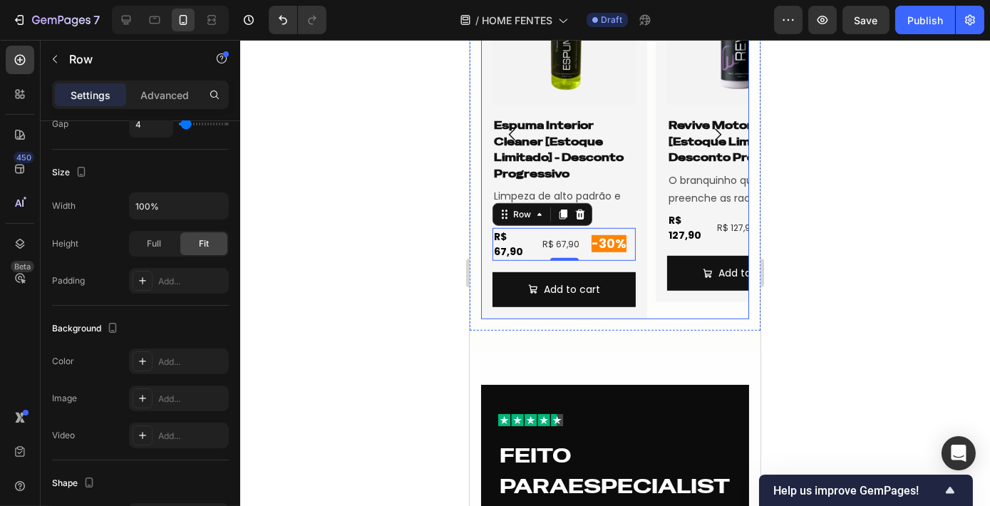
click at [711, 131] on icon "Carousel Next Arrow" at bounding box center [717, 134] width 17 height 17
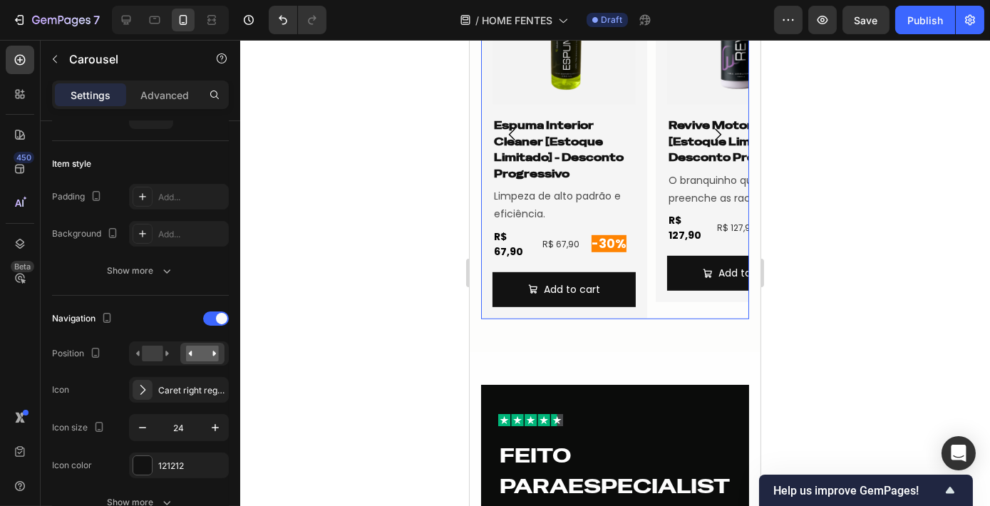
scroll to position [0, 0]
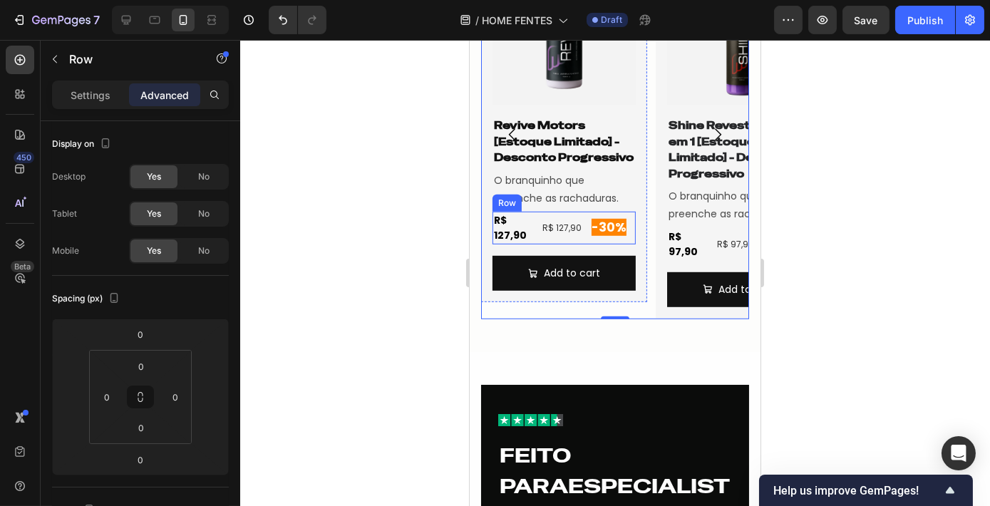
click at [587, 228] on div "R$ 127,90 Product Price Product Price R$ 127,90 Product Price Product Price -30…" at bounding box center [563, 228] width 143 height 33
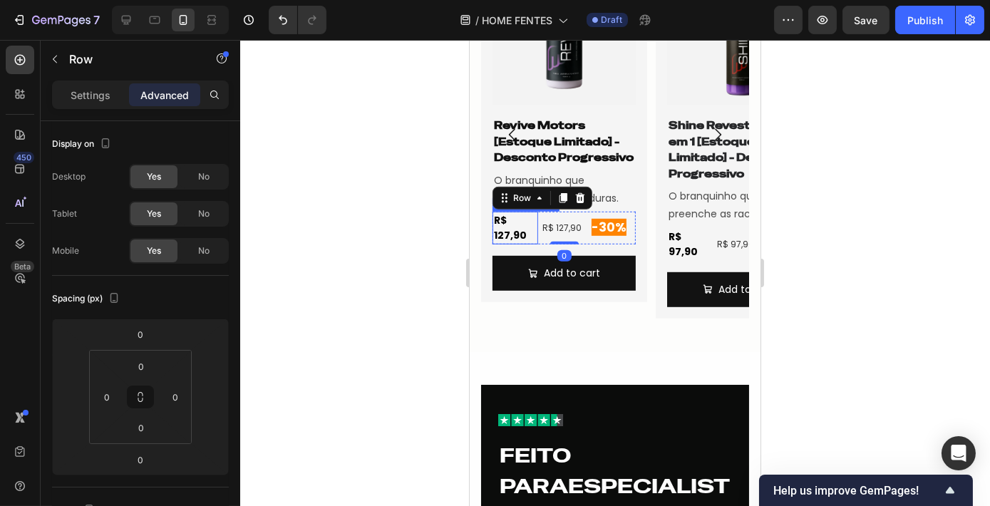
click at [512, 234] on div "R$ 127,90" at bounding box center [515, 228] width 46 height 33
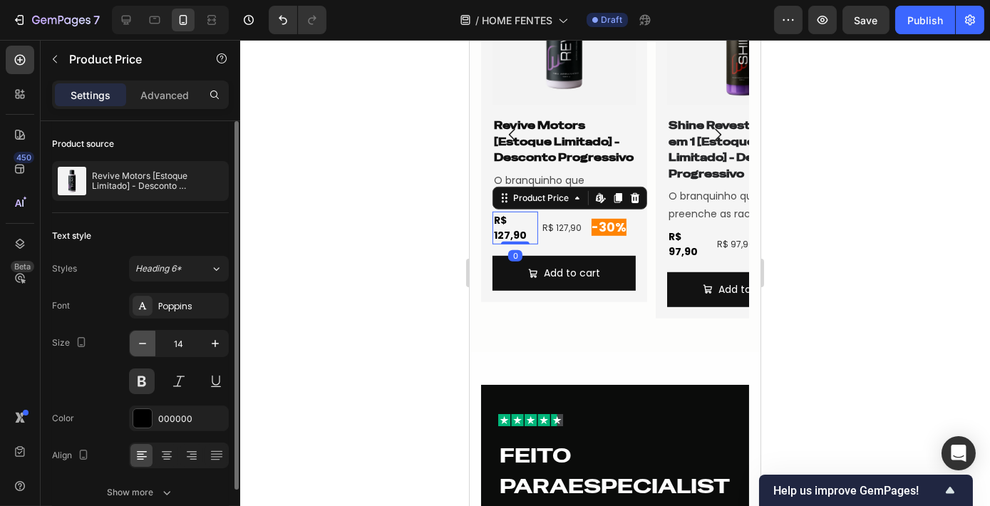
click at [146, 339] on icon "button" at bounding box center [142, 343] width 14 height 14
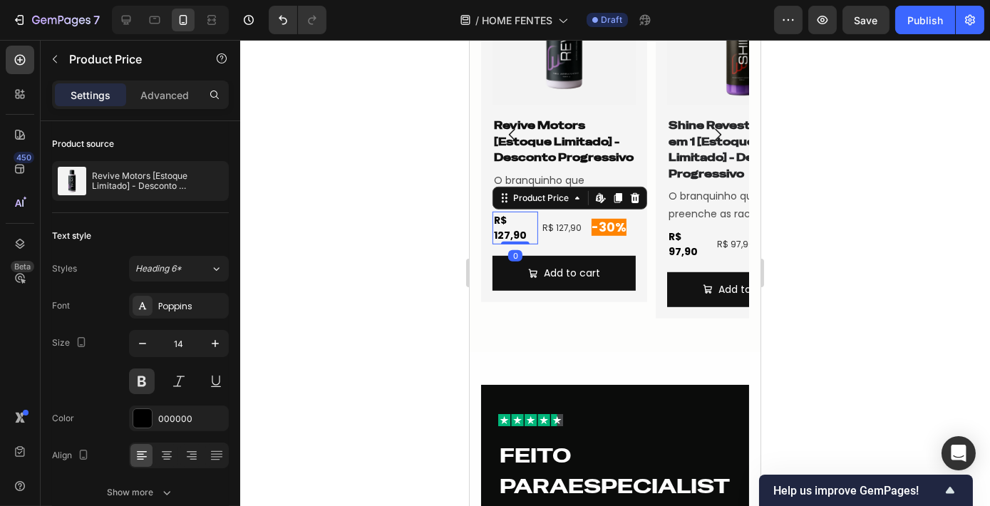
type input "13"
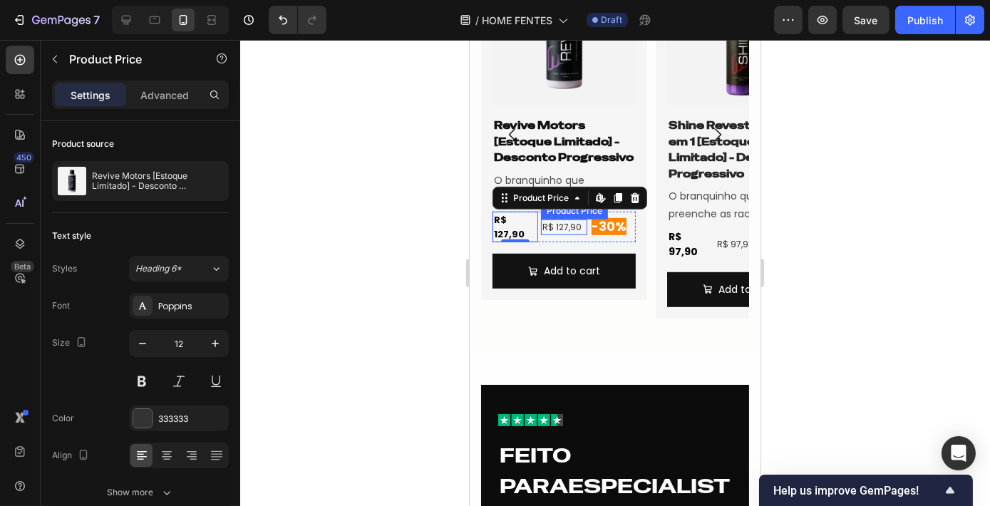
click at [562, 223] on div "R$ 127,90" at bounding box center [563, 228] width 46 height 16
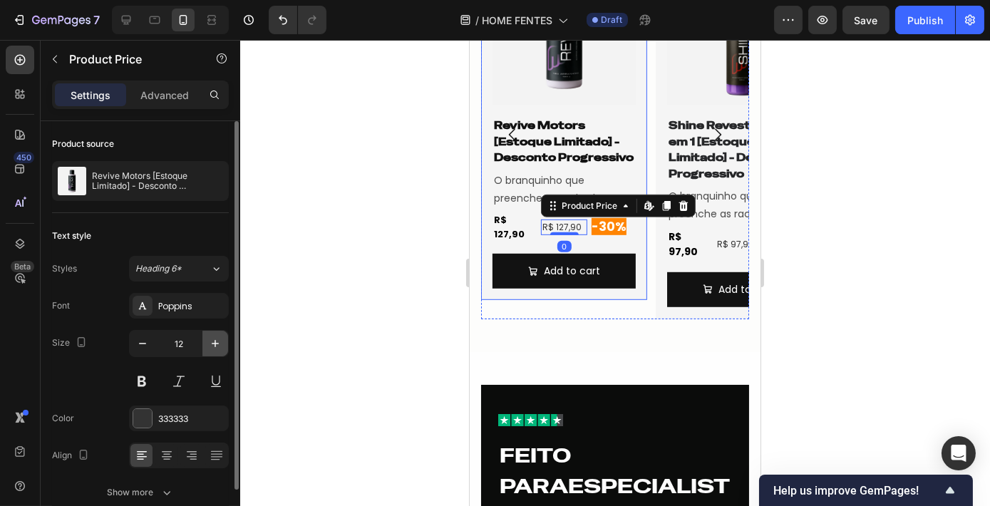
click at [222, 344] on icon "button" at bounding box center [215, 343] width 14 height 14
type input "13"
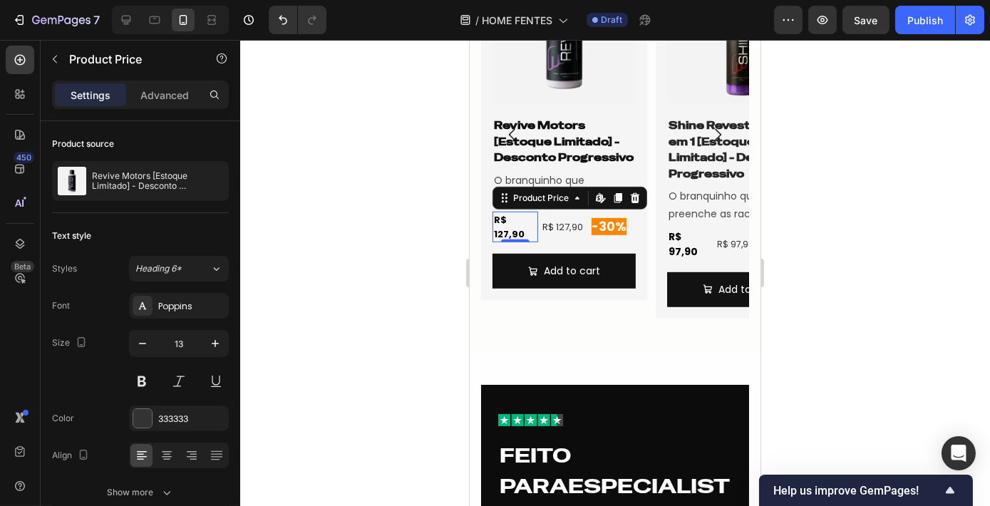
click at [512, 216] on div "R$ 127,90" at bounding box center [515, 227] width 46 height 31
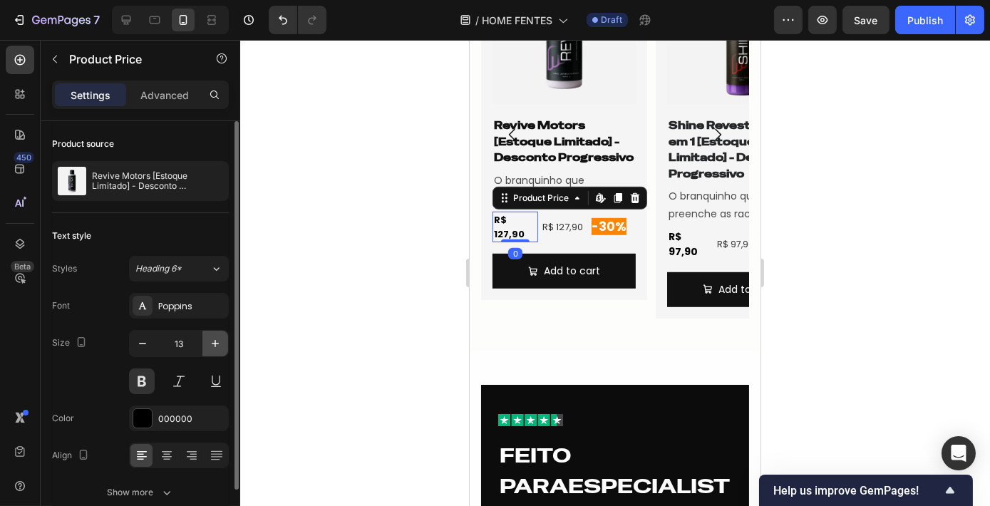
click at [217, 341] on icon "button" at bounding box center [215, 343] width 14 height 14
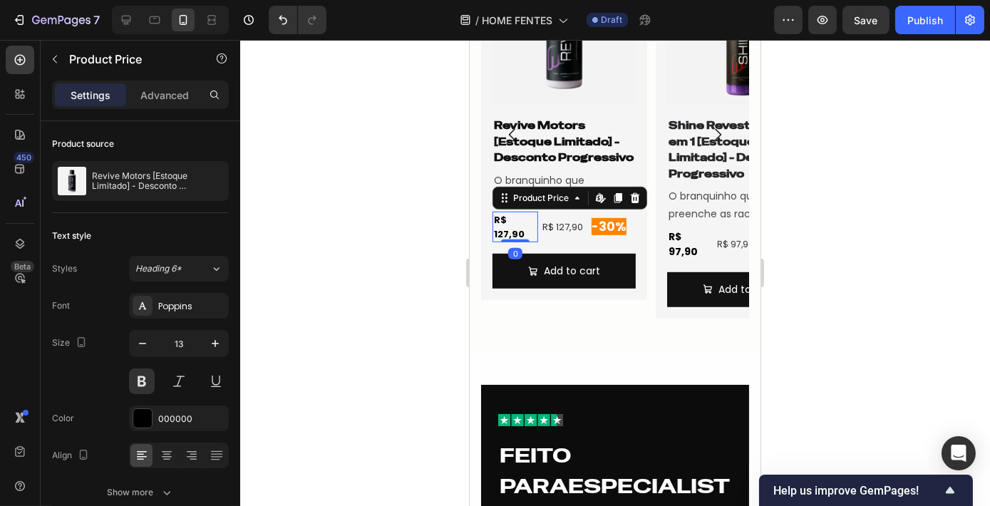
type input "14"
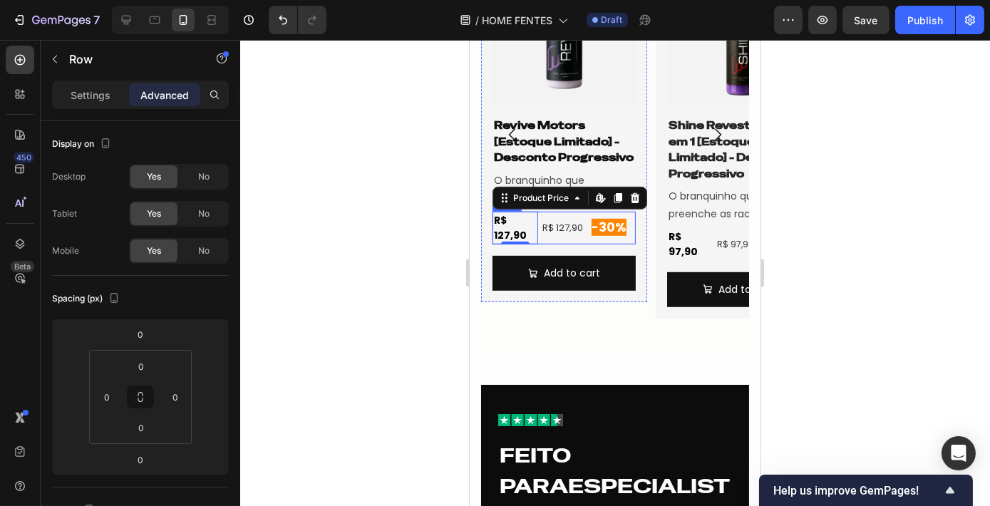
click at [559, 237] on div "R$ 127,90 Product Price Product Price" at bounding box center [563, 228] width 46 height 33
click at [556, 223] on div "R$ 127,90" at bounding box center [563, 228] width 46 height 17
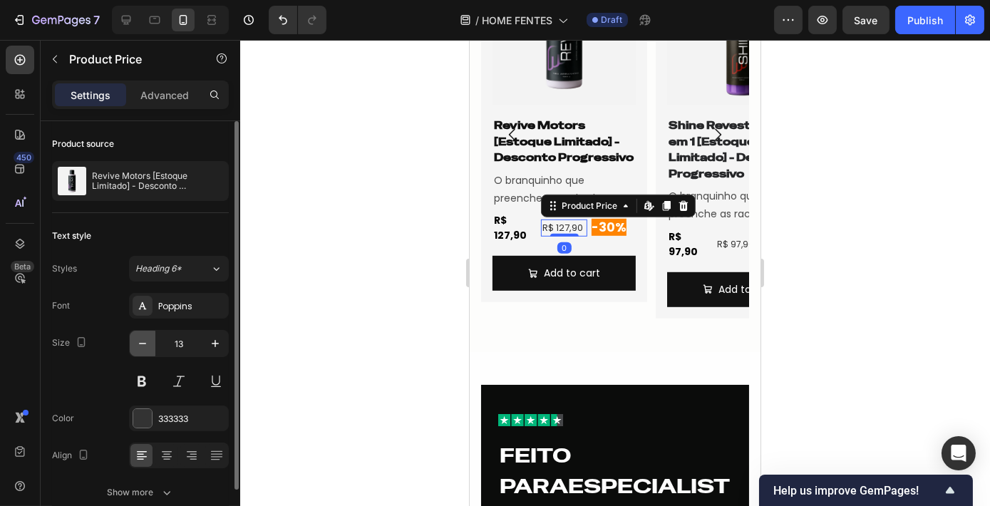
click at [148, 336] on icon "button" at bounding box center [142, 343] width 14 height 14
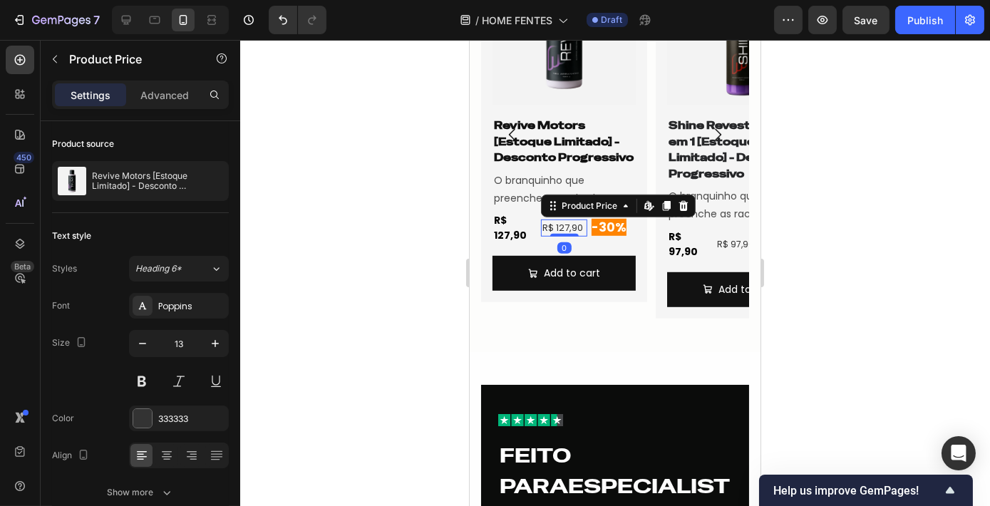
type input "12"
click at [614, 226] on span "-30%" at bounding box center [608, 227] width 35 height 17
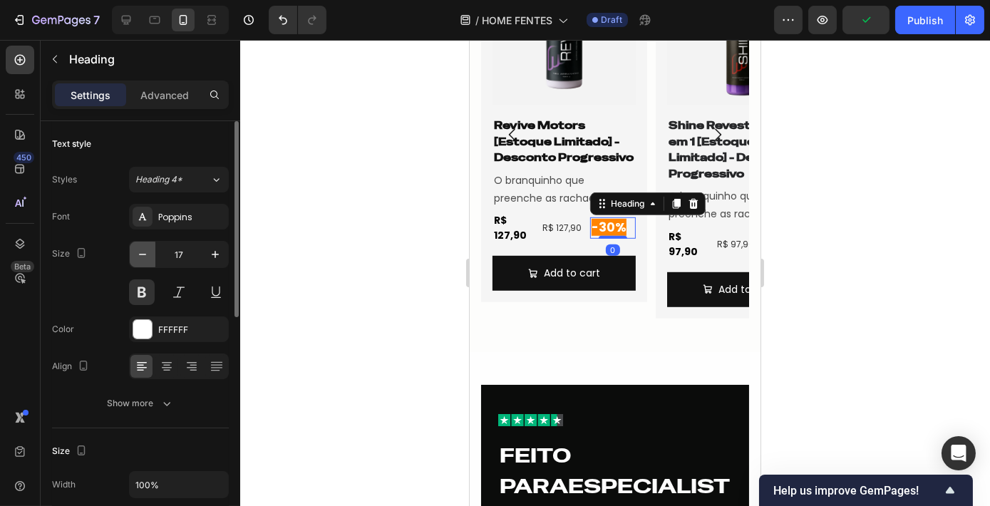
click at [139, 248] on icon "button" at bounding box center [142, 254] width 14 height 14
click at [216, 254] on icon "button" at bounding box center [215, 254] width 7 height 7
type input "16"
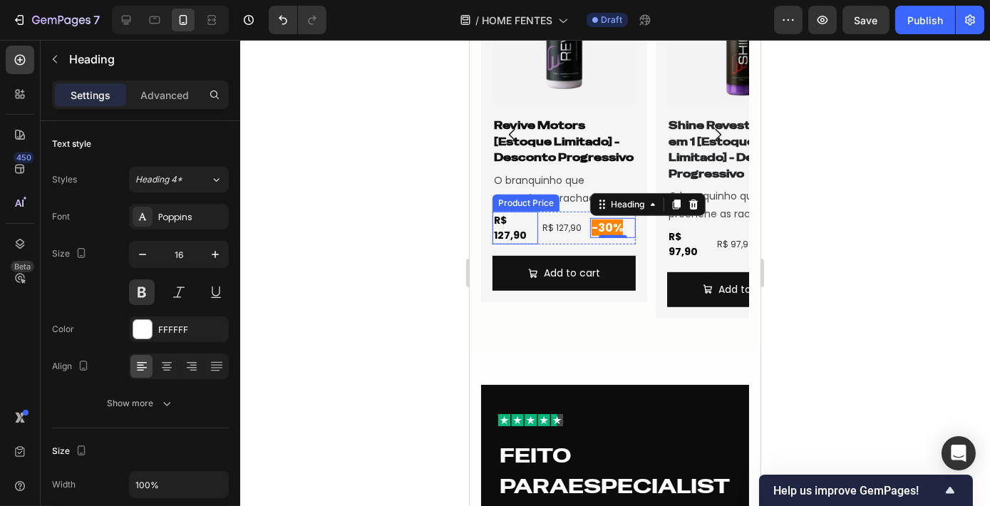
click at [536, 230] on div "R$ 127,90" at bounding box center [515, 228] width 46 height 33
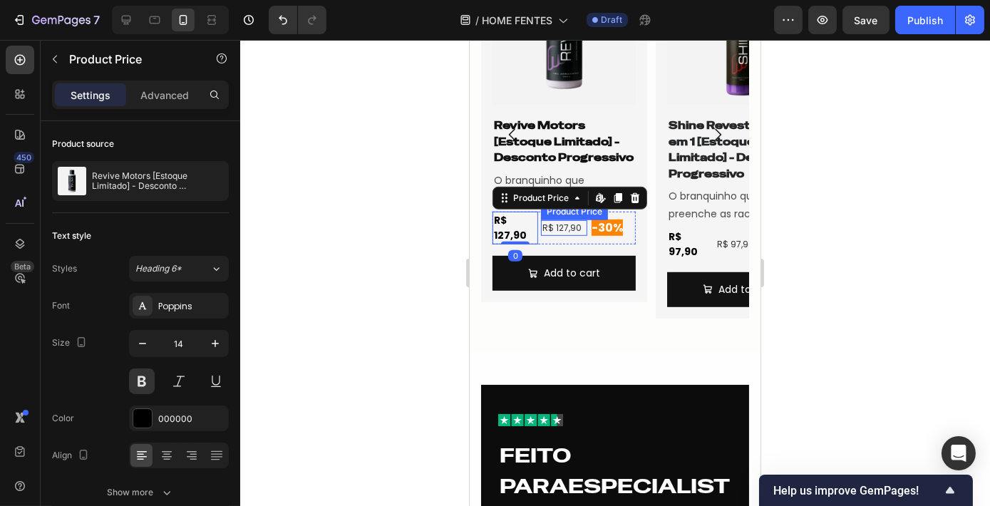
click at [540, 235] on div "R$ 127,90" at bounding box center [563, 228] width 46 height 16
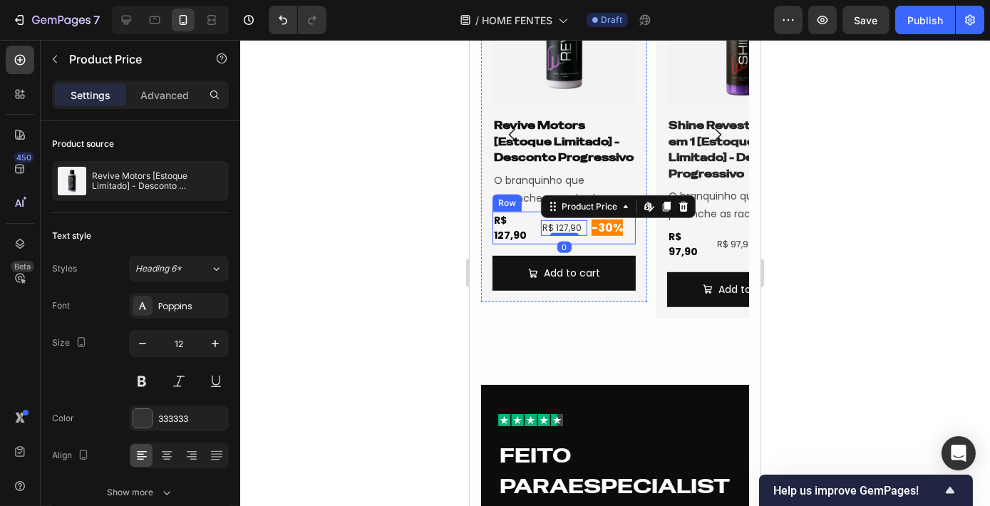
click at [537, 238] on div "R$ 127,90 Product Price Product Price R$ 127,90 Product Price Edit content in S…" at bounding box center [563, 228] width 143 height 33
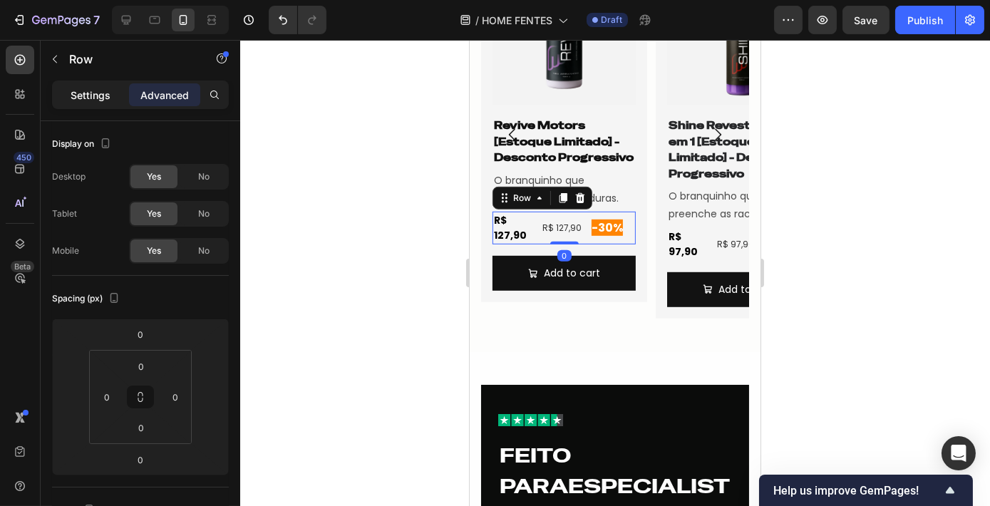
click at [87, 94] on p "Settings" at bounding box center [91, 95] width 40 height 15
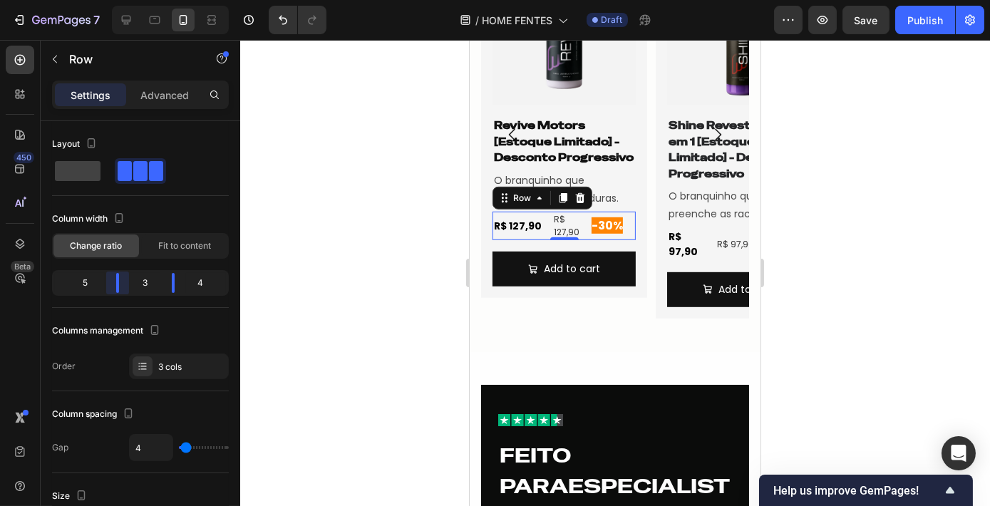
drag, startPoint x: 109, startPoint y: 284, endPoint x: 120, endPoint y: 284, distance: 10.7
click at [120, 0] on body "7 Version history / HOME FENTES Draft Preview Save Publish 450 Beta Sections(18…" at bounding box center [495, 0] width 990 height 0
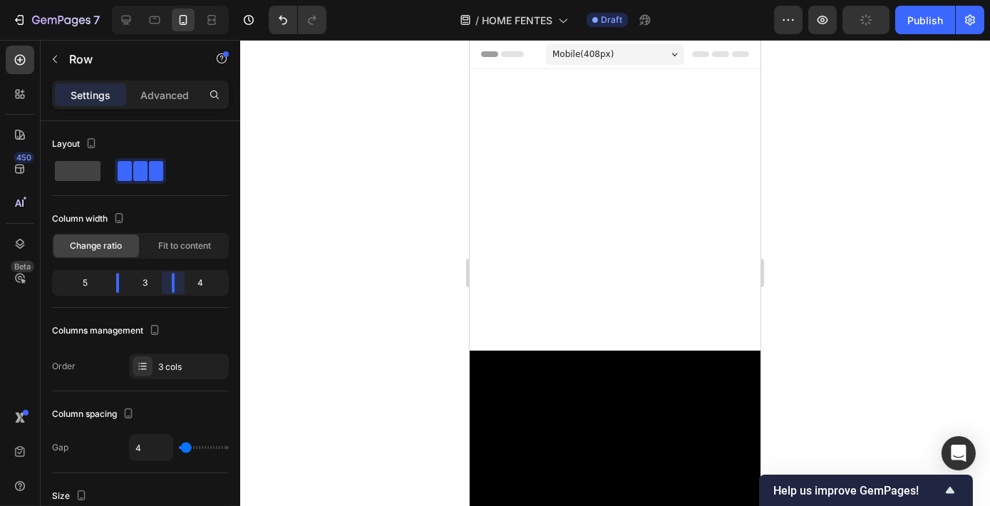
scroll to position [1876, 0]
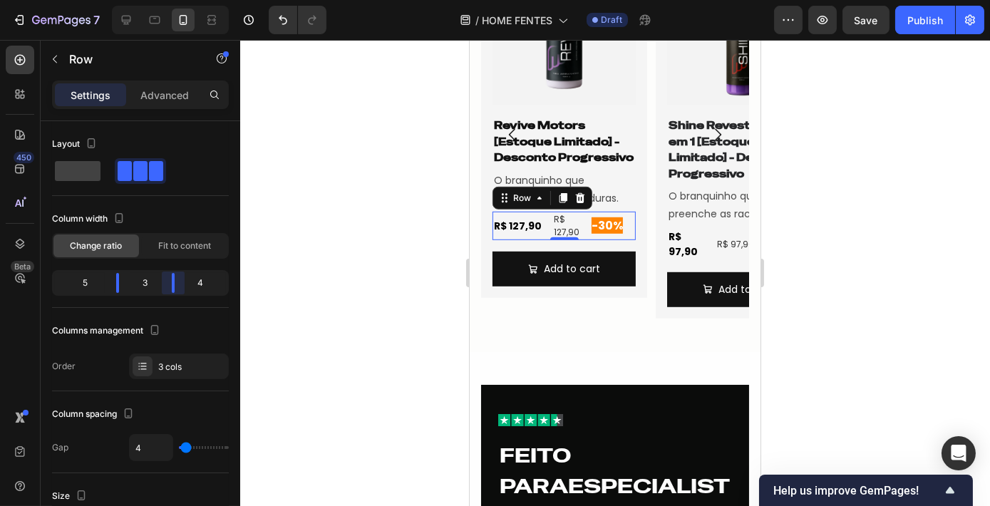
click at [168, 0] on body "7 Version history / HOME FENTES Draft Preview Save Publish 450 Beta Sections(18…" at bounding box center [495, 0] width 990 height 0
click at [563, 229] on div "R$ 127,90" at bounding box center [569, 226] width 34 height 29
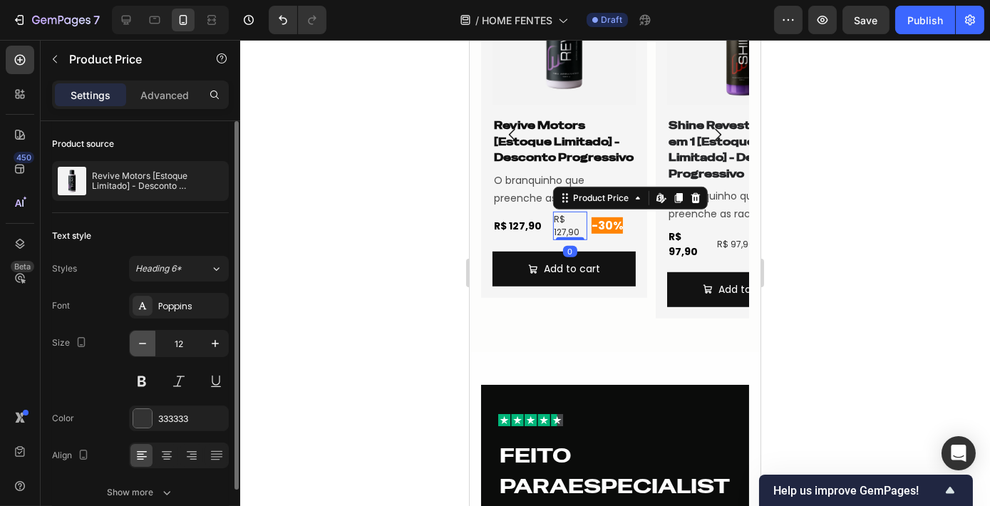
click at [146, 347] on icon "button" at bounding box center [142, 343] width 14 height 14
type input "10"
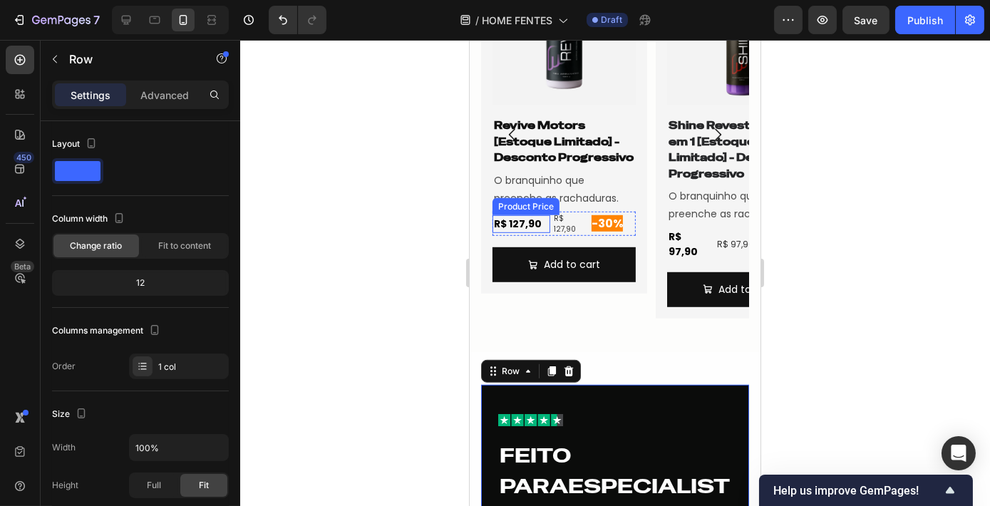
click at [542, 223] on div "R$ 127,90" at bounding box center [520, 224] width 57 height 18
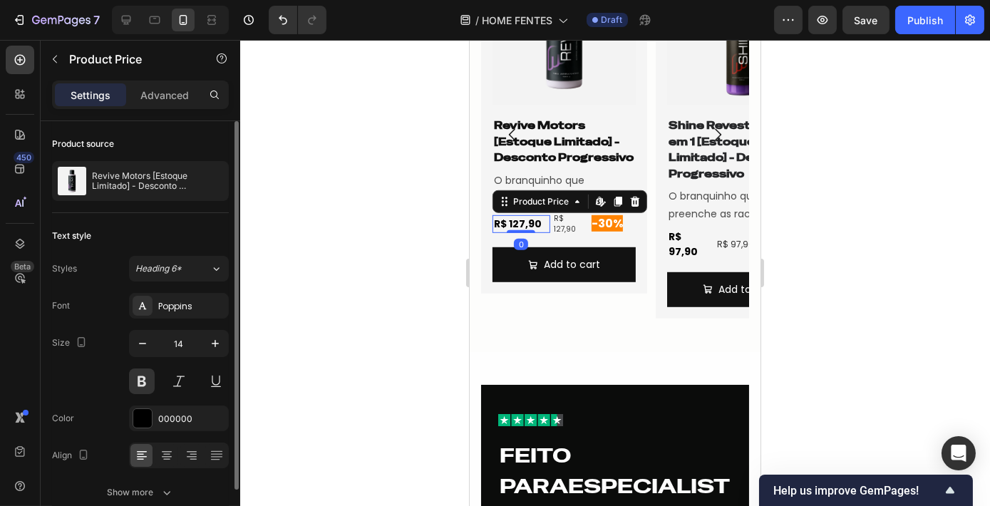
scroll to position [66, 0]
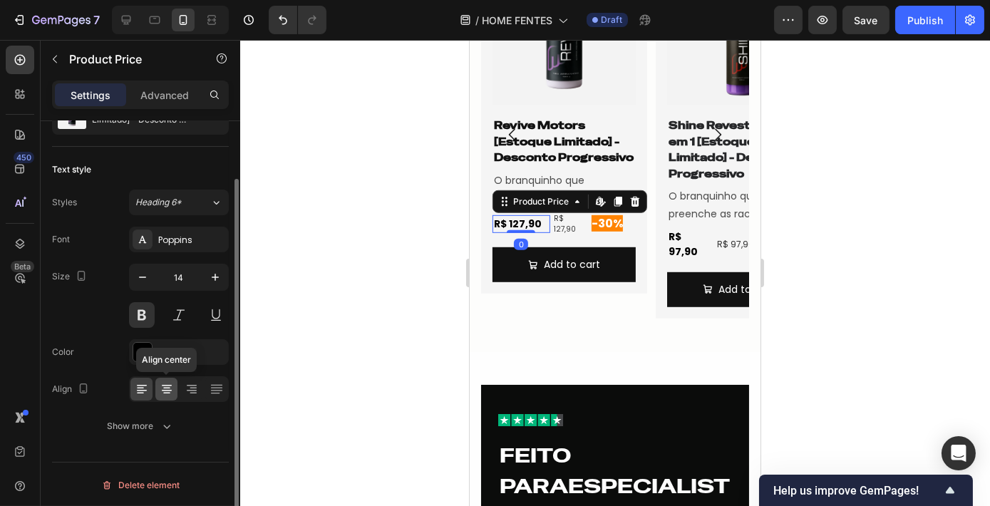
click at [160, 385] on icon at bounding box center [167, 389] width 14 height 14
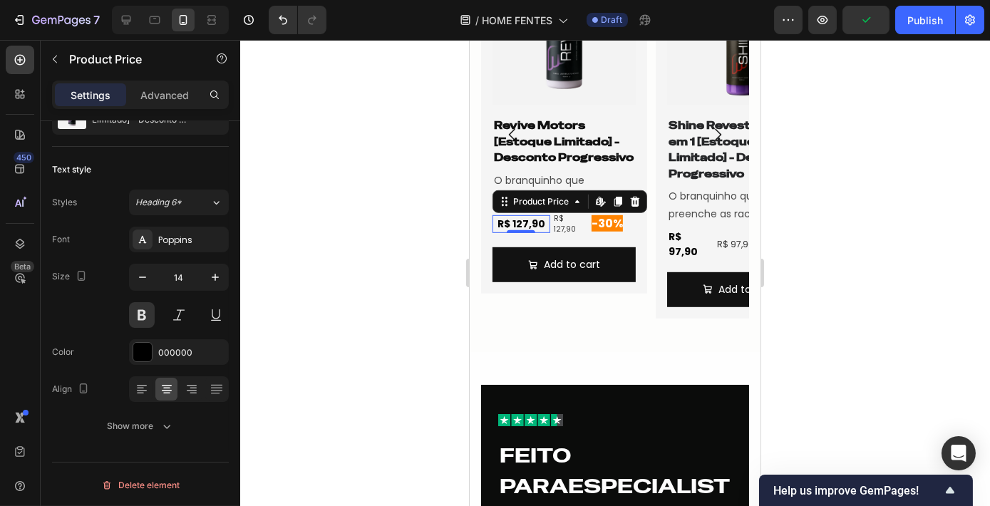
click at [854, 255] on div at bounding box center [615, 273] width 750 height 466
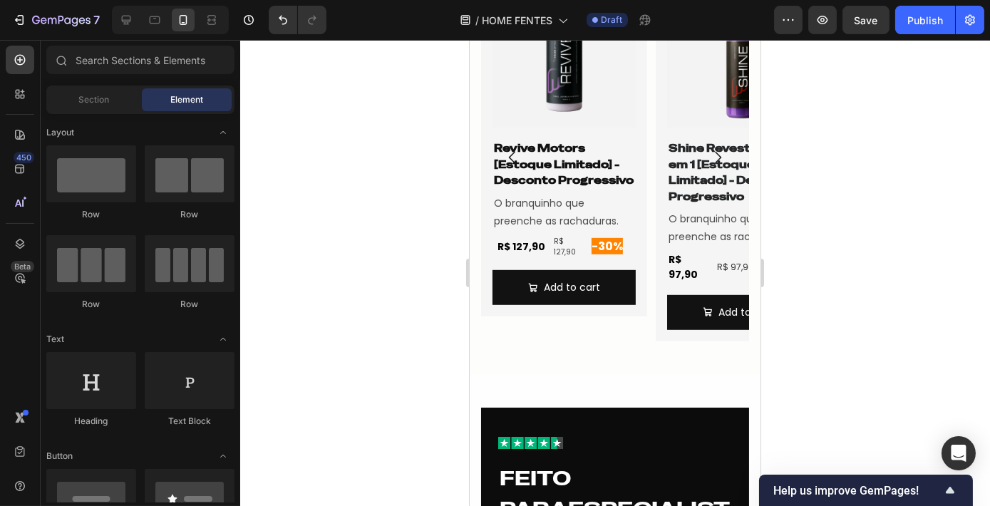
scroll to position [1876, 0]
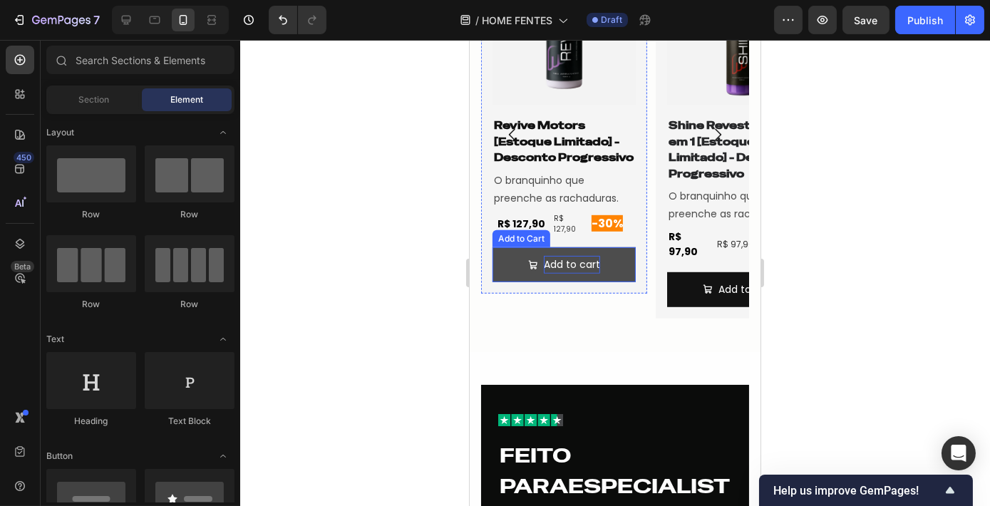
click at [557, 268] on div "Add to cart" at bounding box center [571, 265] width 56 height 18
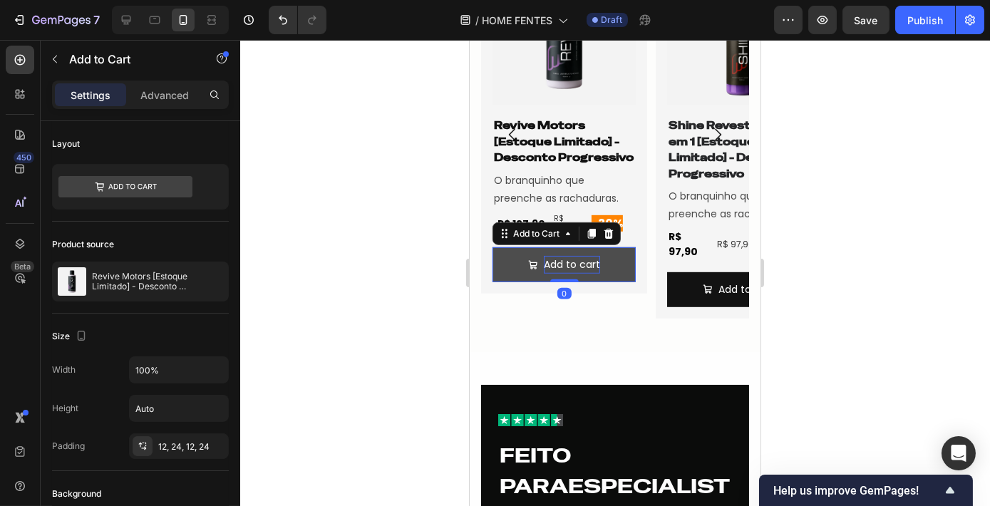
click at [562, 257] on div "Add to cart" at bounding box center [571, 265] width 56 height 18
click at [562, 257] on p "Add to cart" at bounding box center [571, 265] width 56 height 18
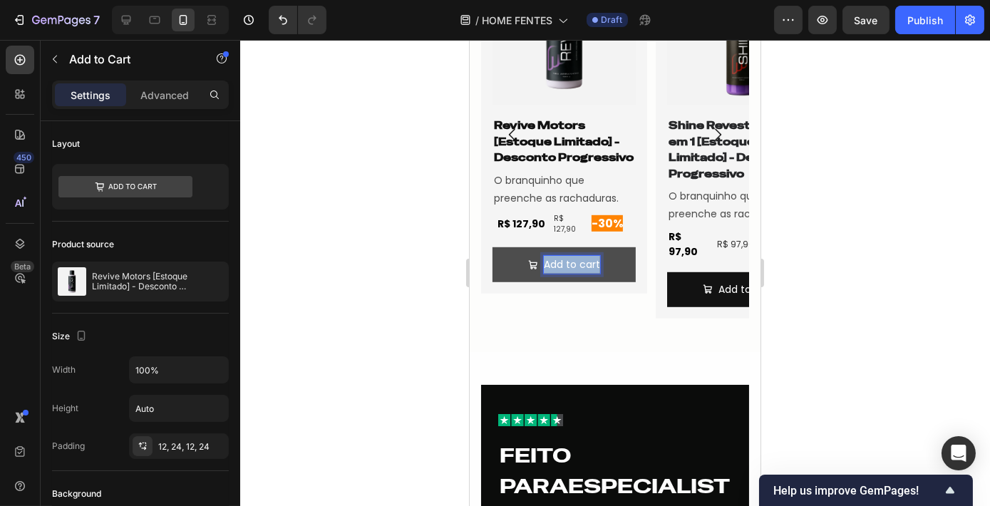
click at [562, 257] on p "Add to cart" at bounding box center [571, 265] width 56 height 18
click at [492, 247] on button "Adicionar" at bounding box center [563, 264] width 143 height 35
click at [492, 247] on button "Adicionar ao" at bounding box center [563, 264] width 143 height 35
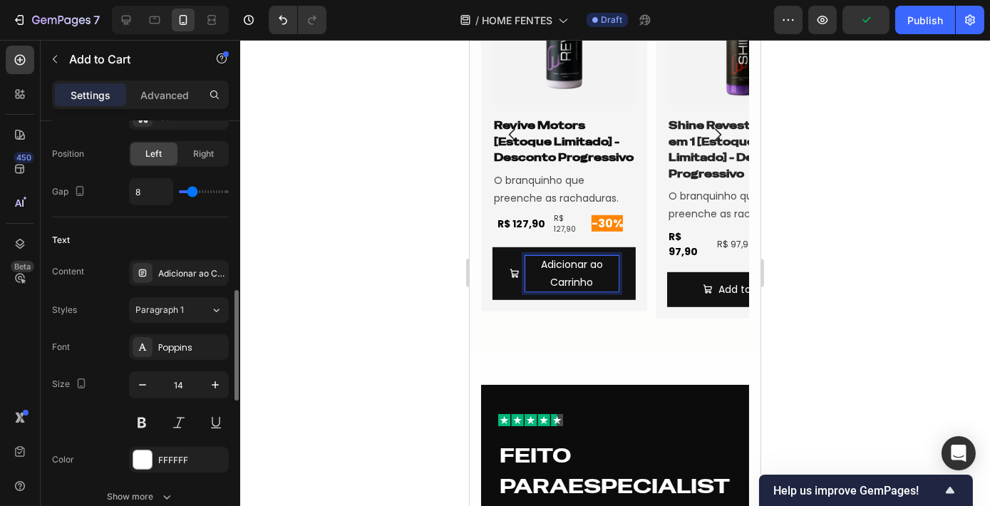
scroll to position [713, 0]
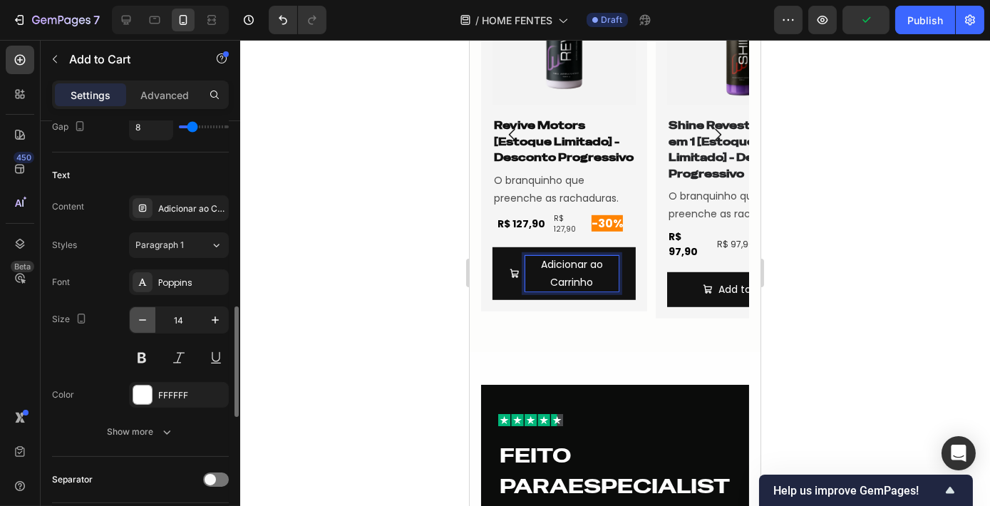
click at [149, 313] on icon "button" at bounding box center [142, 320] width 14 height 14
type input "12"
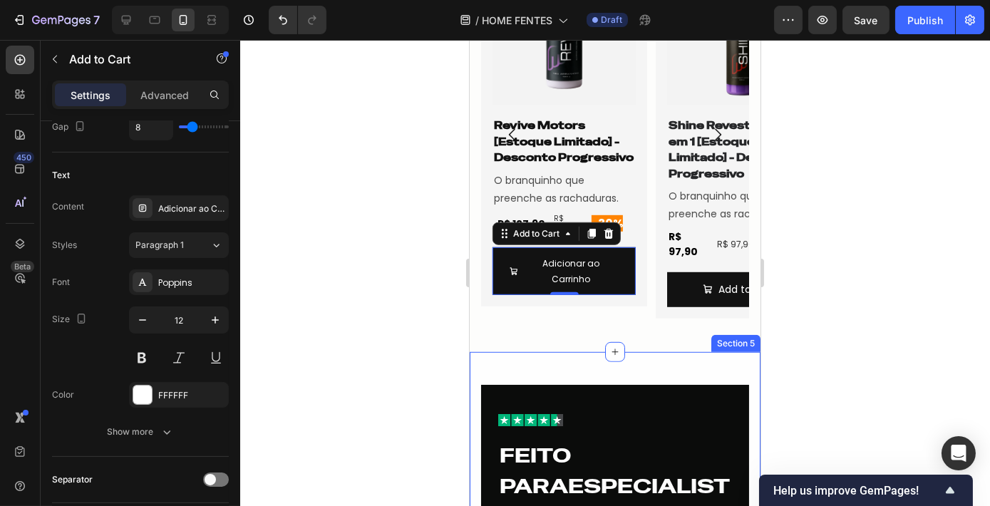
click at [711, 335] on div "Section 5" at bounding box center [735, 343] width 49 height 17
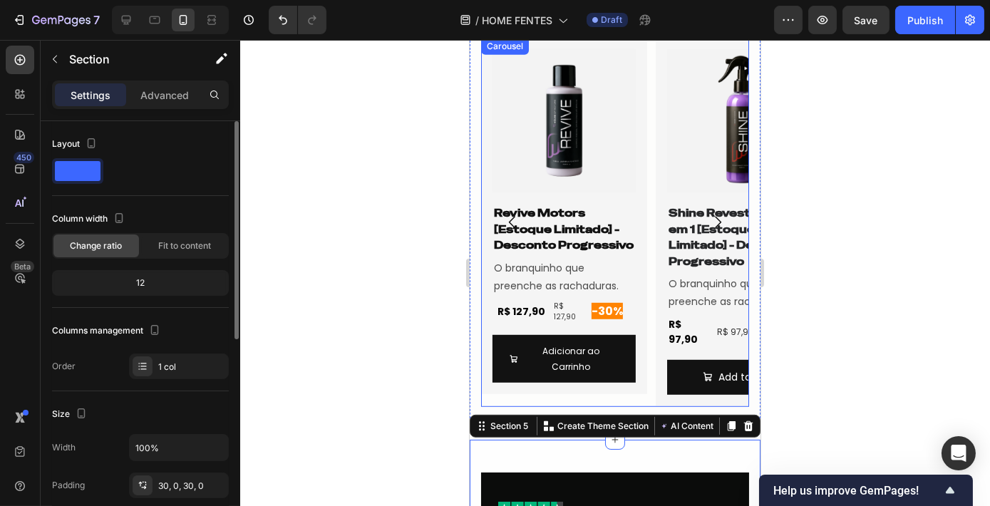
scroll to position [1746, 0]
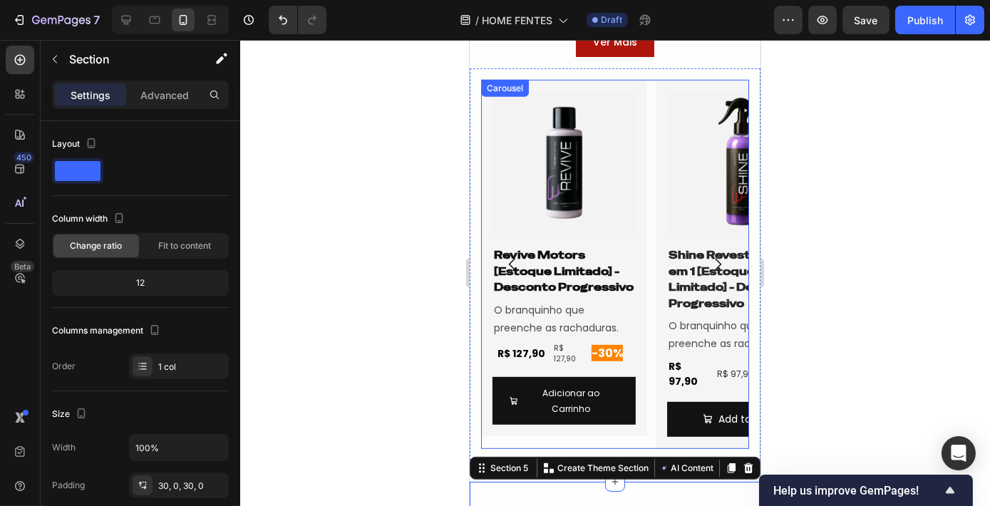
click at [714, 259] on icon "Carousel Next Arrow" at bounding box center [717, 265] width 6 height 12
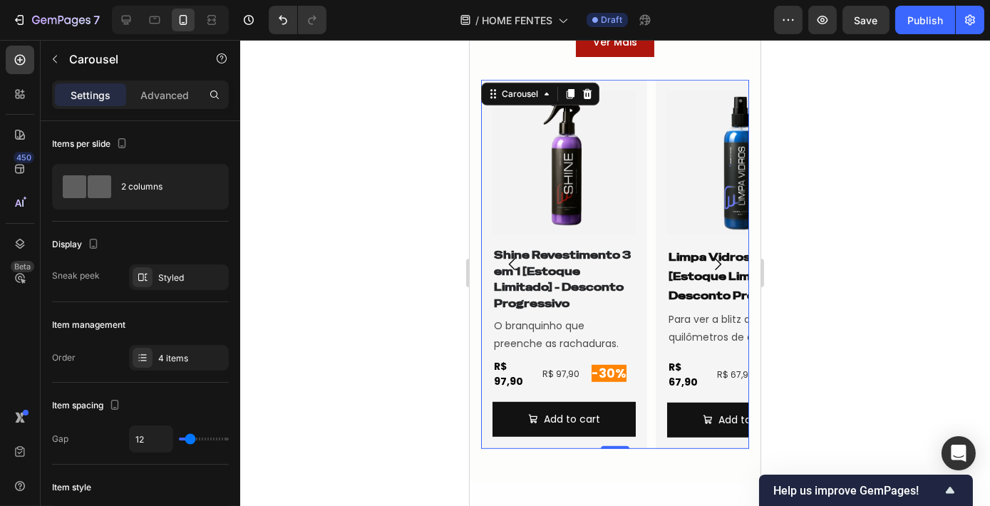
click at [517, 267] on icon "Carousel Back Arrow" at bounding box center [511, 264] width 17 height 17
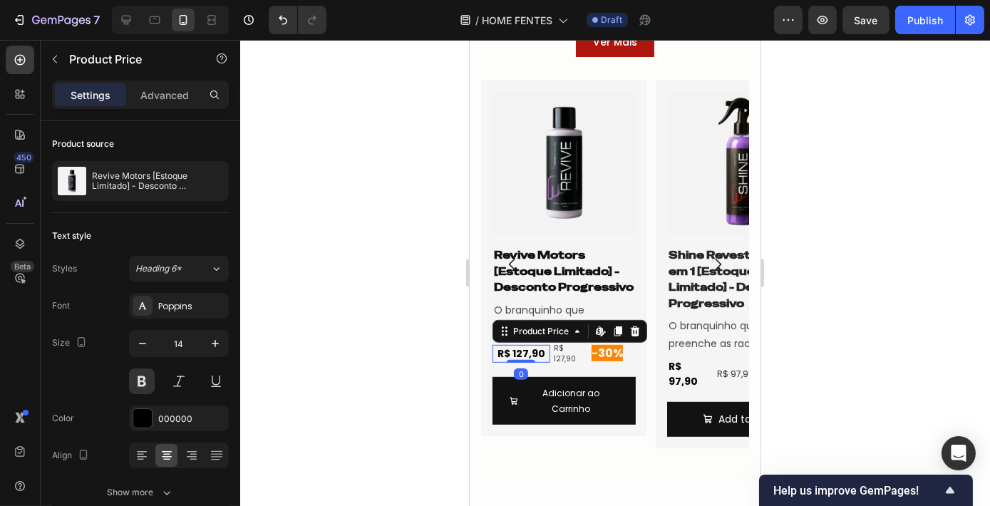
click at [530, 351] on div "R$ 127,90" at bounding box center [520, 354] width 57 height 18
click at [567, 353] on div "R$ 127,90" at bounding box center [569, 353] width 34 height 24
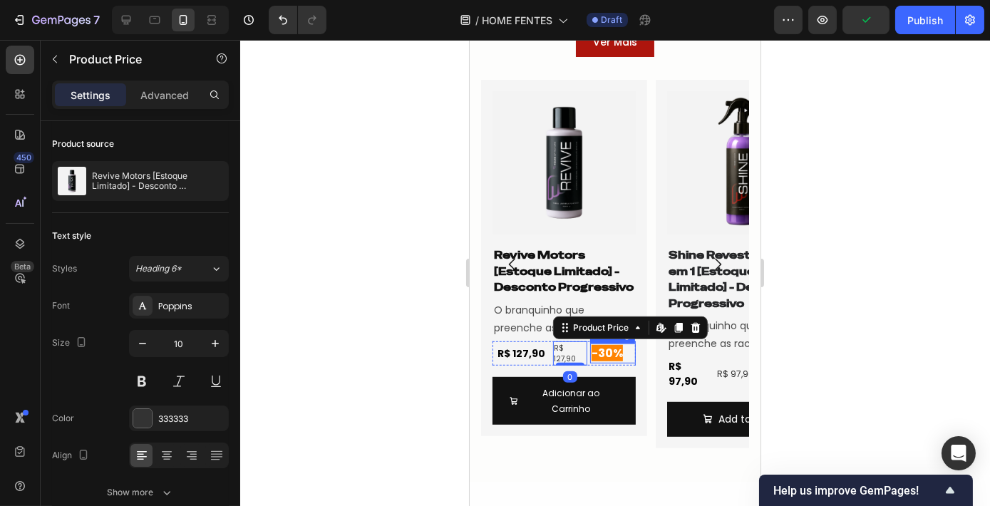
click at [599, 354] on span "-30%" at bounding box center [606, 353] width 31 height 16
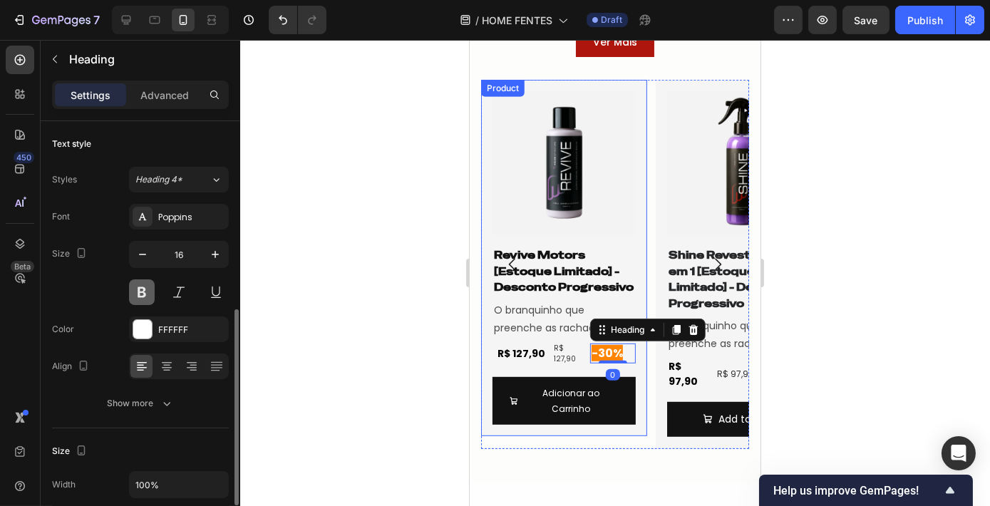
scroll to position [194, 0]
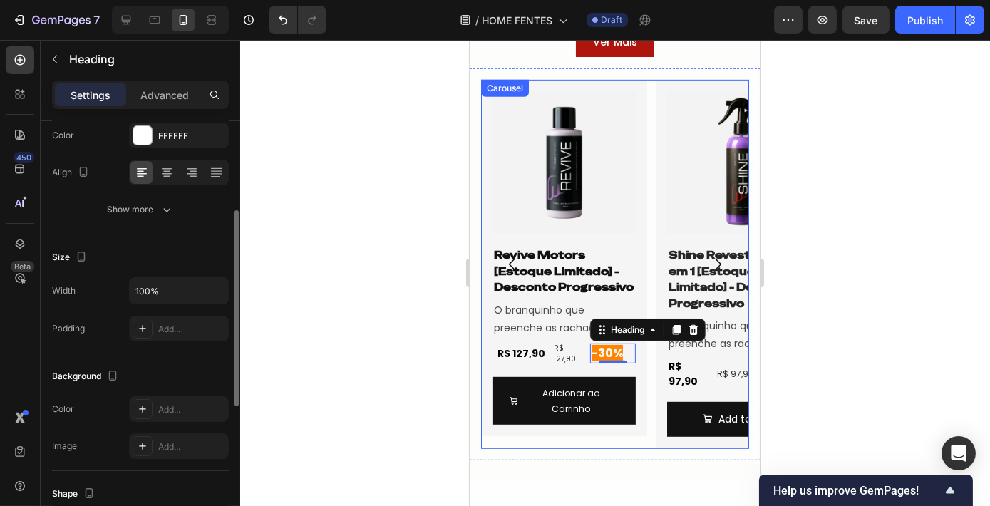
click at [714, 259] on icon "Carousel Next Arrow" at bounding box center [717, 265] width 6 height 12
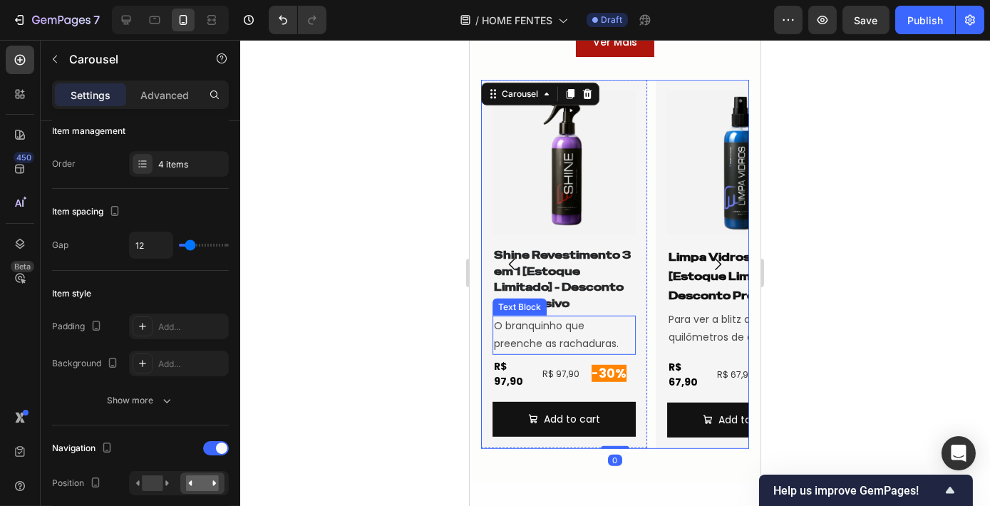
scroll to position [0, 0]
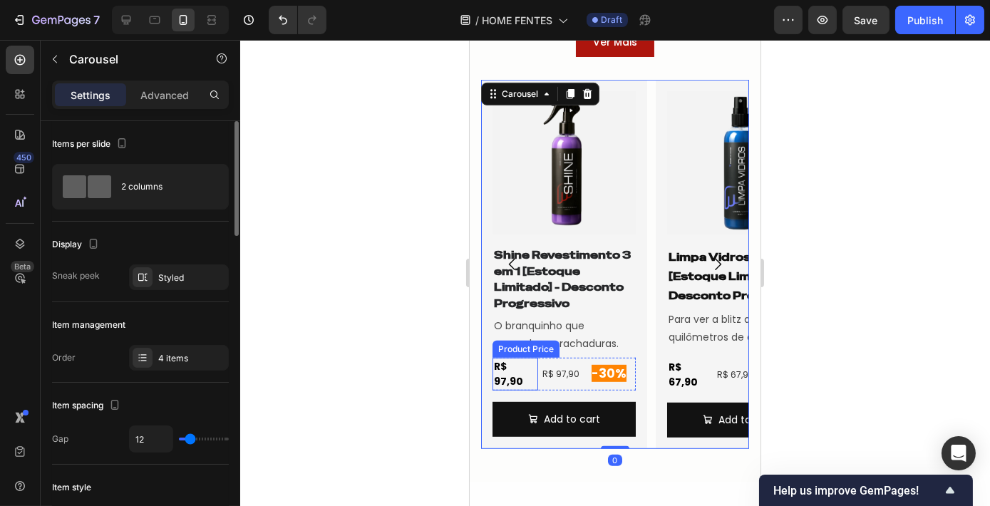
click at [527, 365] on div "R$ 97,90" at bounding box center [515, 374] width 46 height 33
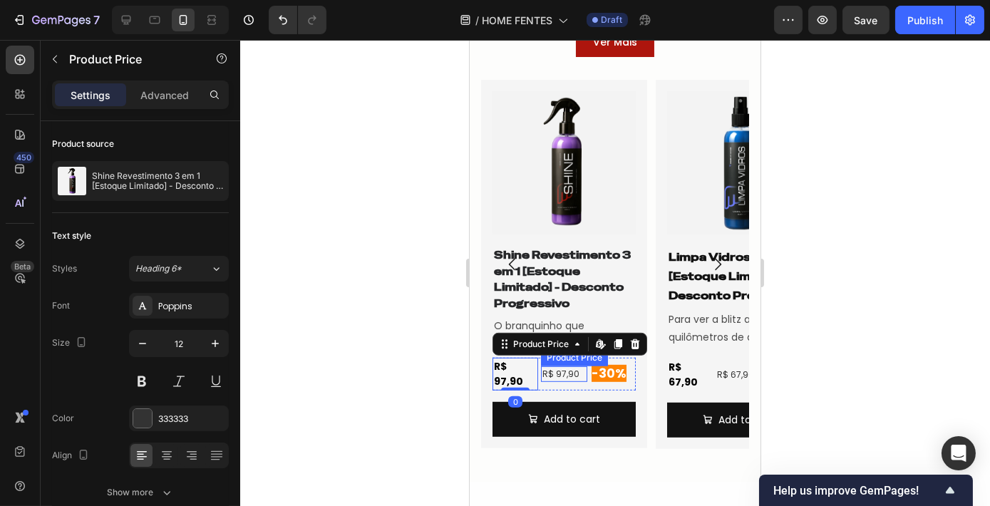
click at [563, 366] on div "R$ 97,90" at bounding box center [563, 374] width 46 height 16
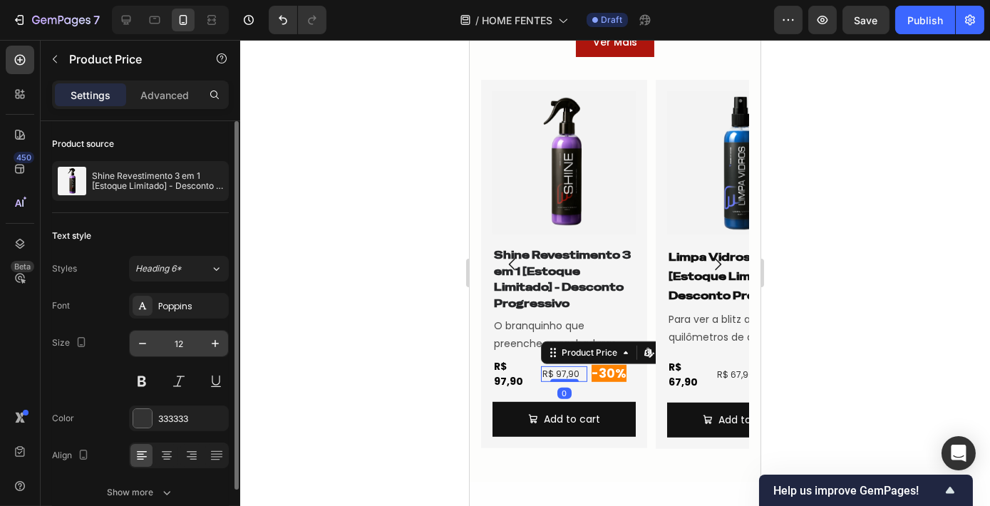
click at [184, 344] on input "12" at bounding box center [178, 344] width 47 height 26
type input "10"
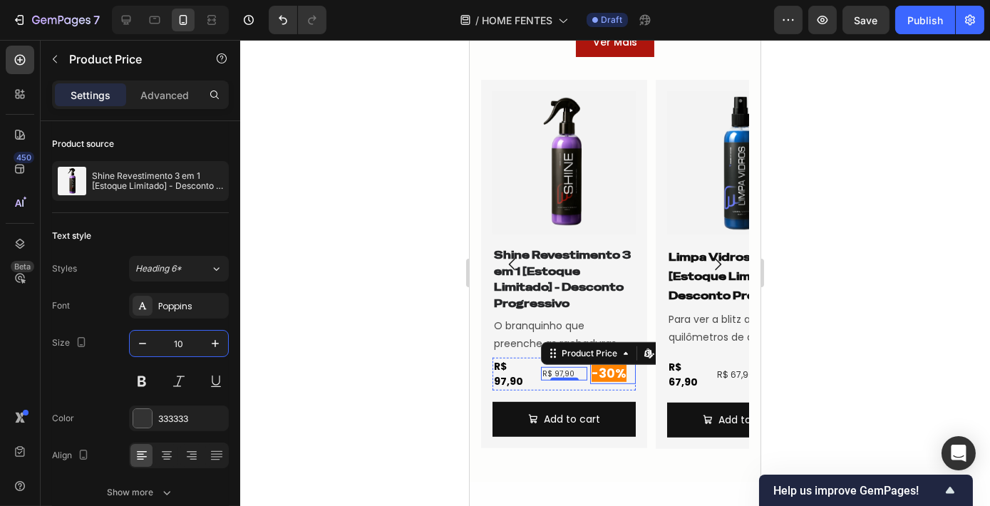
click at [619, 371] on span "-30%" at bounding box center [608, 373] width 35 height 17
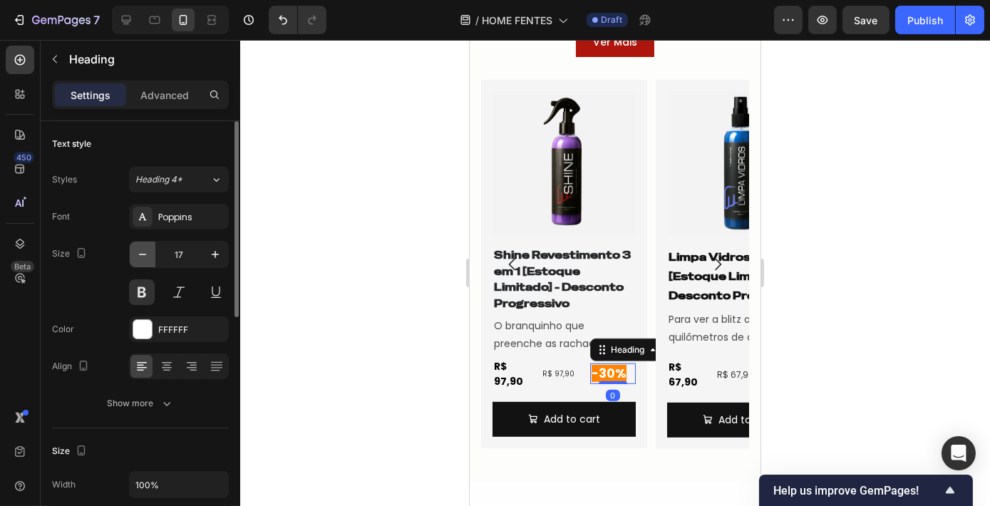
click at [134, 255] on button "button" at bounding box center [143, 255] width 26 height 26
type input "16"
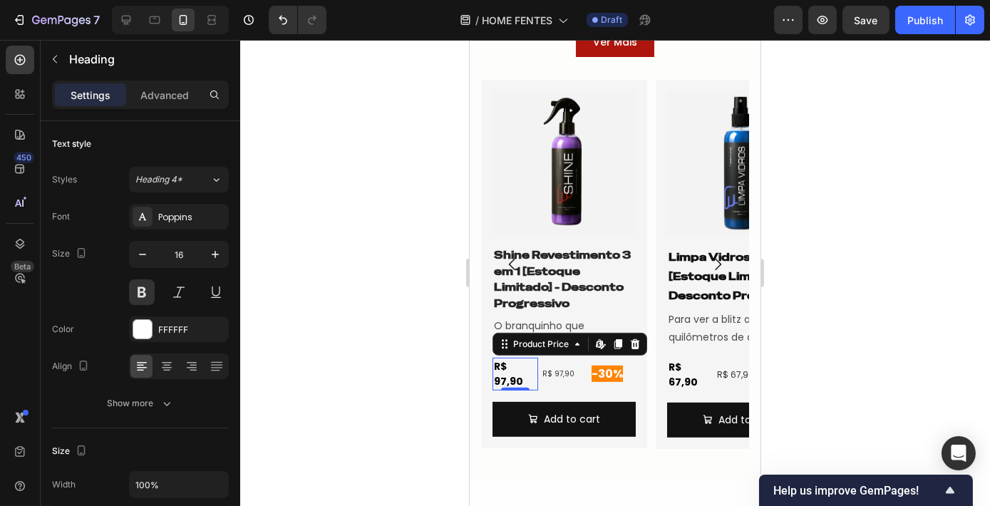
drag, startPoint x: 519, startPoint y: 364, endPoint x: 503, endPoint y: 379, distance: 21.7
click at [517, 364] on div "R$ 97,90" at bounding box center [515, 374] width 46 height 33
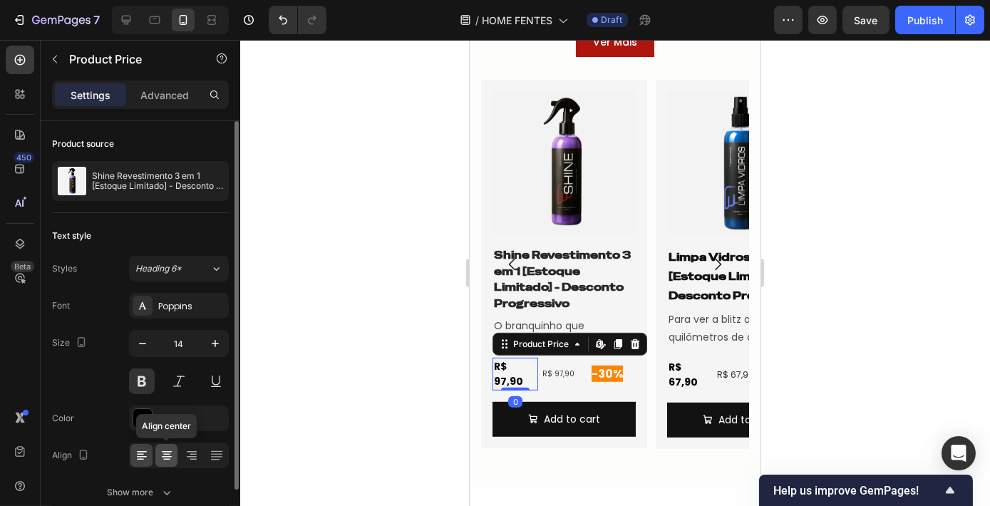
click at [168, 451] on icon at bounding box center [167, 451] width 10 height 1
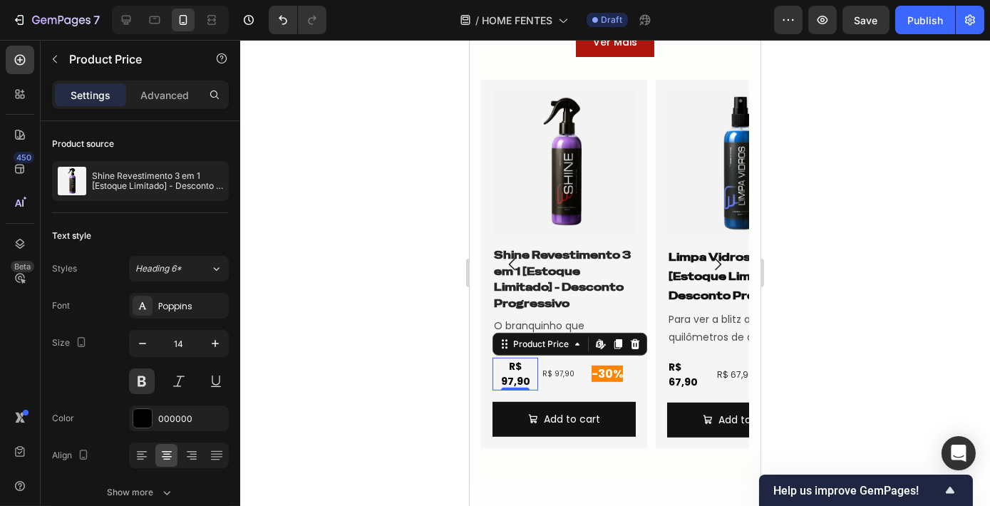
click at [369, 386] on div at bounding box center [615, 273] width 750 height 466
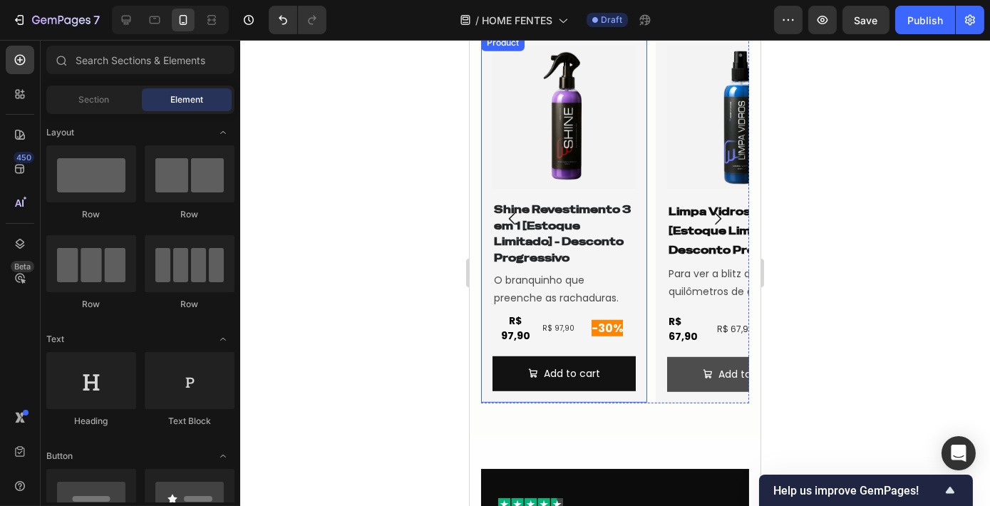
scroll to position [1811, 0]
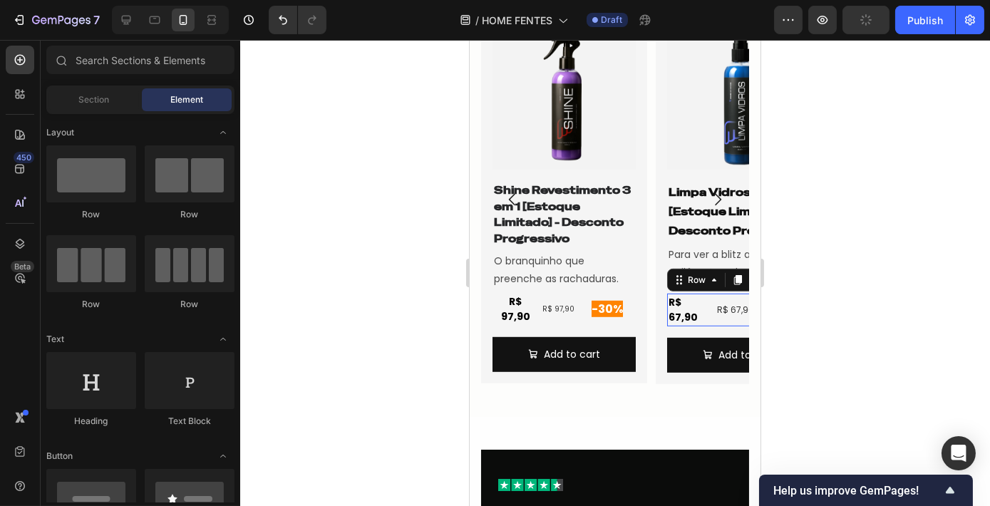
click at [714, 302] on div "R$ 67,90 Product Price Product Price R$ 67,90 Product Price Product Price -30% …" at bounding box center [737, 310] width 143 height 33
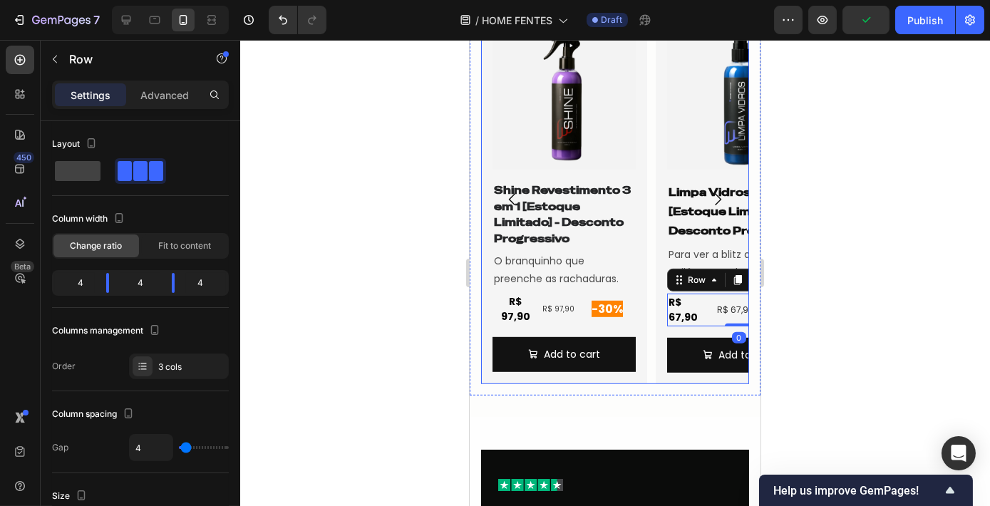
click at [714, 194] on icon "Carousel Next Arrow" at bounding box center [717, 200] width 6 height 12
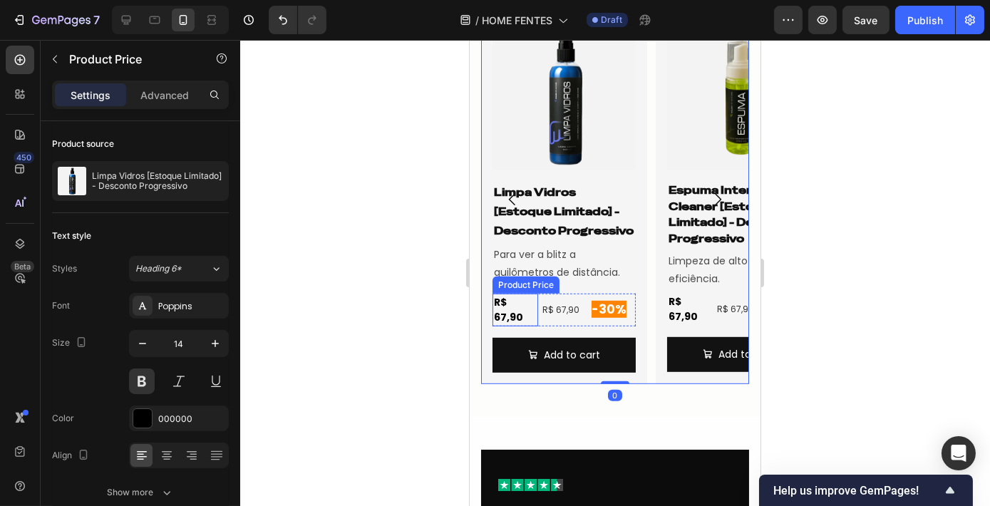
click at [514, 307] on div "R$ 67,90" at bounding box center [515, 310] width 46 height 33
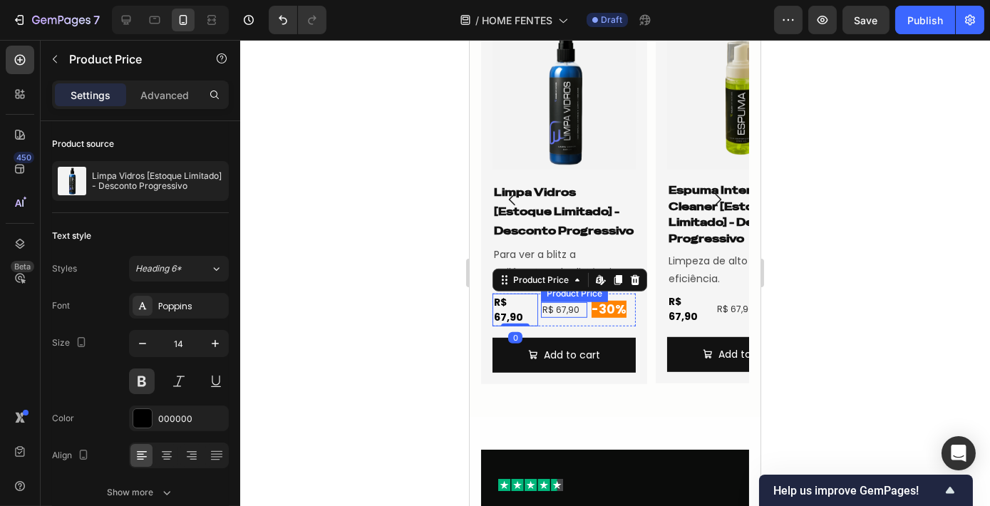
click at [565, 307] on div "R$ 67,90" at bounding box center [563, 310] width 46 height 16
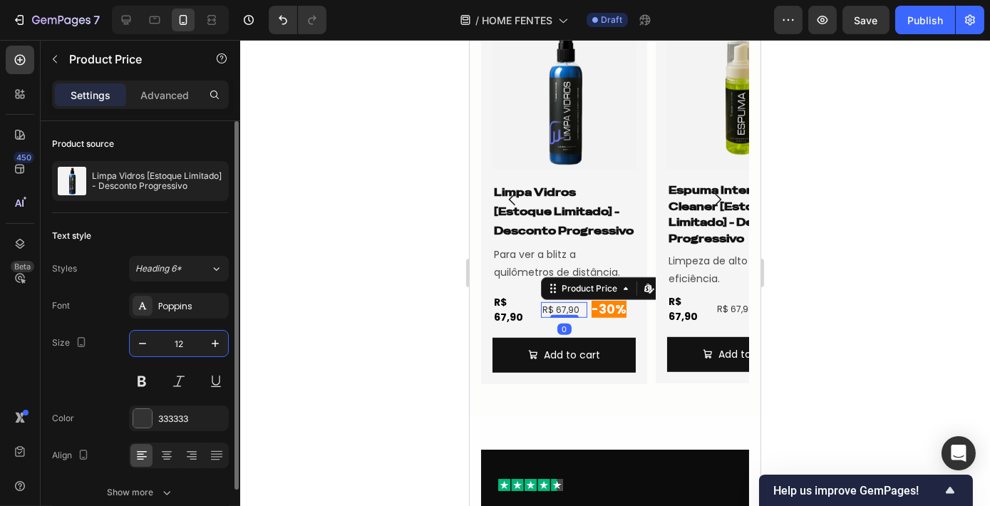
click at [177, 343] on input "12" at bounding box center [178, 344] width 47 height 26
type input "10"
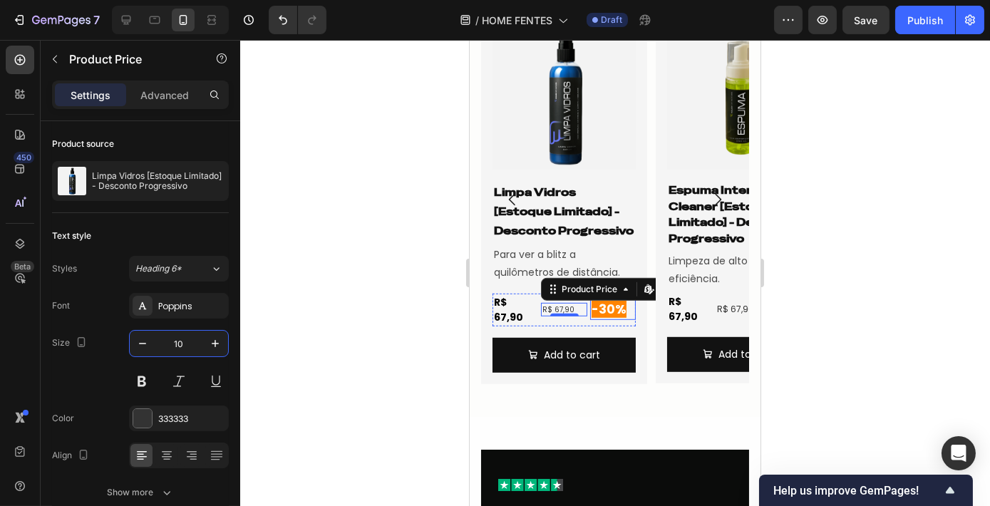
click at [594, 304] on span "-30%" at bounding box center [608, 309] width 35 height 17
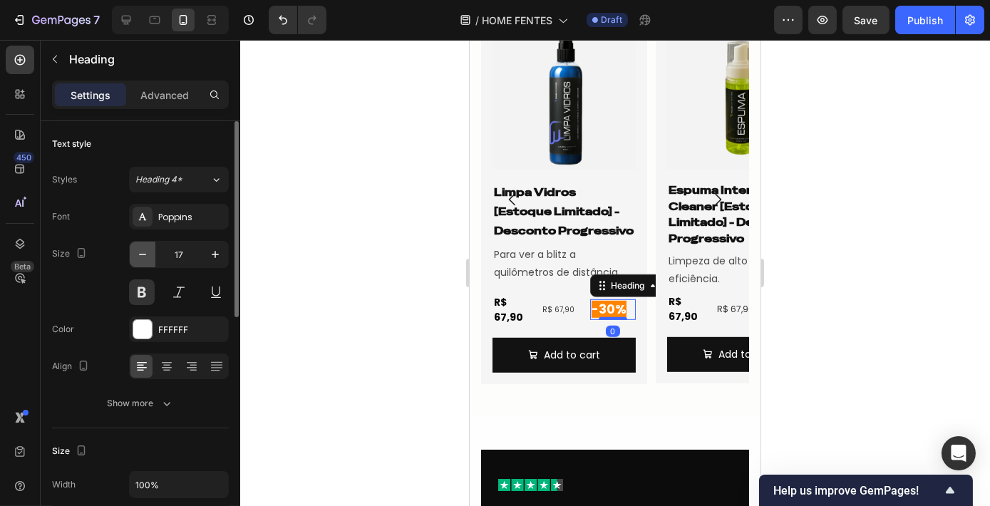
click at [141, 259] on icon "button" at bounding box center [142, 254] width 14 height 14
type input "16"
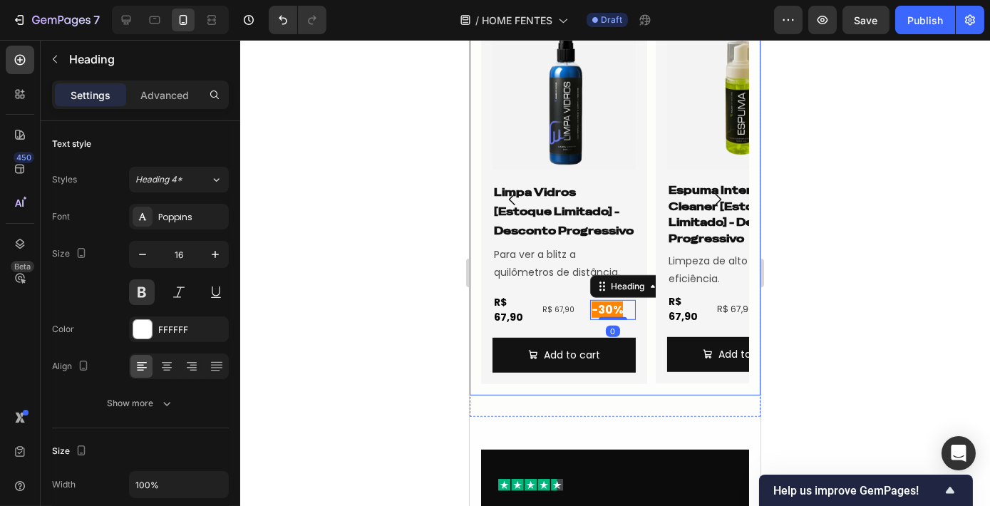
scroll to position [1810, 0]
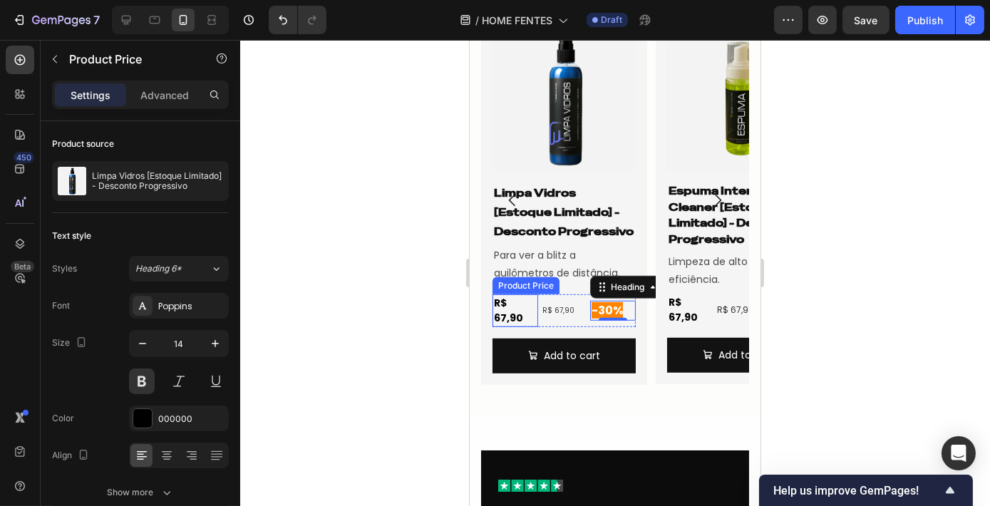
click at [510, 304] on div "R$ 67,90" at bounding box center [515, 310] width 46 height 33
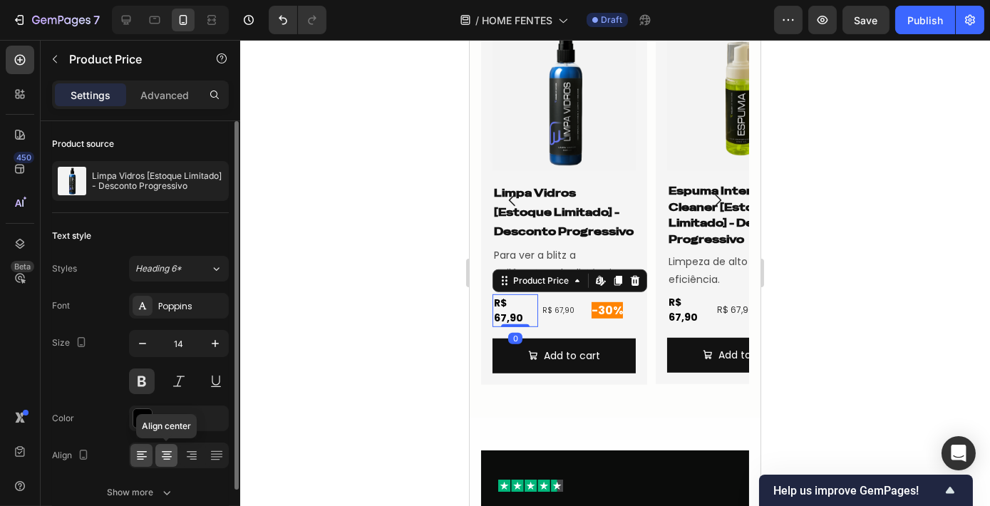
click at [163, 459] on icon at bounding box center [167, 455] width 14 height 14
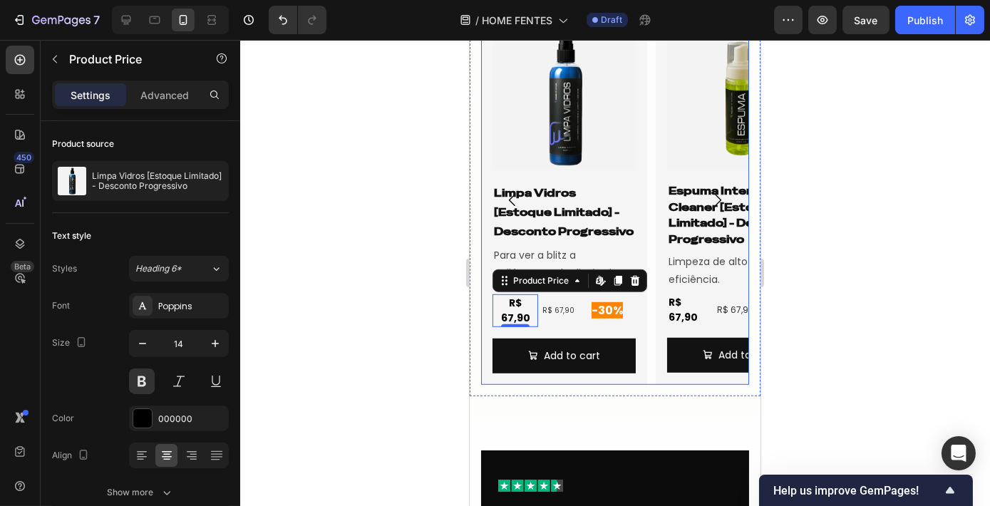
click at [711, 193] on icon "Carousel Next Arrow" at bounding box center [717, 200] width 17 height 17
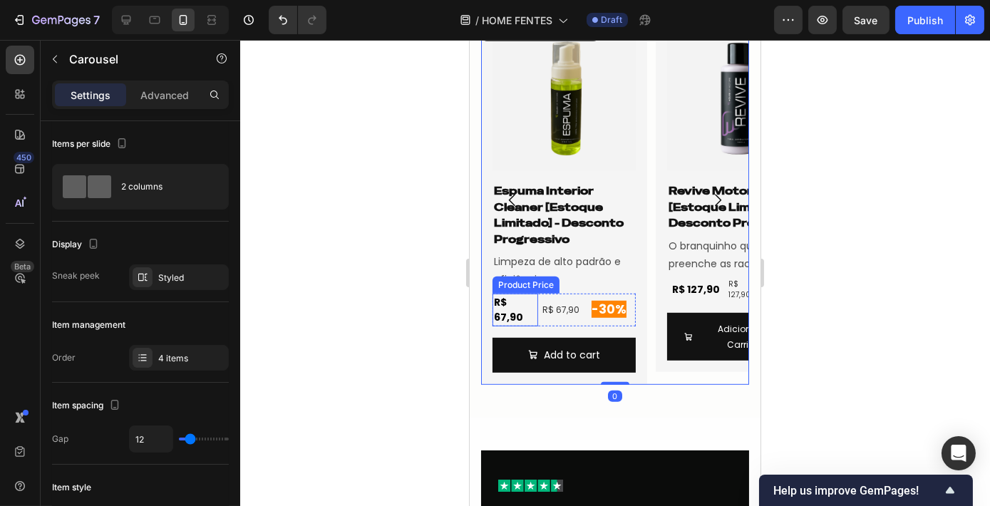
click at [495, 305] on div "R$ 67,90" at bounding box center [515, 310] width 46 height 33
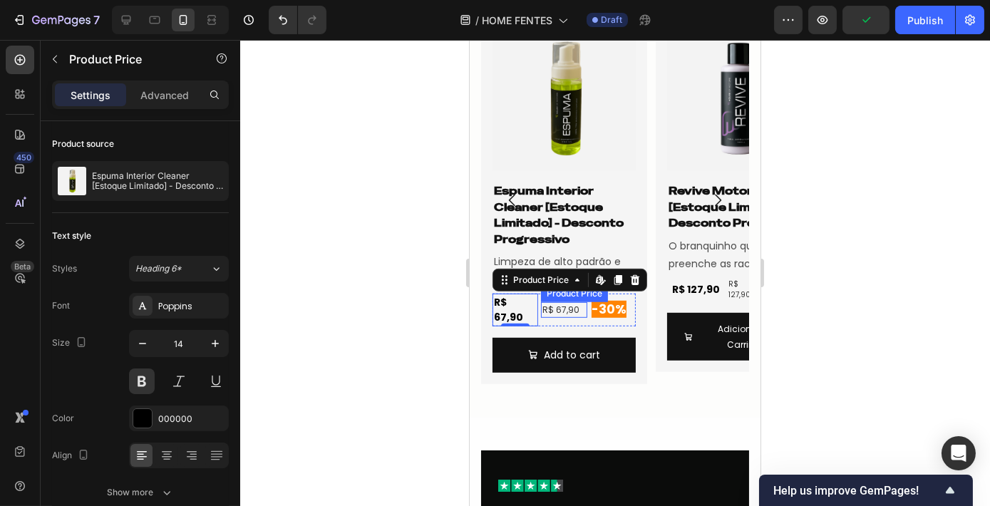
click at [560, 303] on div "R$ 67,90" at bounding box center [563, 310] width 46 height 16
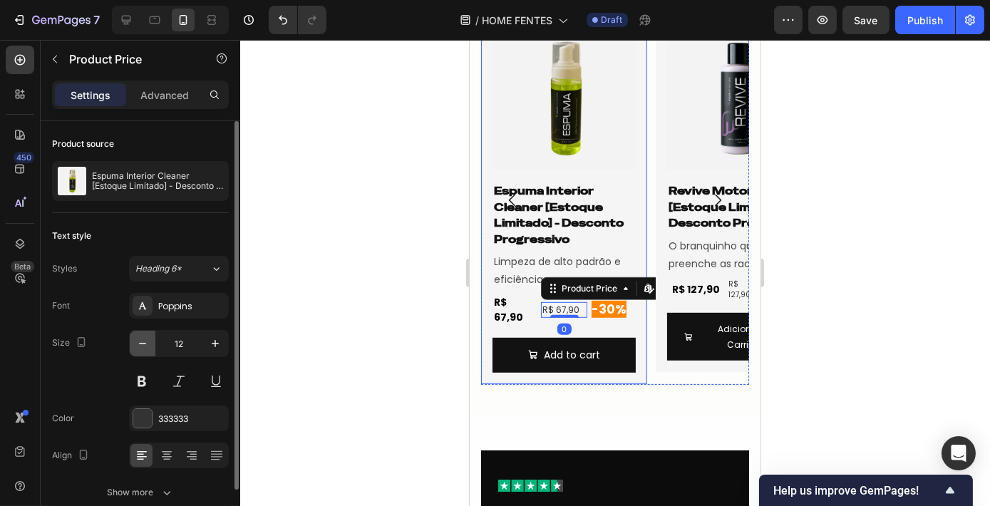
click at [140, 349] on icon "button" at bounding box center [142, 343] width 14 height 14
type input "10"
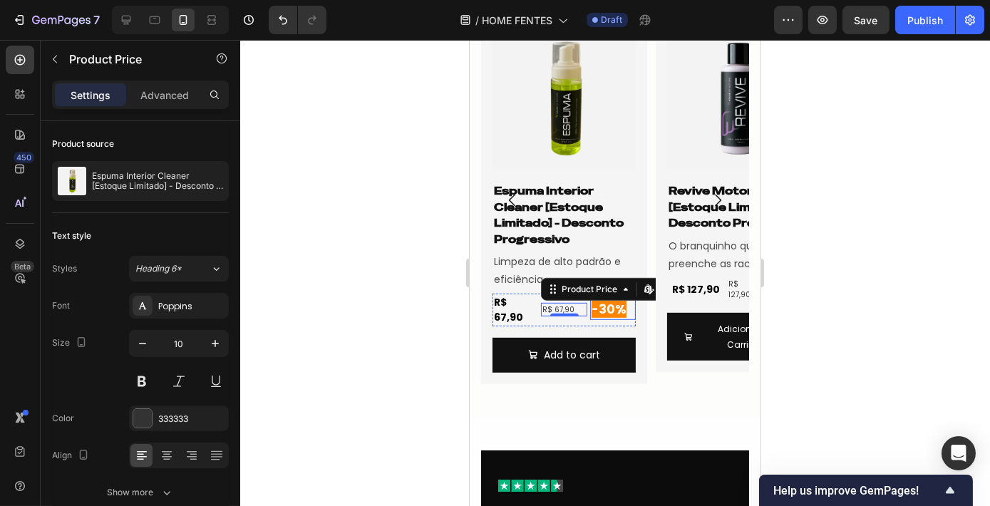
click at [594, 309] on span "-30%" at bounding box center [608, 309] width 35 height 17
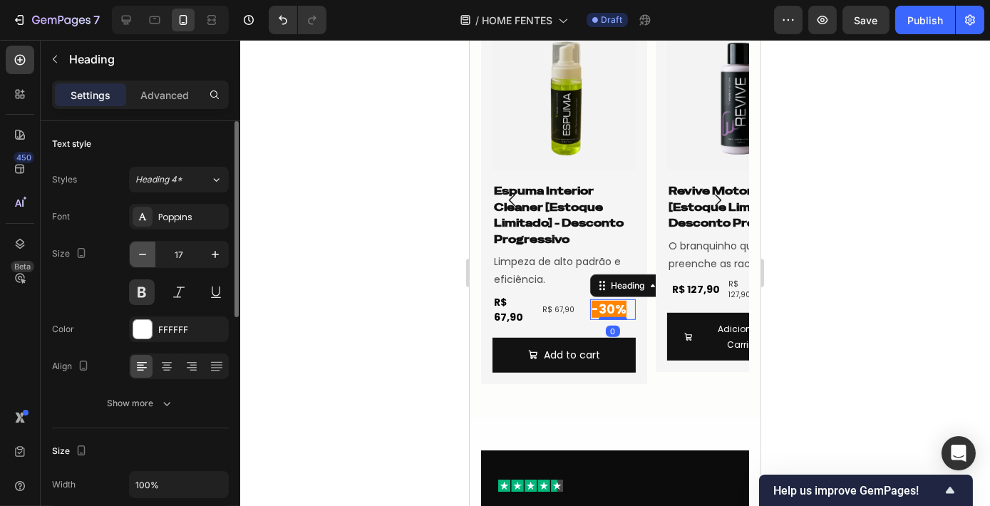
click at [143, 262] on button "button" at bounding box center [143, 255] width 26 height 26
type input "16"
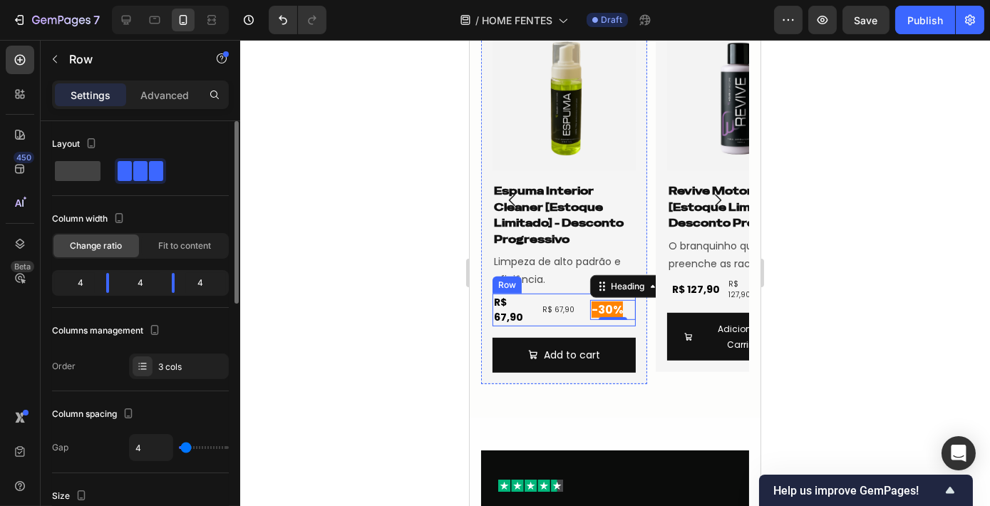
click at [583, 309] on div "R$ 67,90 Product Price Product Price" at bounding box center [563, 310] width 46 height 33
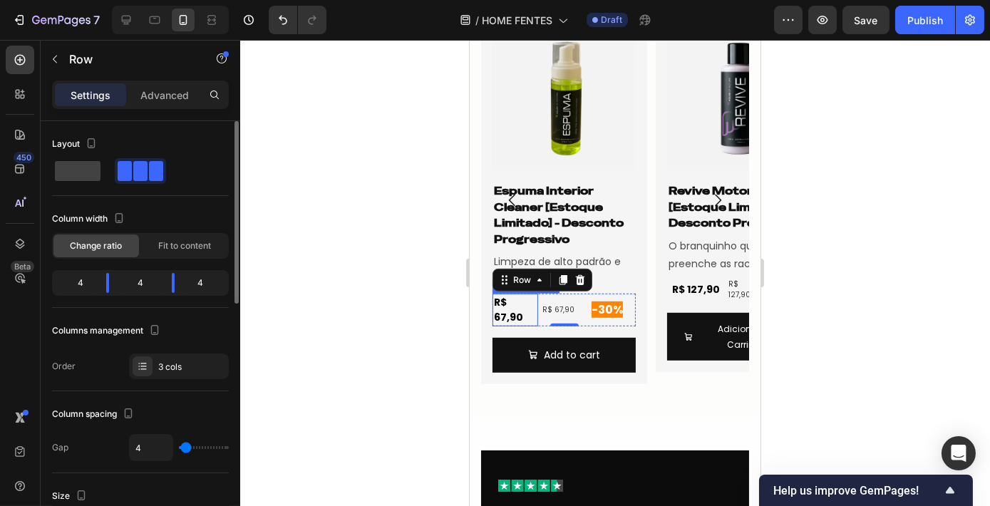
click at [520, 311] on div "R$ 67,90 Product Price Product Price" at bounding box center [515, 310] width 46 height 33
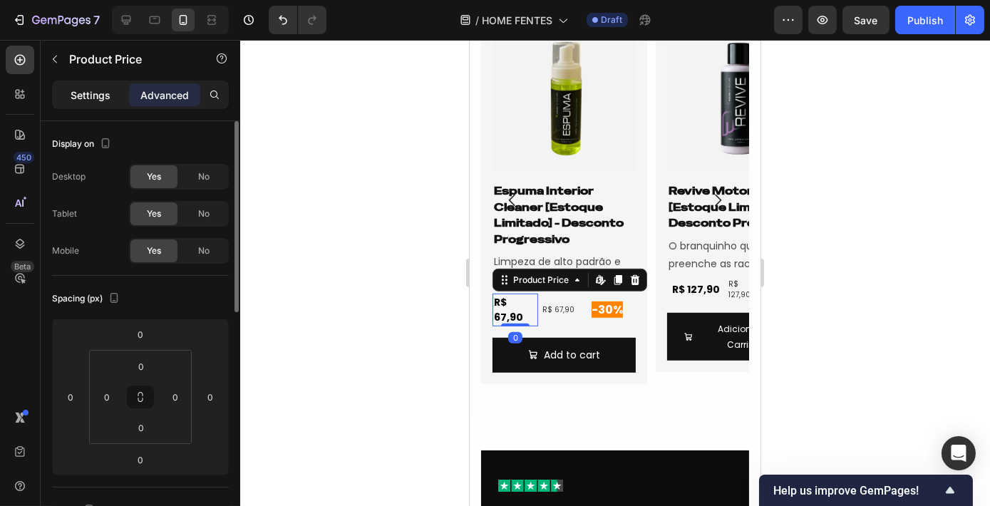
click at [101, 105] on div "Settings" at bounding box center [90, 94] width 71 height 23
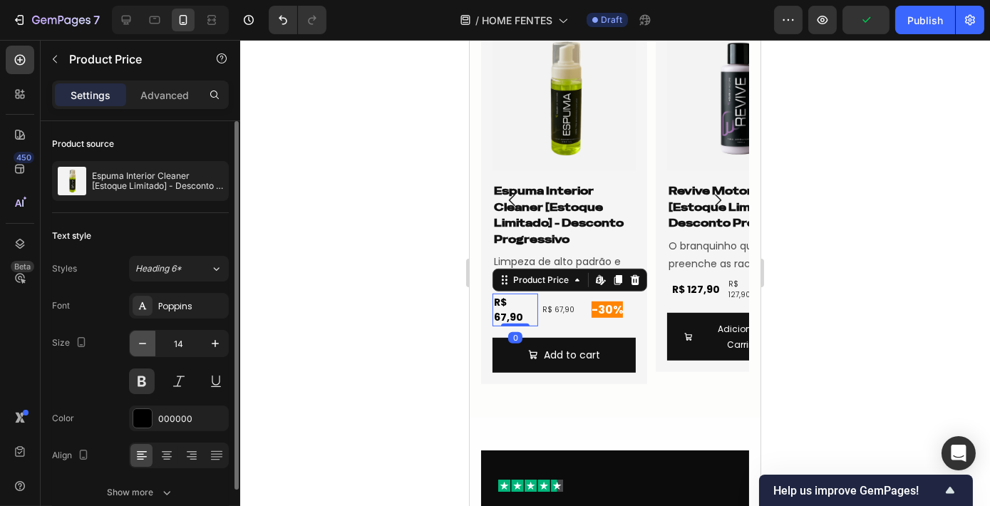
scroll to position [66, 0]
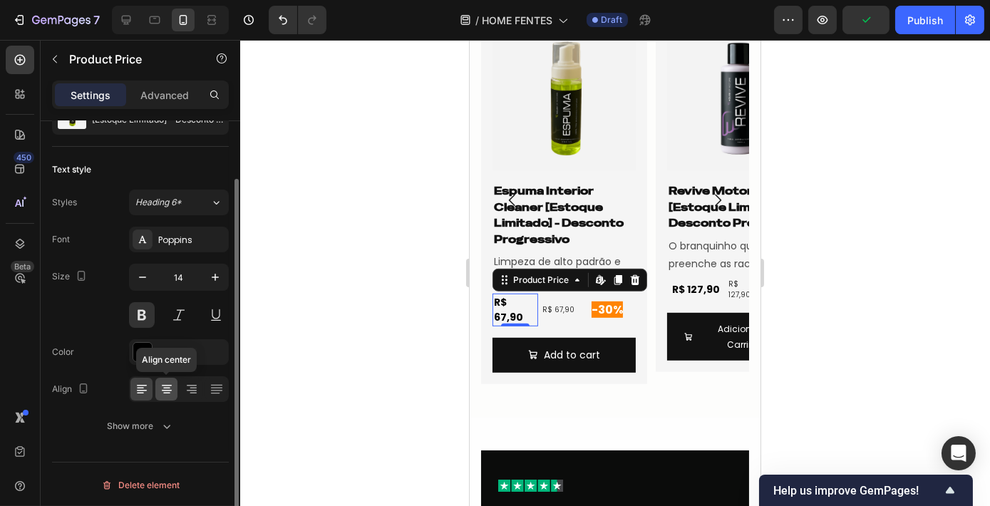
click at [168, 393] on icon at bounding box center [167, 389] width 14 height 14
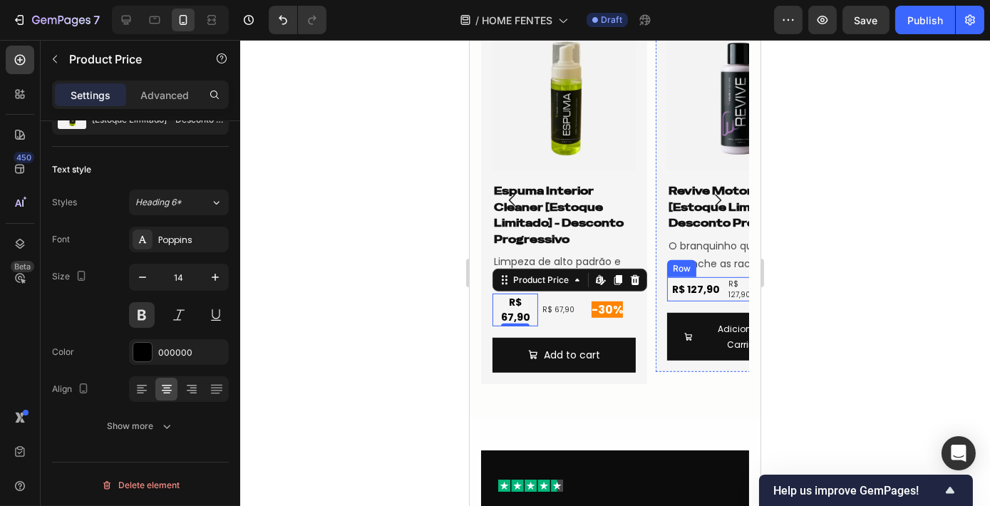
click at [725, 292] on div "R$ 127,90 Product Price Product Price R$ 127,90 Product Price Product Price -30…" at bounding box center [737, 289] width 143 height 24
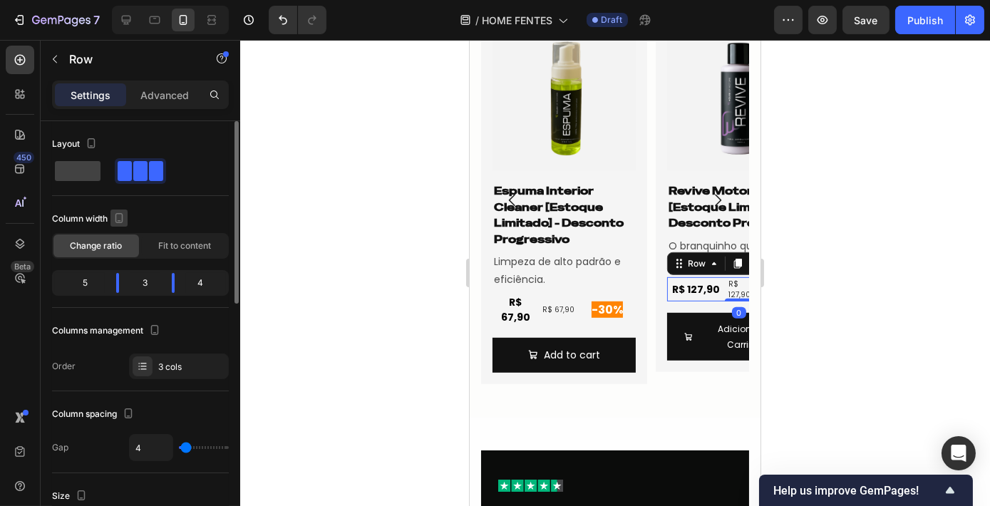
scroll to position [64, 0]
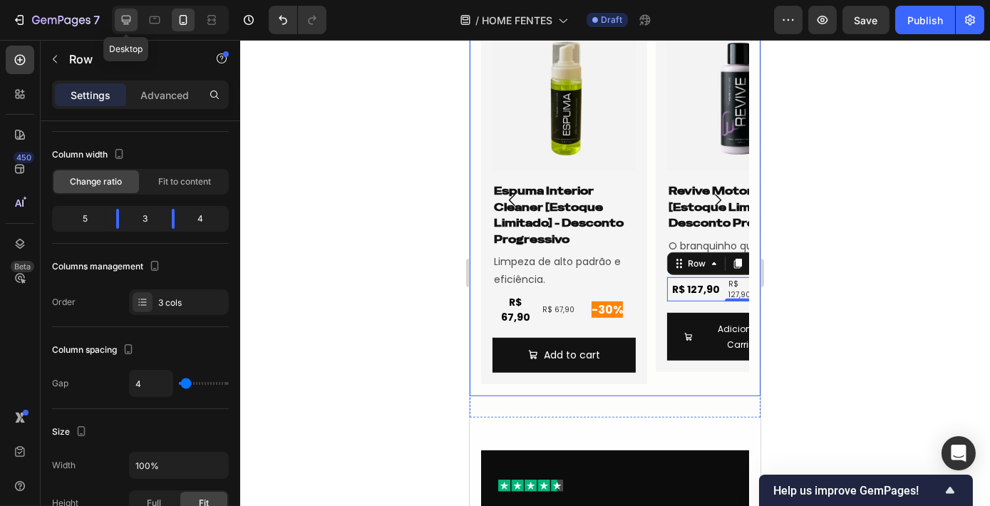
click at [129, 27] on div at bounding box center [126, 20] width 23 height 23
type input "1200"
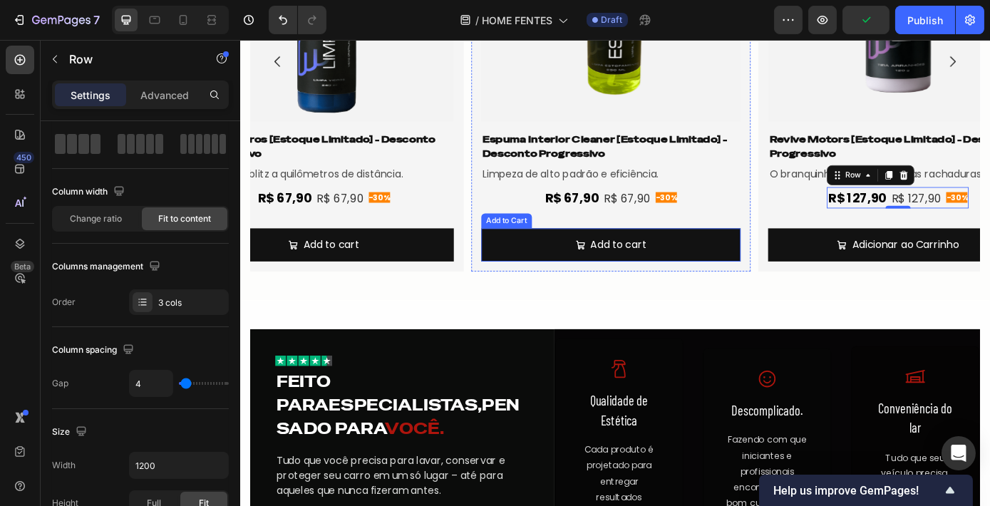
scroll to position [2012, 0]
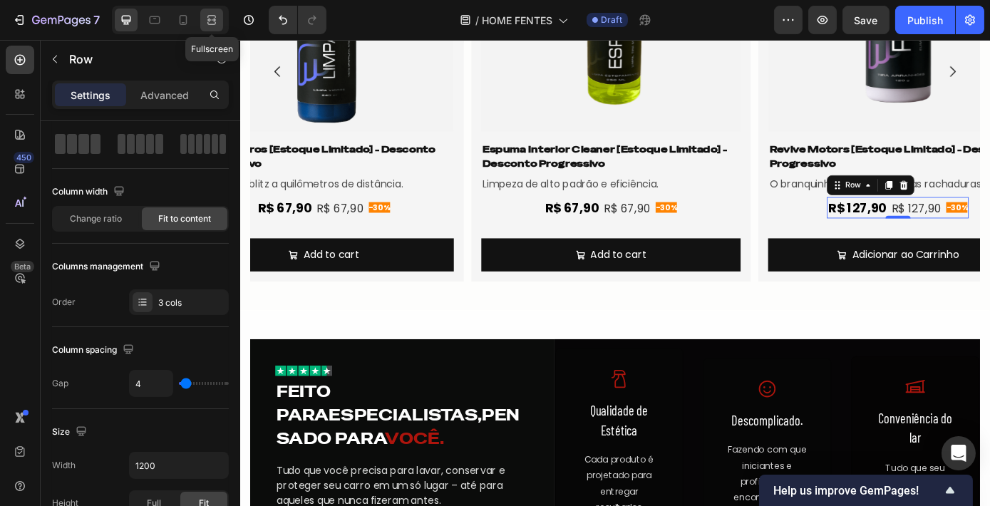
click at [205, 21] on icon at bounding box center [212, 20] width 14 height 14
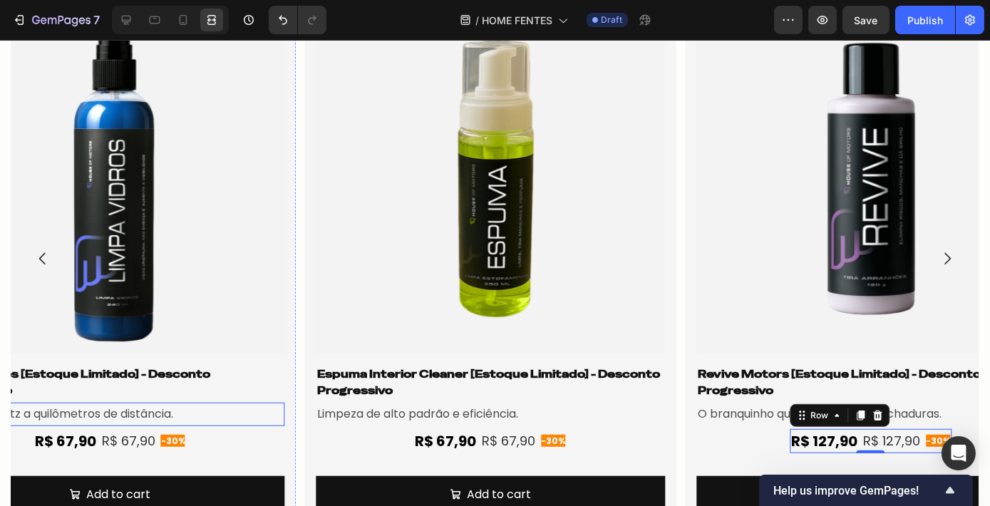
scroll to position [1844, 0]
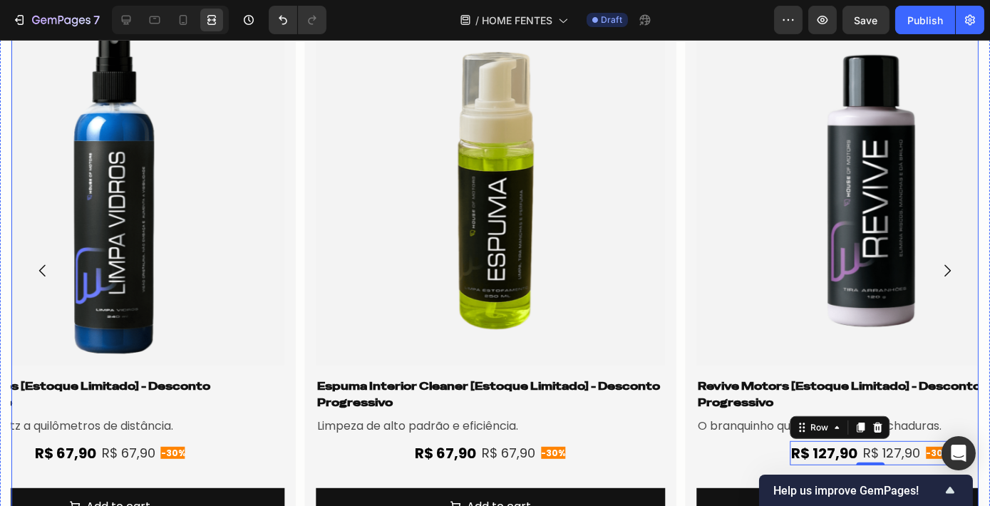
click at [41, 267] on icon "Carousel Back Arrow" at bounding box center [42, 271] width 6 height 12
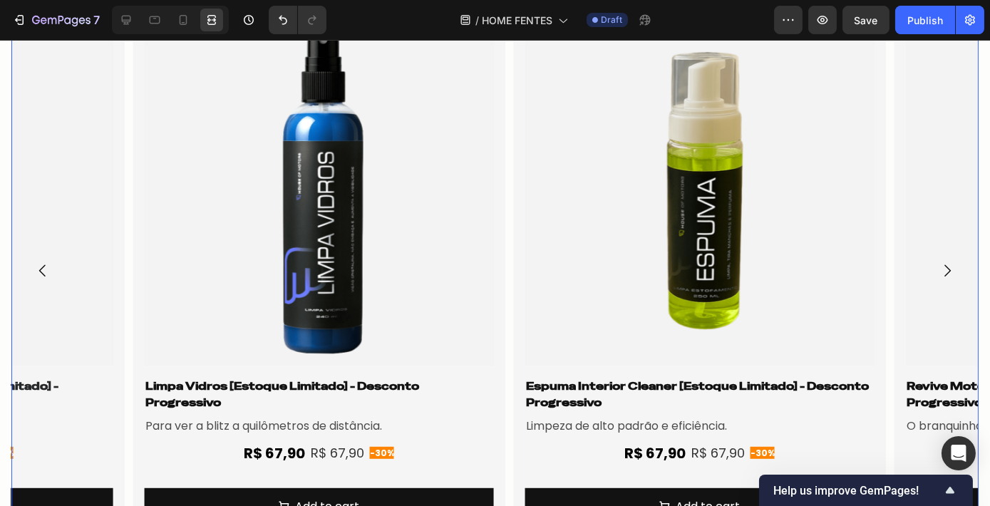
scroll to position [0, 0]
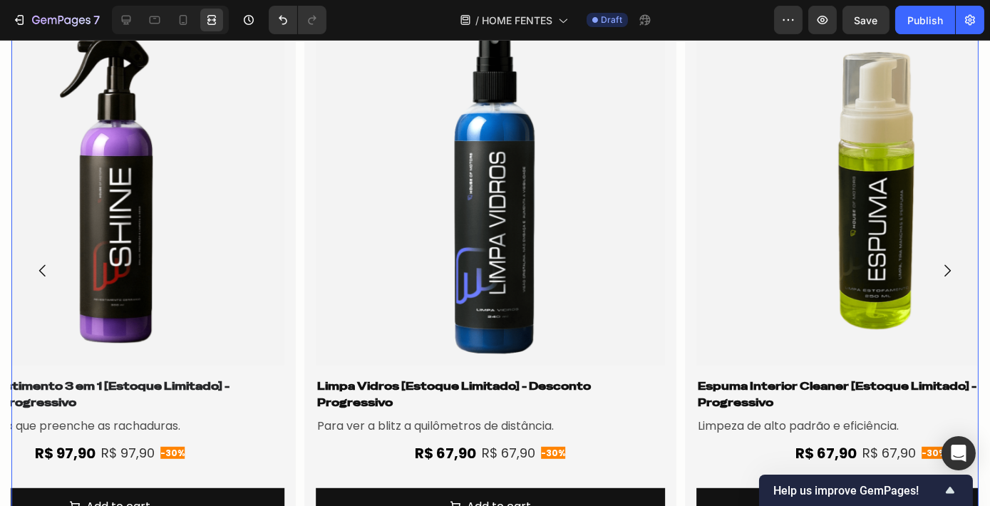
click at [41, 268] on icon "Carousel Back Arrow" at bounding box center [42, 271] width 6 height 12
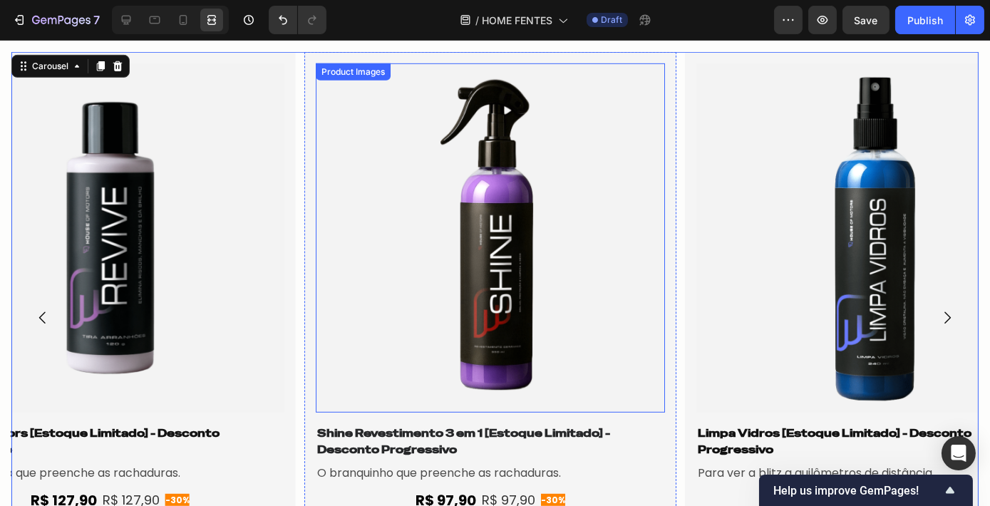
scroll to position [1779, 0]
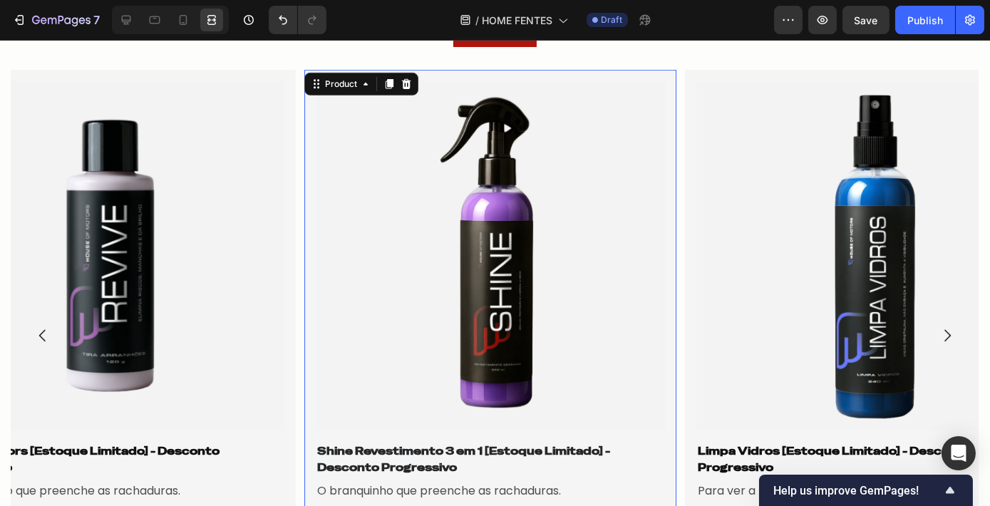
click at [672, 185] on div "Product Images Shine Revestimento 3 em 1 [Estoque Limitado] - Desconto Progress…" at bounding box center [490, 336] width 372 height 532
click at [128, 26] on icon at bounding box center [126, 20] width 14 height 14
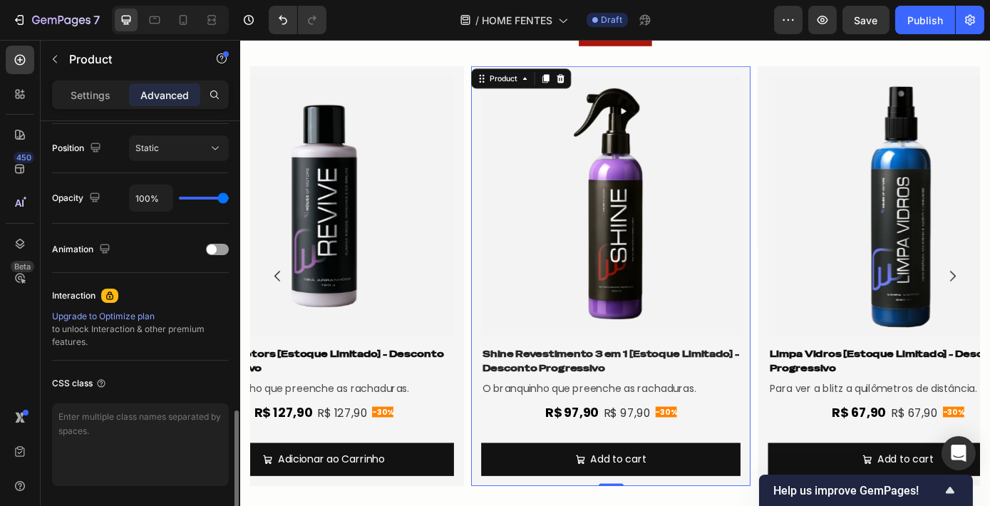
scroll to position [565, 0]
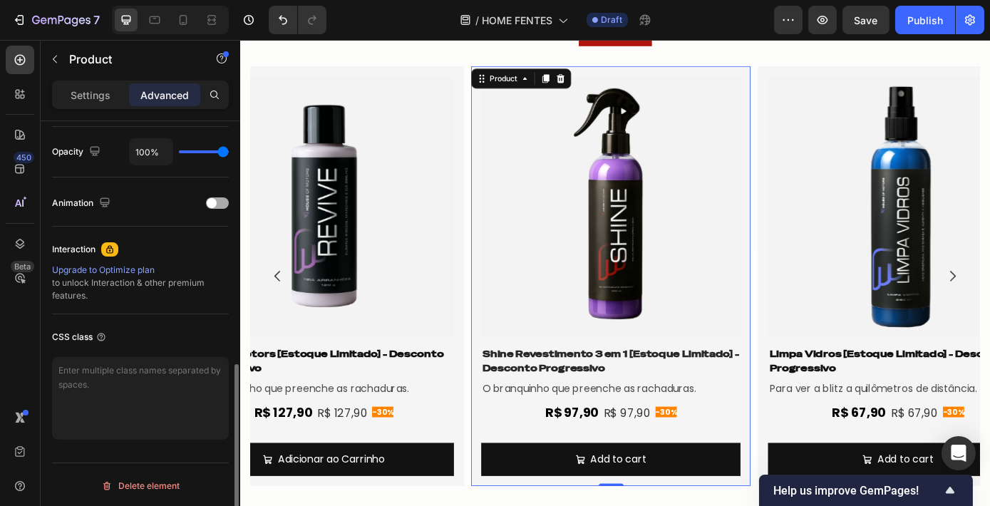
click at [220, 198] on div at bounding box center [217, 202] width 23 height 11
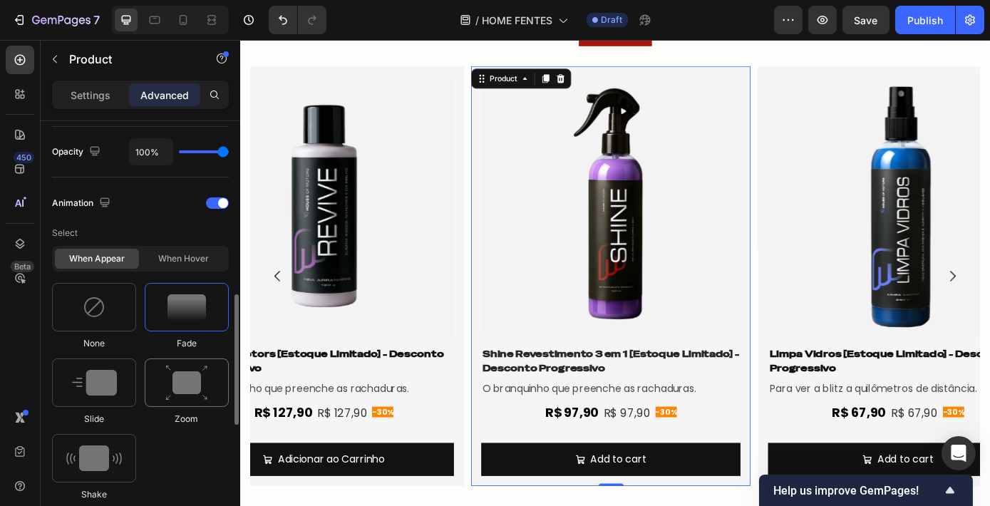
click at [189, 377] on img at bounding box center [186, 383] width 43 height 36
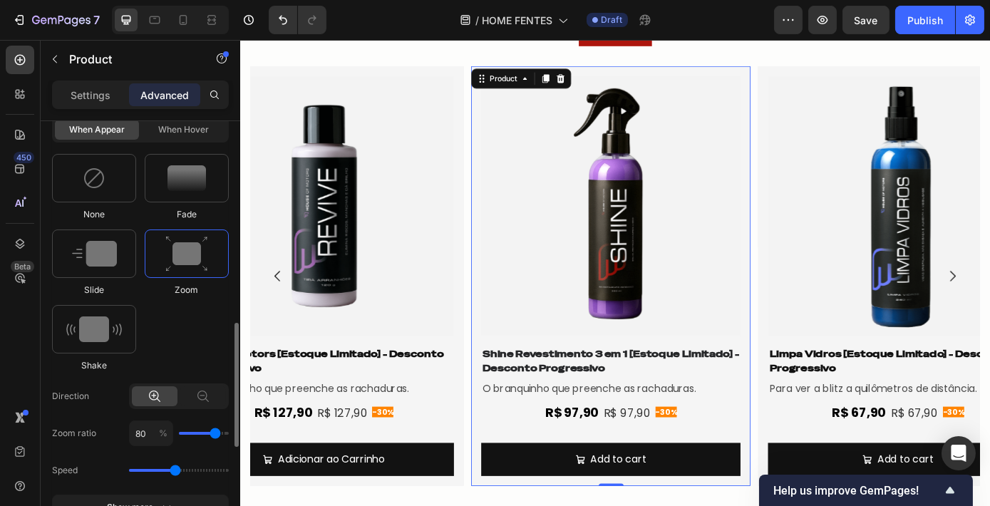
scroll to position [629, 0]
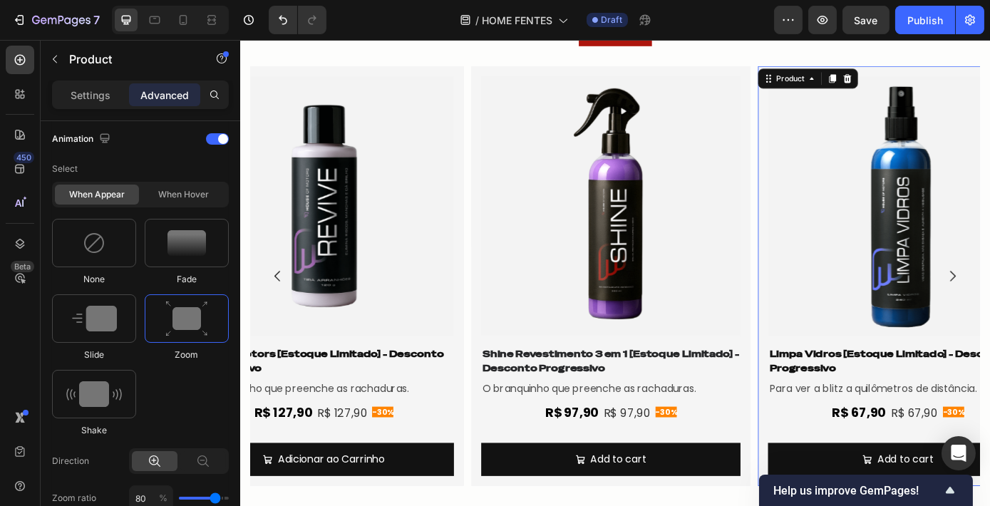
click at [838, 244] on div "Product Images Limpa Vidros [Estoque Limitado] - Desconto Progressivo Product T…" at bounding box center [989, 309] width 319 height 479
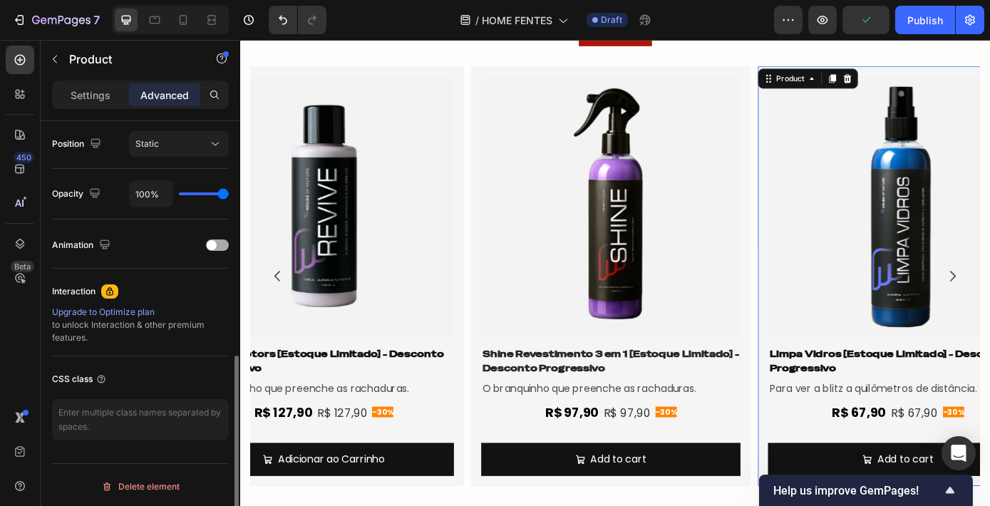
click at [226, 248] on div "Animation" at bounding box center [140, 245] width 177 height 23
click at [222, 246] on div at bounding box center [217, 244] width 23 height 11
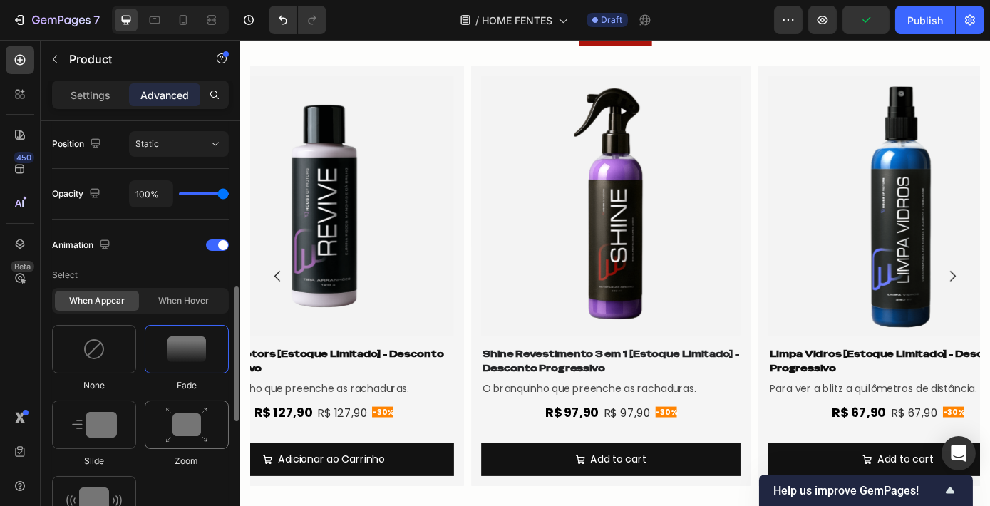
click at [202, 421] on img at bounding box center [186, 425] width 43 height 36
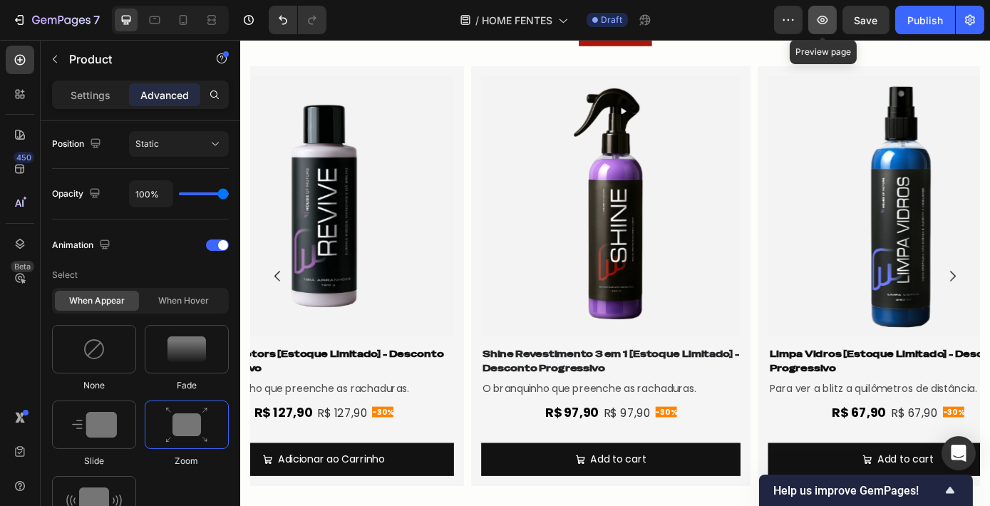
click at [827, 19] on icon "button" at bounding box center [822, 20] width 14 height 14
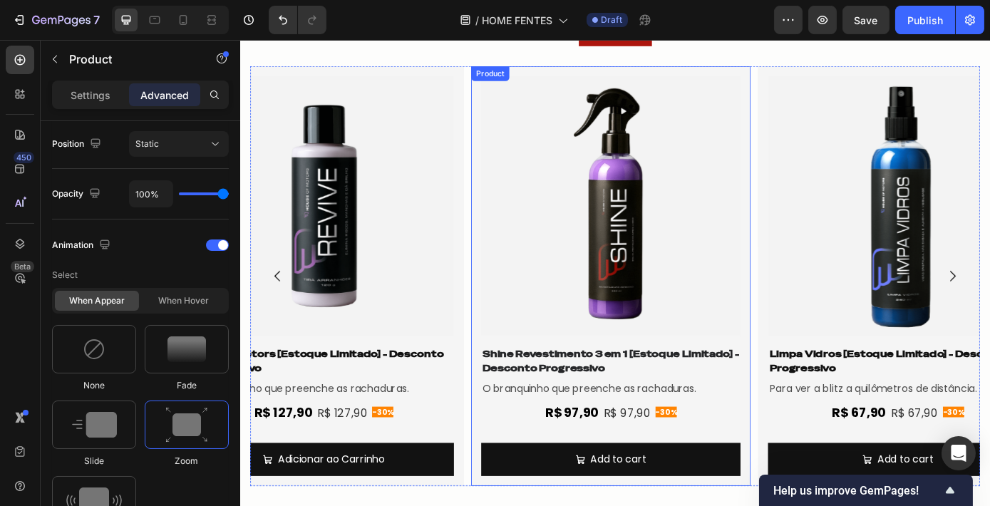
click at [810, 175] on div "Product Images Shine Revestimento 3 em 1 [Estoque Limitado] - Desconto Progress…" at bounding box center [662, 309] width 319 height 479
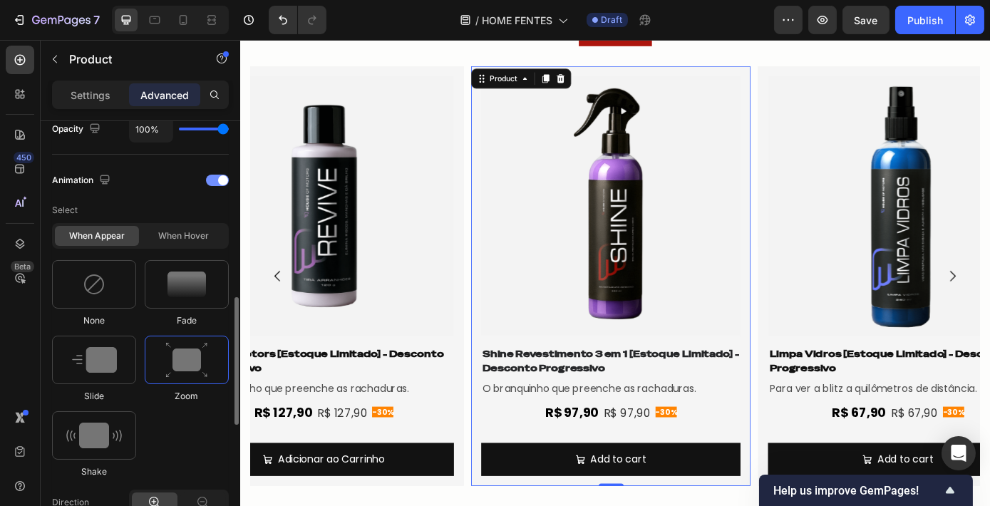
click at [214, 175] on div at bounding box center [217, 180] width 23 height 11
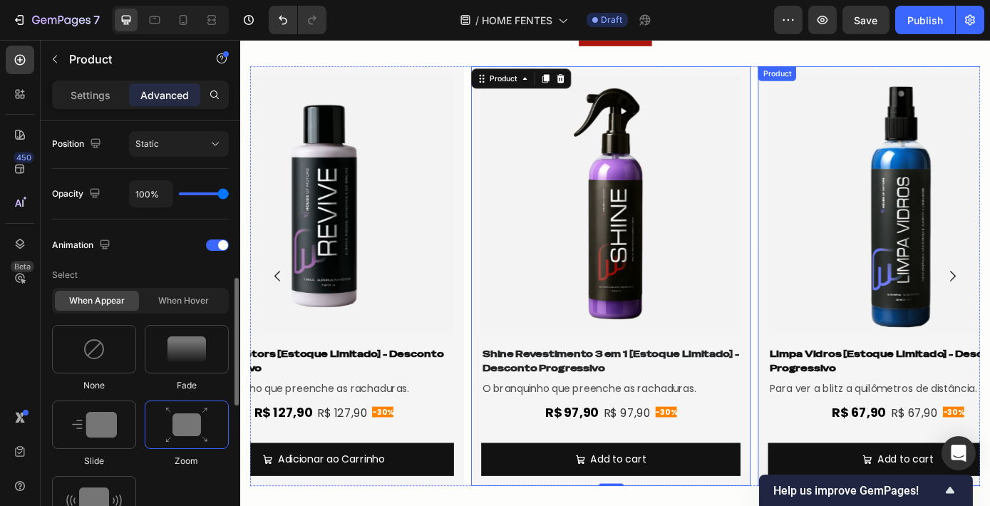
click at [838, 187] on div "Product Images Limpa Vidros [Estoque Limitado] - Desconto Progressivo Product T…" at bounding box center [989, 309] width 319 height 479
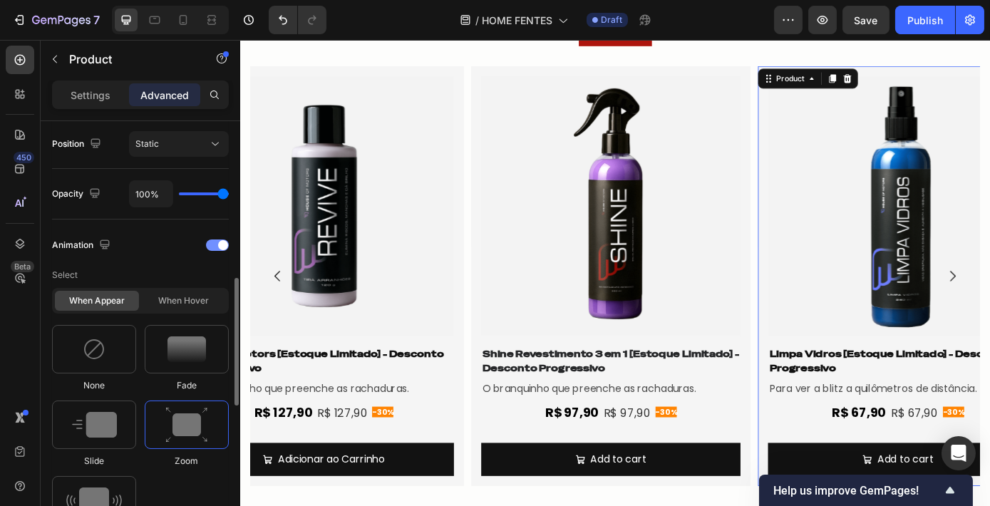
click at [207, 246] on div at bounding box center [217, 244] width 23 height 11
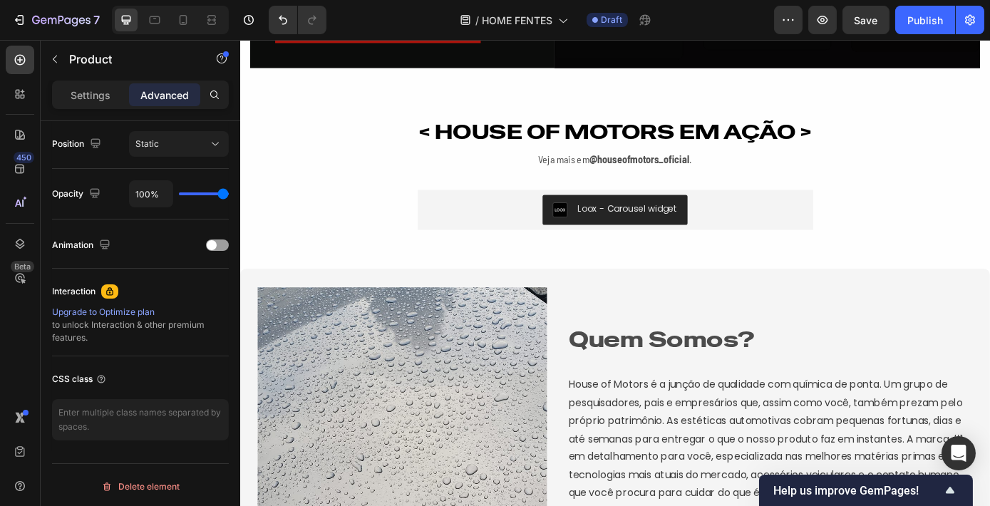
scroll to position [2622, 0]
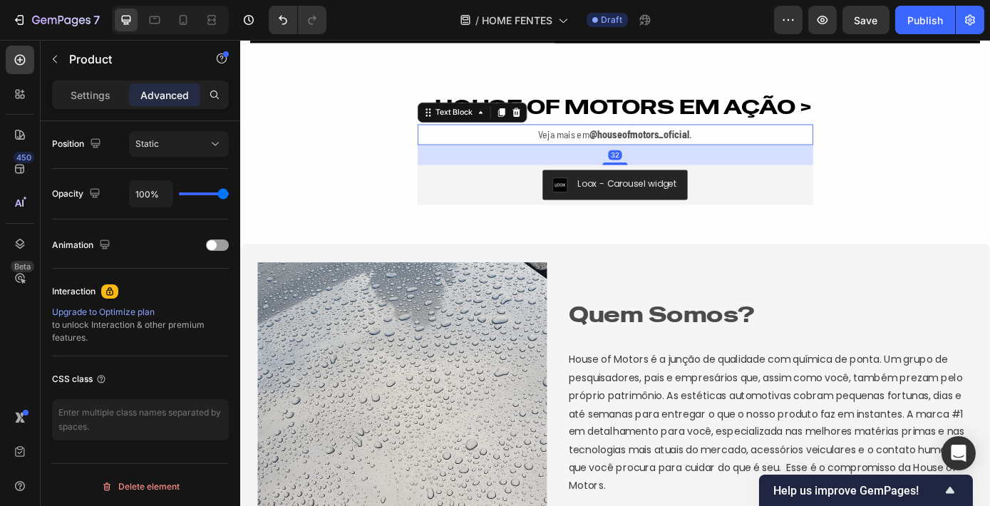
click at [638, 151] on strong "@houseofmotors_oficial" at bounding box center [695, 147] width 114 height 14
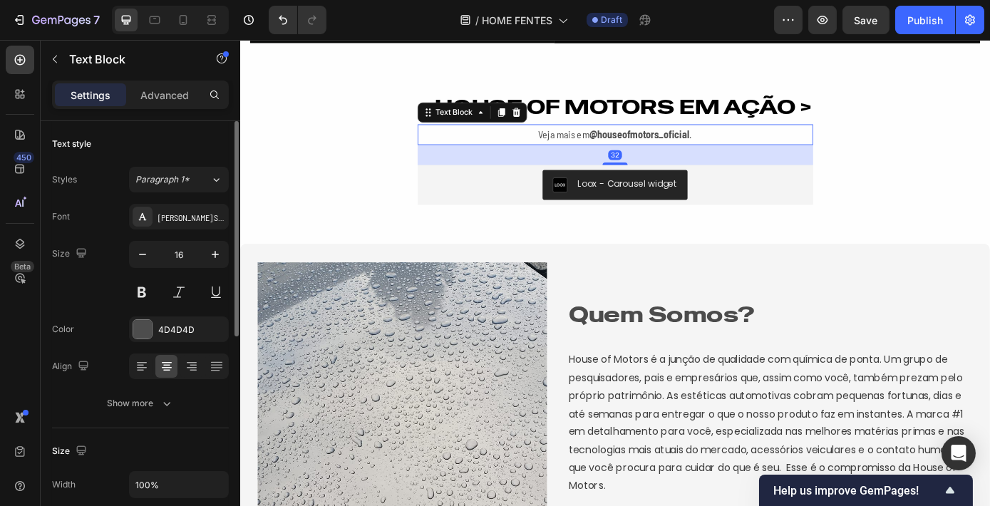
click at [638, 150] on strong "@houseofmotors_oficial" at bounding box center [695, 147] width 114 height 14
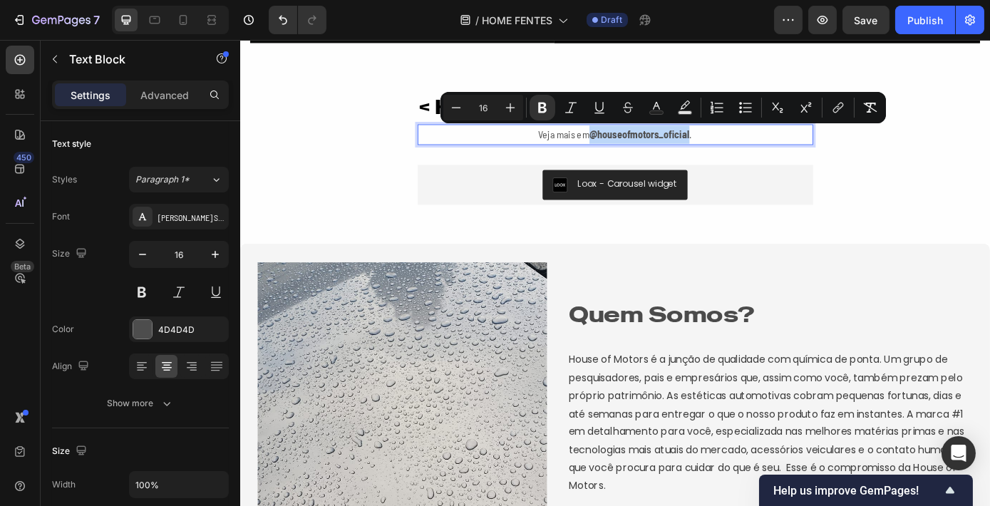
drag, startPoint x: 634, startPoint y: 150, endPoint x: 748, endPoint y: 149, distance: 114.8
click at [748, 149] on p "Veja mais em @houseofmotors_oficial ." at bounding box center [667, 148] width 448 height 21
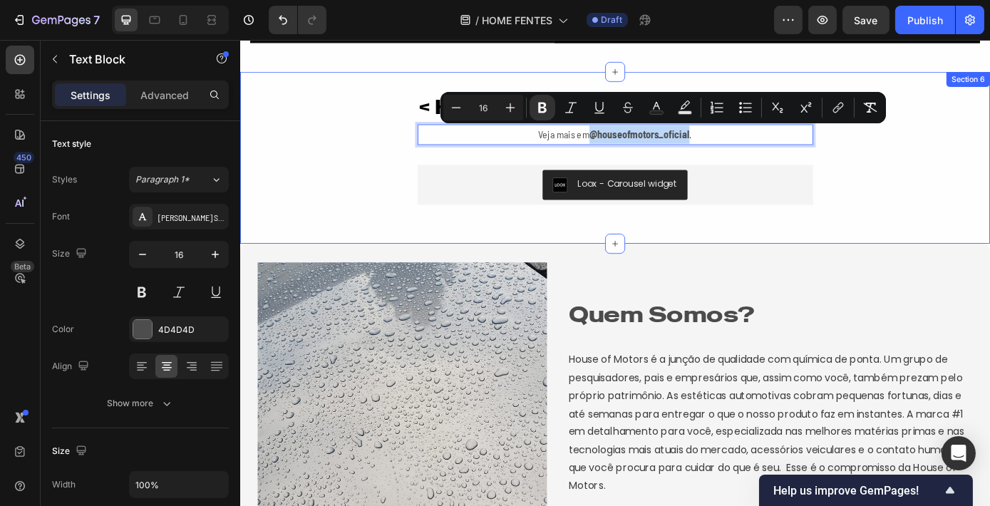
click at [903, 167] on div "< HOUSE OF MOTORS EM AÇÃO > Heading Veja mais em @houseofmotors_oficial . Text …" at bounding box center [666, 174] width 855 height 153
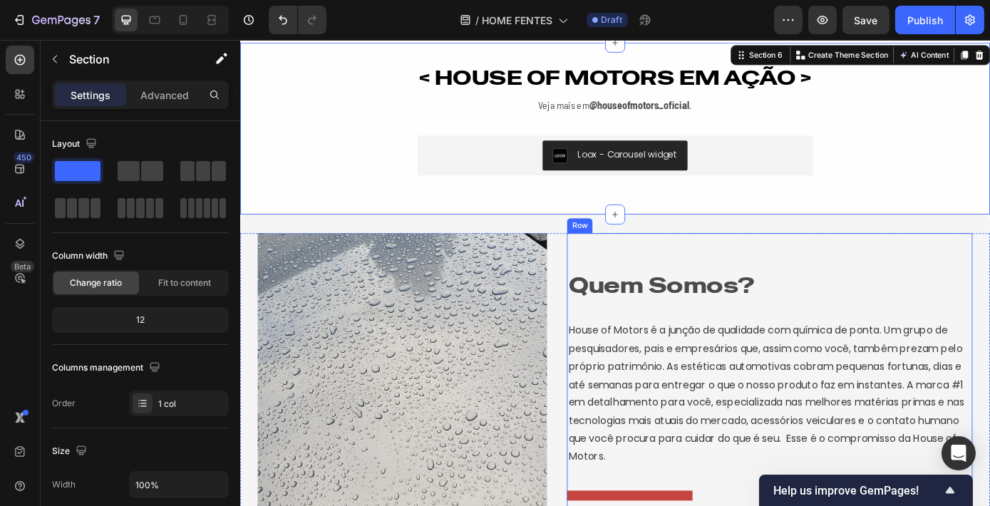
scroll to position [2687, 0]
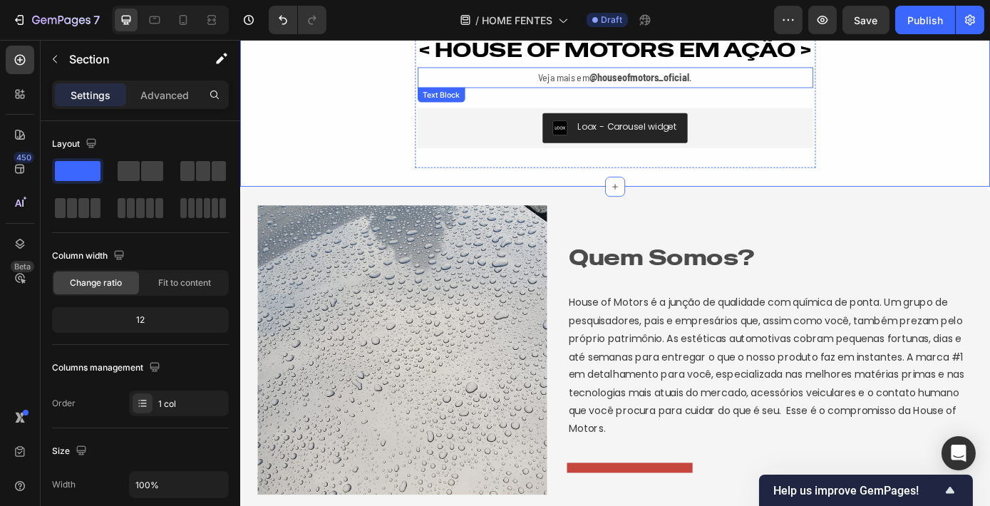
click at [656, 83] on strong "@houseofmotors_oficial" at bounding box center [695, 83] width 114 height 14
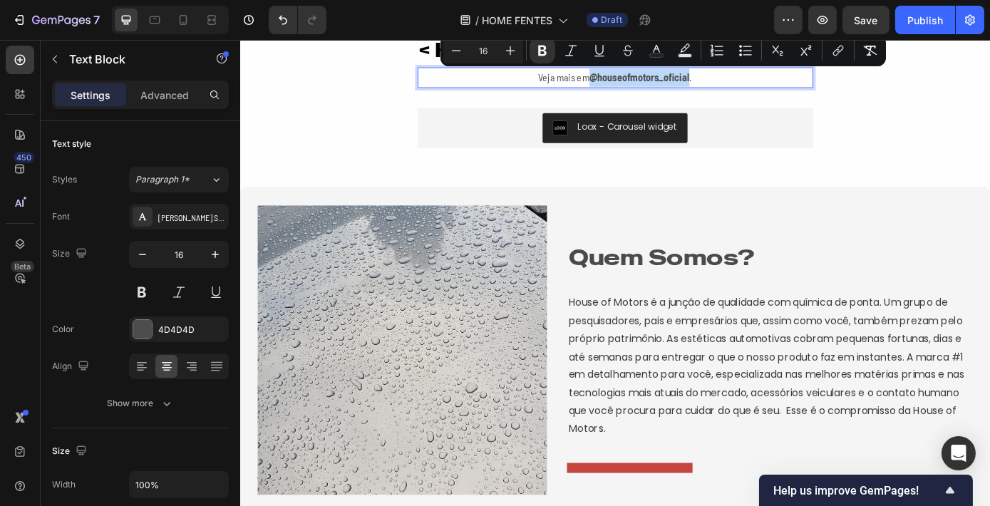
drag, startPoint x: 636, startPoint y: 83, endPoint x: 748, endPoint y: 89, distance: 112.1
click at [748, 89] on p "Veja mais em @houseofmotors_oficial ." at bounding box center [667, 83] width 448 height 21
click at [832, 54] on icon "Editor contextual toolbar" at bounding box center [838, 50] width 14 height 14
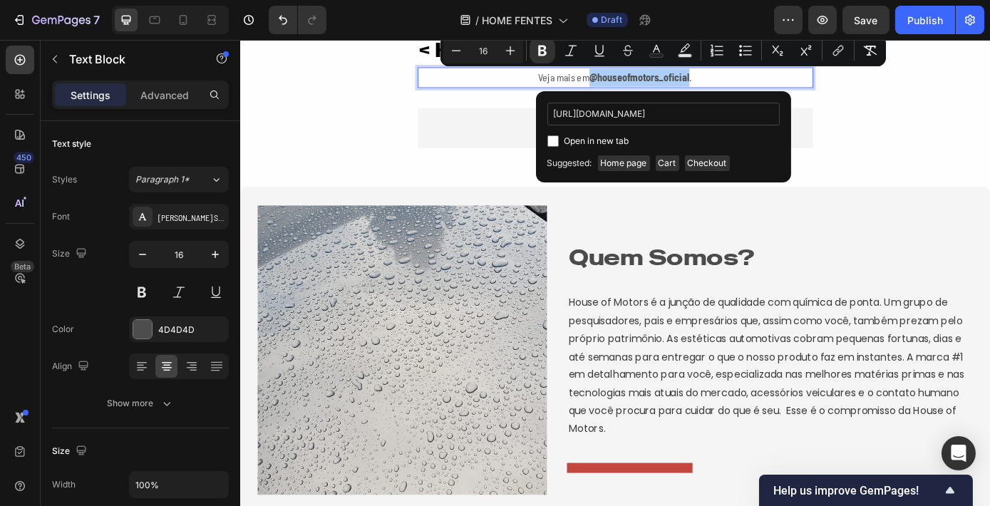
scroll to position [0, 349]
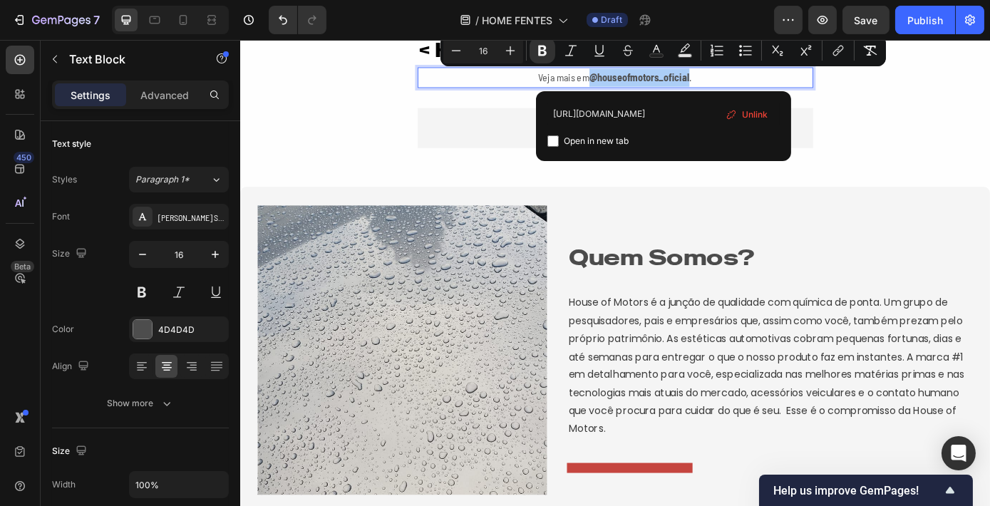
type input "https://www.instagram.com/houseofmotors_oficial?utm_source=ig_web_button_share_…"
click at [554, 145] on input "Editor contextual toolbar" at bounding box center [552, 140] width 11 height 11
checkbox input "true"
click at [188, 24] on icon at bounding box center [183, 20] width 14 height 14
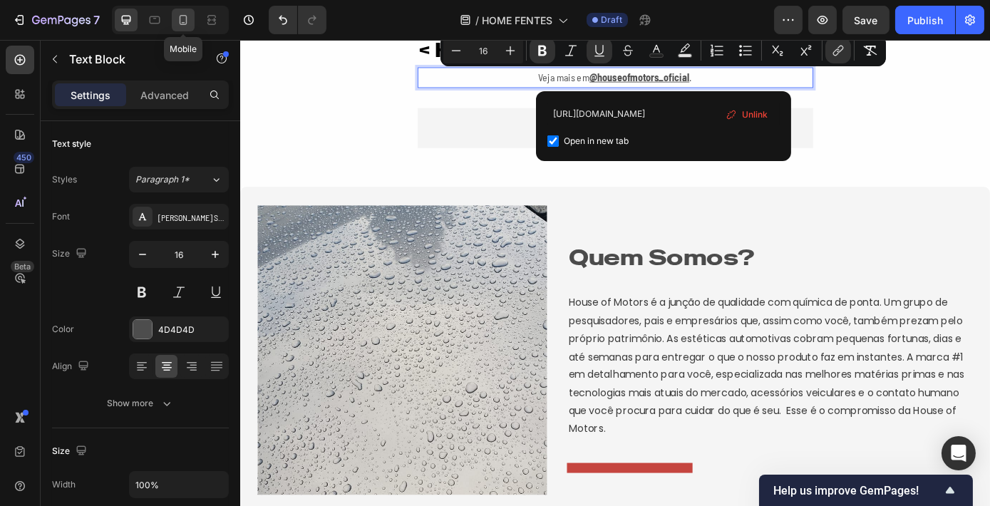
type input "14"
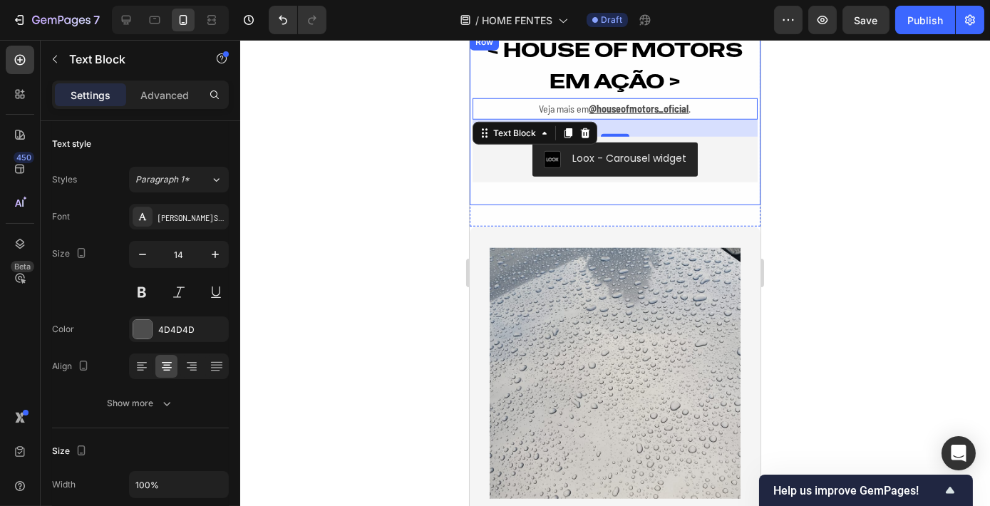
scroll to position [2694, 0]
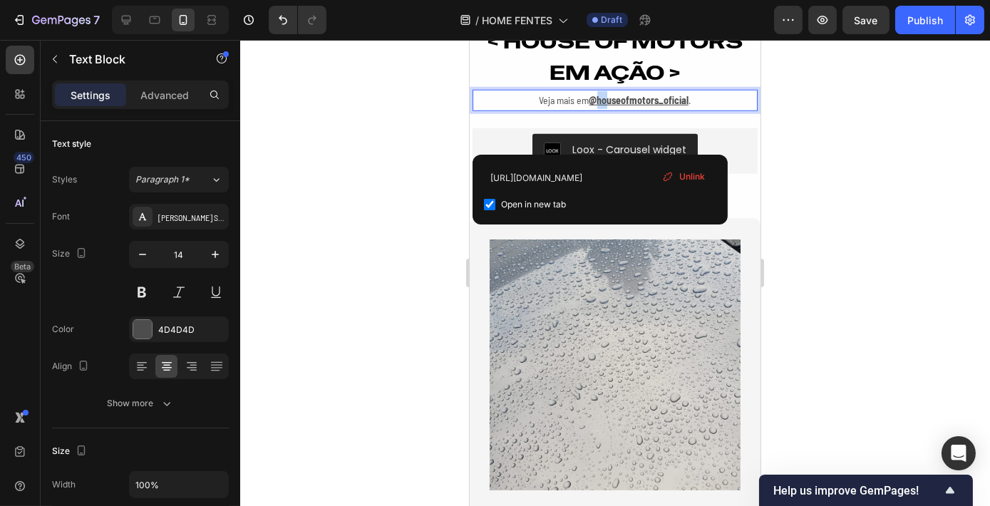
drag, startPoint x: 589, startPoint y: 101, endPoint x: 601, endPoint y: 99, distance: 11.5
click at [601, 99] on u "@houseofmotors_oficial" at bounding box center [639, 100] width 100 height 12
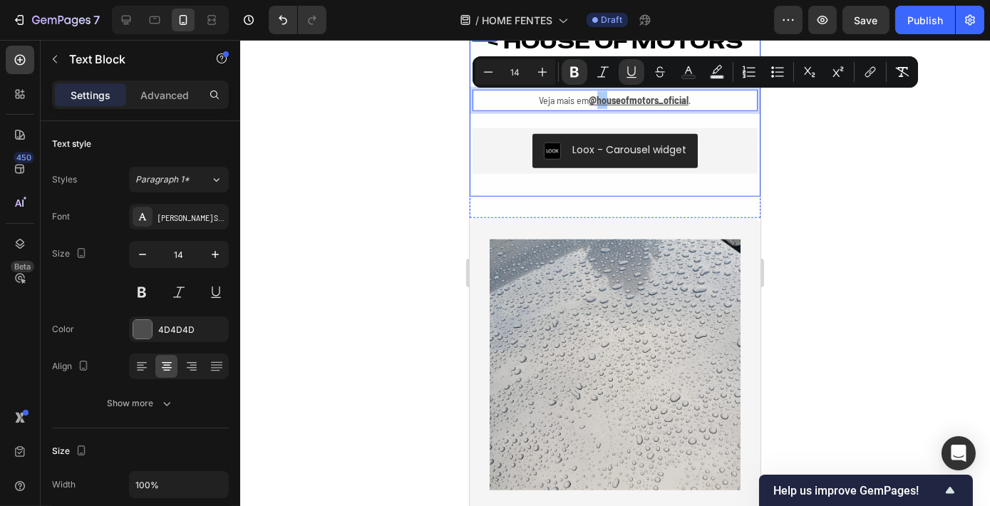
click at [880, 226] on div at bounding box center [615, 273] width 750 height 466
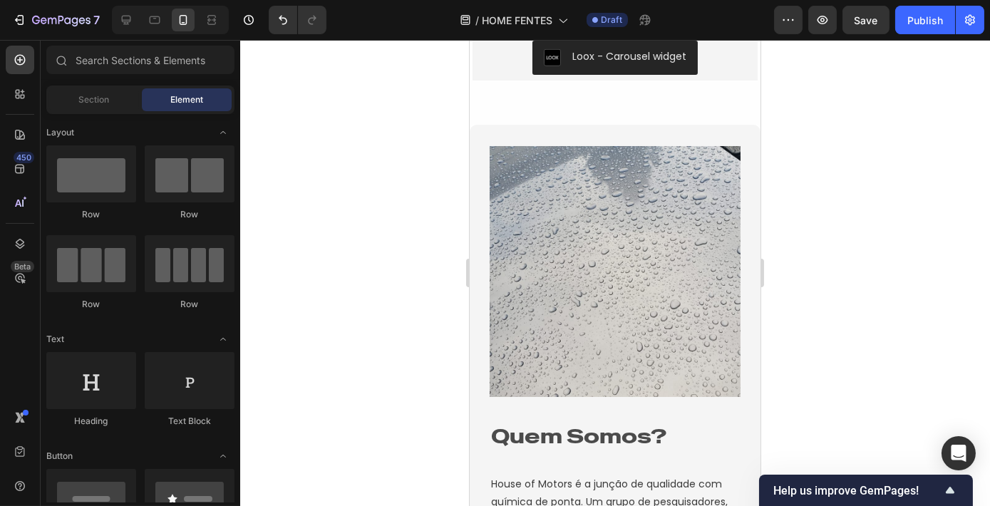
scroll to position [2954, 0]
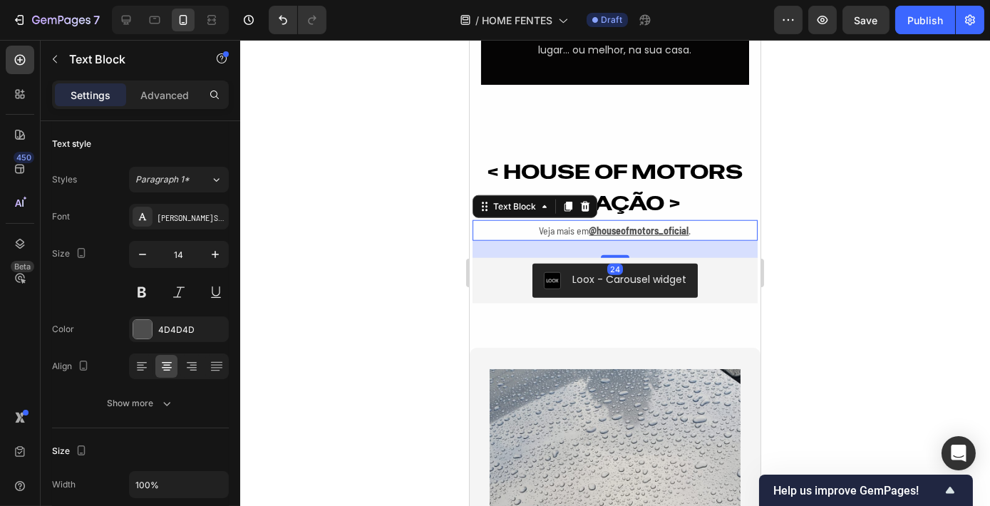
click at [589, 230] on u "@houseofmotors_oficial" at bounding box center [639, 231] width 100 height 12
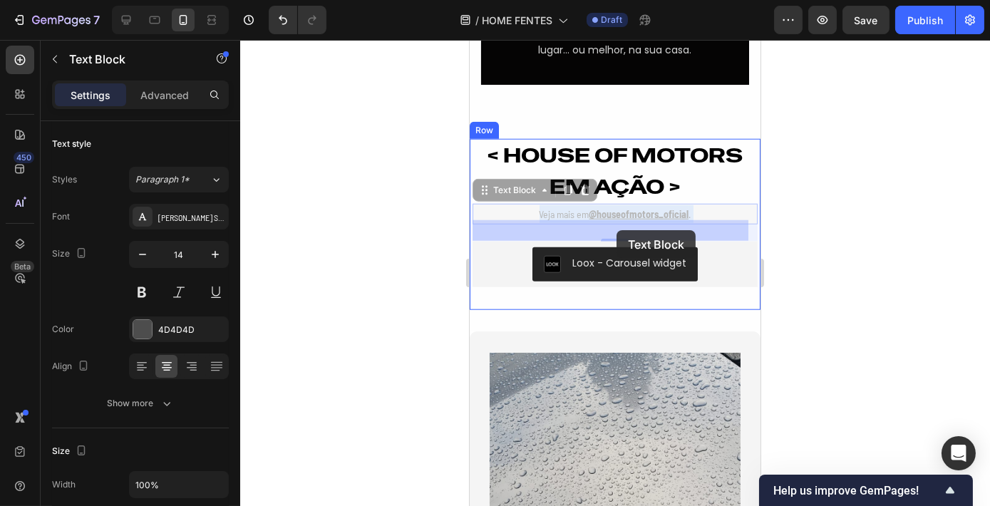
drag, startPoint x: 586, startPoint y: 230, endPoint x: 603, endPoint y: 230, distance: 17.1
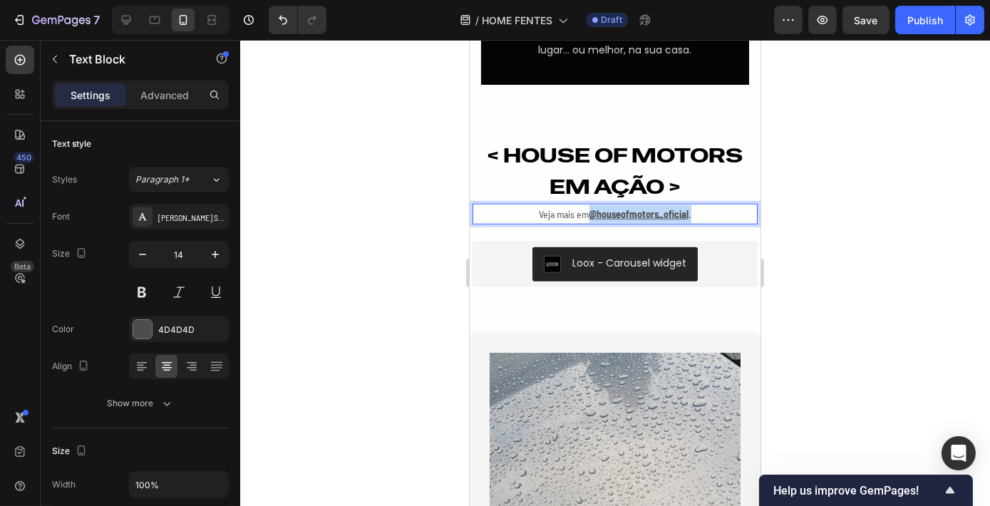
drag, startPoint x: 589, startPoint y: 231, endPoint x: 699, endPoint y: 232, distance: 110.5
click at [699, 223] on p "Veja mais em @houseofmotors_oficial ." at bounding box center [614, 214] width 282 height 18
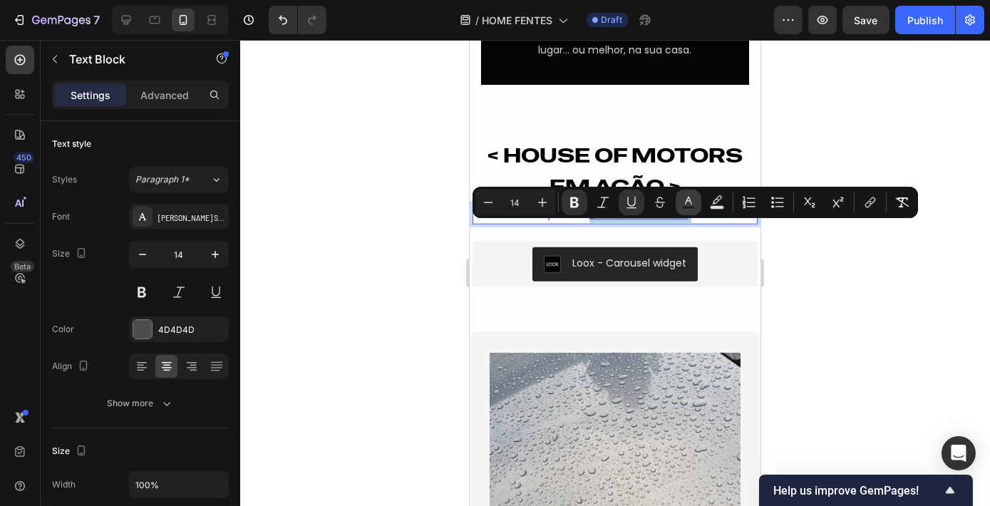
click at [682, 202] on icon "Editor contextual toolbar" at bounding box center [688, 202] width 14 height 14
type input "4D4D4D"
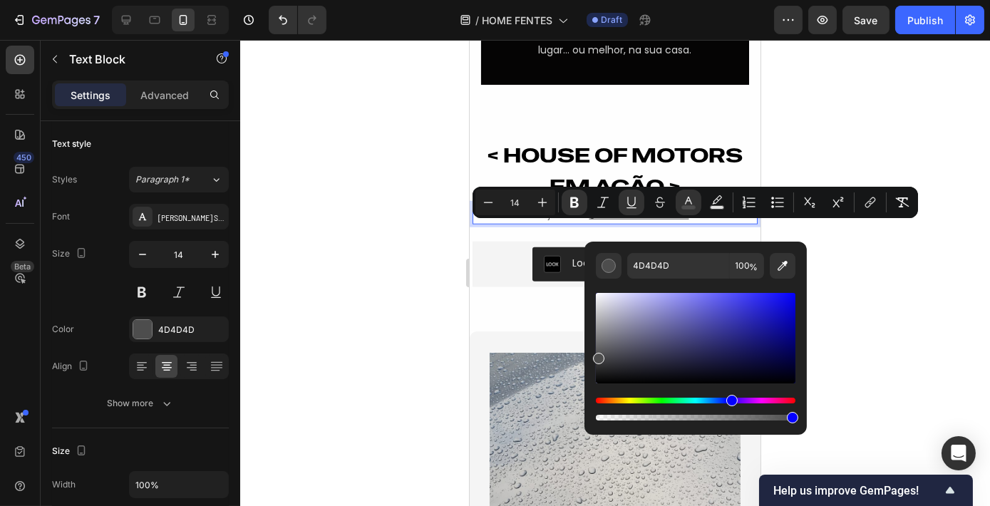
click at [730, 400] on div "Hue" at bounding box center [696, 401] width 200 height 6
drag, startPoint x: 745, startPoint y: 305, endPoint x: 793, endPoint y: 276, distance: 56.0
click at [793, 276] on div "0905FF 100 %" at bounding box center [696, 338] width 200 height 170
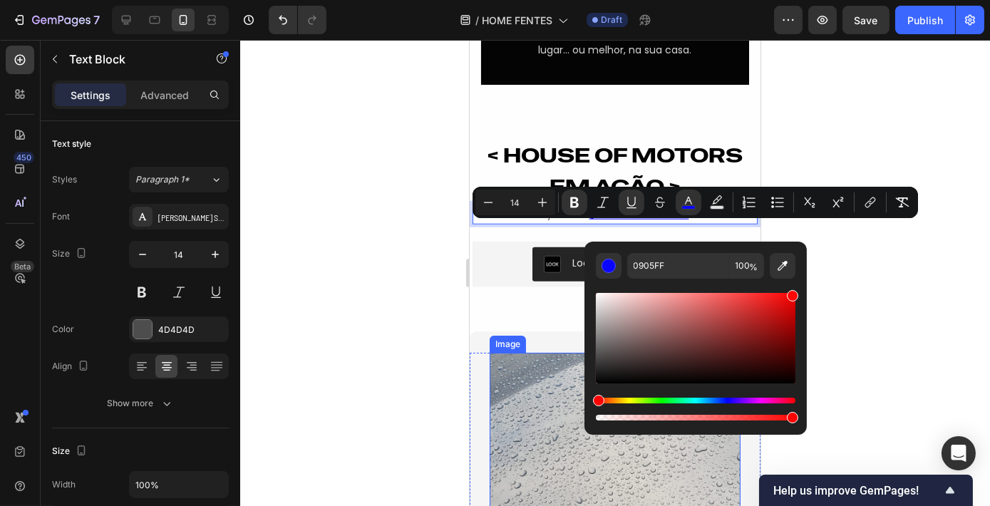
drag, startPoint x: 1069, startPoint y: 441, endPoint x: 577, endPoint y: 400, distance: 494.3
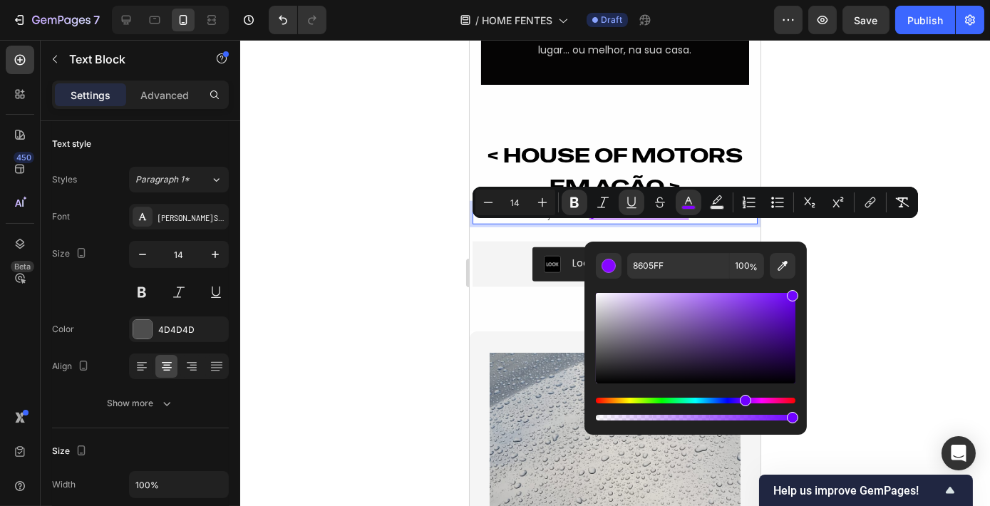
type input "7105FF"
drag, startPoint x: 618, startPoint y: 401, endPoint x: 743, endPoint y: 411, distance: 125.9
click at [743, 411] on div "Editor contextual toolbar" at bounding box center [696, 409] width 200 height 23
click at [924, 292] on div at bounding box center [615, 273] width 750 height 466
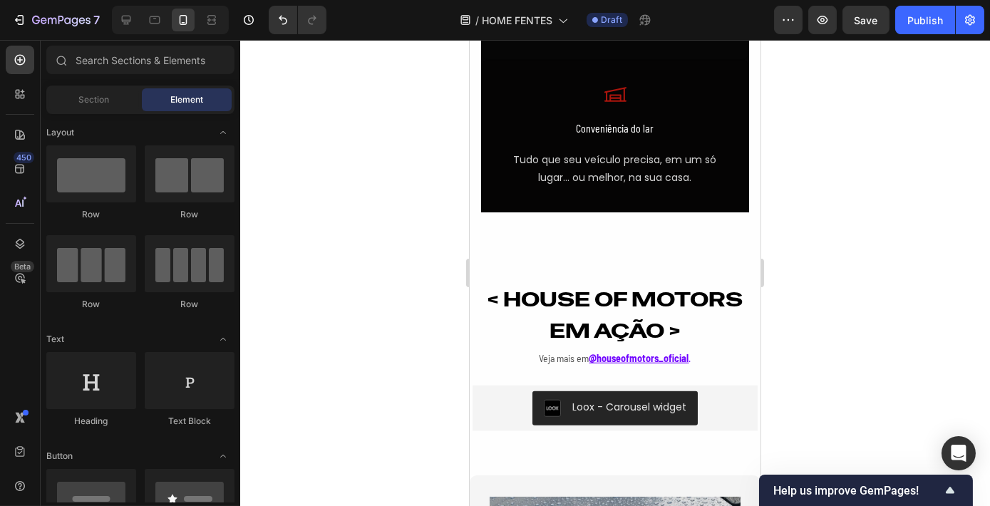
scroll to position [2824, 0]
